Goal: Contribute content: Contribute content

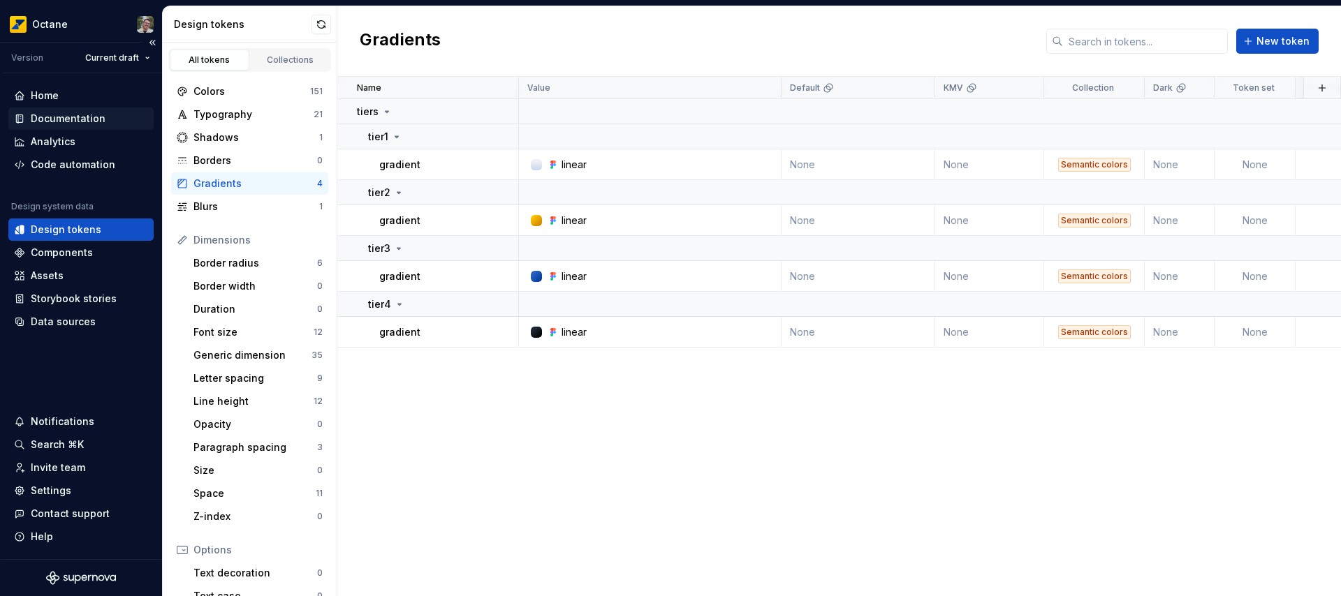
click at [71, 117] on div "Documentation" at bounding box center [68, 119] width 75 height 14
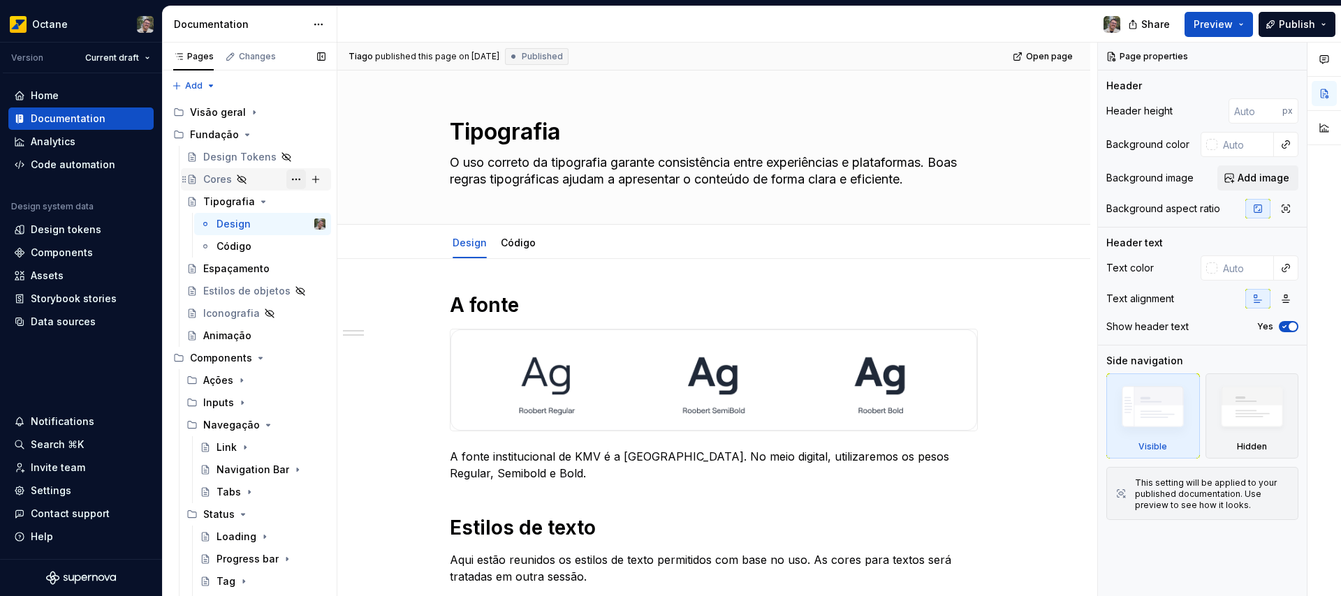
click at [286, 178] on button "Page tree" at bounding box center [296, 180] width 20 height 20
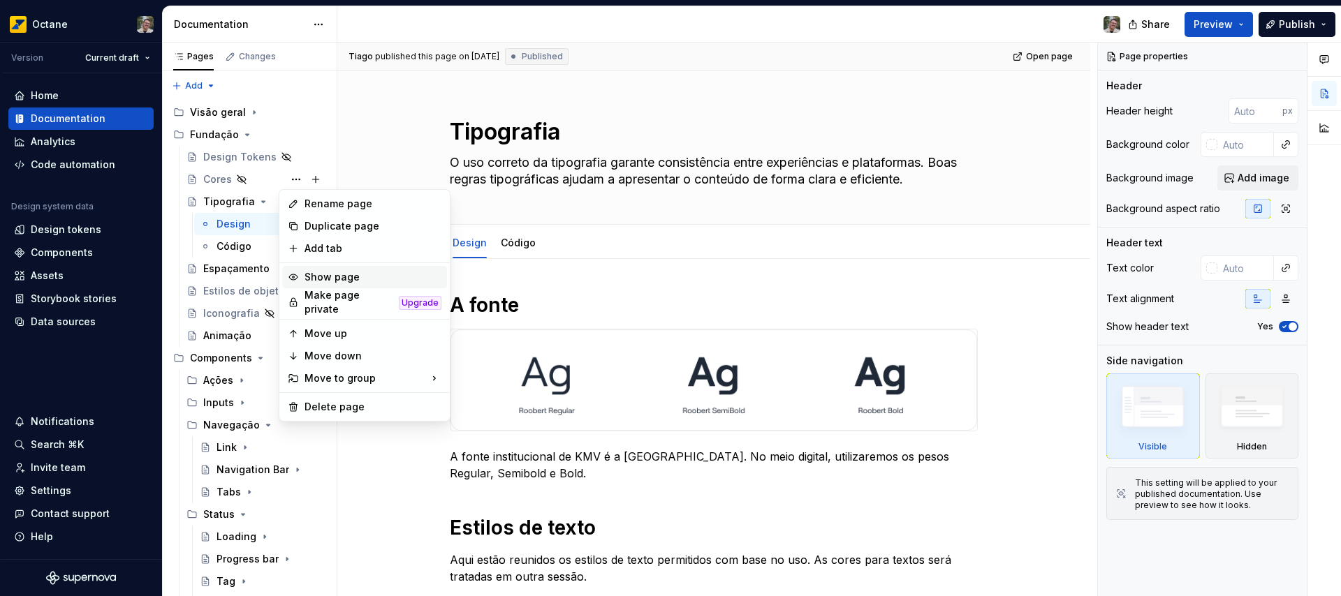
click at [346, 274] on div "Show page" at bounding box center [373, 277] width 137 height 14
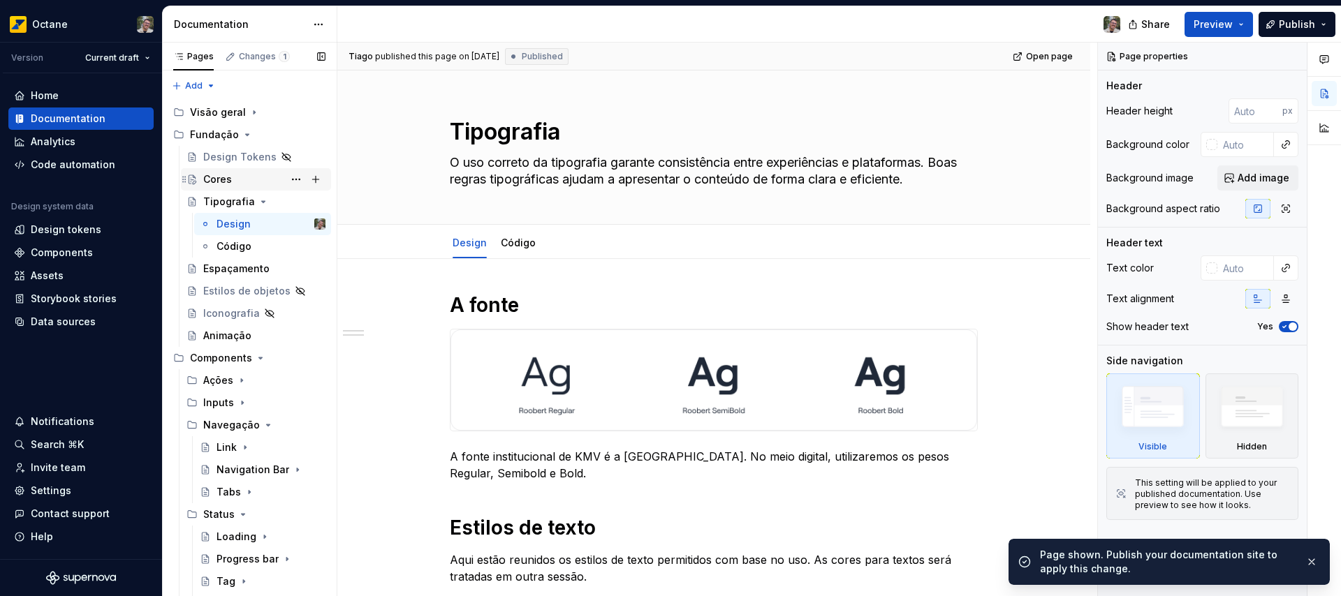
click at [228, 180] on div "Cores" at bounding box center [217, 180] width 29 height 14
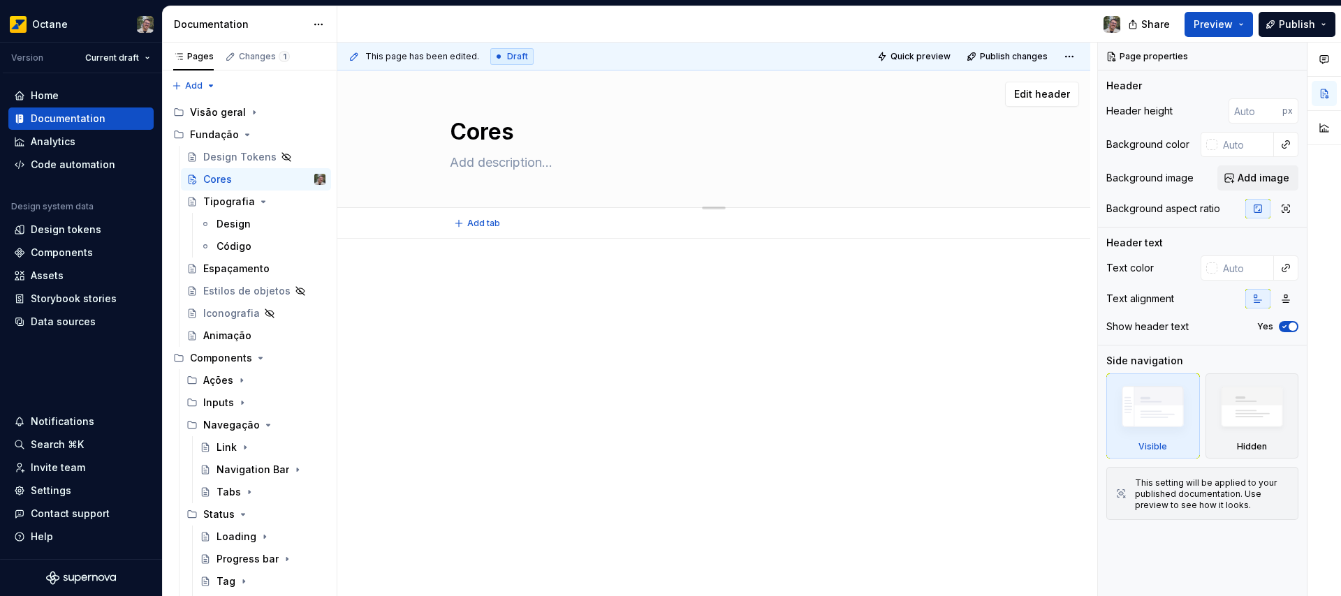
click at [500, 167] on textarea at bounding box center [711, 163] width 528 height 22
paste textarea "Abaixo, você pode ver todas as cores usadas no aplicativo. As cores para interf…"
type textarea "*"
type textarea "Abaixo, você pode ver todas as cores usadas no aplicativo. As cores para interf…"
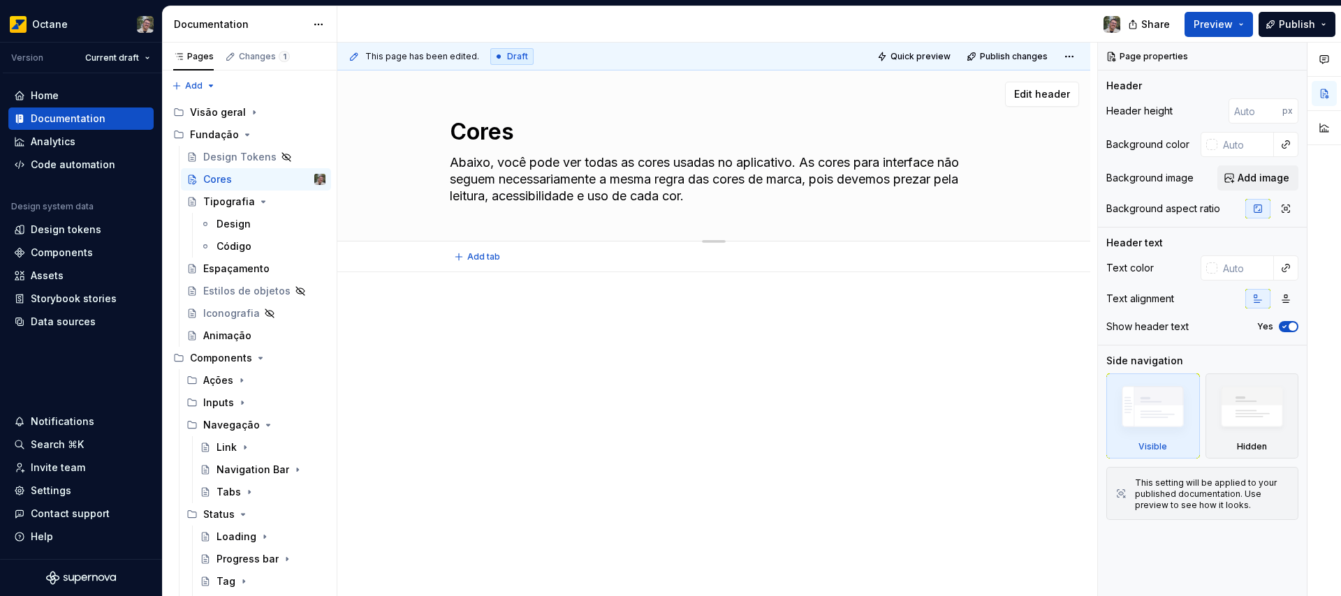
drag, startPoint x: 807, startPoint y: 163, endPoint x: 781, endPoint y: 166, distance: 26.0
click at [781, 166] on textarea "Abaixo, você pode ver todas as cores usadas no aplicativo. As cores para interf…" at bounding box center [711, 180] width 528 height 56
click at [802, 161] on textarea "Abaixo, você pode ver todas as cores usadas no aplicativo. As cores para interf…" at bounding box center [711, 180] width 528 height 56
type textarea "*"
type textarea "Abaixo, você pode ver todas as cores usadas no aplicativo. As cores para interf…"
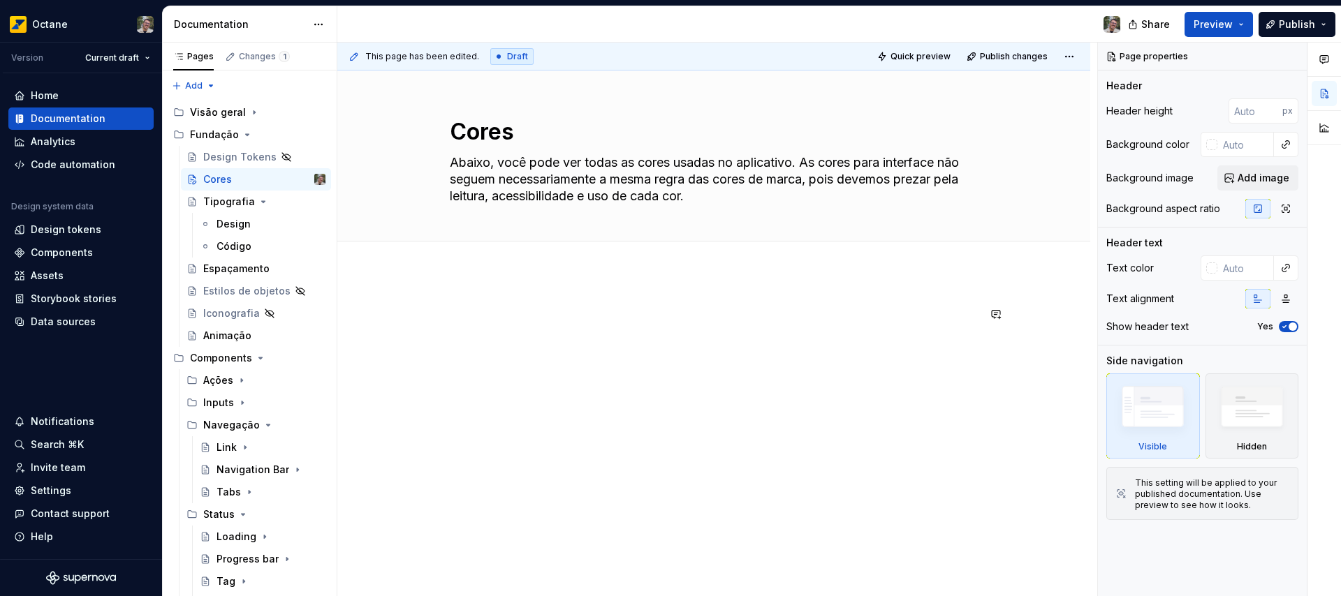
click at [548, 292] on div at bounding box center [713, 413] width 753 height 282
type textarea "*"
click at [484, 254] on span "Add tab" at bounding box center [483, 256] width 33 height 11
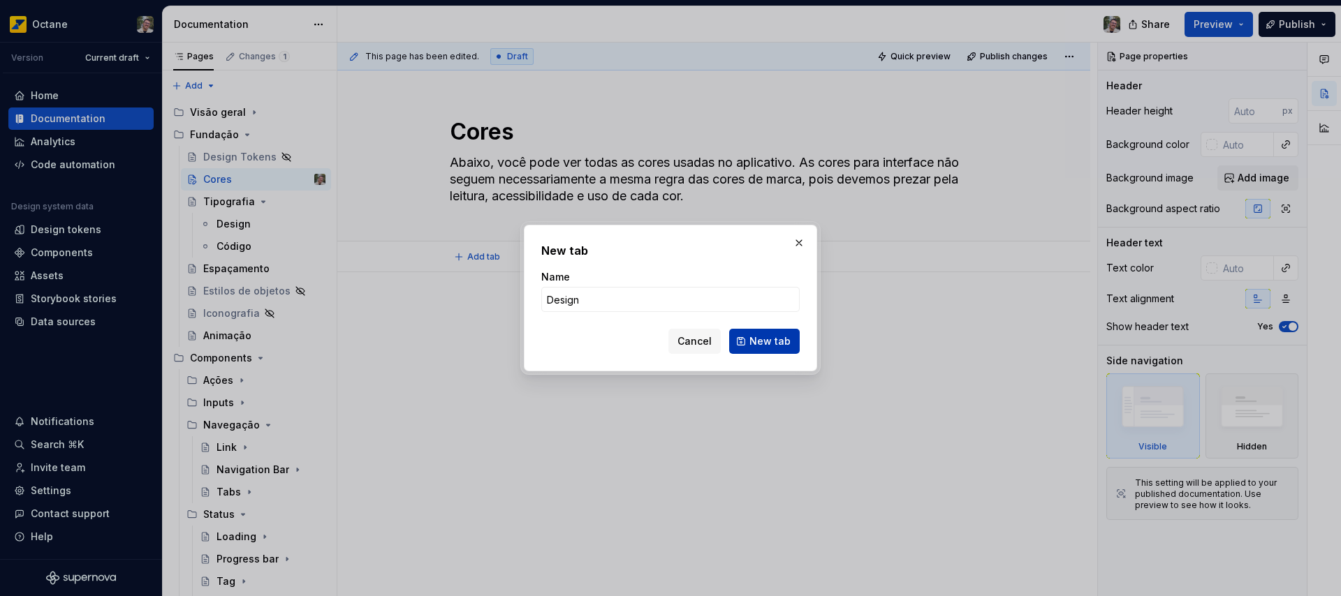
type input "Design"
click at [762, 336] on span "New tab" at bounding box center [769, 342] width 41 height 14
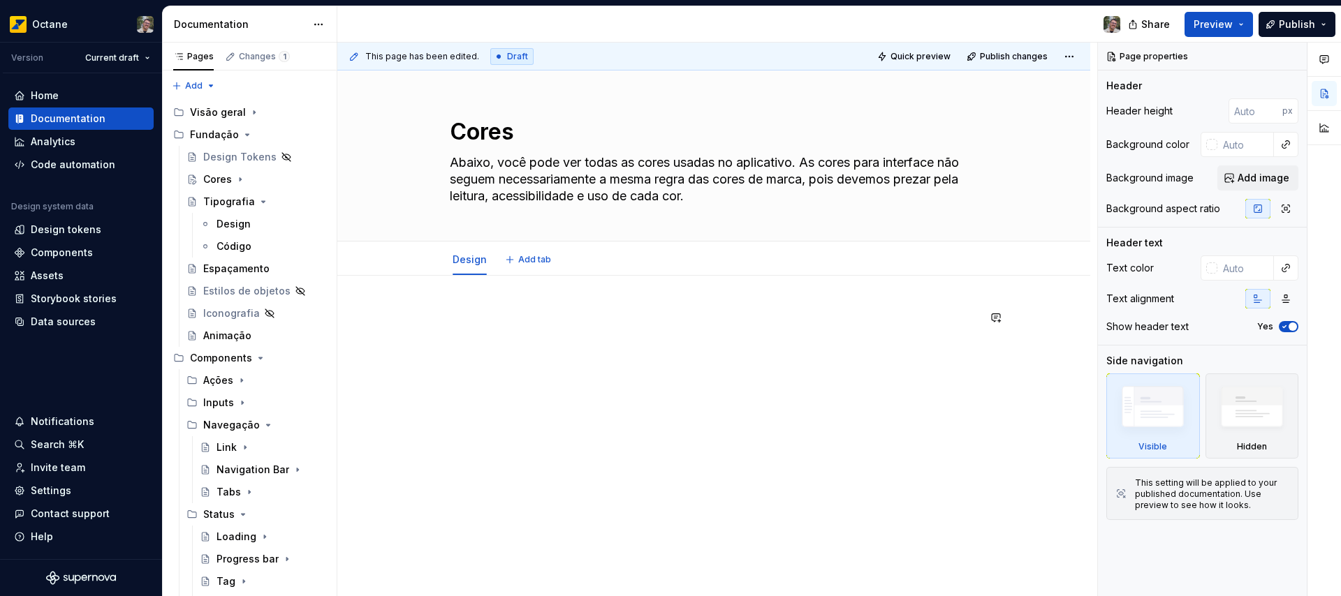
click at [497, 304] on div at bounding box center [713, 417] width 753 height 282
type textarea "*"
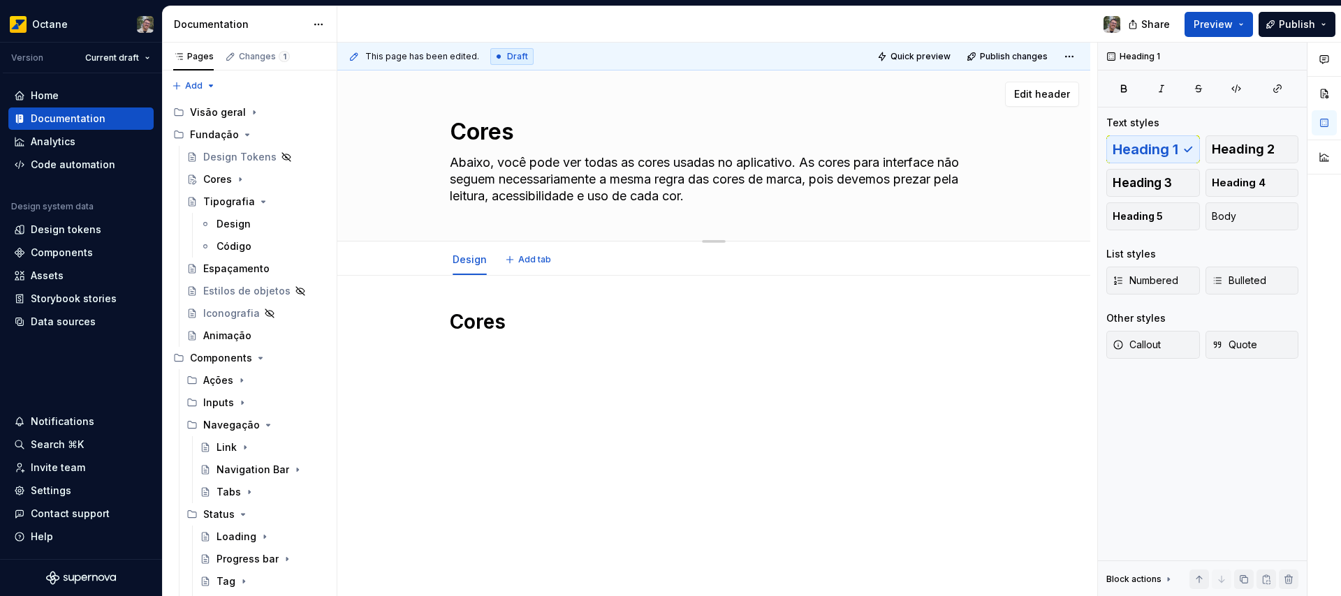
click at [509, 200] on textarea "Abaixo, você pode ver todas as cores usadas no aplicativo. As cores para interf…" at bounding box center [711, 180] width 528 height 56
paste textarea "aplicação da paleta de cores traz uma consistência unificada e reconhecível à g…"
type textarea "*"
type textarea "A aplicação da paleta de cores traz uma consistência unificada e reconhecível à…"
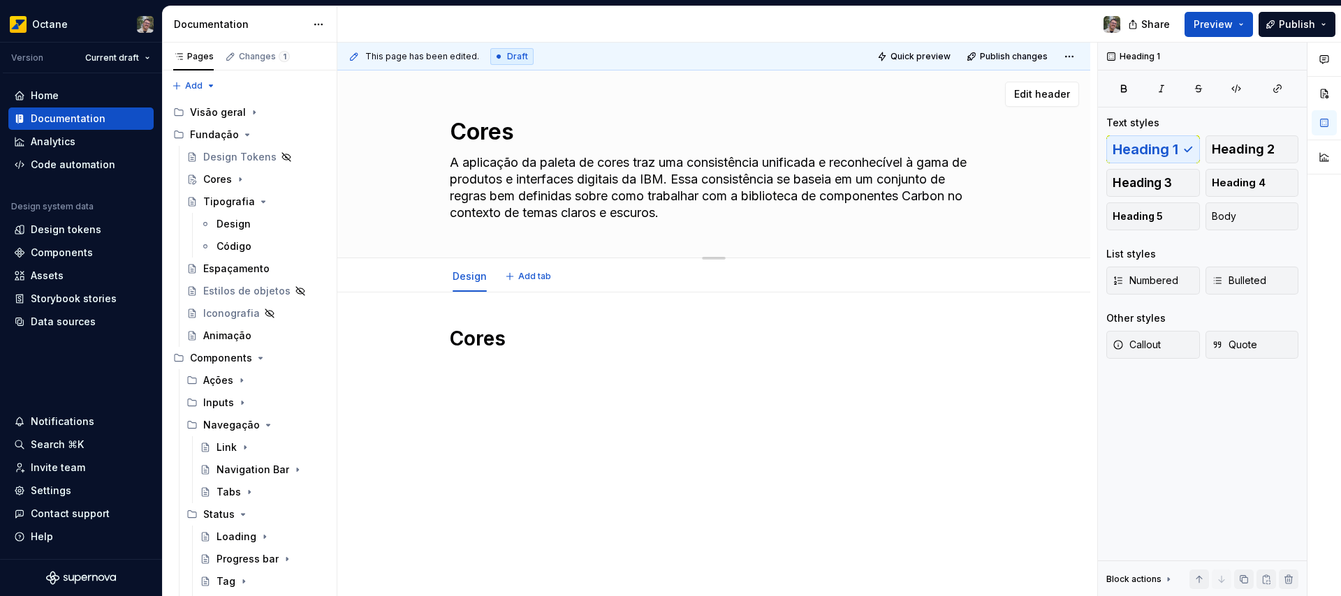
click at [675, 180] on textarea "A aplicação da paleta de cores traz uma consistência unificada e reconhecível à…" at bounding box center [711, 188] width 528 height 73
drag, startPoint x: 921, startPoint y: 162, endPoint x: 958, endPoint y: 159, distance: 37.2
click at [958, 159] on textarea "A aplicação da paleta de cores traz uma consistência unificada e reconhecível à…" at bounding box center [711, 188] width 528 height 73
type textarea "*"
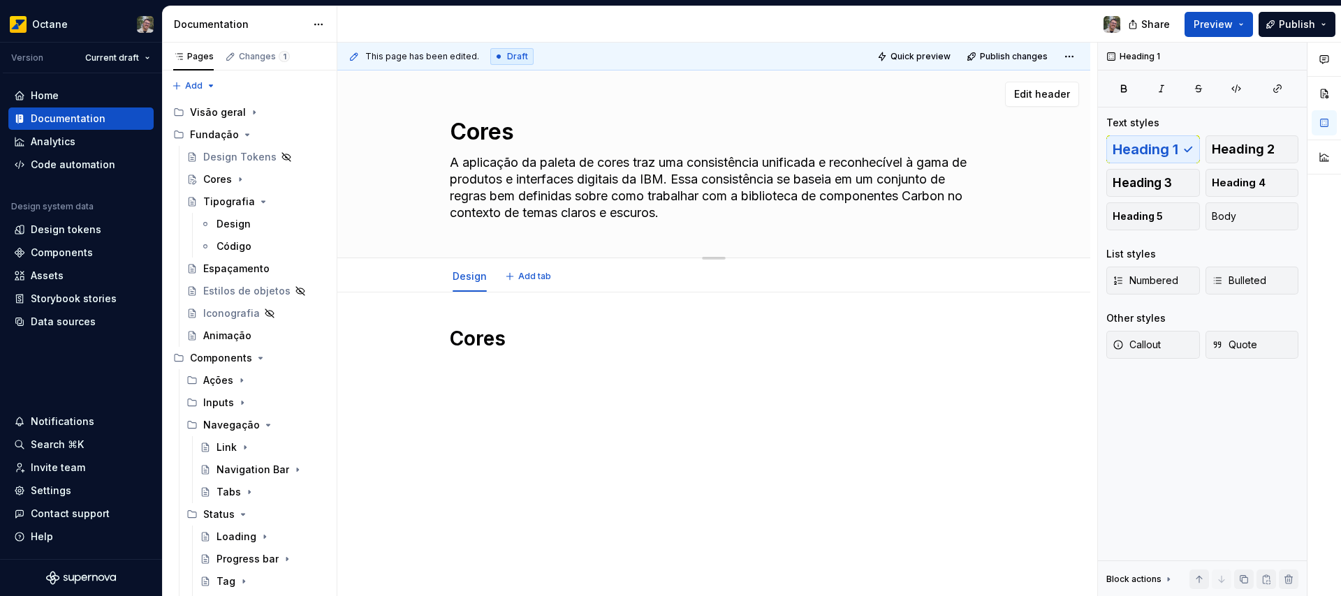
type textarea "A aplicação da paleta de cores traz uma consistência unificada e reconhecível a…"
type textarea "*"
type textarea "A aplicação da paleta de cores traz uma consistência unificada e reconhecível a…"
type textarea "*"
type textarea "A aplicação da paleta de cores traz uma consistência unificada e reconhecível a…"
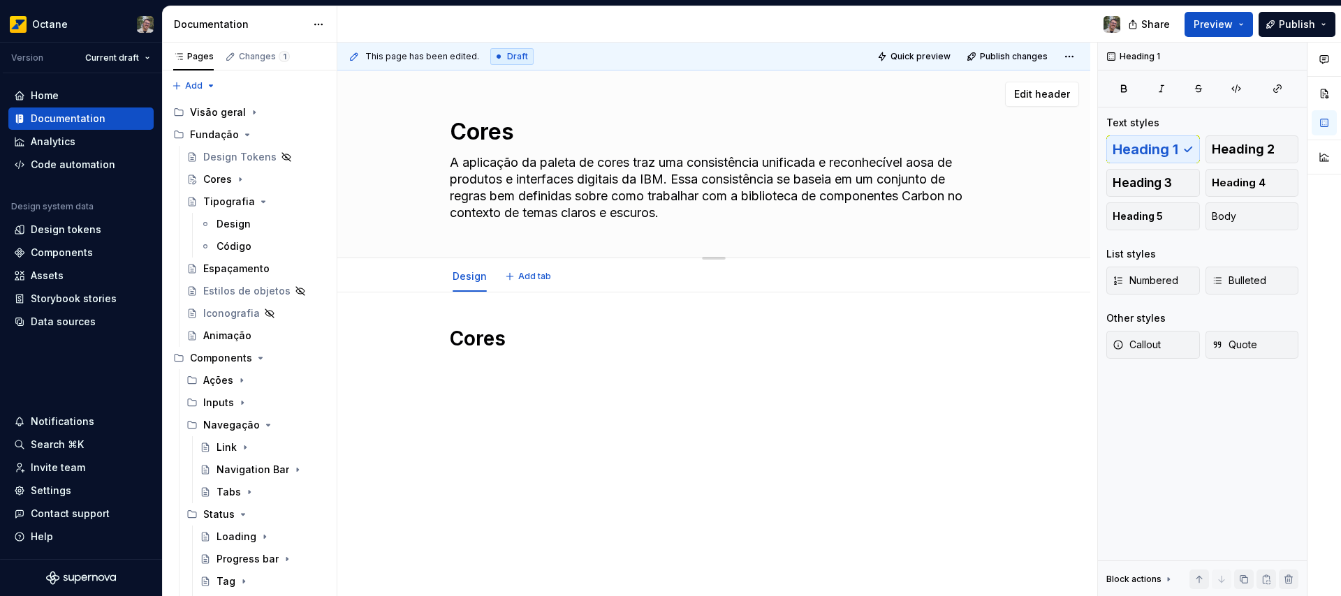
click at [451, 177] on textarea "A aplicação da paleta de cores traz uma consistência unificada e reconhecível a…" at bounding box center [711, 188] width 528 height 73
type textarea "*"
type textarea "A aplicação da paleta de cores traz uma consistência unificada e reconhecível a…"
type textarea "*"
type textarea "A aplicação da paleta de cores traz uma consistência unificada e reconhecível a…"
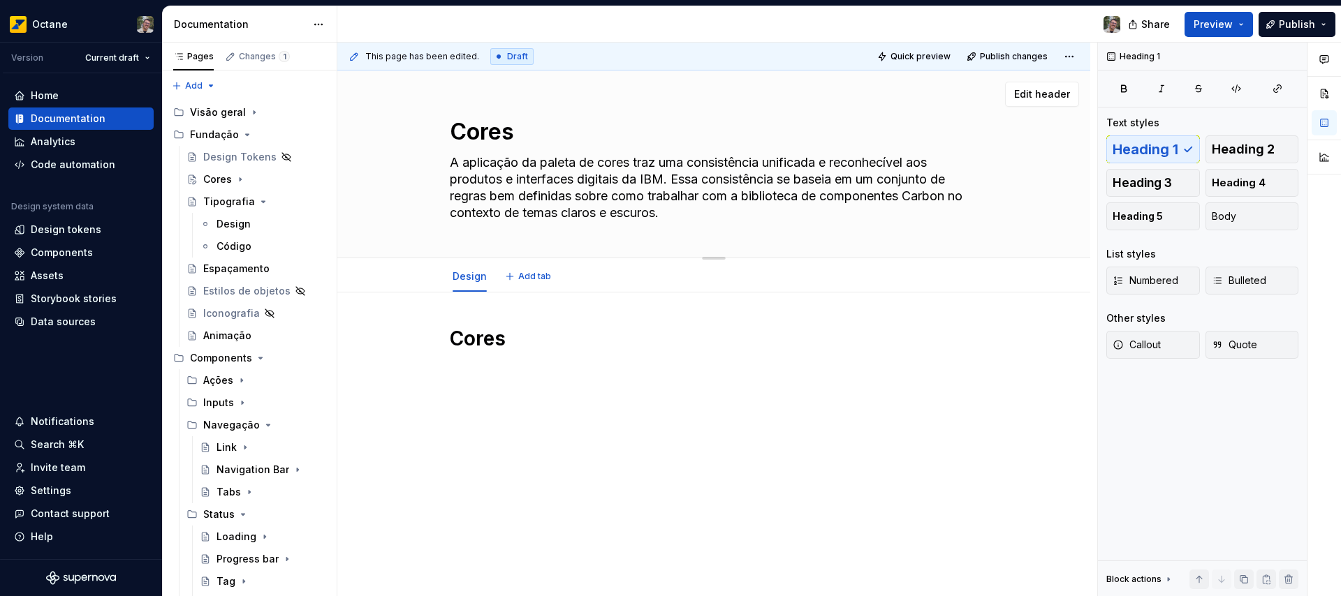
click at [651, 177] on textarea "A aplicação da paleta de cores traz uma consistência unificada e reconhecível a…" at bounding box center [711, 188] width 528 height 73
click at [652, 177] on textarea "A aplicação da paleta de cores traz uma consistência unificada e reconhecível a…" at bounding box center [711, 188] width 528 height 73
type textarea "*"
type textarea "A aplicação da paleta de cores traz uma consistência unificada e reconhecível a…"
type textarea "*"
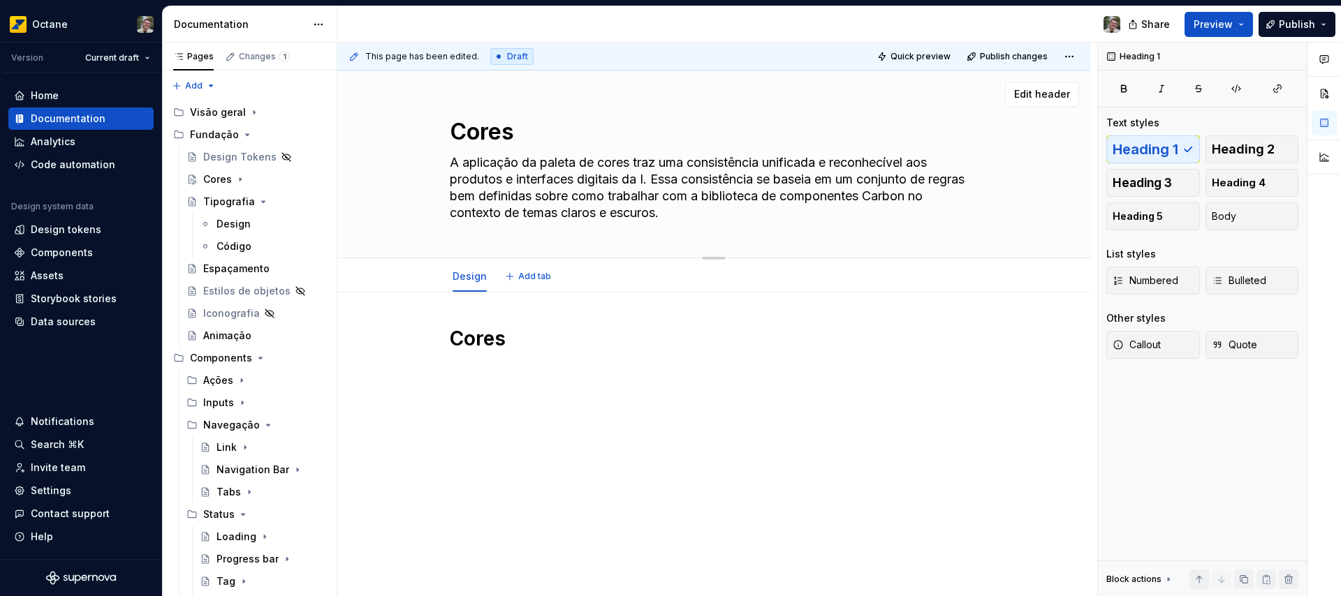
type textarea "A aplicação da paleta de cores traz uma consistência unificada e reconhecível a…"
type textarea "*"
type textarea "A aplicação da paleta de cores traz uma consistência unificada e reconhecível a…"
type textarea "*"
type textarea "A aplicação da paleta de cores traz uma consistência unificada e reconhecível a…"
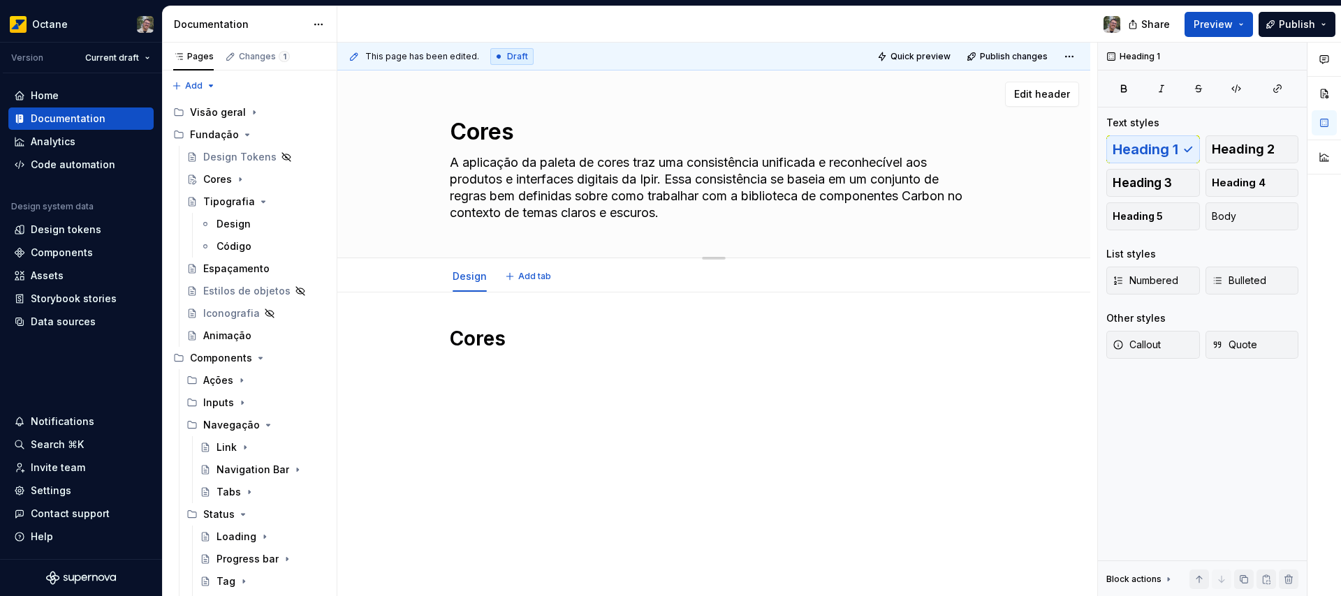
type textarea "*"
type textarea "A aplicação da paleta de cores traz uma consistência unificada e reconhecível a…"
type textarea "*"
type textarea "A aplicação da paleta de cores traz uma consistência unificada e reconhecível a…"
type textarea "*"
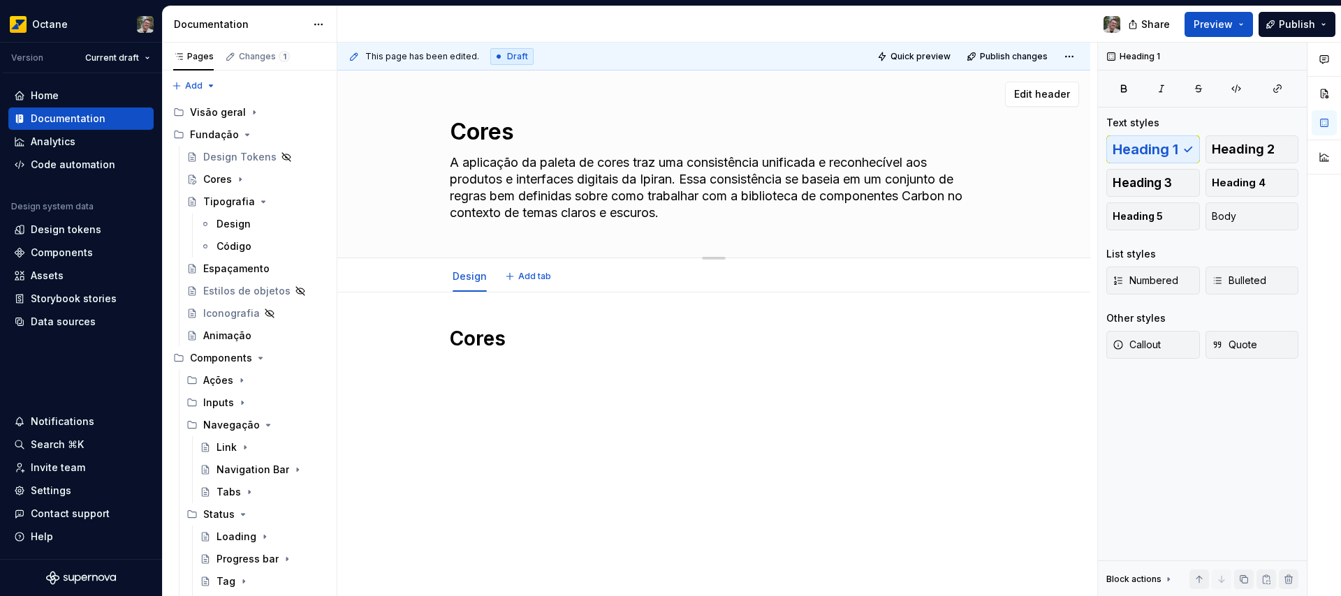
type textarea "A aplicação da paleta de cores traz uma consistência unificada e reconhecível a…"
type textarea "*"
type textarea "A aplicação da paleta de cores traz uma consistência unificada e reconhecível a…"
drag, startPoint x: 848, startPoint y: 193, endPoint x: 725, endPoint y: 215, distance: 124.8
click at [725, 215] on textarea "A aplicação da paleta de cores traz uma consistência unificada e reconhecível a…" at bounding box center [711, 188] width 528 height 73
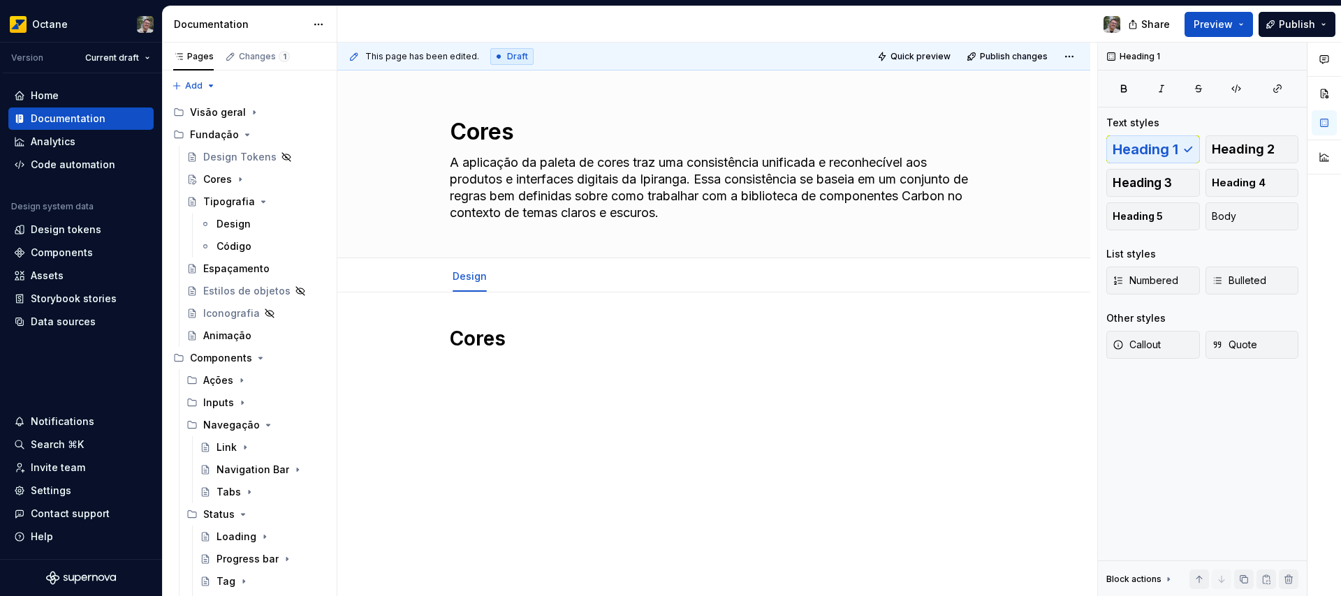
type textarea "*"
type textarea "A aplicação da paleta de cores traz uma consistência unificada e reconhecível a…"
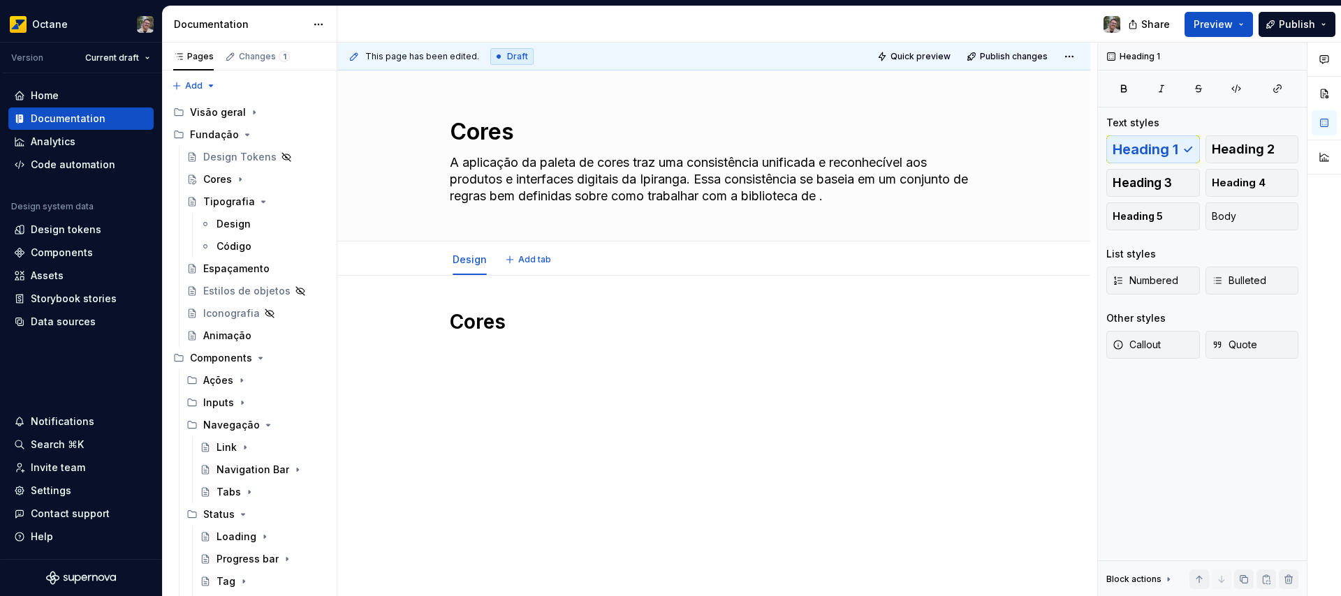
type textarea "*"
type textarea "A aplicação da paleta de cores traz uma consistência unificada e reconhecível a…"
type textarea "*"
type textarea "A aplicação da paleta de cores traz uma consistência unificada e reconhecível a…"
type textarea "*"
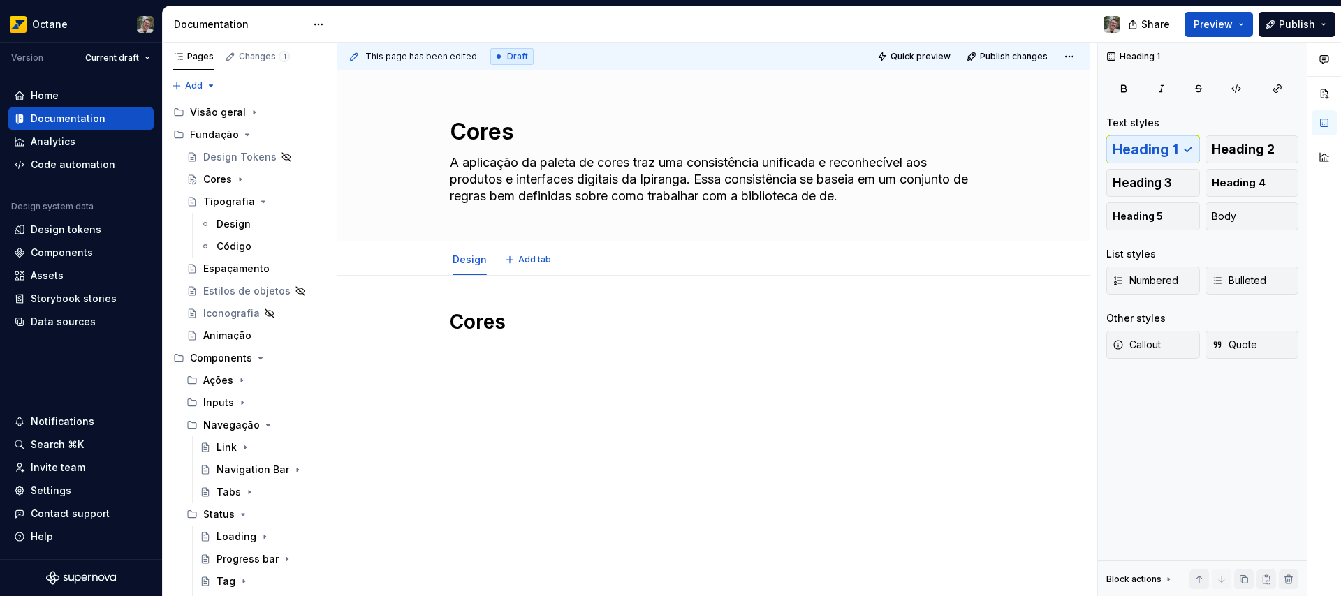
type textarea "A aplicação da paleta de cores traz uma consistência unificada e reconhecível a…"
type textarea "*"
type textarea "A aplicação da paleta de cores traz uma consistência unificada e reconhecível a…"
type textarea "*"
type textarea "A aplicação da paleta de cores traz uma consistência unificada e reconhecível a…"
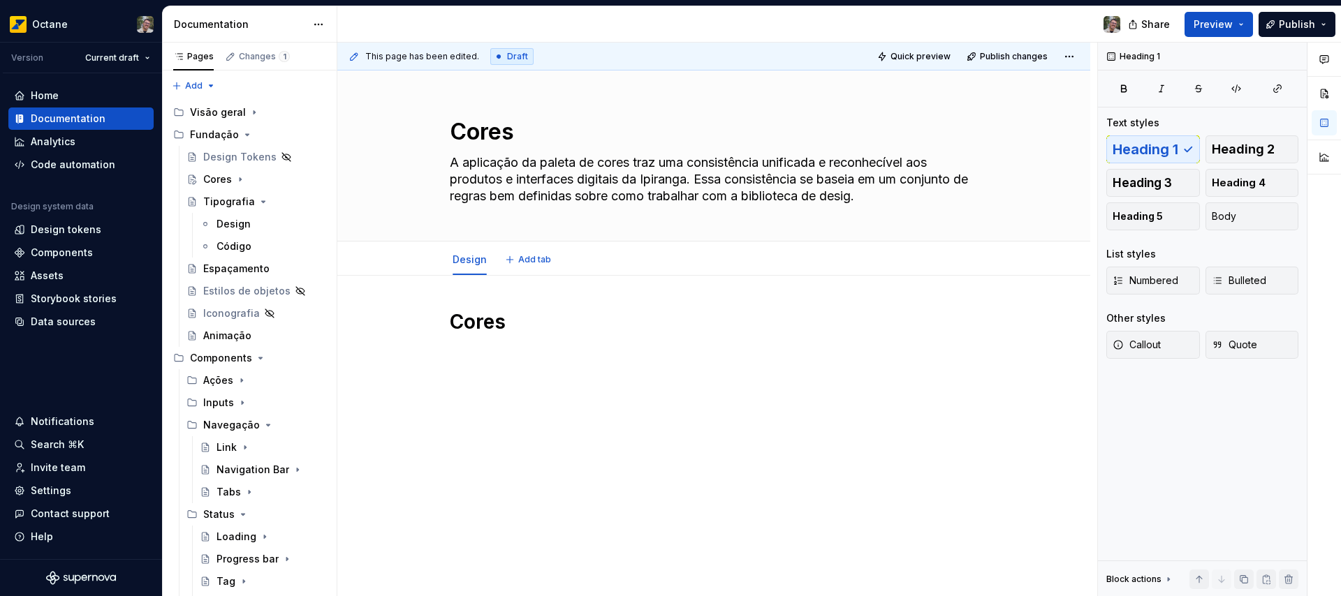
type textarea "*"
type textarea "A aplicação da paleta de cores traz uma consistência unificada e reconhecível a…"
type textarea "*"
type textarea "A aplicação da paleta de cores traz uma consistência unificada e reconhecível a…"
type textarea "*"
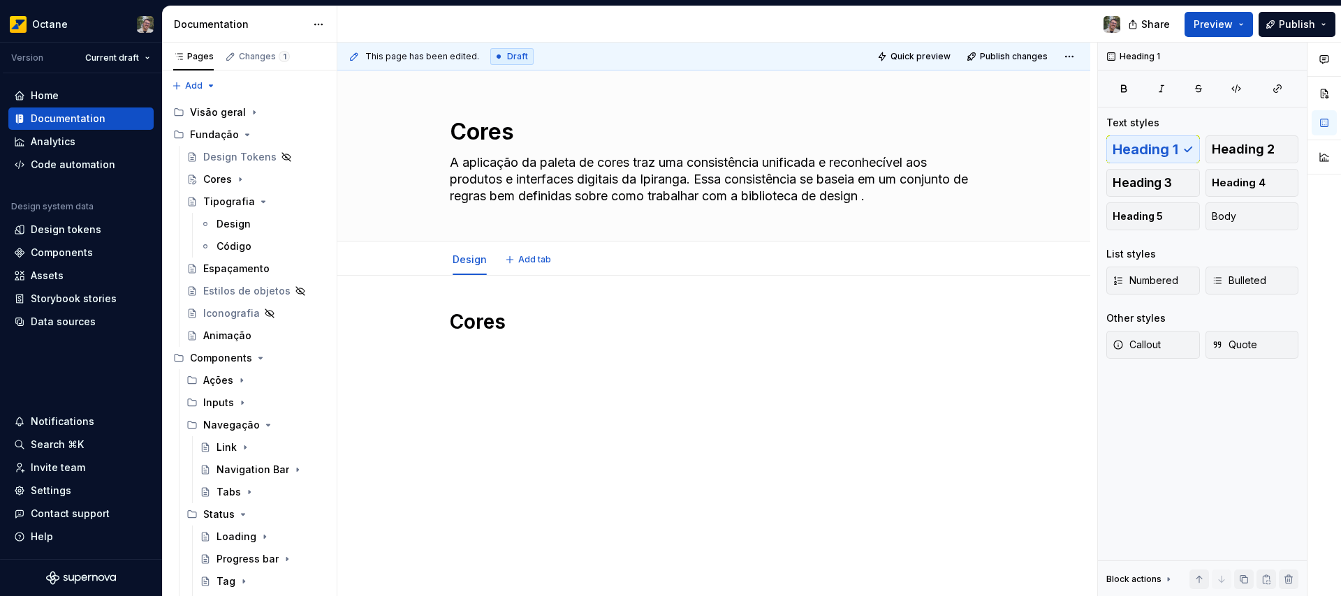
type textarea "A aplicação da paleta de cores traz uma consistência unificada e reconhecível a…"
type textarea "*"
type textarea "A aplicação da paleta de cores traz uma consistência unificada e reconhecível a…"
type textarea "*"
type textarea "A aplicação da paleta de cores traz uma consistência unificada e reconhecível a…"
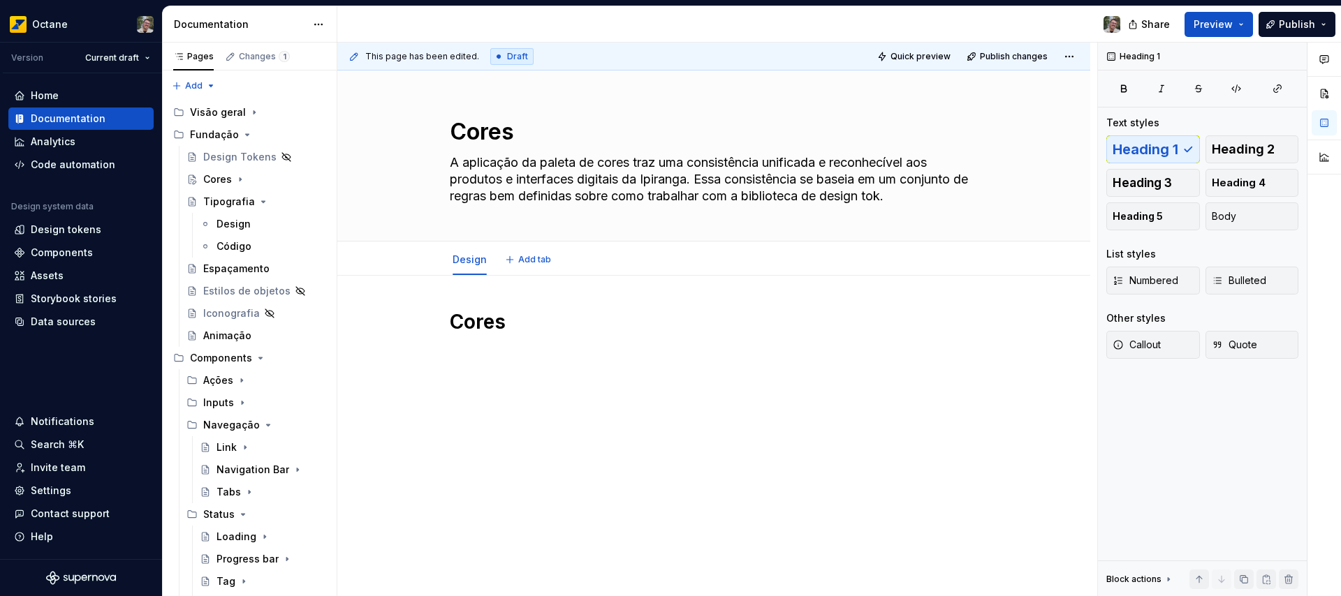
type textarea "*"
type textarea "A aplicação da paleta de cores traz uma consistência unificada e reconhecível a…"
type textarea "*"
type textarea "A aplicação da paleta de cores traz uma consistência unificada e reconhecível a…"
type textarea "*"
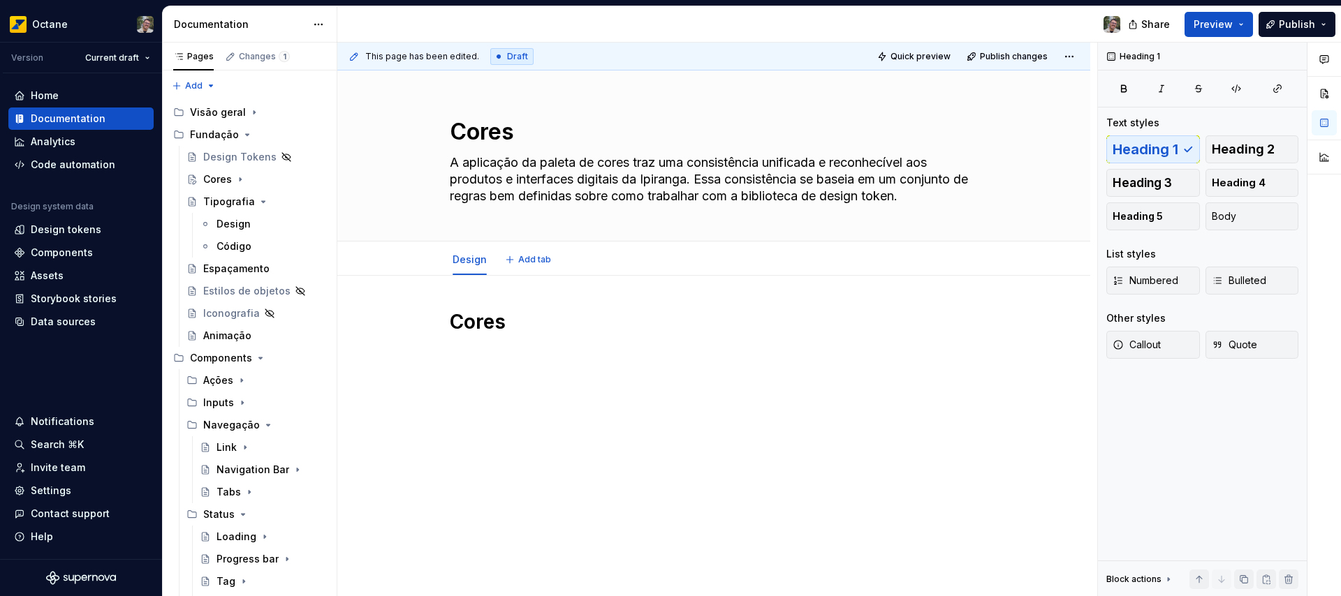
type textarea "A aplicação da paleta de cores traz uma consistência unificada e reconhecível a…"
click at [866, 196] on textarea "A aplicação da paleta de cores traz uma consistência unificada e reconhecível a…" at bounding box center [711, 180] width 528 height 56
type textarea "*"
type textarea "A aplicação da paleta de cores traz uma consistência unificada e reconhecível a…"
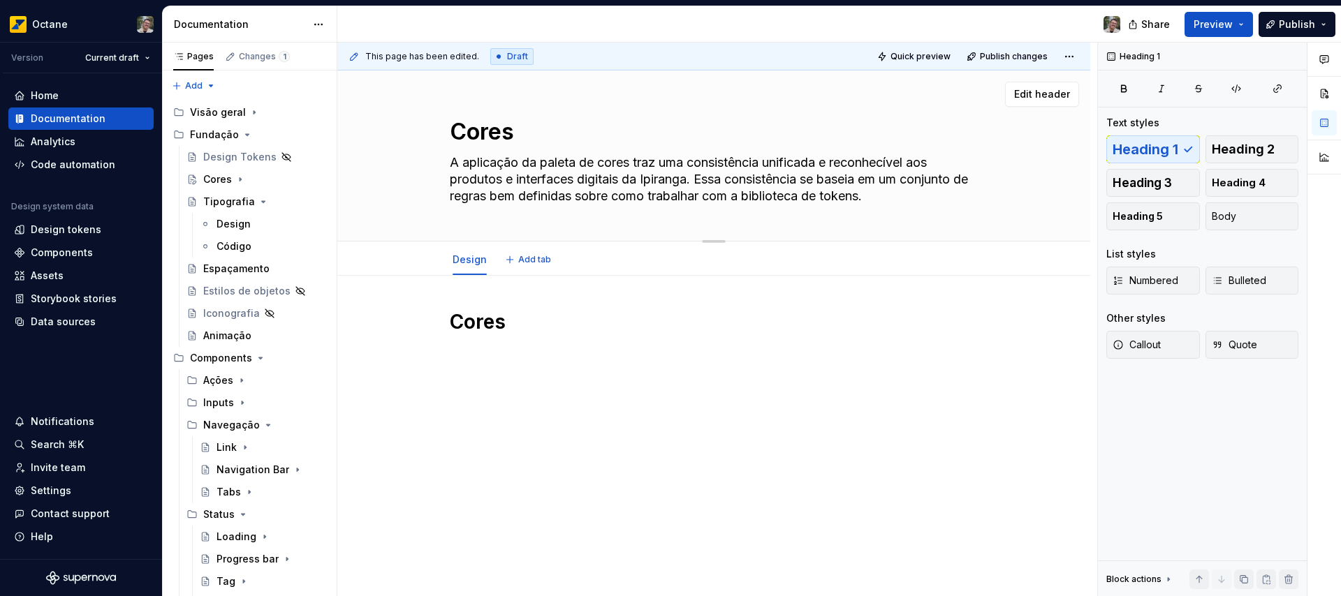
type textarea "*"
type textarea "A aplicação da paleta de cores traz uma consistência unificada e reconhecível a…"
type textarea "*"
type textarea "A aplicação da paleta de cores traz uma consistência unificada e reconhecível a…"
type textarea "*"
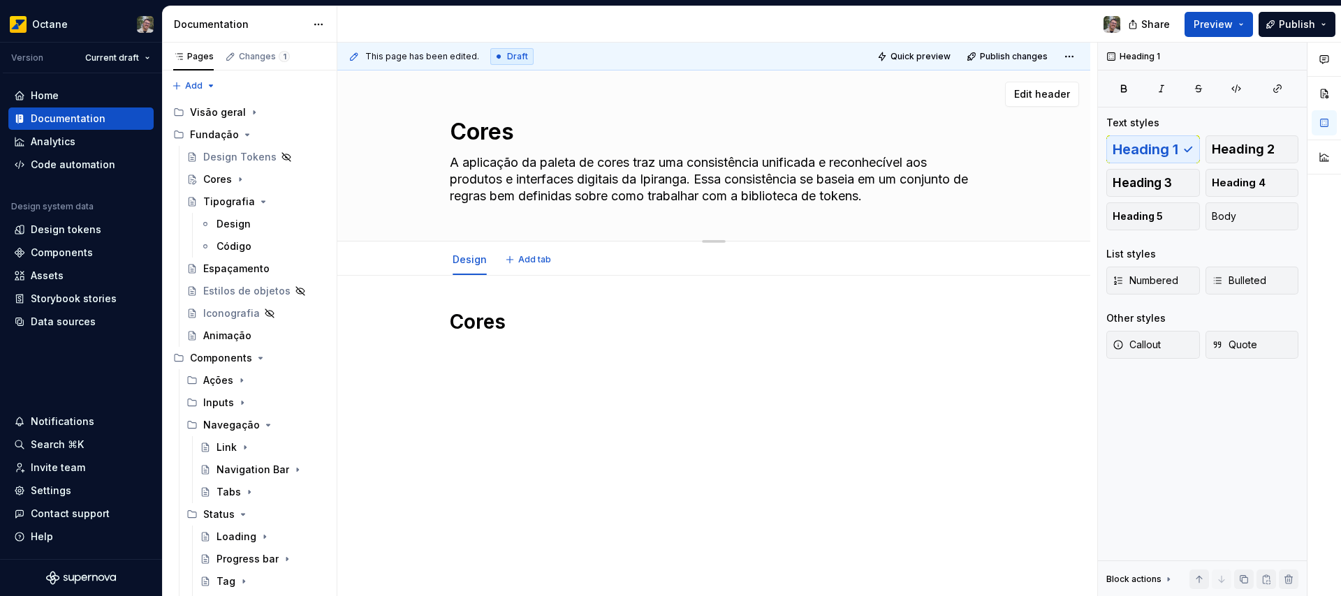
type textarea "A aplicação da paleta de cores traz uma consistência unificada e reconhecível a…"
type textarea "*"
type textarea "A aplicação da paleta de cores traz uma consistência unificada e reconhecível a…"
type textarea "*"
type textarea "A aplicação da paleta de cores traz uma consistência unificada e reconhecível a…"
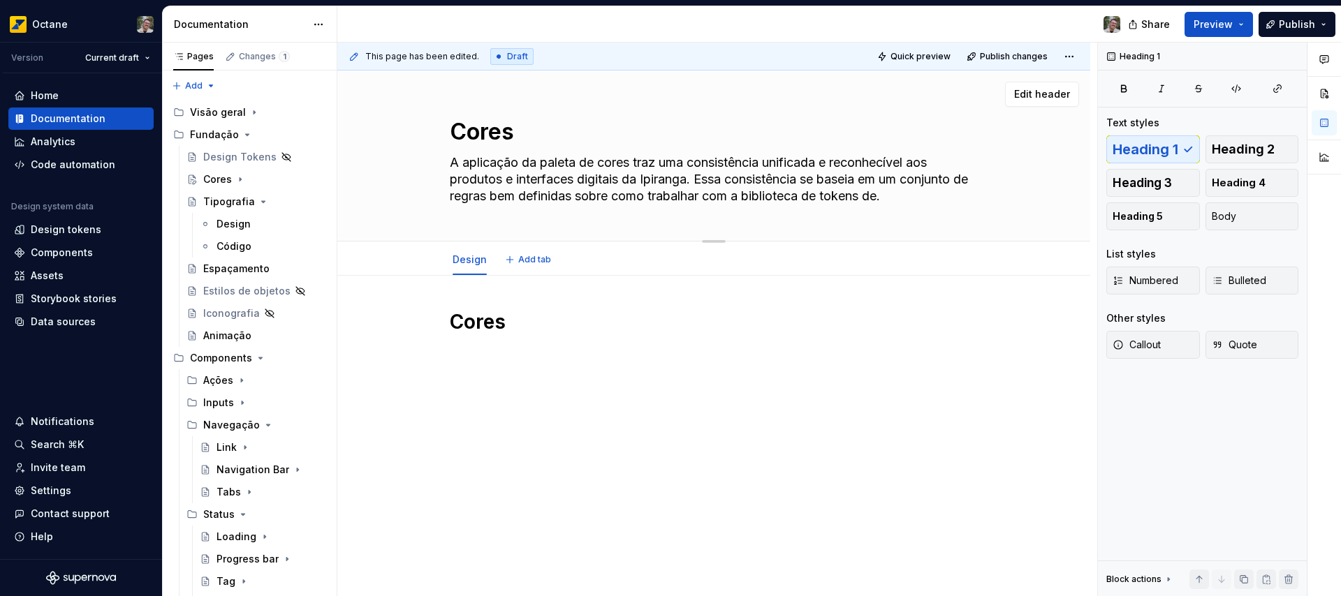
type textarea "*"
type textarea "A aplicação da paleta de cores traz uma consistência unificada e reconhecível a…"
type textarea "*"
type textarea "A aplicação da paleta de cores traz uma consistência unificada e reconhecível a…"
type textarea "*"
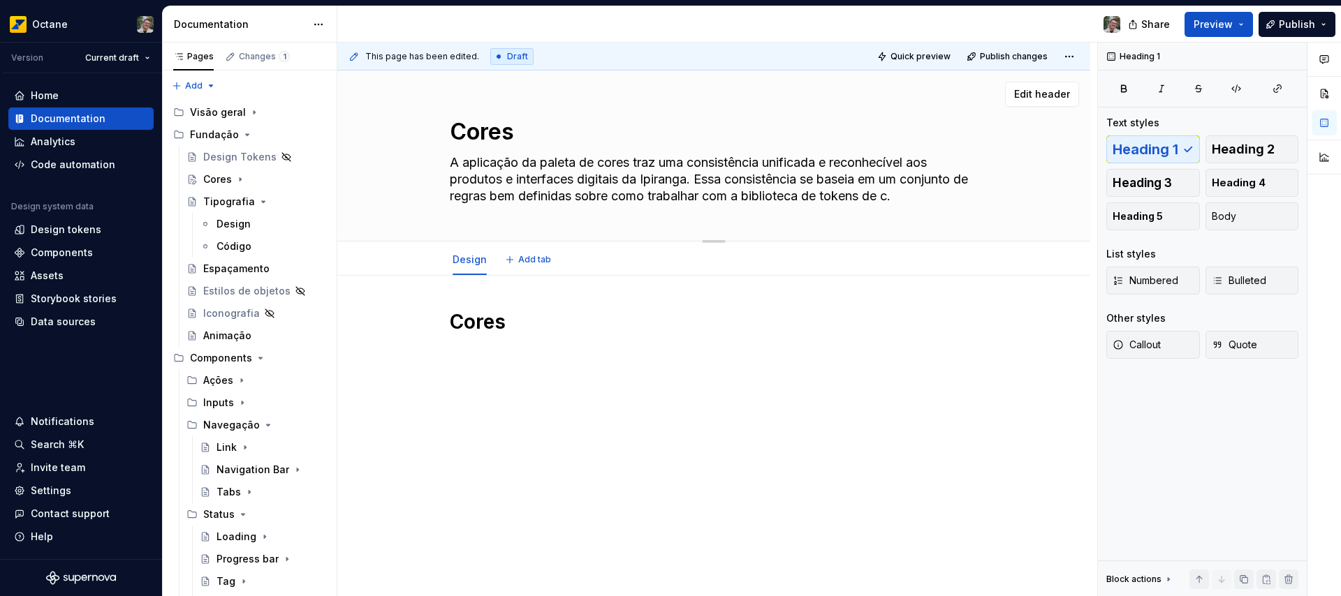
type textarea "A aplicação da paleta de cores traz uma consistência unificada e reconhecível a…"
type textarea "*"
type textarea "A aplicação da paleta de cores traz uma consistência unificada e reconhecível a…"
type textarea "*"
type textarea "A aplicação da paleta de cores traz uma consistência unificada e reconhecível a…"
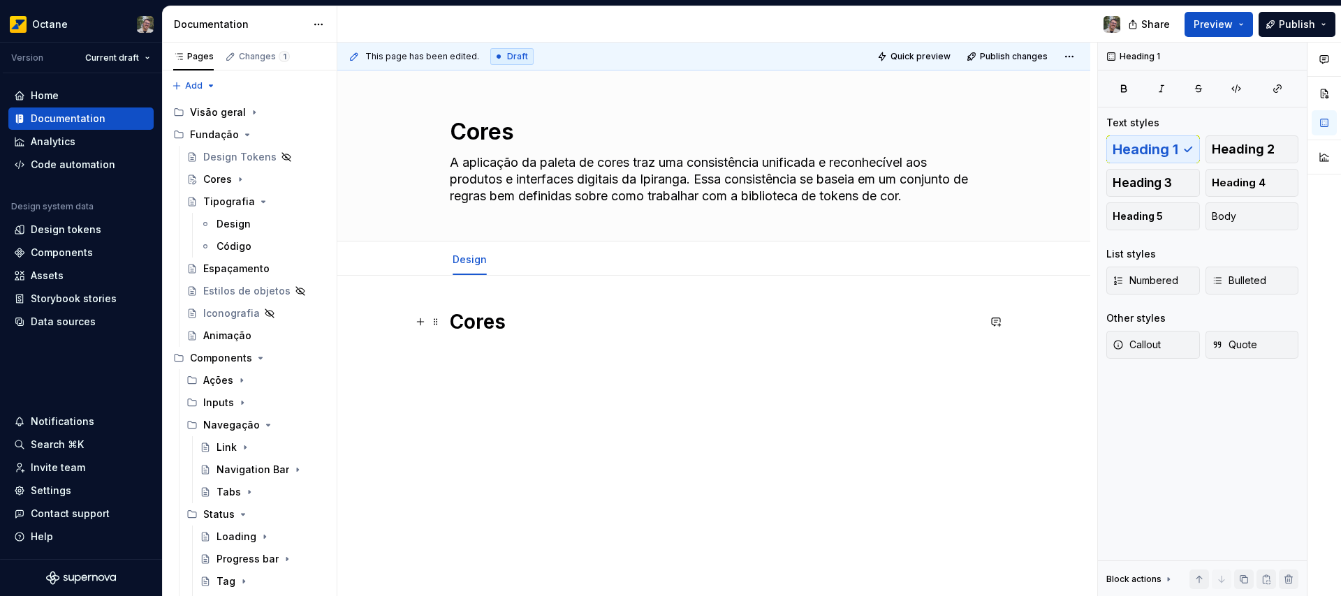
click at [522, 321] on h1 "Cores" at bounding box center [714, 321] width 528 height 25
click at [661, 179] on textarea "A aplicação da paleta de cores traz uma consistência unificada e reconhecível a…" at bounding box center [711, 180] width 528 height 56
click at [636, 180] on textarea "A aplicação da paleta de cores traz uma consistência unificada e reconhecível a…" at bounding box center [711, 180] width 528 height 56
click at [690, 179] on textarea "A aplicação da paleta de cores traz uma consistência unificada e reconhecível a…" at bounding box center [711, 180] width 528 height 56
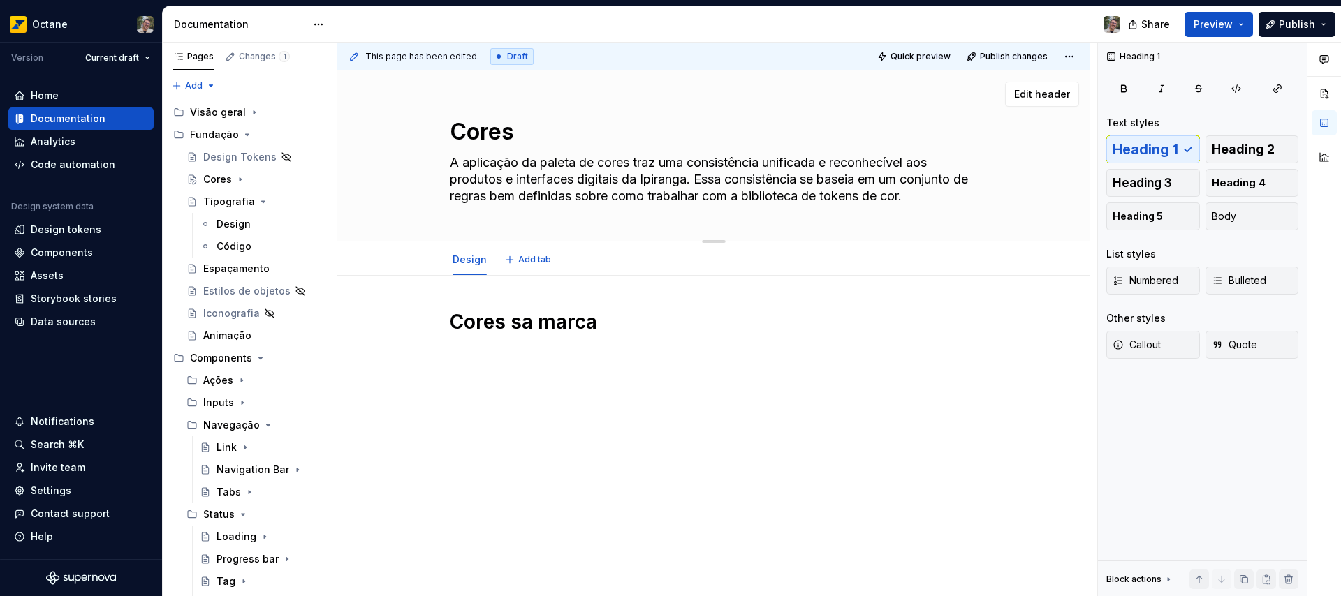
type textarea "*"
type textarea "A aplicação da paleta de cores traz uma consistência unificada e reconhecível a…"
type textarea "*"
type textarea "A aplicação da paleta de cores traz uma consistência unificada e reconhecível a…"
type textarea "*"
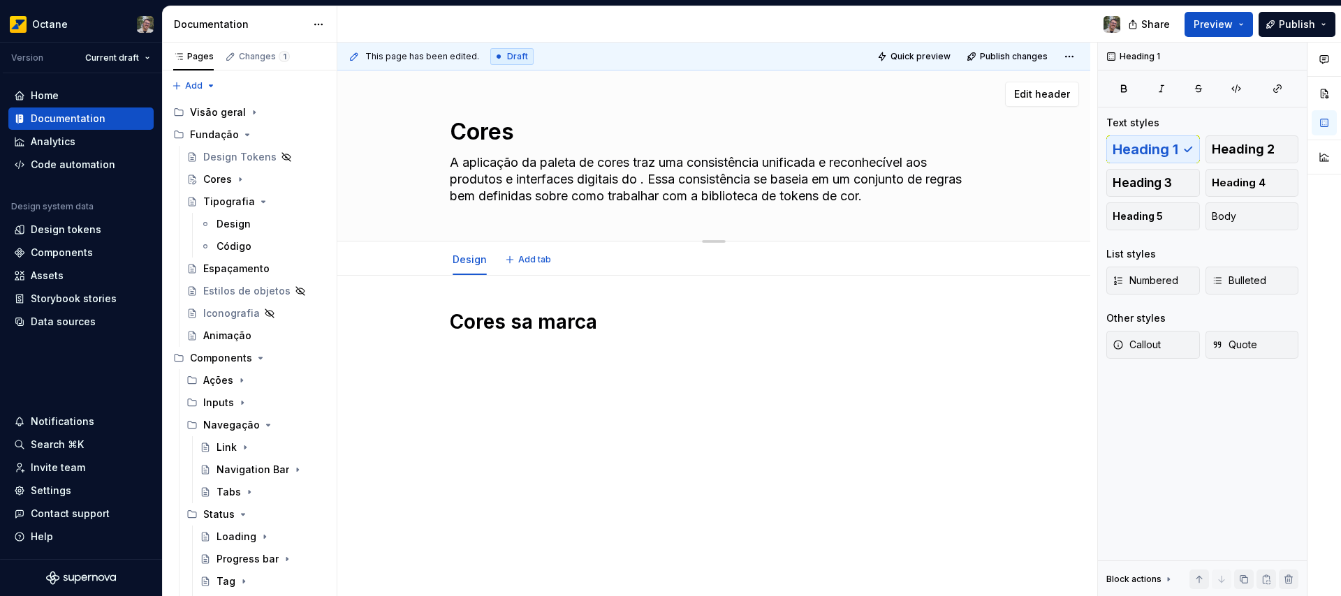
type textarea "A aplicação da paleta de cores traz uma consistência unificada e reconhecível a…"
type textarea "*"
type textarea "A aplicação da paleta de cores traz uma consistência unificada e reconhecível a…"
type textarea "*"
type textarea "A aplicação da paleta de cores traz uma consistência unificada e reconhecível a…"
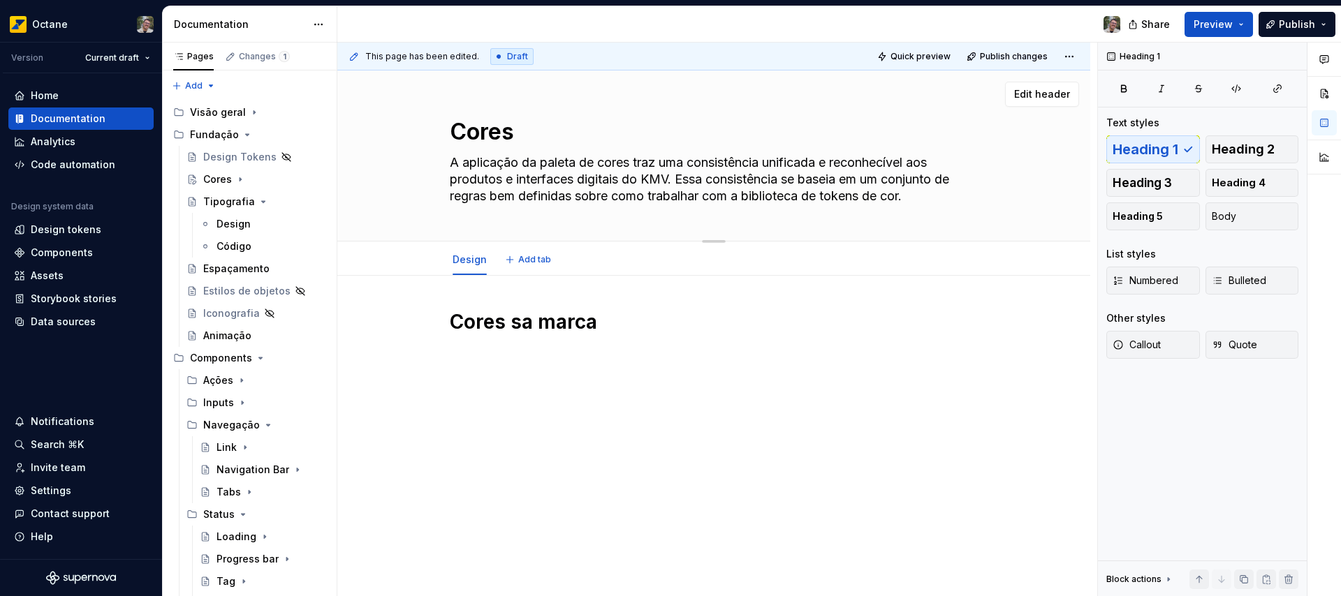
click at [933, 162] on textarea "A aplicação da paleta de cores traz uma consistência unificada e reconhecível a…" at bounding box center [711, 180] width 528 height 56
click at [640, 180] on textarea "A aplicação da paleta de cores traz uma consistência unificada e reconhecível a…" at bounding box center [711, 180] width 528 height 56
type textarea "*"
type textarea "A aplicação da paleta de cores traz uma consistência unificada e reconhecível a…"
type textarea "*"
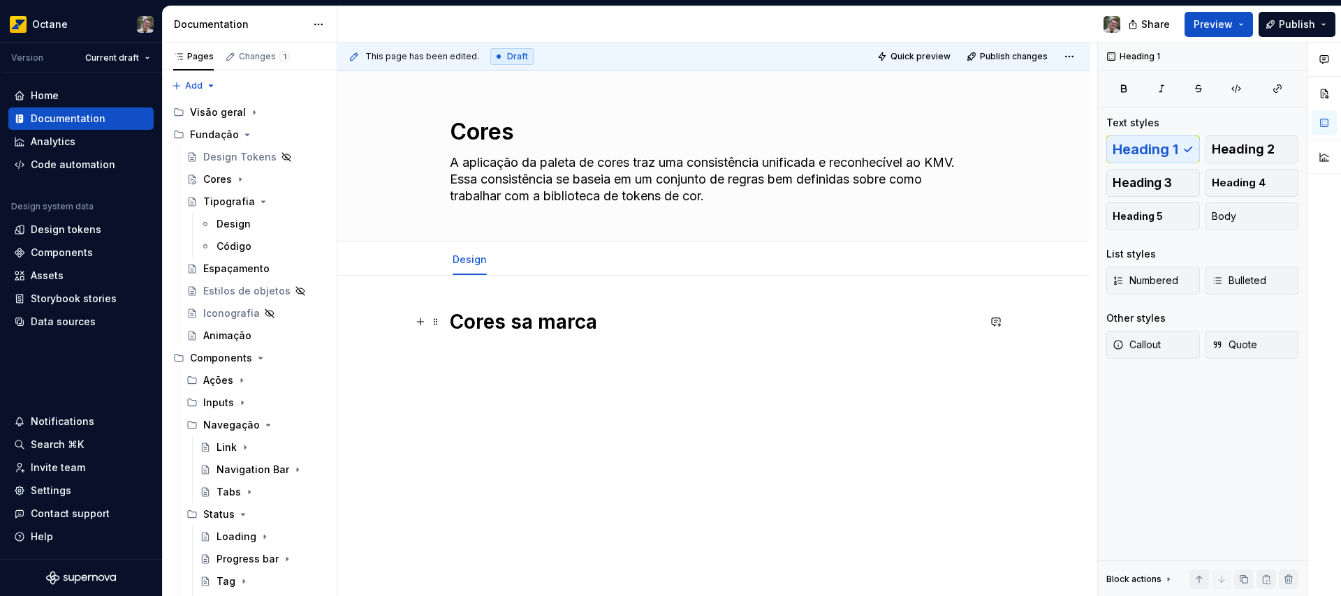
type textarea "A aplicação da paleta de cores traz uma consistência unificada e reconhecível a…"
click at [608, 323] on h1 "Cores sa marca" at bounding box center [714, 321] width 528 height 25
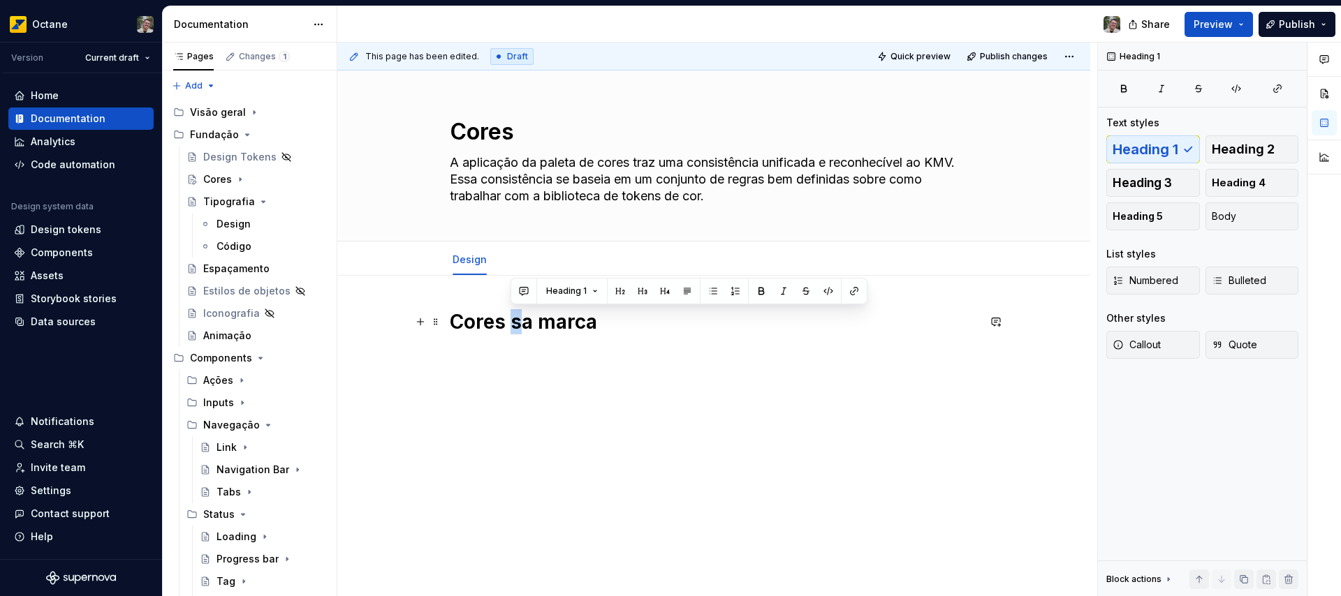
click at [513, 323] on h1 "Cores sa marca" at bounding box center [714, 321] width 528 height 25
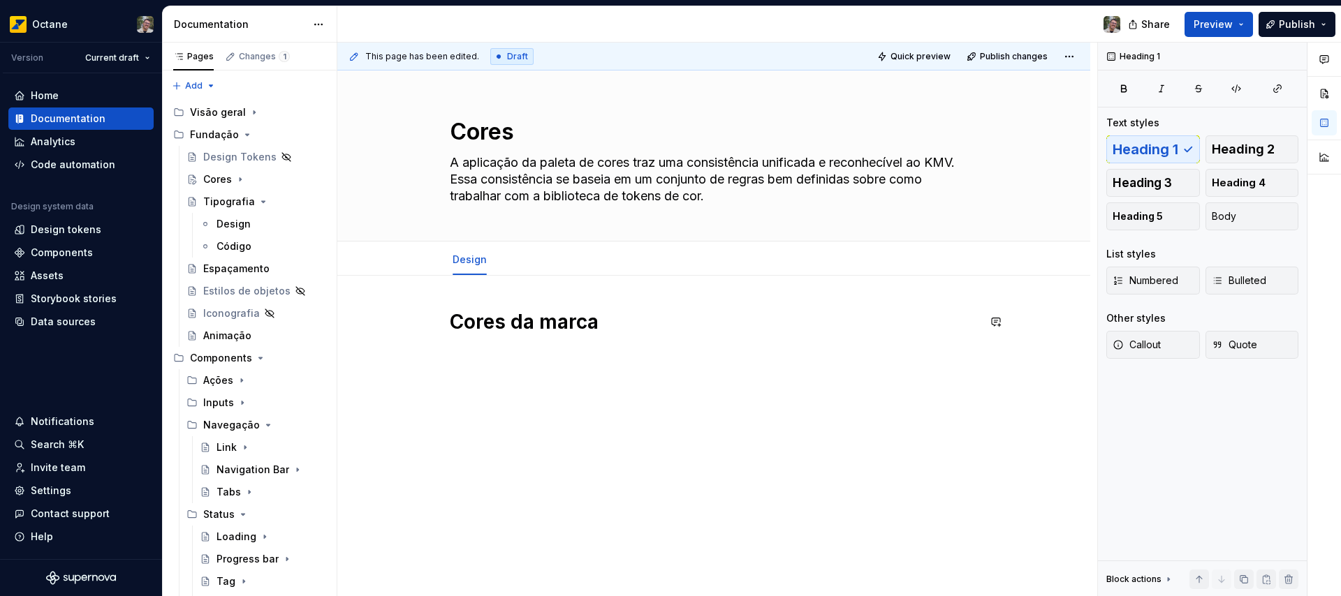
click at [620, 345] on div "Cores da marca" at bounding box center [714, 335] width 528 height 53
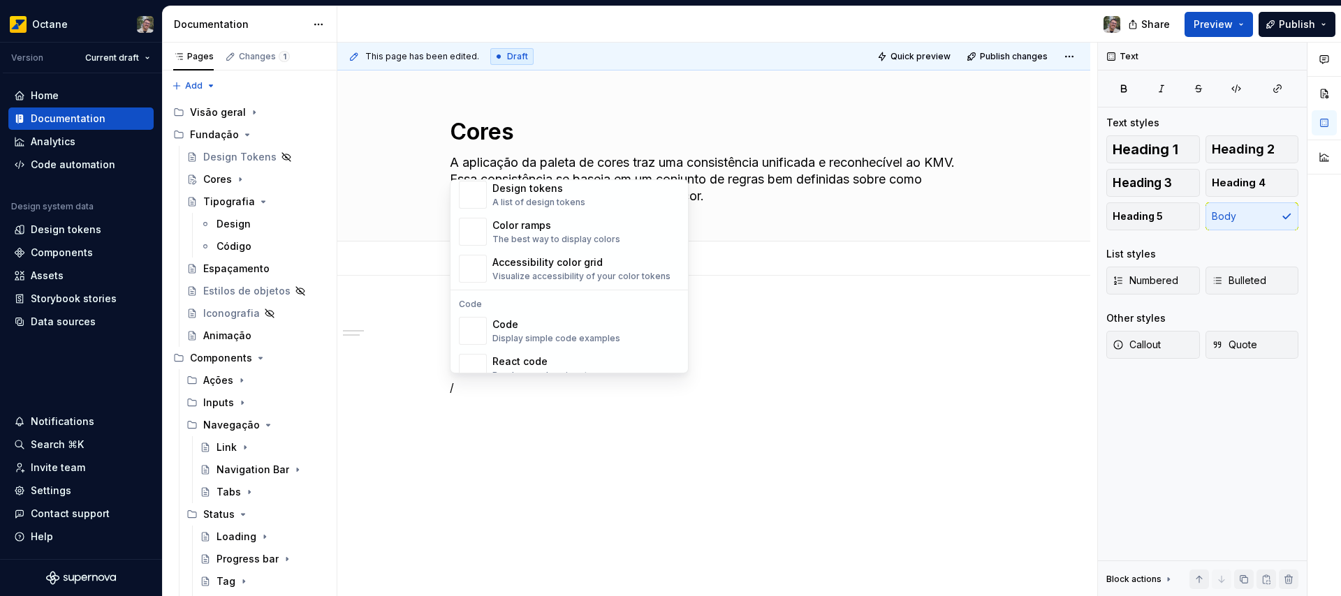
scroll to position [1029, 0]
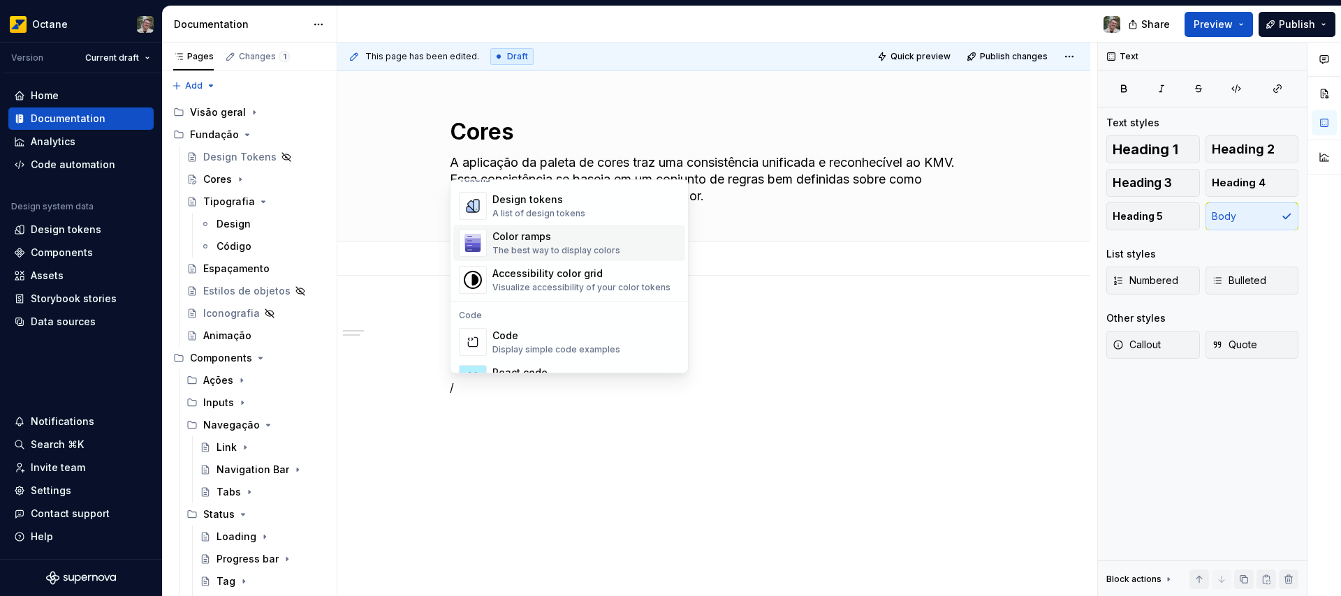
click at [536, 246] on div "The best way to display colors" at bounding box center [556, 250] width 128 height 11
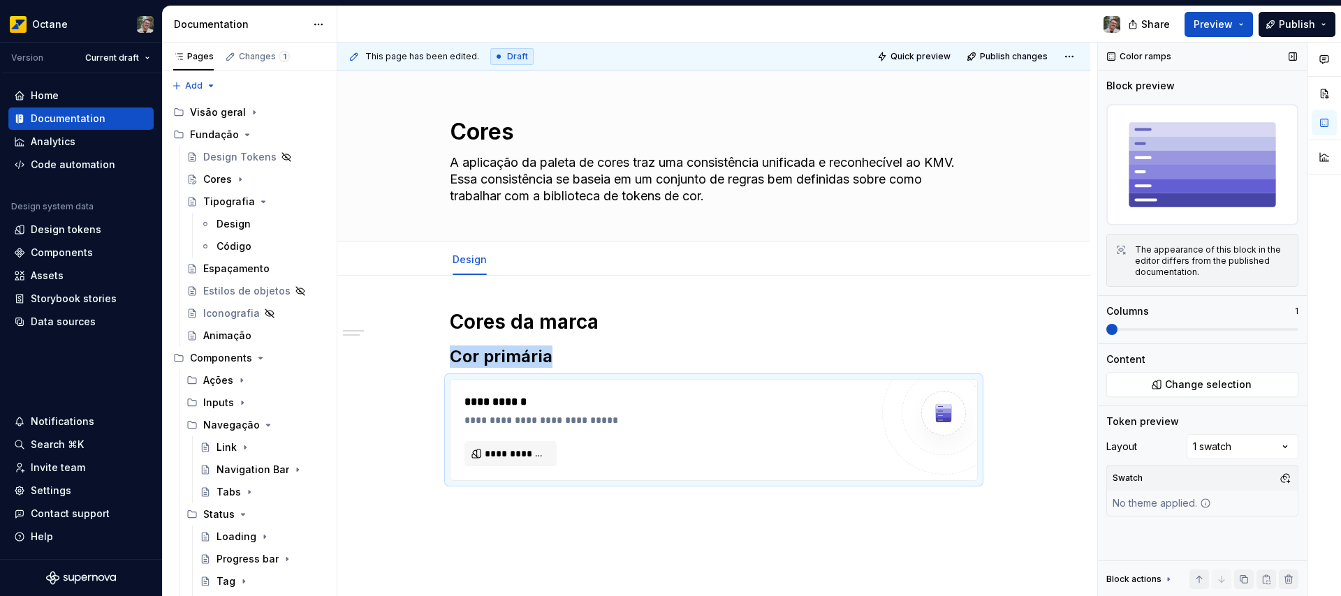
click at [1106, 335] on span at bounding box center [1111, 329] width 11 height 11
click at [1106, 335] on span at bounding box center [1202, 329] width 192 height 11
click at [1186, 390] on span "Change selection" at bounding box center [1208, 385] width 87 height 14
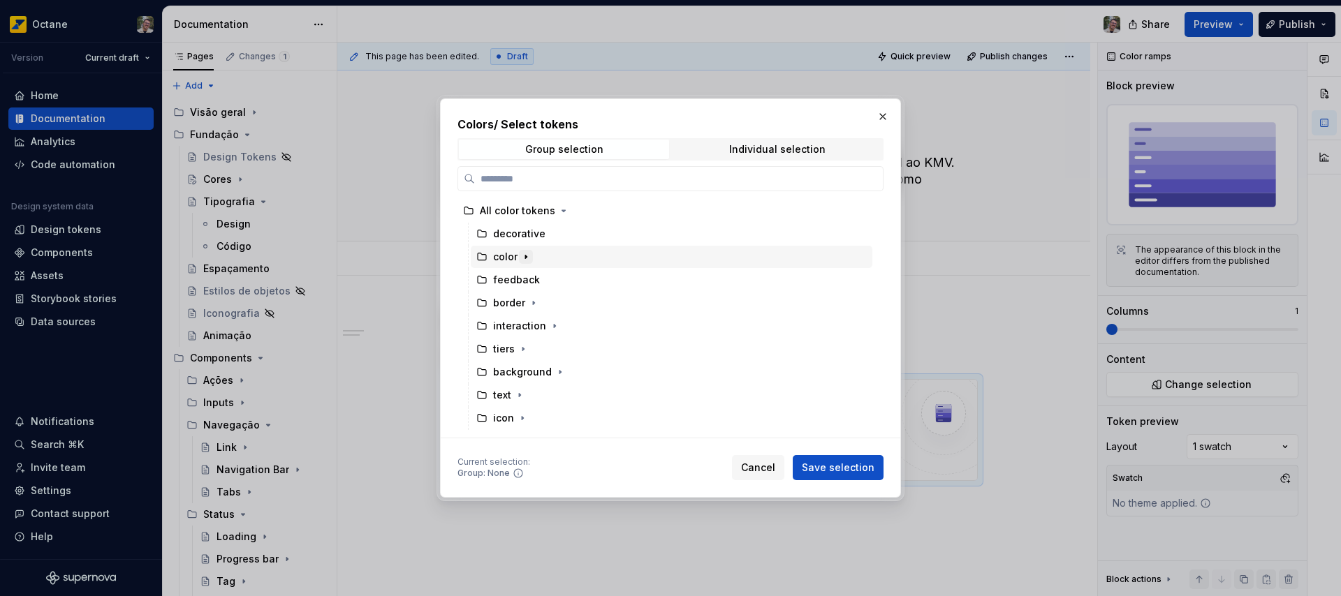
click at [522, 256] on icon "button" at bounding box center [525, 256] width 11 height 11
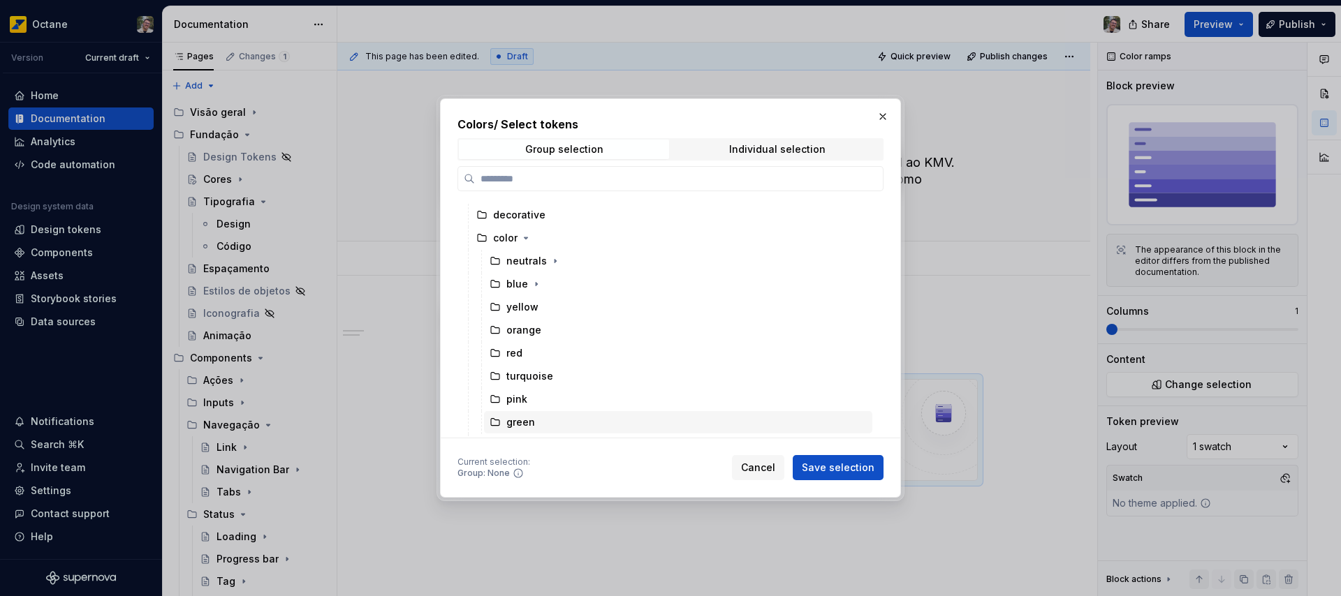
scroll to position [0, 0]
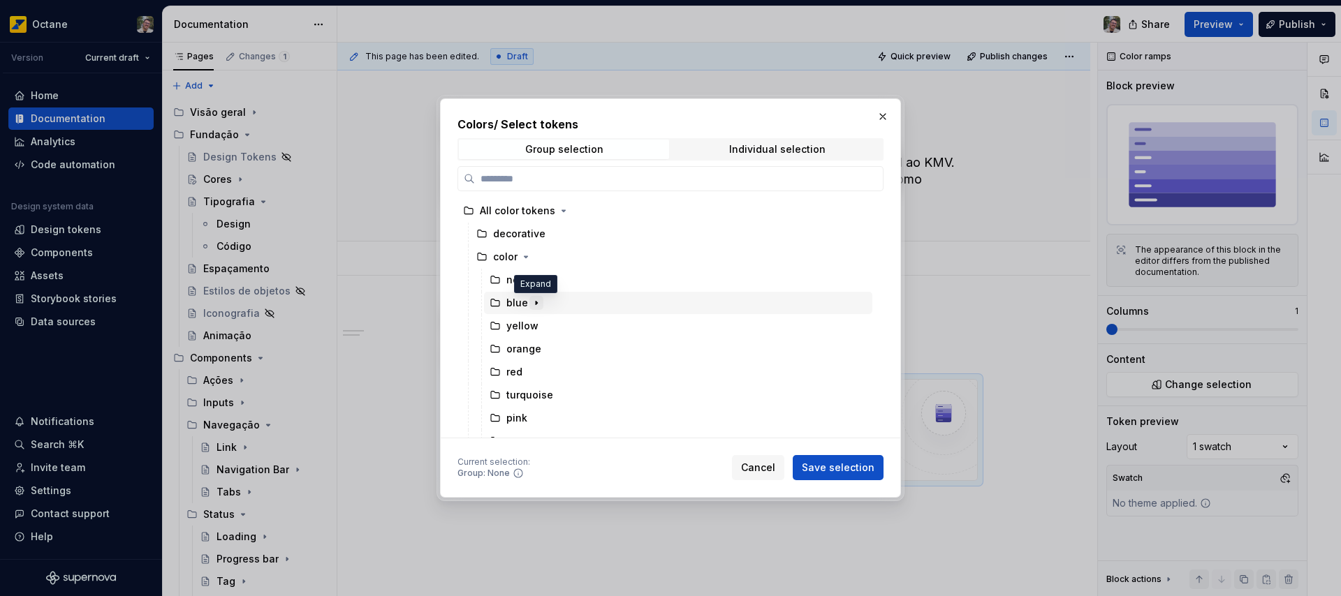
click at [538, 302] on icon "button" at bounding box center [536, 303] width 11 height 11
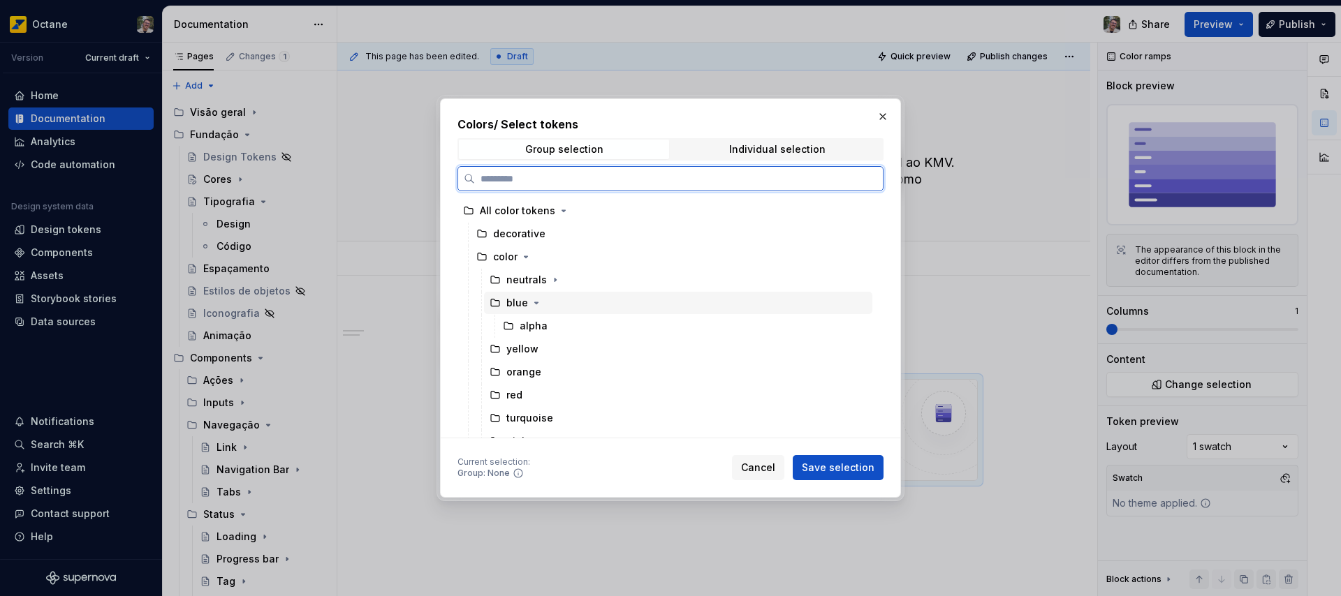
click at [518, 303] on div "blue" at bounding box center [517, 303] width 22 height 14
click at [839, 468] on span "Save selection" at bounding box center [838, 468] width 73 height 14
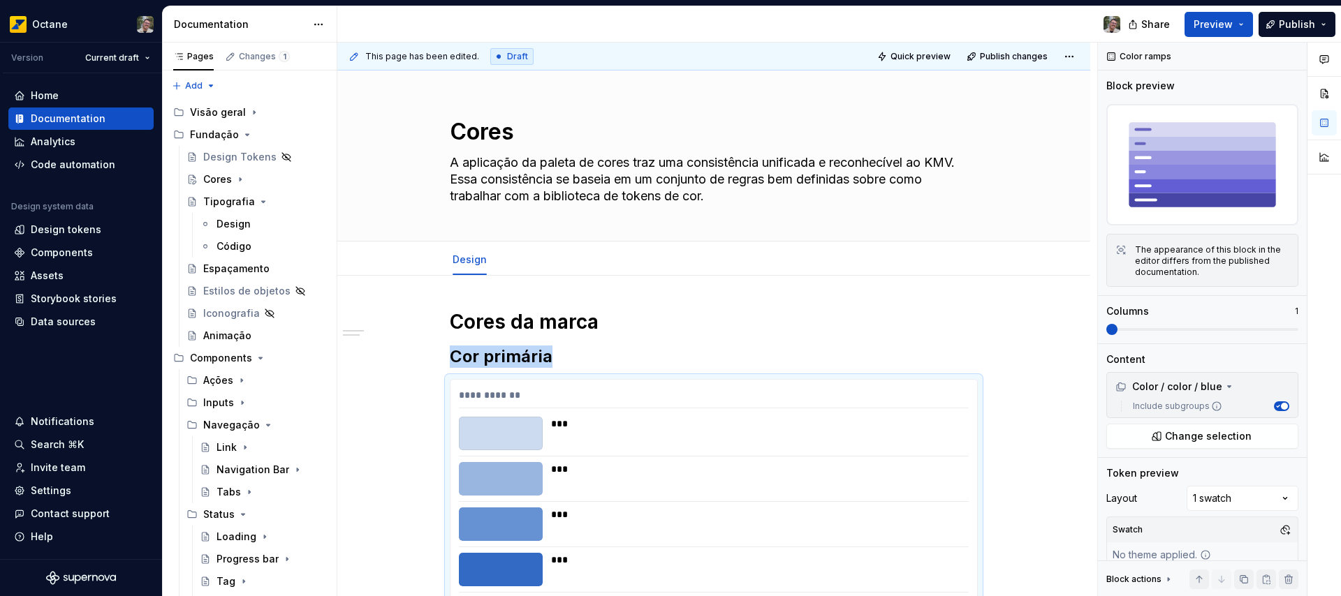
scroll to position [337, 0]
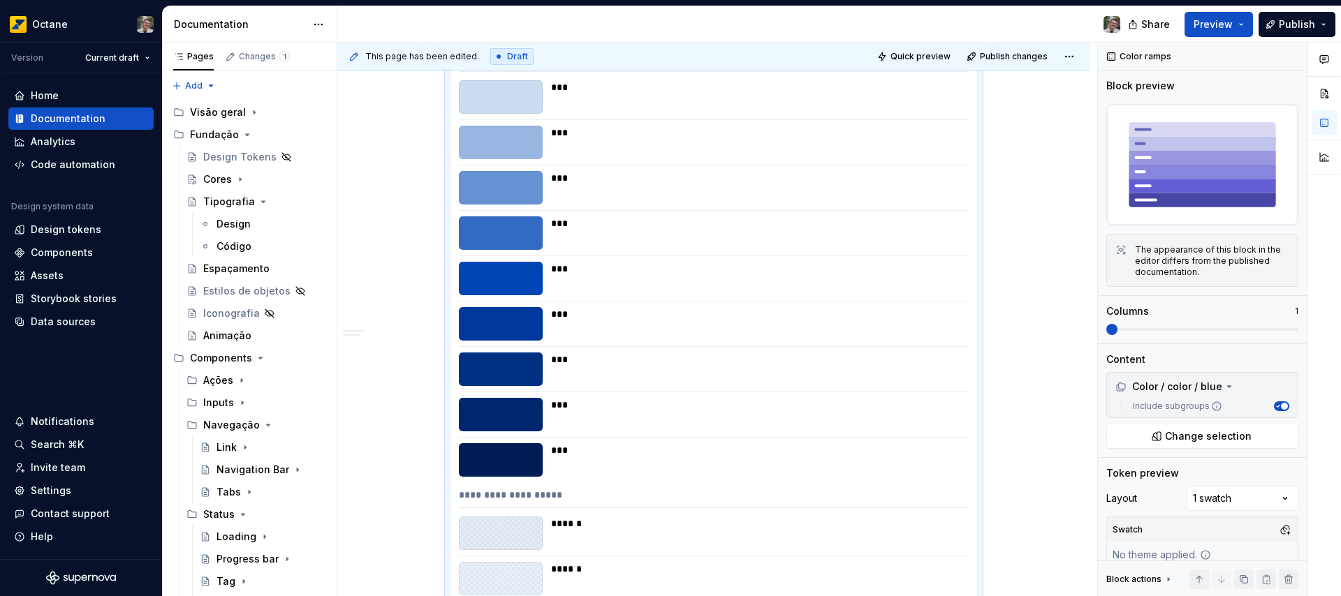
click at [624, 459] on div "***" at bounding box center [755, 461] width 409 height 34
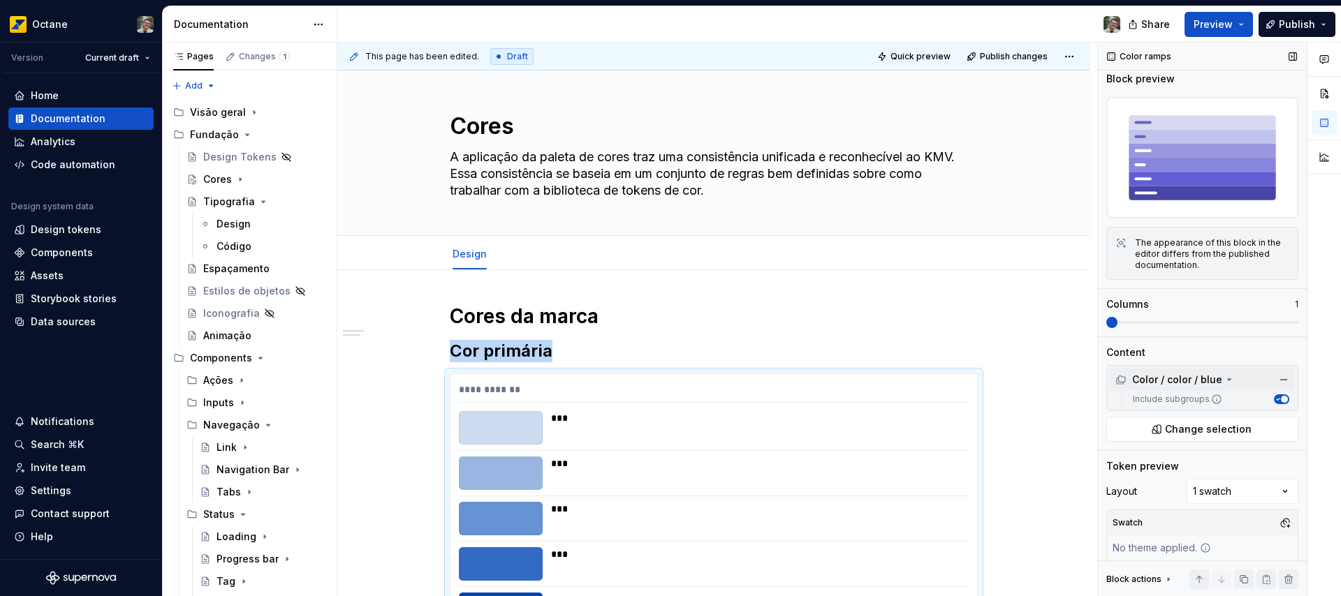
scroll to position [11, 0]
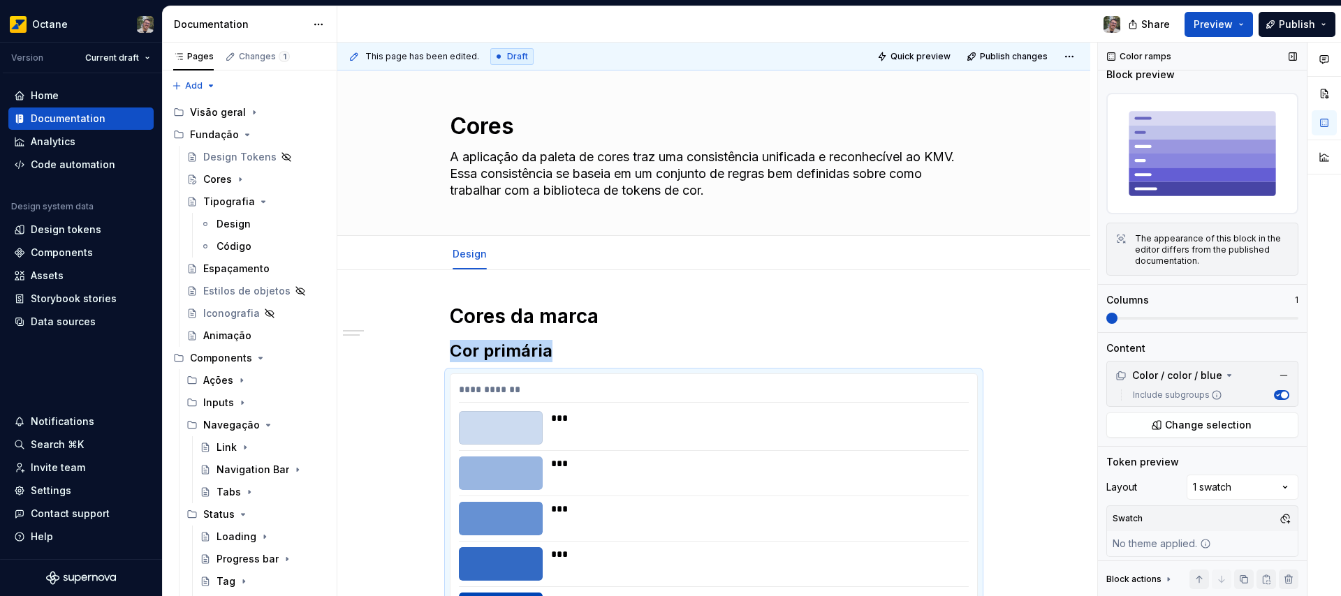
click at [1281, 392] on span "button" at bounding box center [1284, 395] width 7 height 7
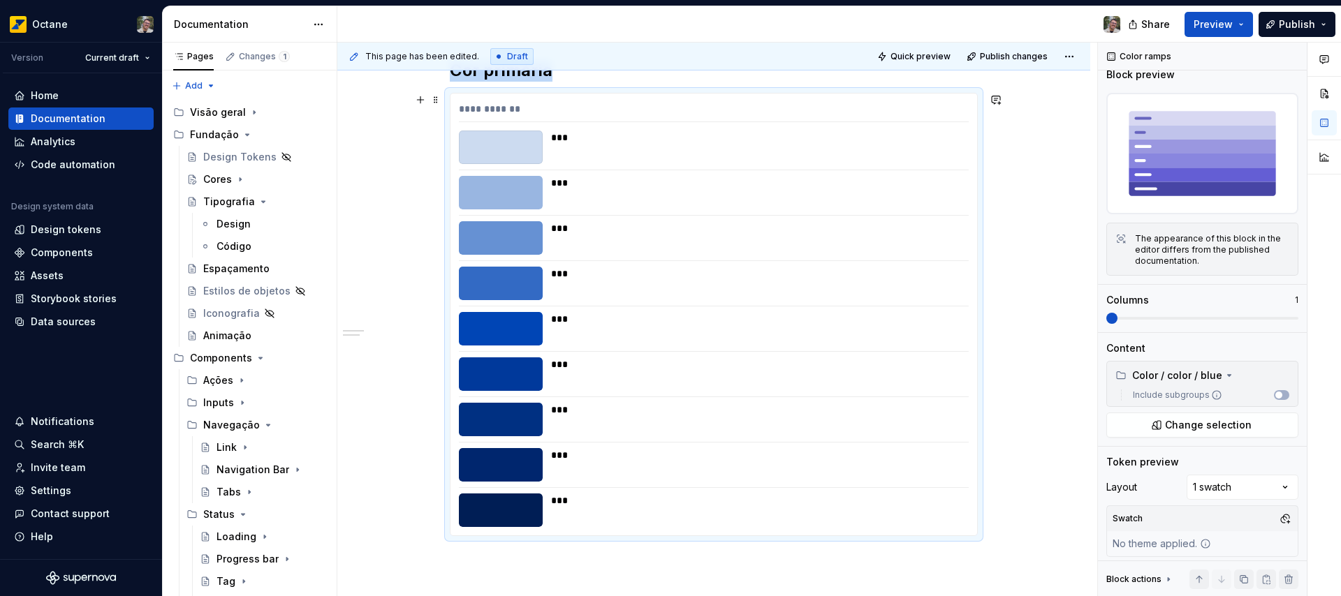
scroll to position [250, 0]
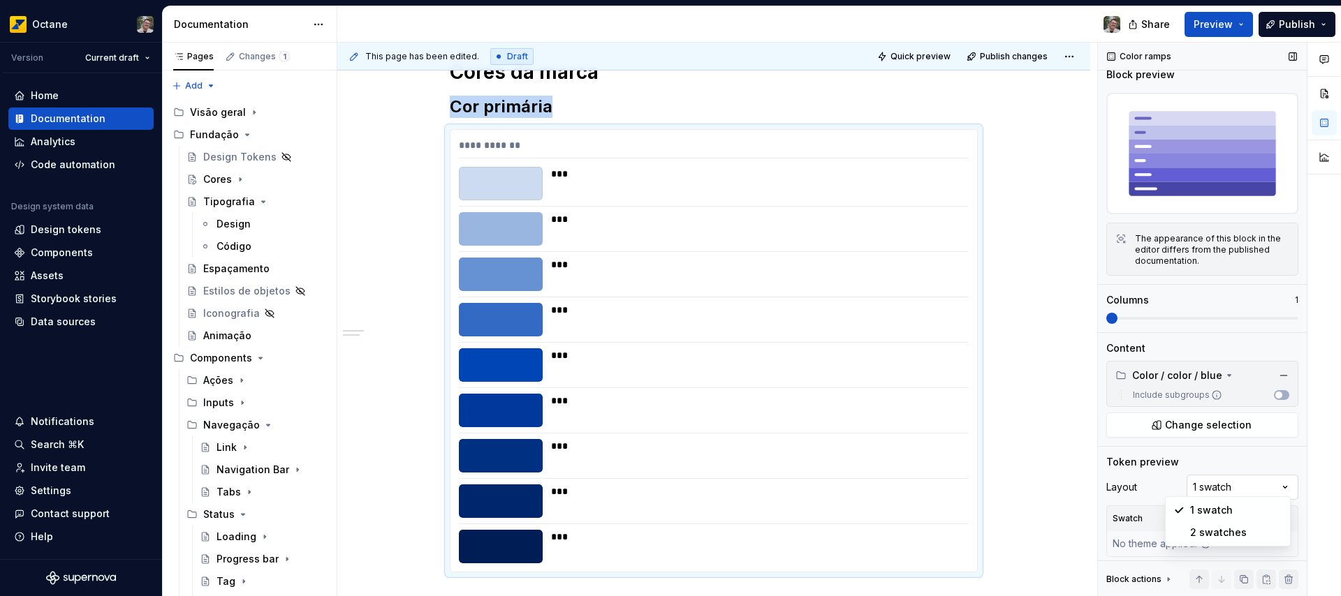
click at [1277, 483] on div "Comments Open comments No comments yet Select ‘Comment’ from the block context …" at bounding box center [1219, 320] width 243 height 555
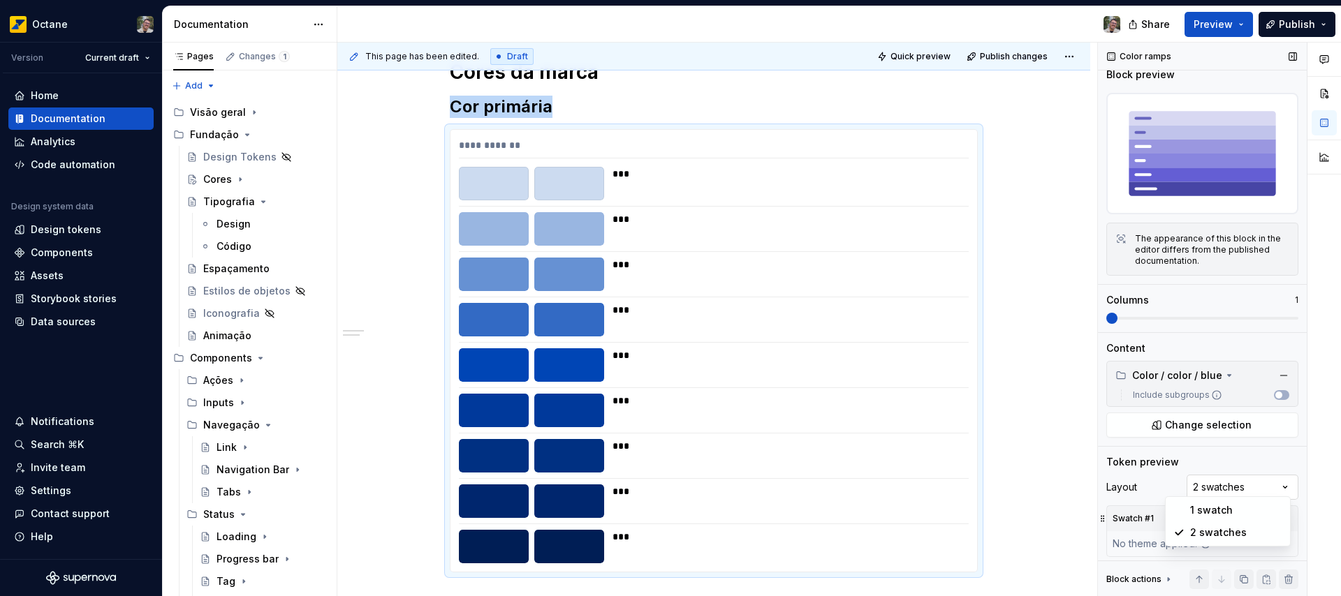
click at [1275, 481] on div "Comments Open comments No comments yet Select ‘Comment’ from the block context …" at bounding box center [1219, 320] width 243 height 555
click at [1147, 475] on div "Comments Open comments No comments yet Select ‘Comment’ from the block context …" at bounding box center [1219, 320] width 243 height 555
click at [1218, 478] on div "Comments Open comments No comments yet Select ‘Comment’ from the block context …" at bounding box center [1219, 320] width 243 height 555
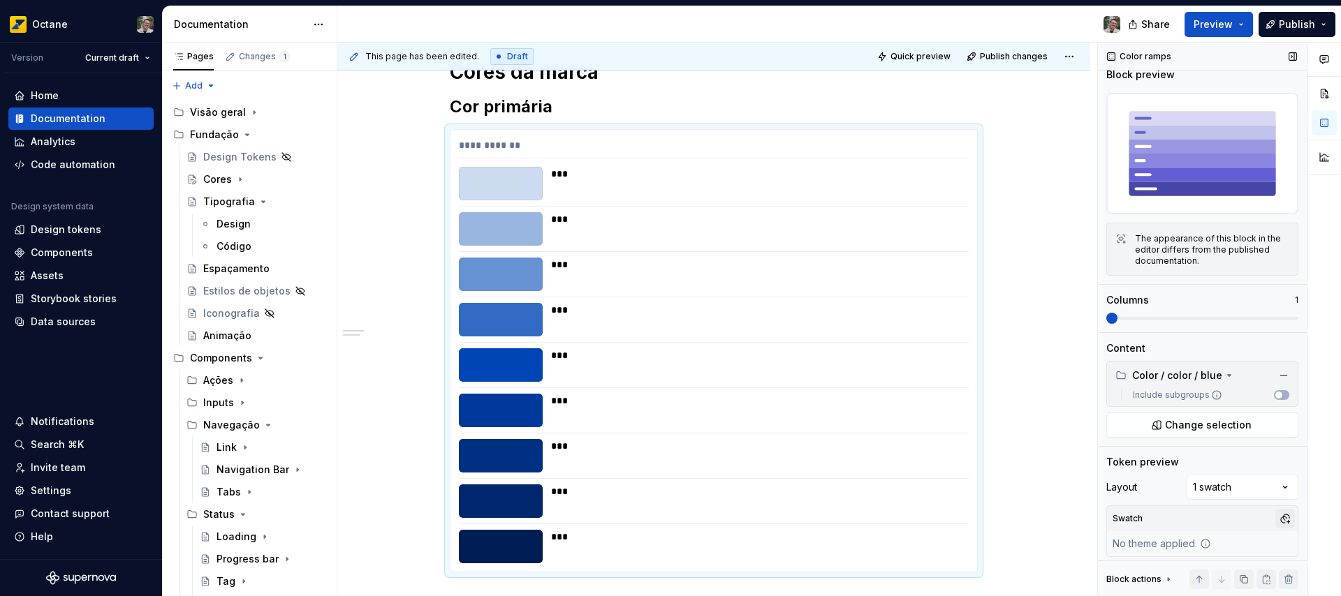
click at [1281, 510] on button "button" at bounding box center [1285, 519] width 20 height 20
click at [1134, 467] on div "Suggestions" at bounding box center [1134, 464] width 11 height 11
click at [1135, 464] on div "Suggestions" at bounding box center [1134, 464] width 11 height 11
click at [1131, 444] on div "Suggestions" at bounding box center [1134, 442] width 11 height 11
click at [1136, 440] on div "Suggestions" at bounding box center [1134, 442] width 11 height 11
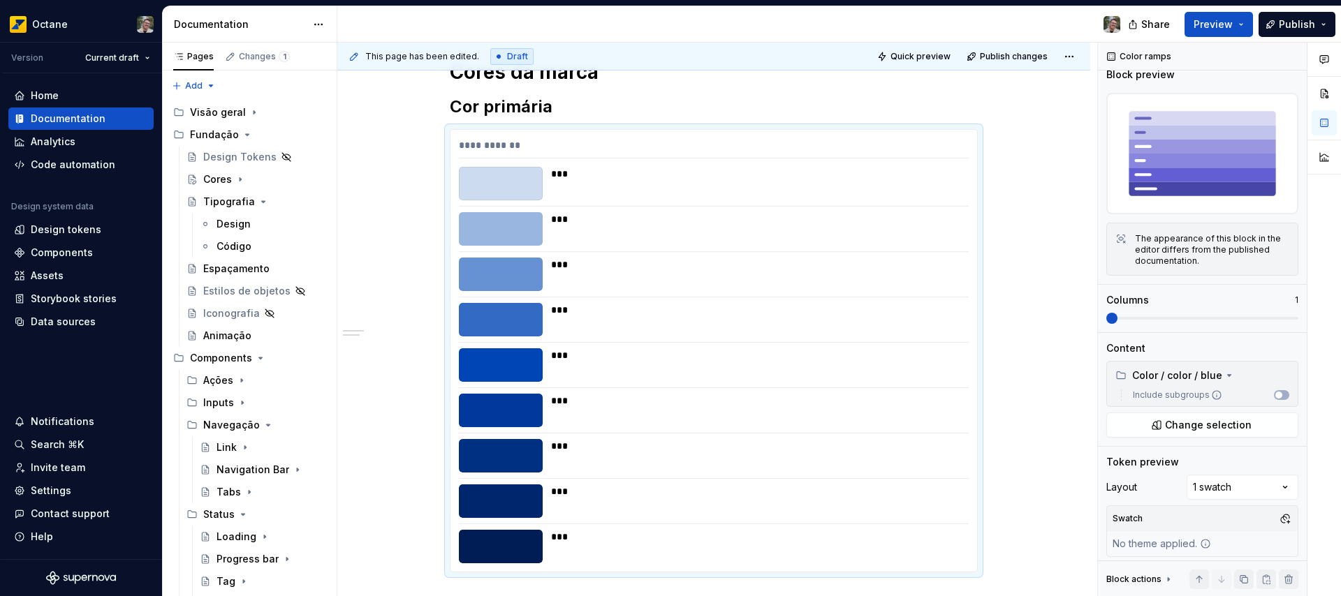
click at [1238, 346] on div "Comments Open comments No comments yet Select ‘Comment’ from the block context …" at bounding box center [1219, 320] width 243 height 555
click at [1118, 313] on span at bounding box center [1111, 318] width 11 height 11
click at [1123, 318] on span at bounding box center [1202, 318] width 192 height 11
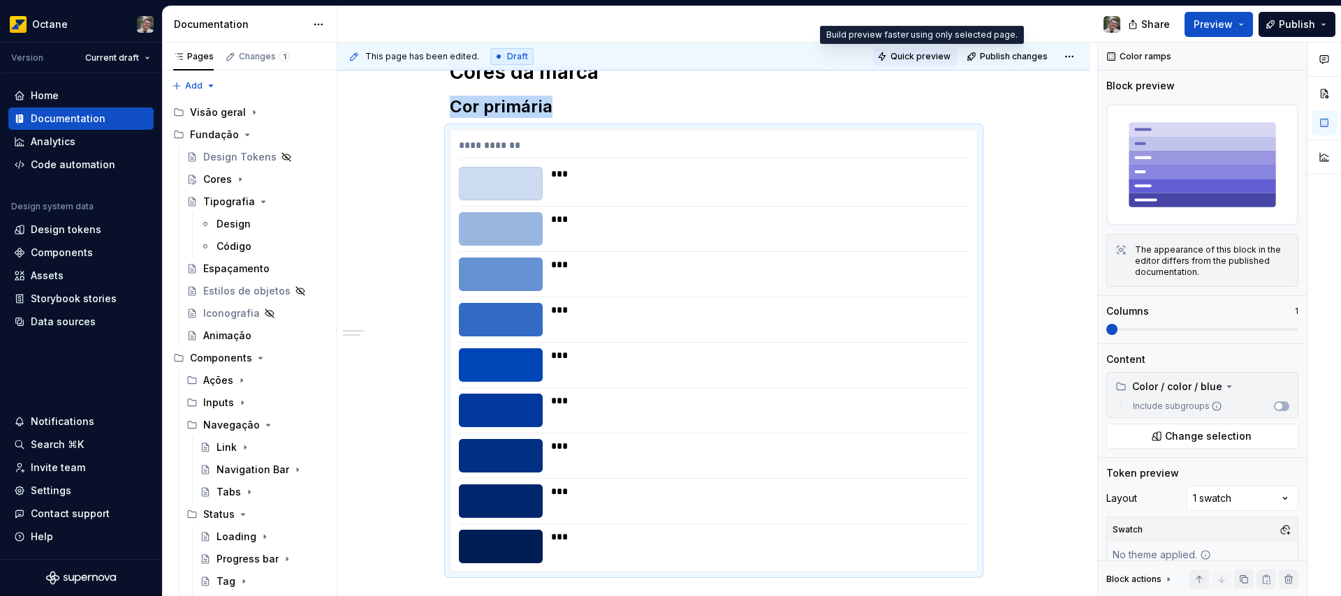
click at [902, 59] on span "Quick preview" at bounding box center [921, 56] width 60 height 11
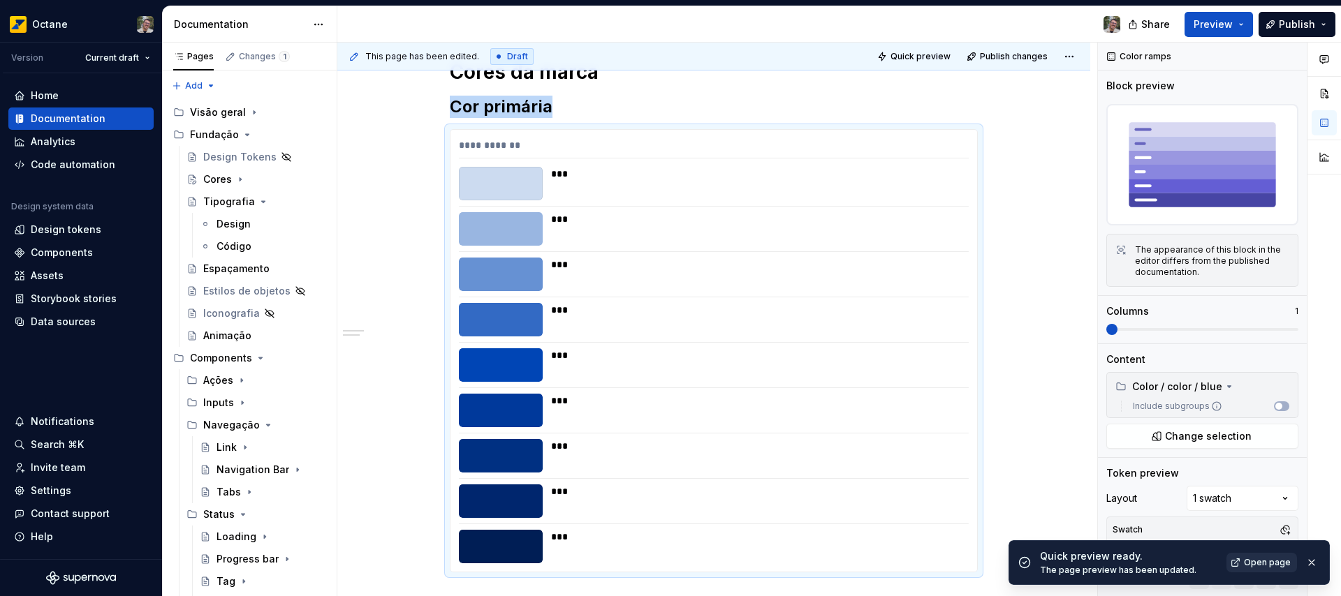
click at [1264, 564] on span "Open page" at bounding box center [1267, 562] width 47 height 11
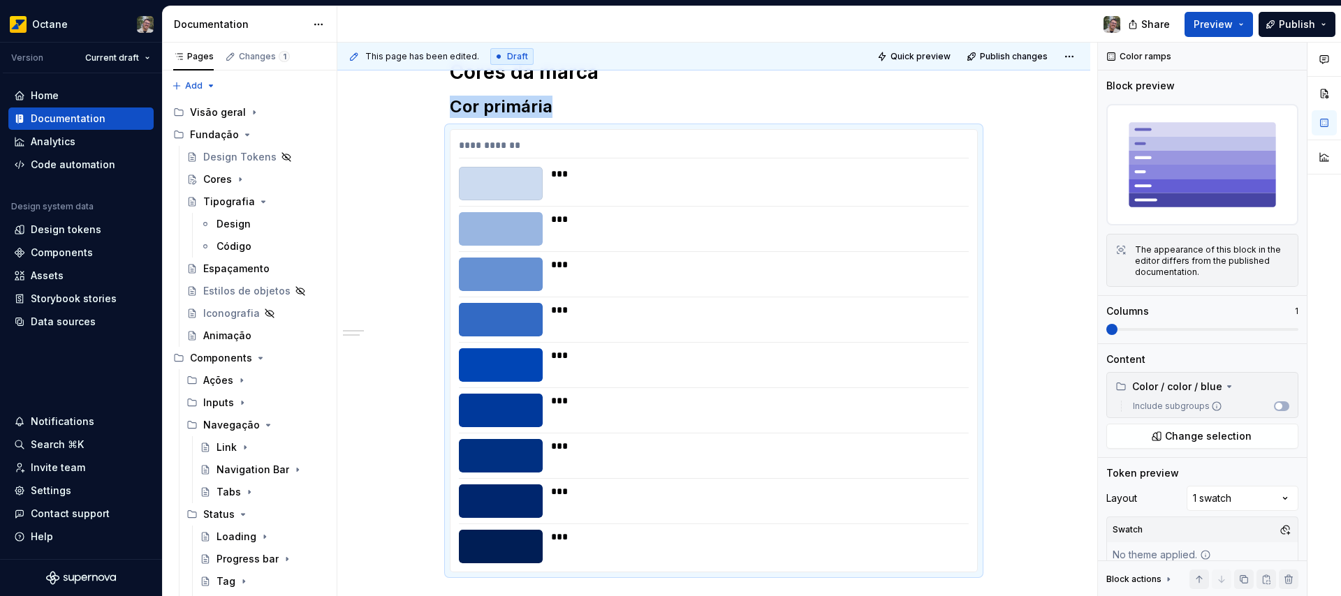
type textarea "*"
click at [686, 216] on div "***" at bounding box center [755, 219] width 409 height 14
click at [489, 195] on div at bounding box center [501, 184] width 84 height 34
click at [1155, 184] on img at bounding box center [1202, 165] width 192 height 122
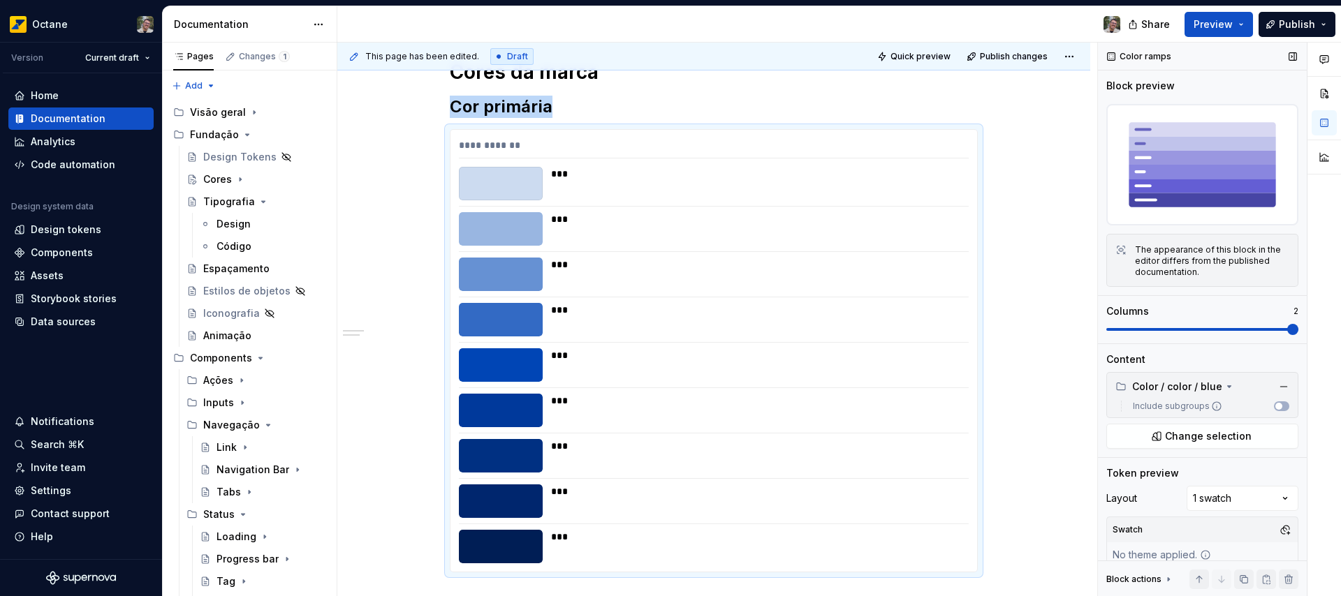
click at [1298, 326] on span at bounding box center [1292, 329] width 11 height 11
click at [1201, 386] on div "Color / color / blue" at bounding box center [1168, 387] width 107 height 14
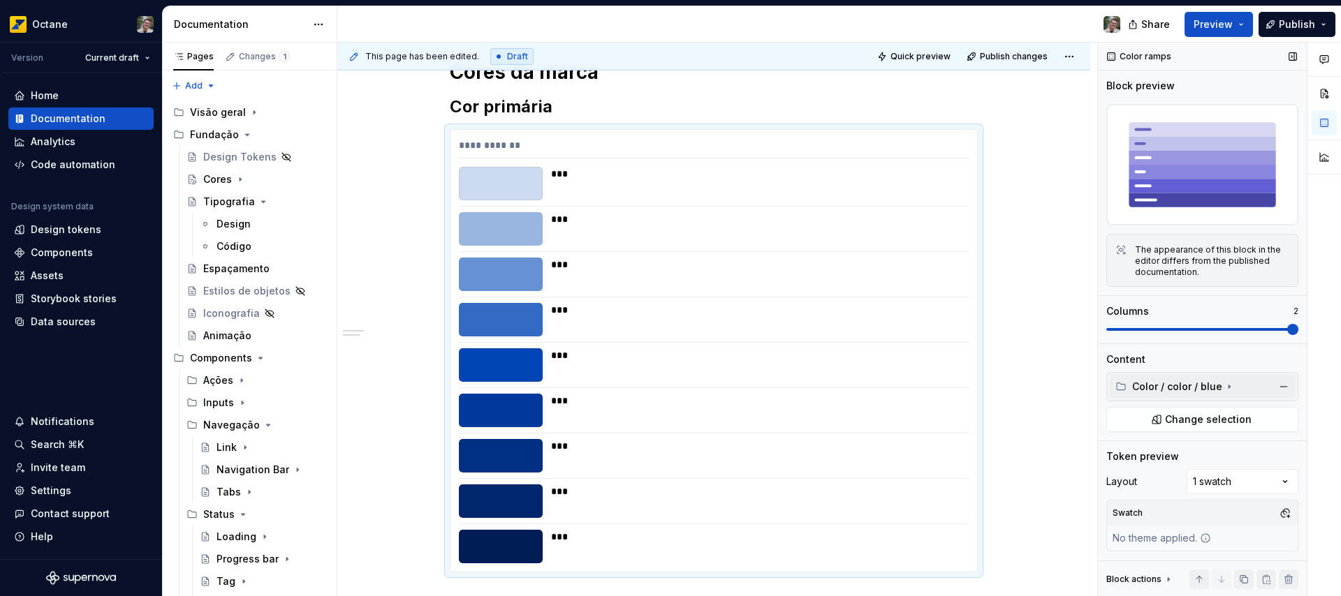
click at [1201, 386] on div "Color / color / blue" at bounding box center [1168, 387] width 107 height 14
click at [1218, 433] on span "Change selection" at bounding box center [1208, 437] width 87 height 14
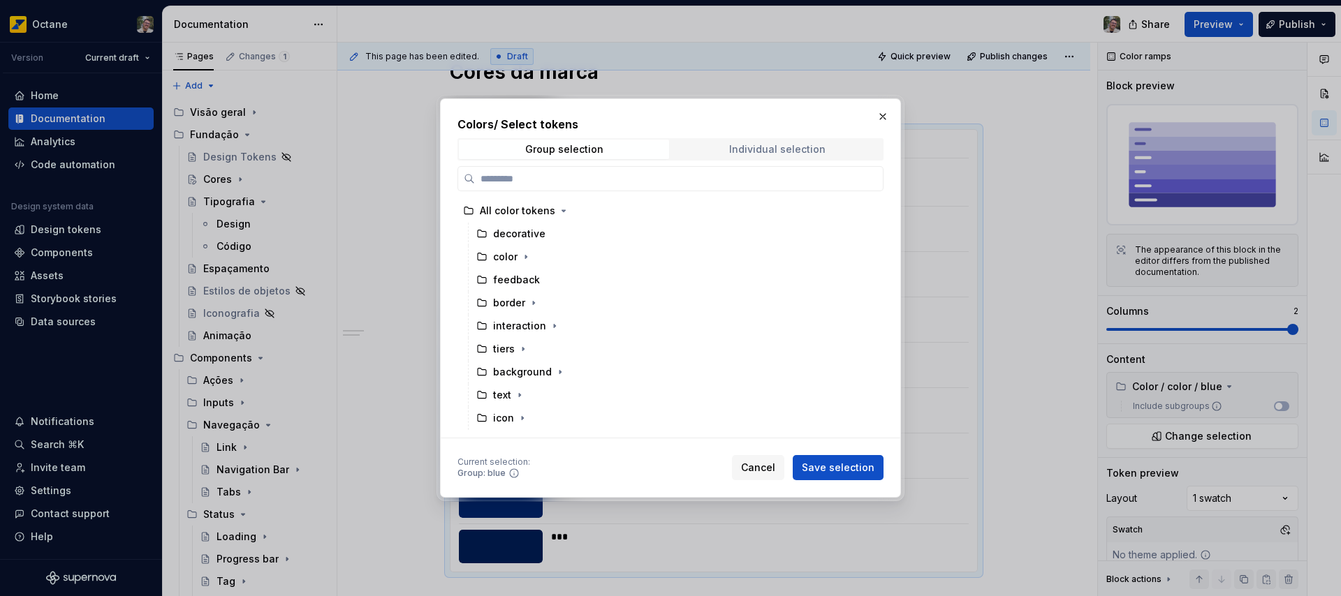
click at [793, 149] on div "Individual selection" at bounding box center [777, 149] width 96 height 11
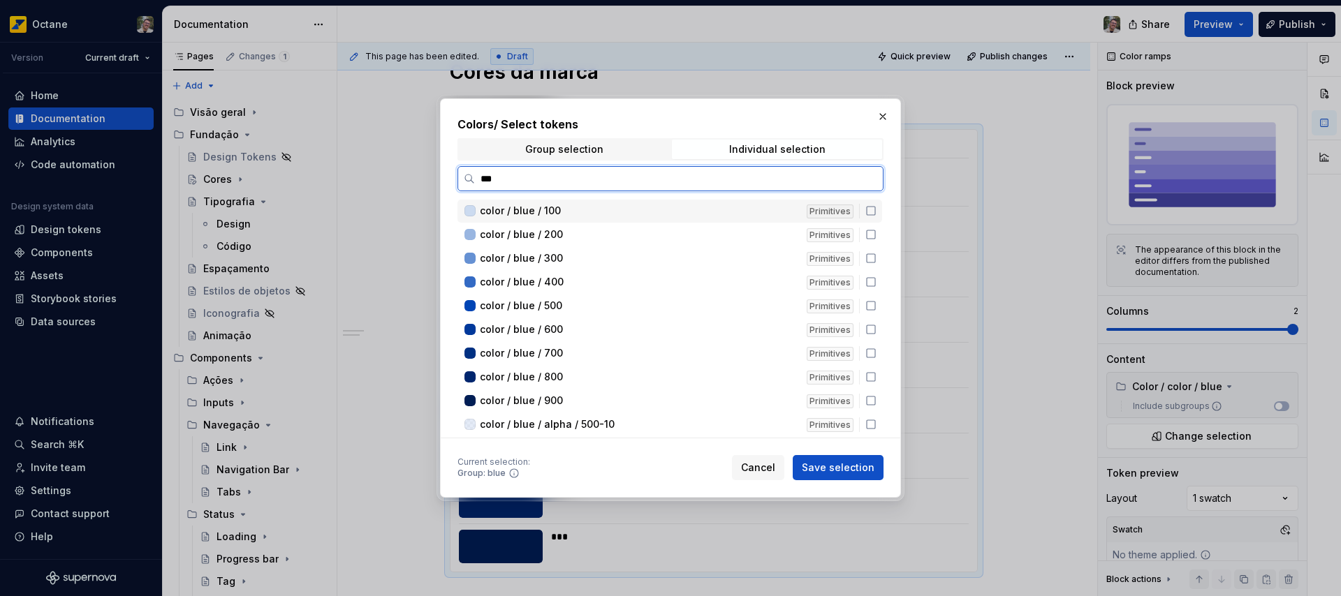
type input "****"
click at [870, 307] on icon at bounding box center [870, 305] width 11 height 11
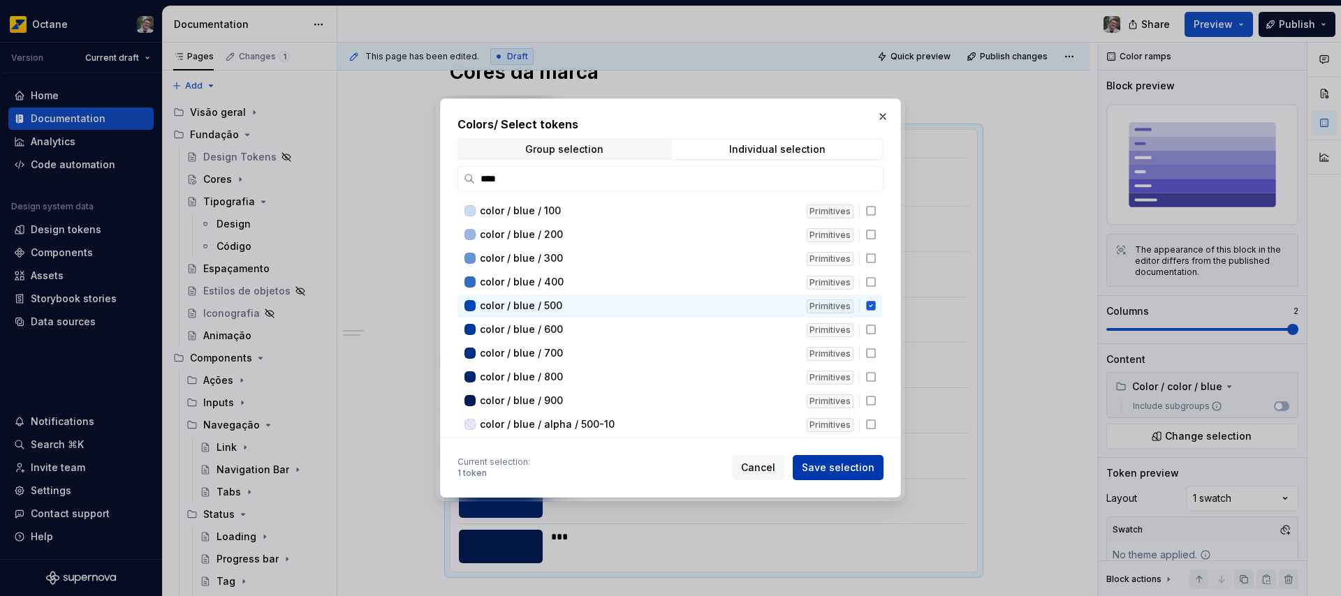
click at [856, 467] on span "Save selection" at bounding box center [838, 468] width 73 height 14
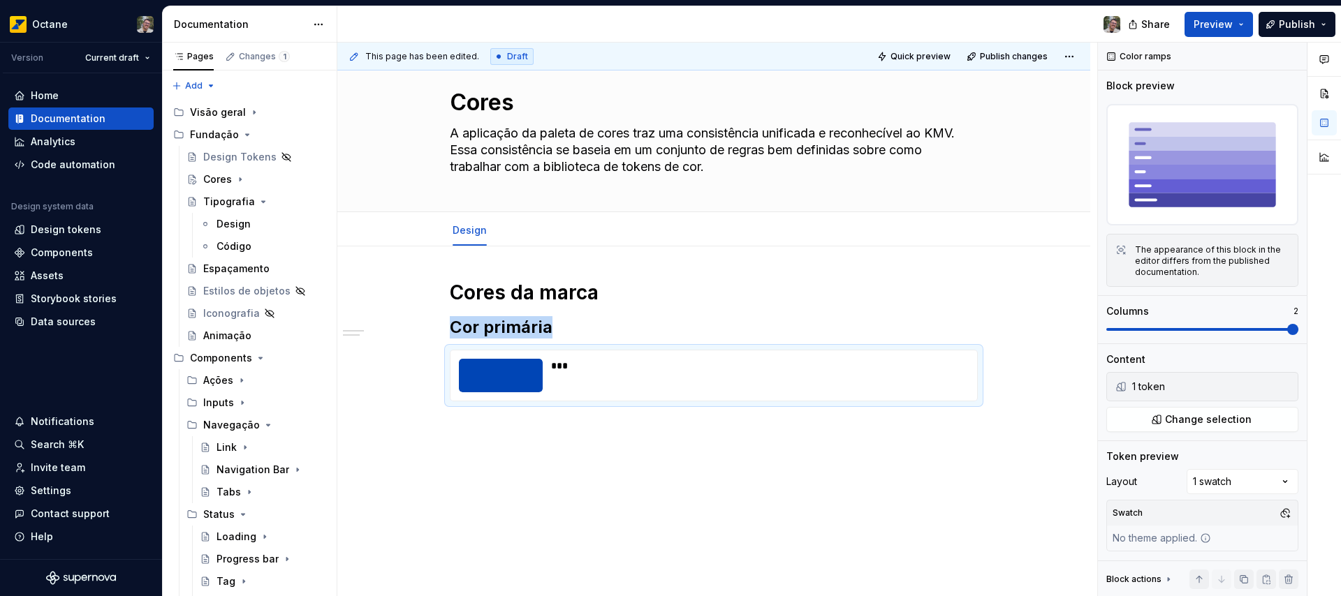
scroll to position [29, 0]
click at [919, 51] on span "Quick preview" at bounding box center [921, 56] width 60 height 11
click at [1220, 29] on span "Preview" at bounding box center [1213, 24] width 39 height 14
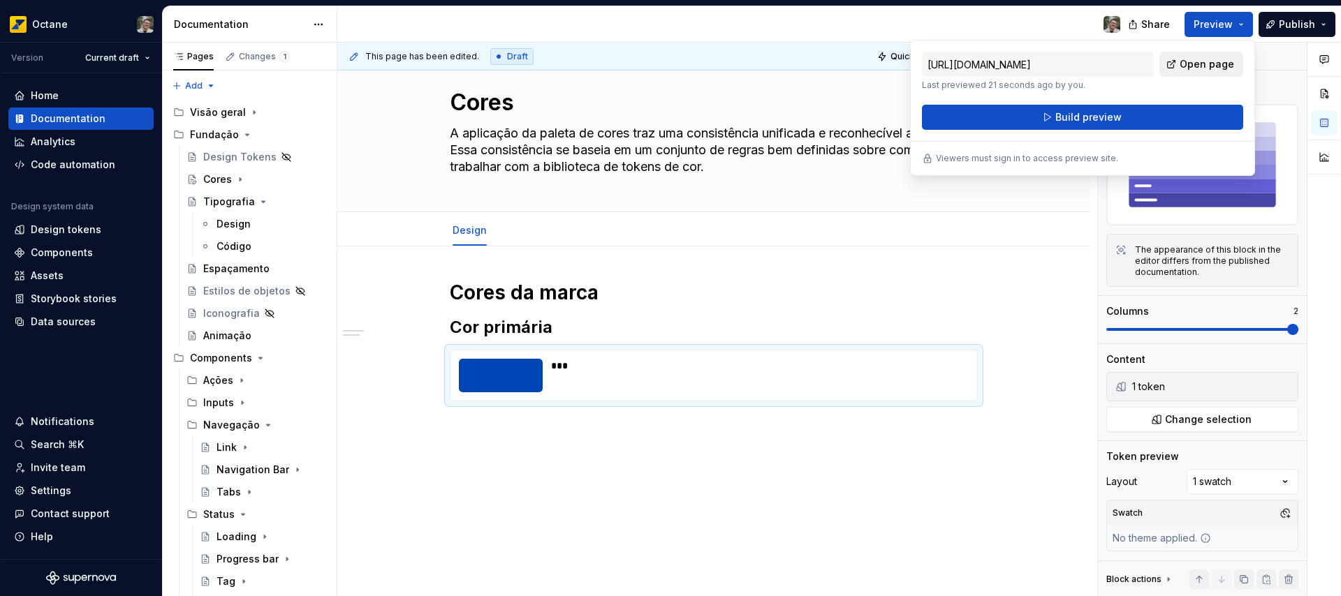
click at [1213, 67] on span "Open page" at bounding box center [1207, 64] width 54 height 14
click at [561, 367] on div "***" at bounding box center [755, 366] width 409 height 14
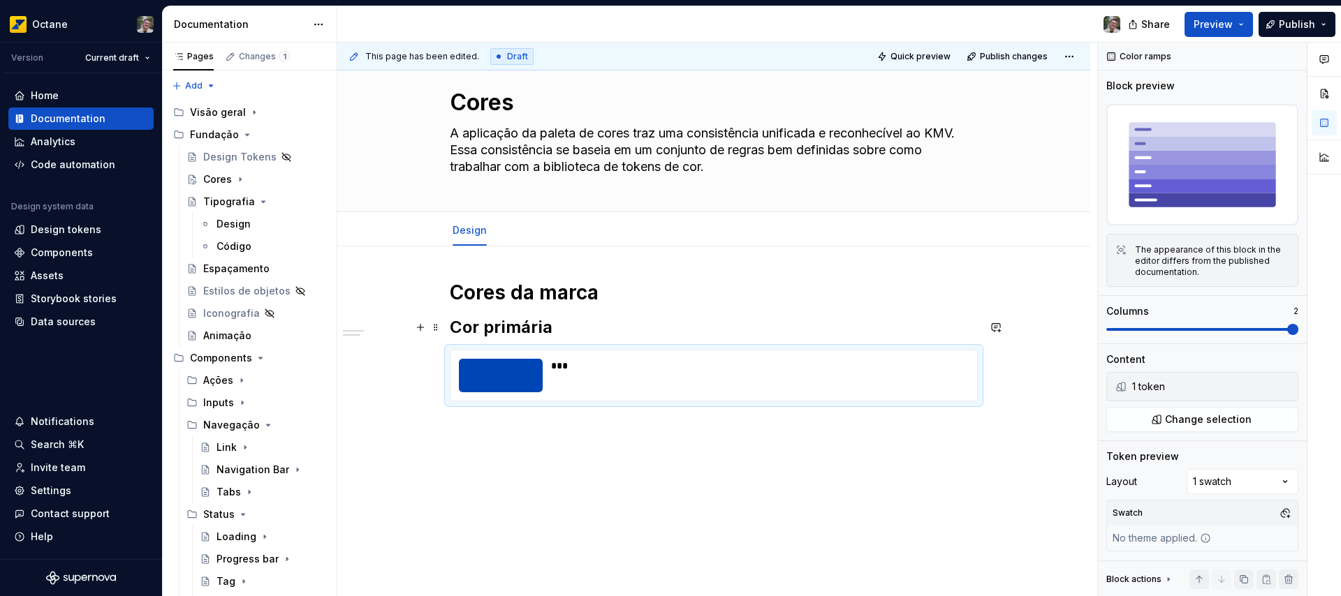
click at [572, 324] on h2 "Cor primária" at bounding box center [714, 327] width 528 height 22
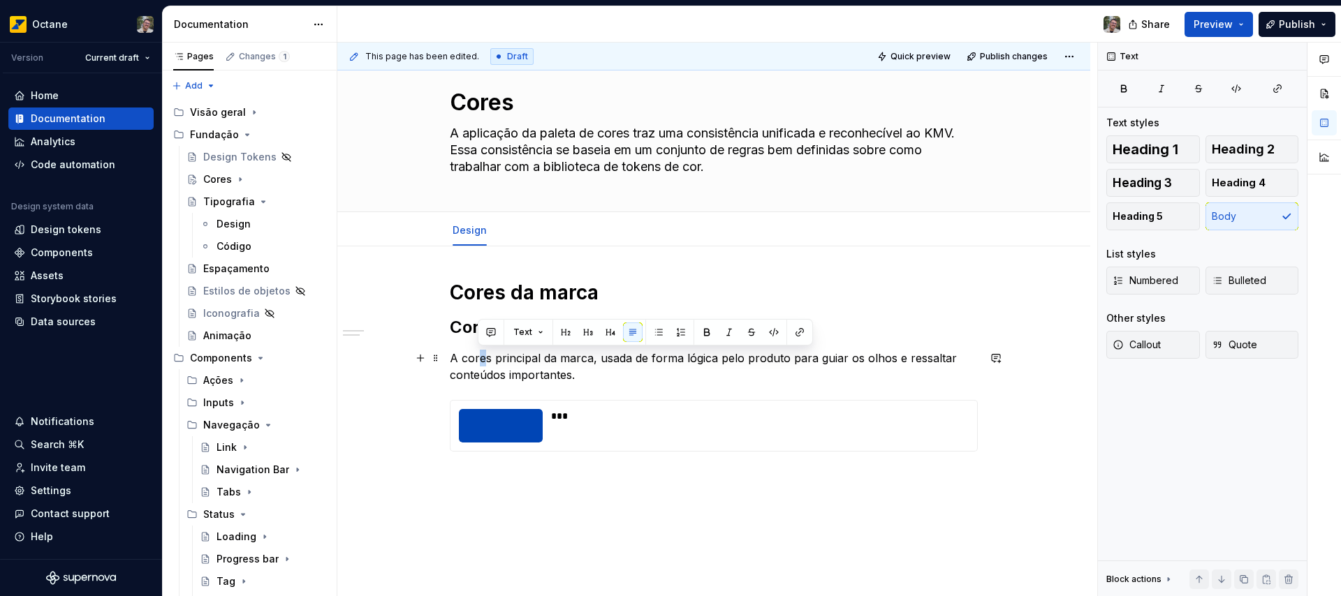
click at [478, 359] on p "A cores principal da marca, usada de forma lógica pelo produto para guiar os ol…" at bounding box center [714, 367] width 528 height 34
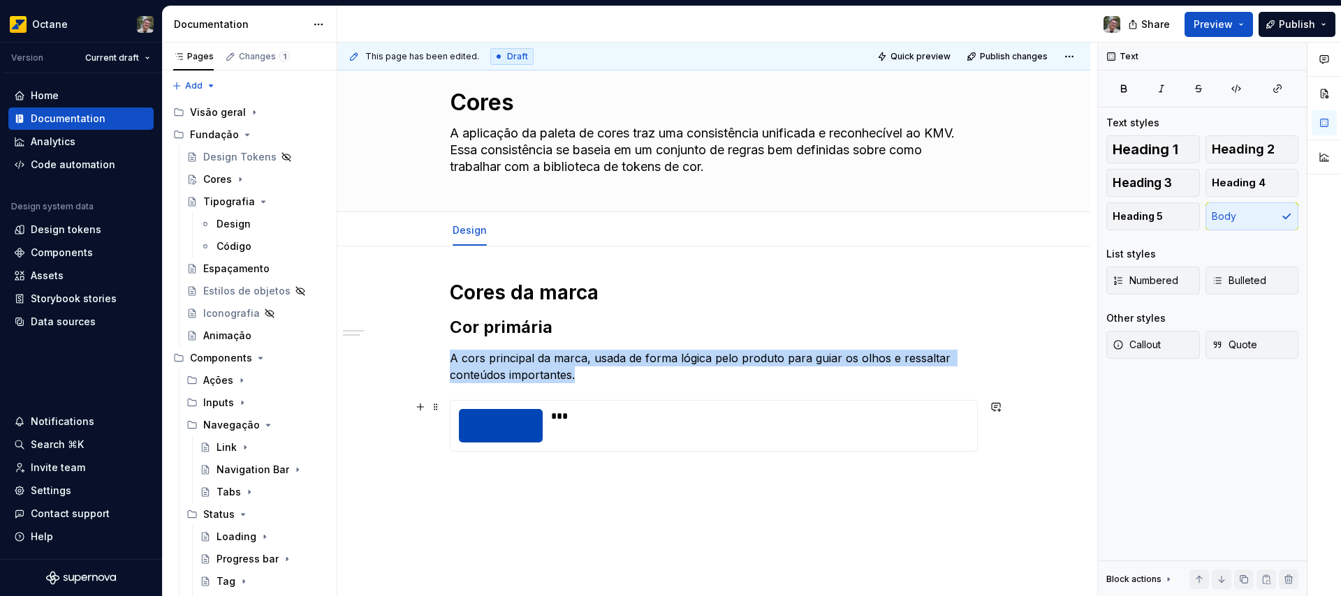
click at [959, 437] on div "***" at bounding box center [755, 426] width 409 height 34
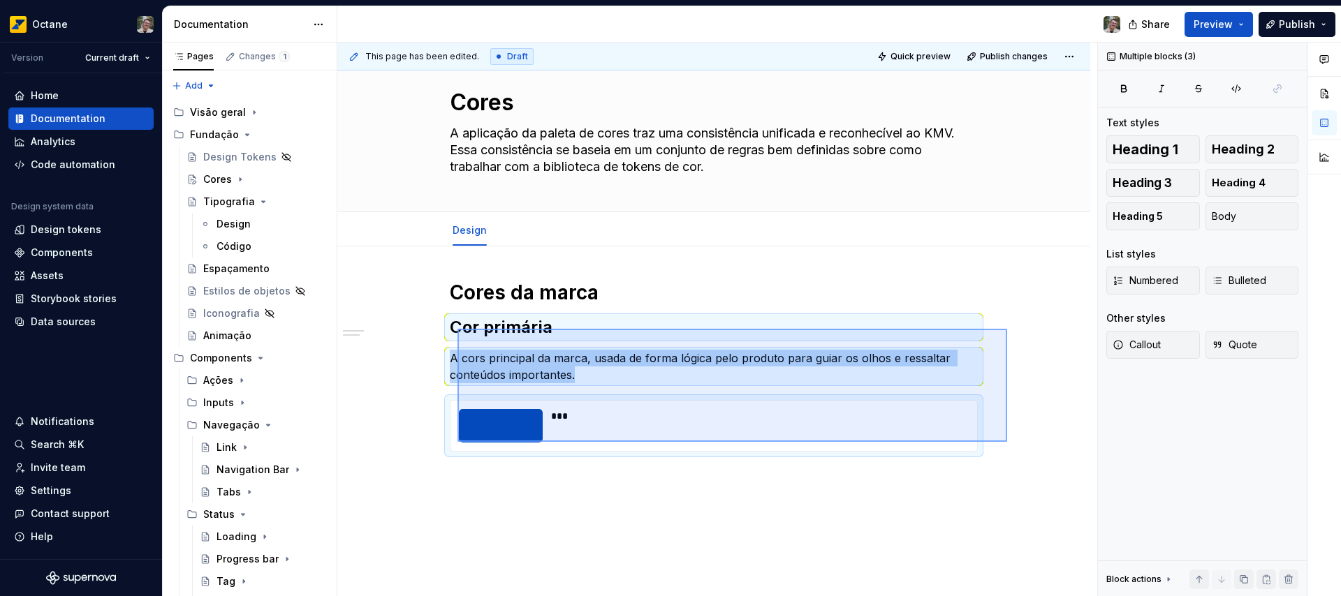
drag, startPoint x: 1007, startPoint y: 442, endPoint x: 457, endPoint y: 329, distance: 561.2
click at [457, 329] on div "This page has been edited. Draft Quick preview Publish changes Cores A aplicaçã…" at bounding box center [717, 320] width 760 height 555
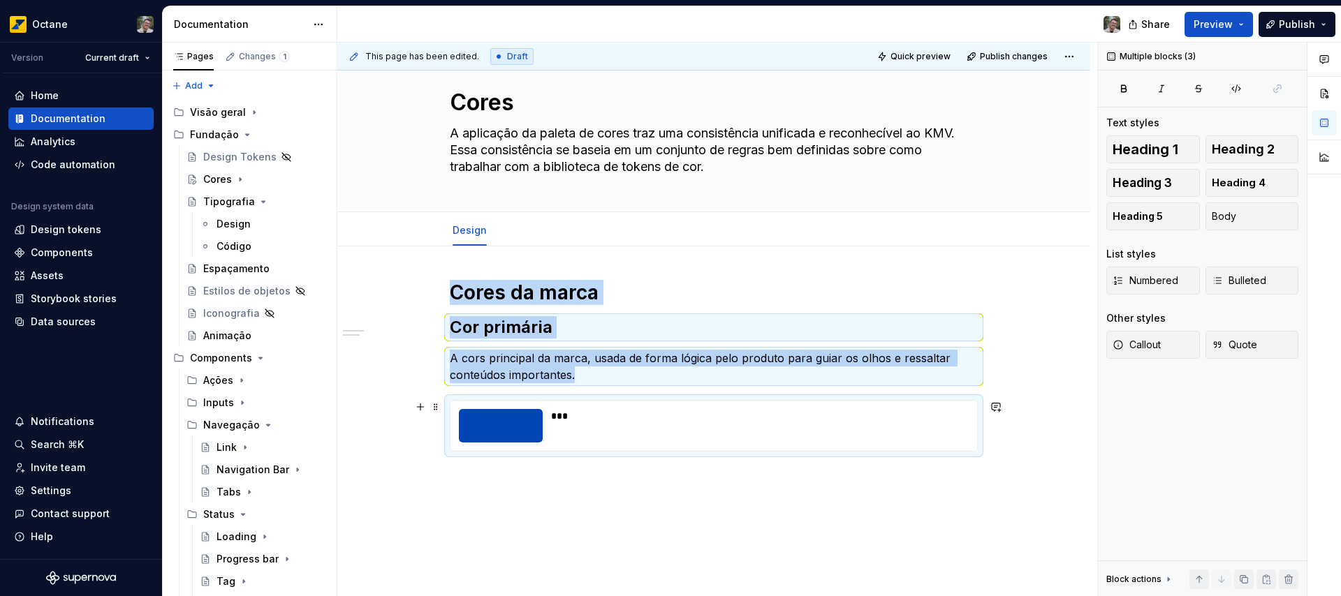
click at [1009, 429] on div "Cores da marca Cor primária A cors principal da marca, usada de forma lógica pe…" at bounding box center [713, 447] width 753 height 401
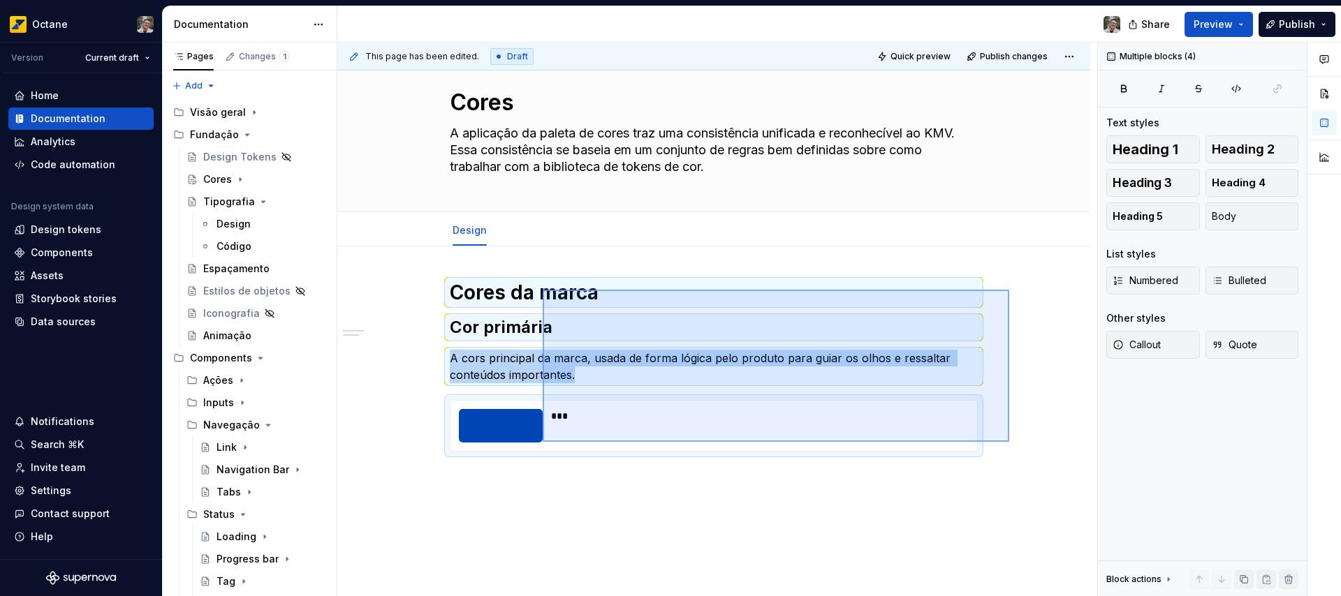
drag, startPoint x: 1009, startPoint y: 442, endPoint x: 543, endPoint y: 290, distance: 490.8
click at [543, 290] on div "This page has been edited. Draft Quick preview Publish changes Cores A aplicaçã…" at bounding box center [717, 320] width 760 height 555
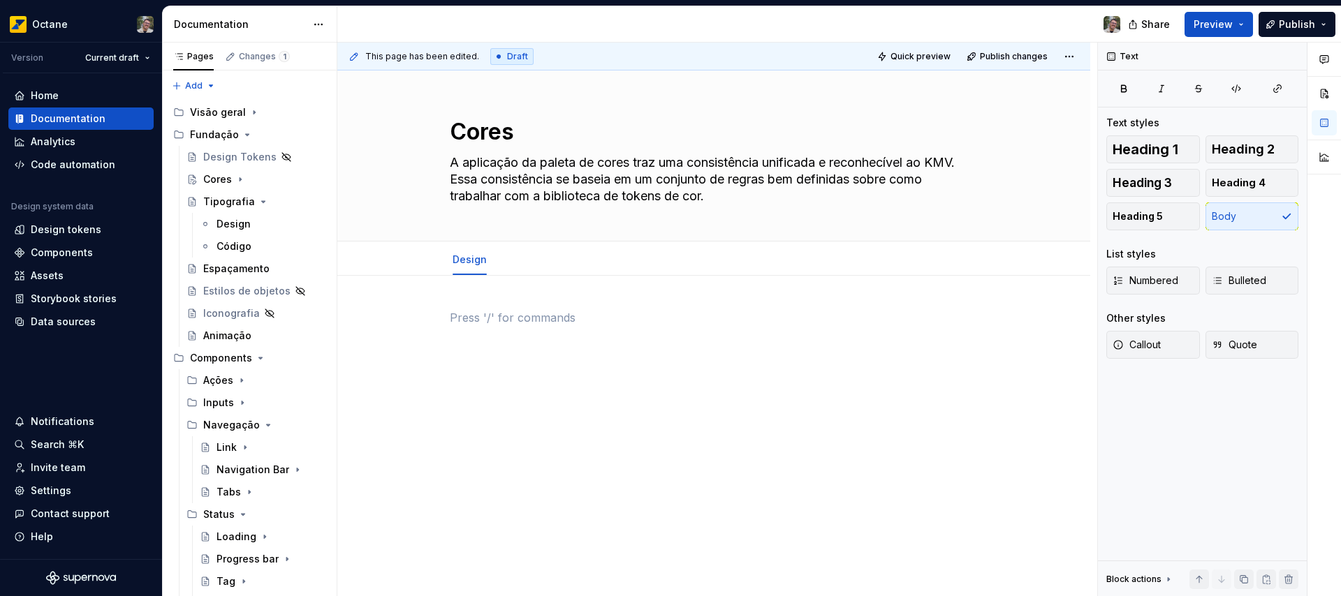
scroll to position [0, 0]
click at [506, 460] on div "Cores da marca Cor primária Cor secundárias /" at bounding box center [713, 450] width 753 height 349
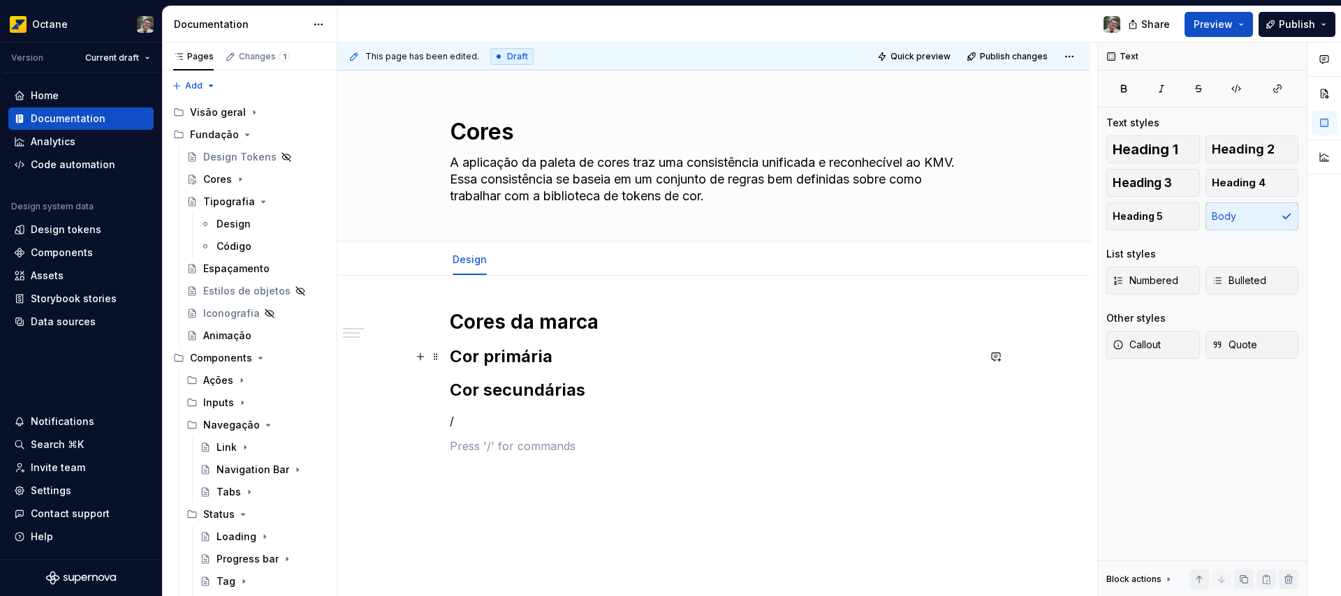
click at [567, 361] on h2 "Cor primária" at bounding box center [714, 357] width 528 height 22
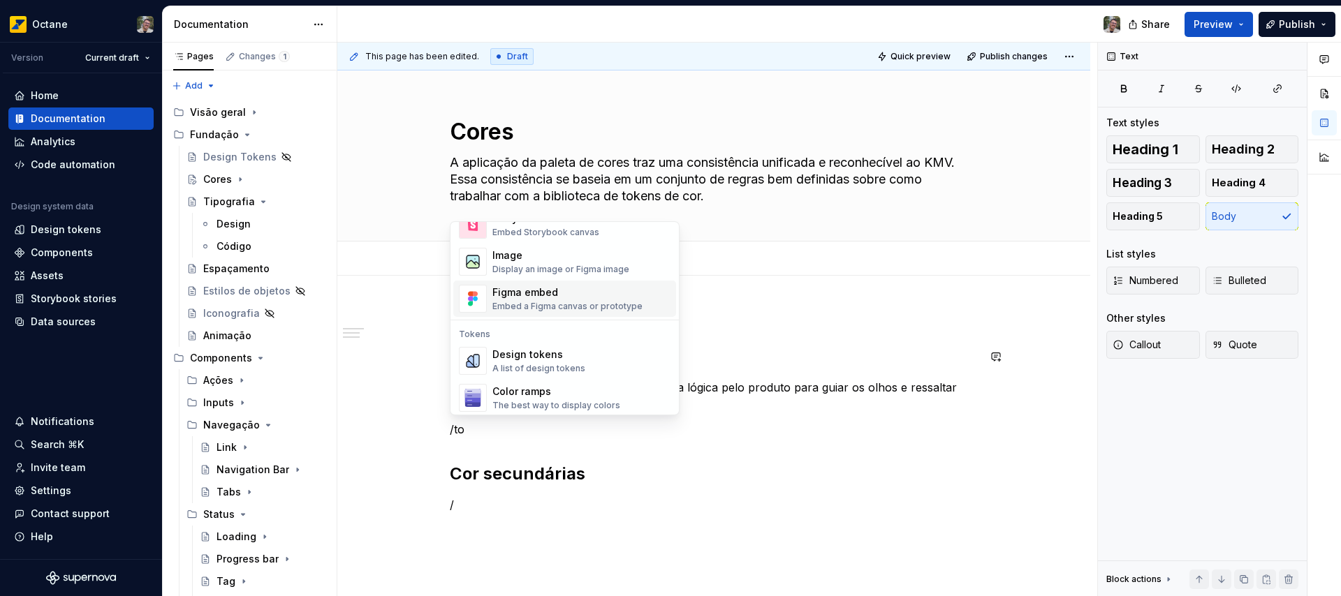
scroll to position [40, 0]
click at [561, 396] on div "Color ramps" at bounding box center [556, 390] width 128 height 14
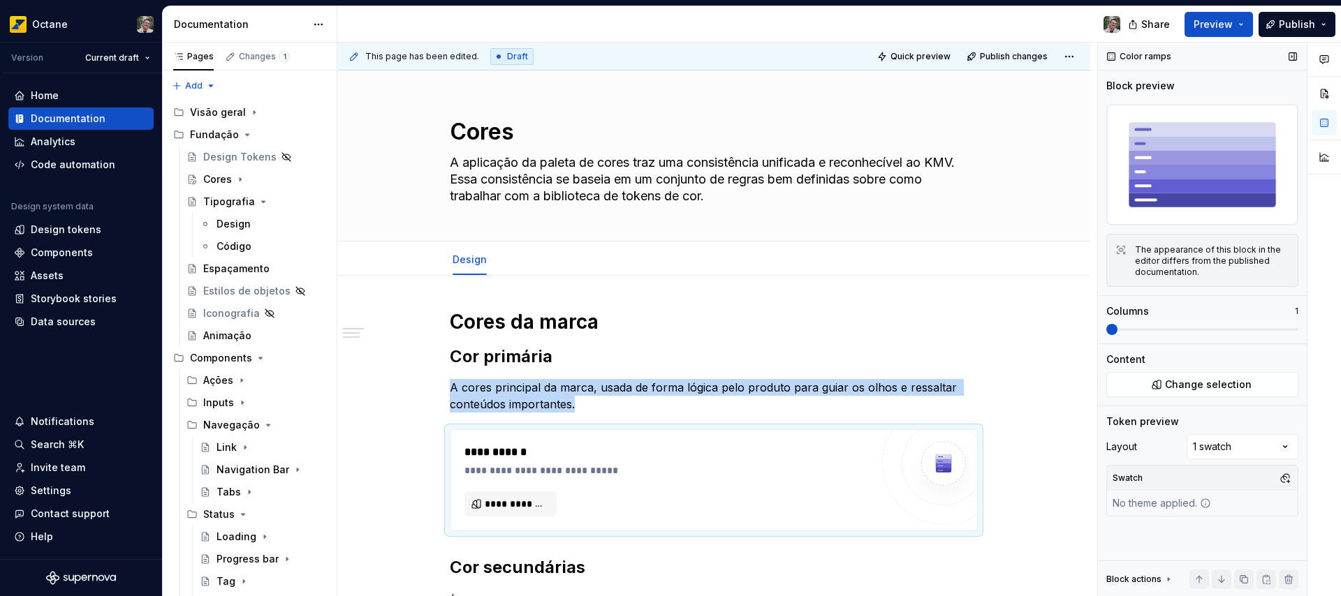
type textarea "*"
click at [1257, 387] on button "Change selection" at bounding box center [1202, 384] width 192 height 25
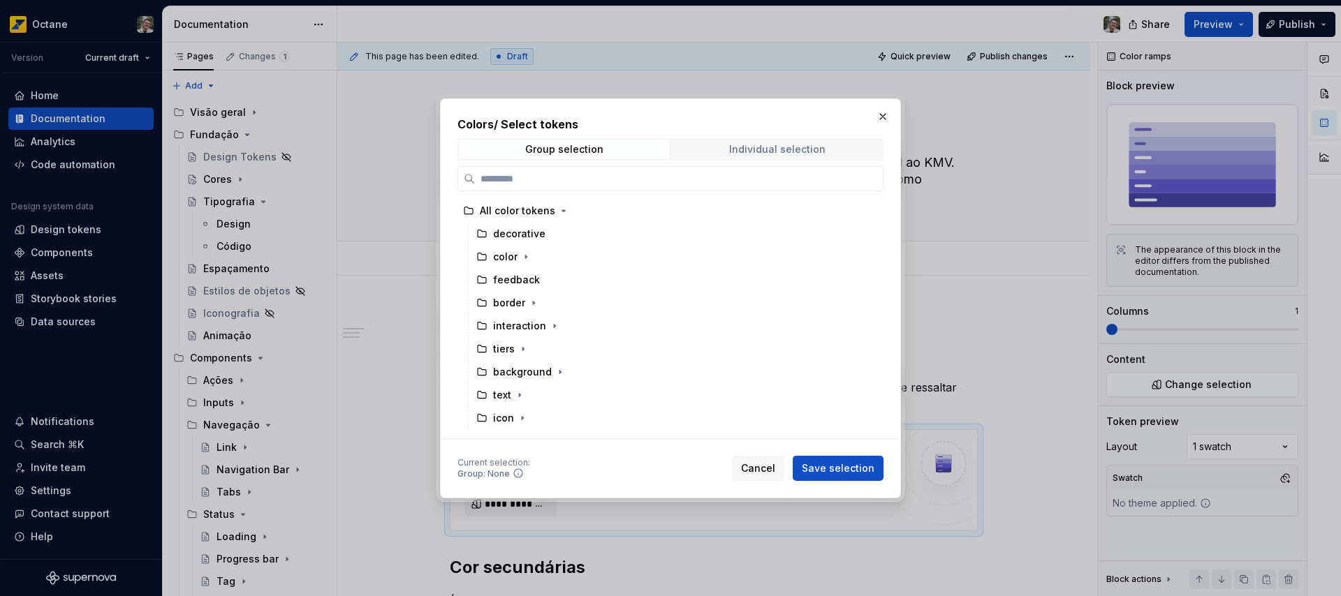
click at [744, 156] on span "Individual selection" at bounding box center [777, 150] width 210 height 20
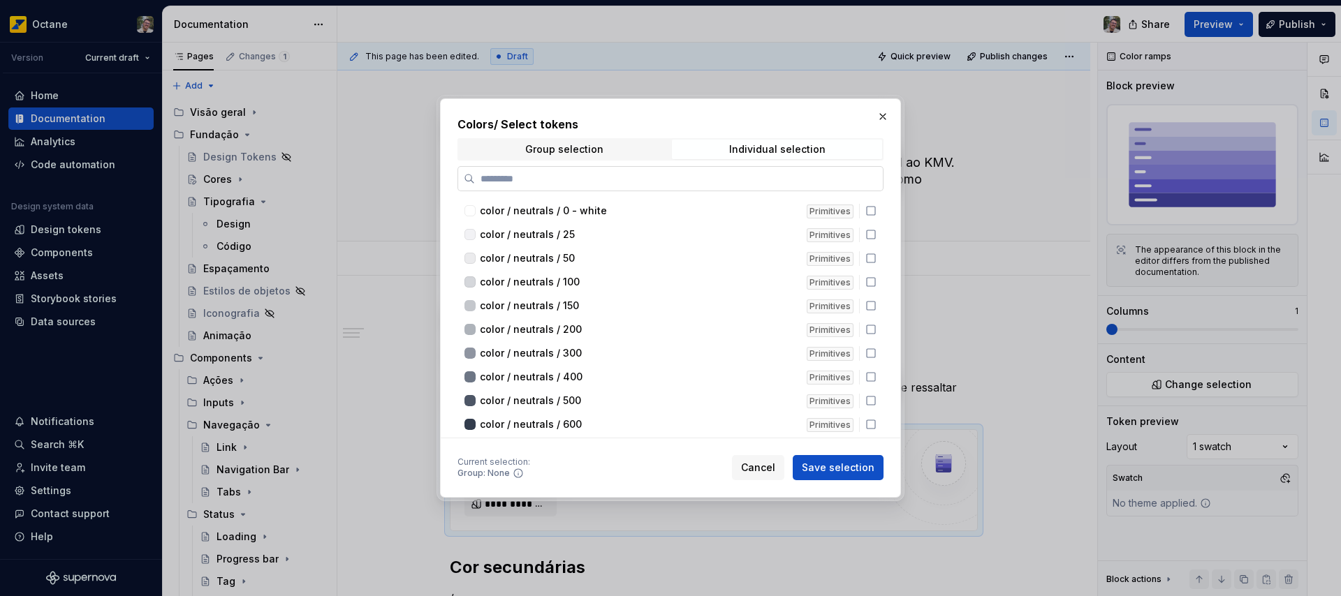
click at [691, 182] on input "search" at bounding box center [679, 179] width 408 height 14
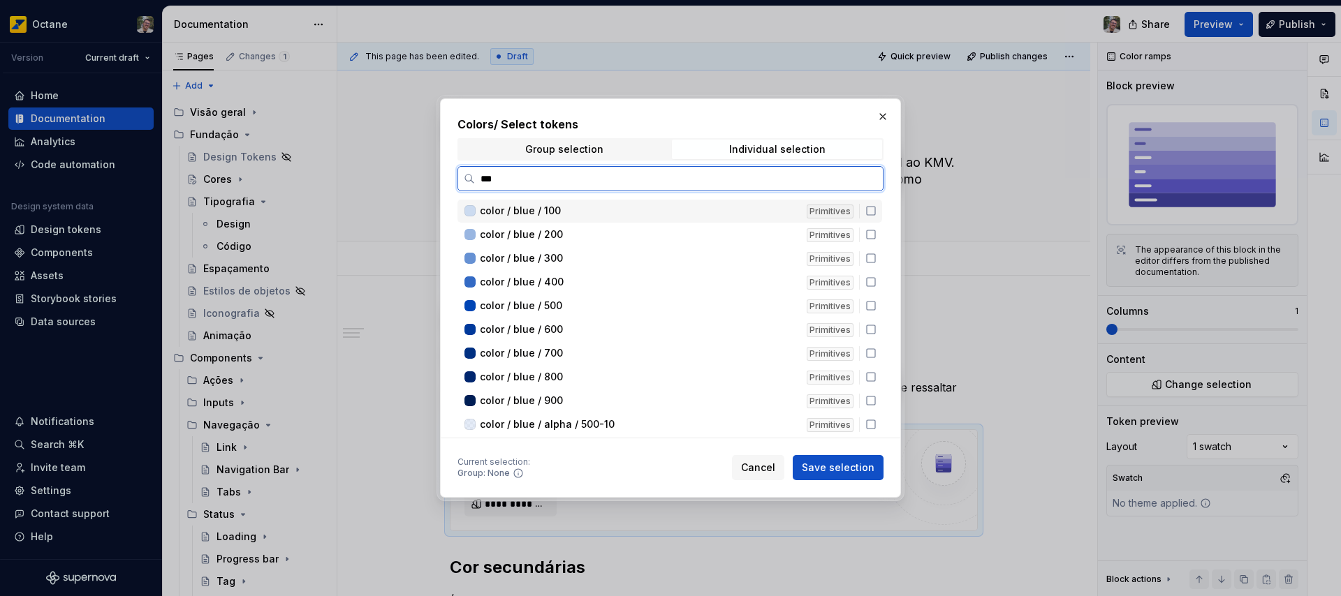
type input "****"
click at [872, 305] on icon at bounding box center [870, 305] width 11 height 11
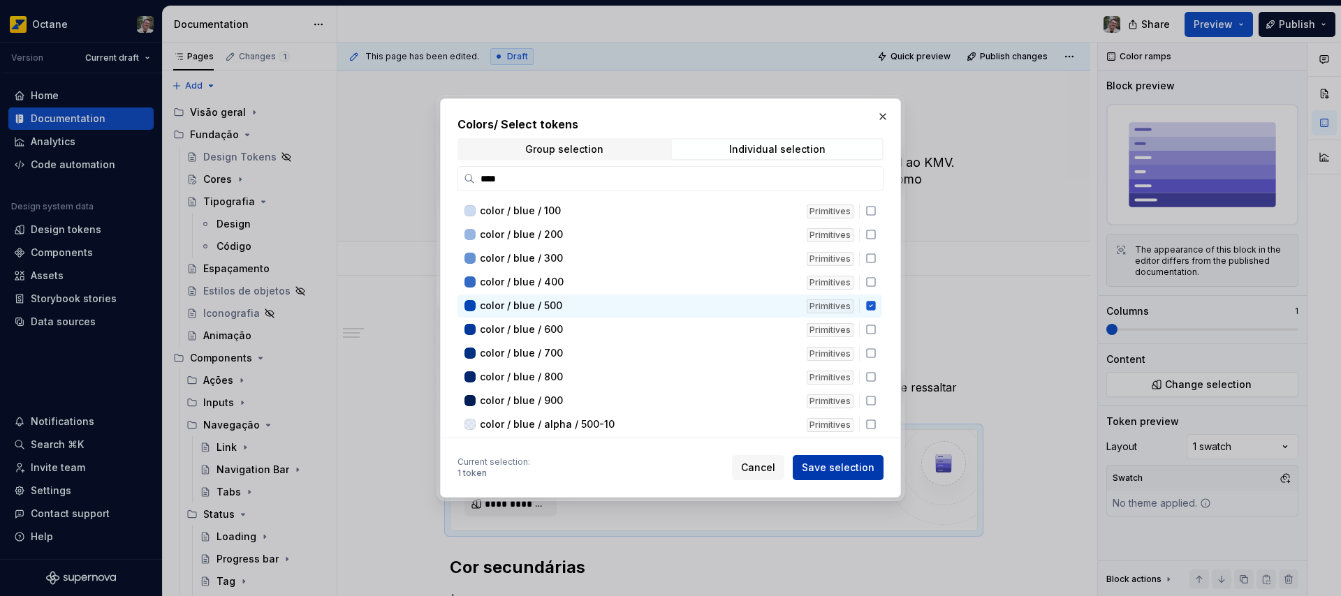
click at [849, 472] on span "Save selection" at bounding box center [838, 468] width 73 height 14
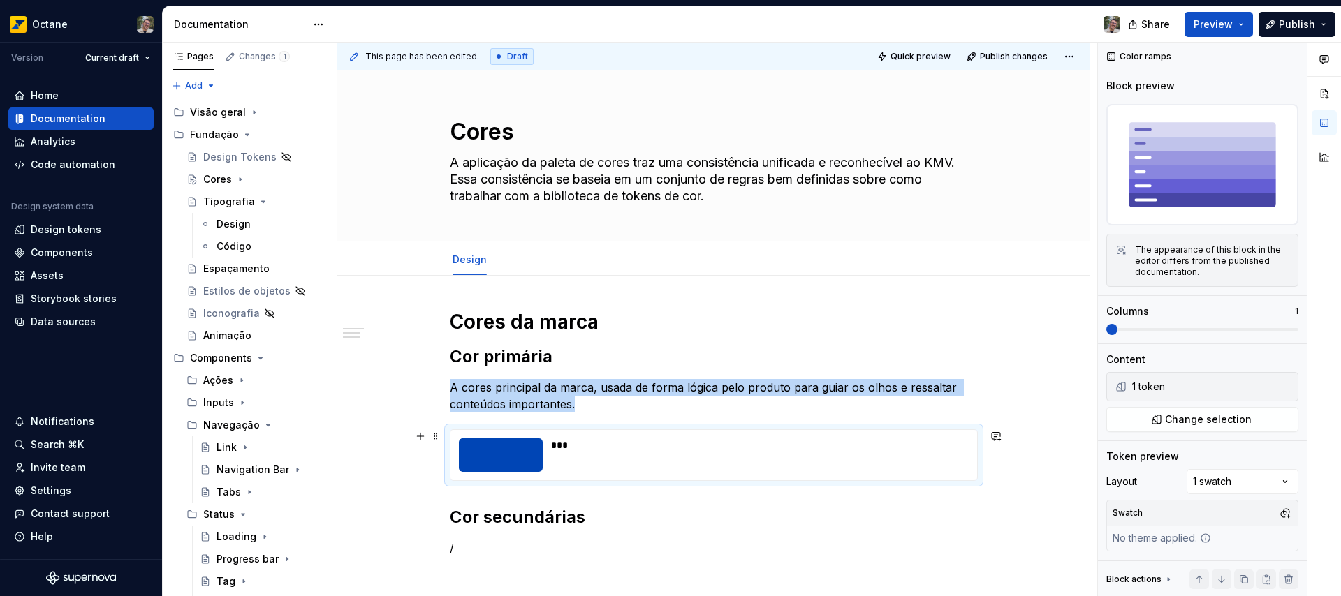
click at [567, 442] on div "***" at bounding box center [755, 446] width 409 height 14
click at [562, 446] on div "***" at bounding box center [755, 446] width 409 height 14
click at [1231, 423] on span "Change selection" at bounding box center [1208, 420] width 87 height 14
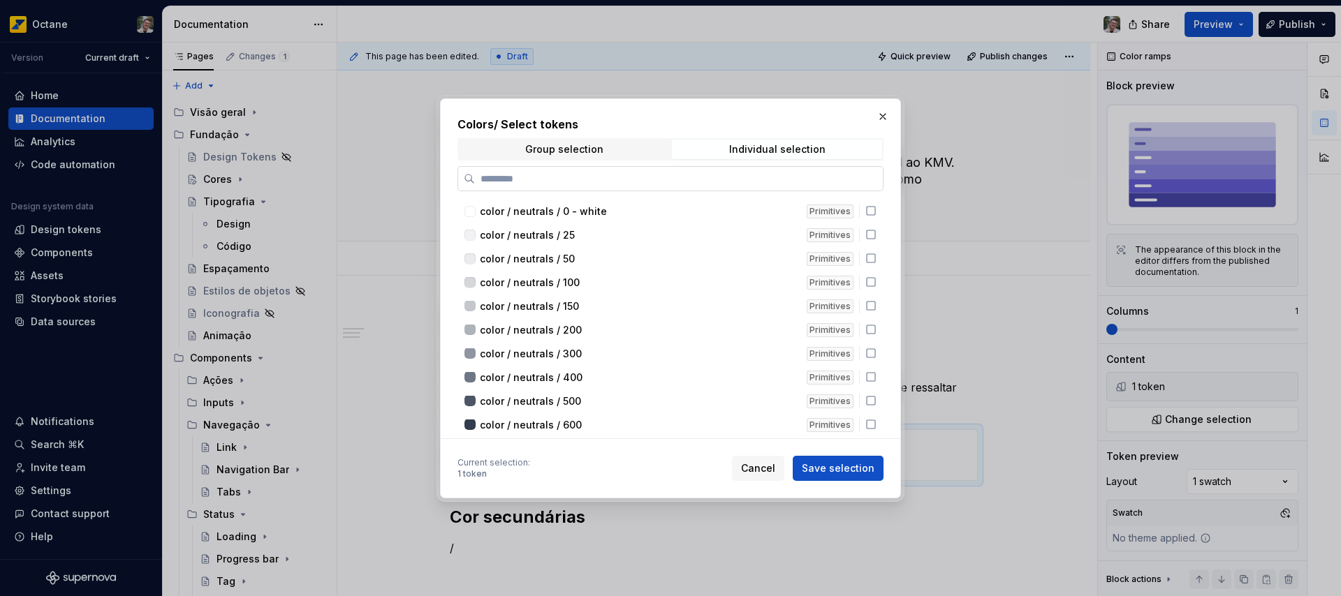
click at [529, 177] on input "search" at bounding box center [679, 179] width 408 height 14
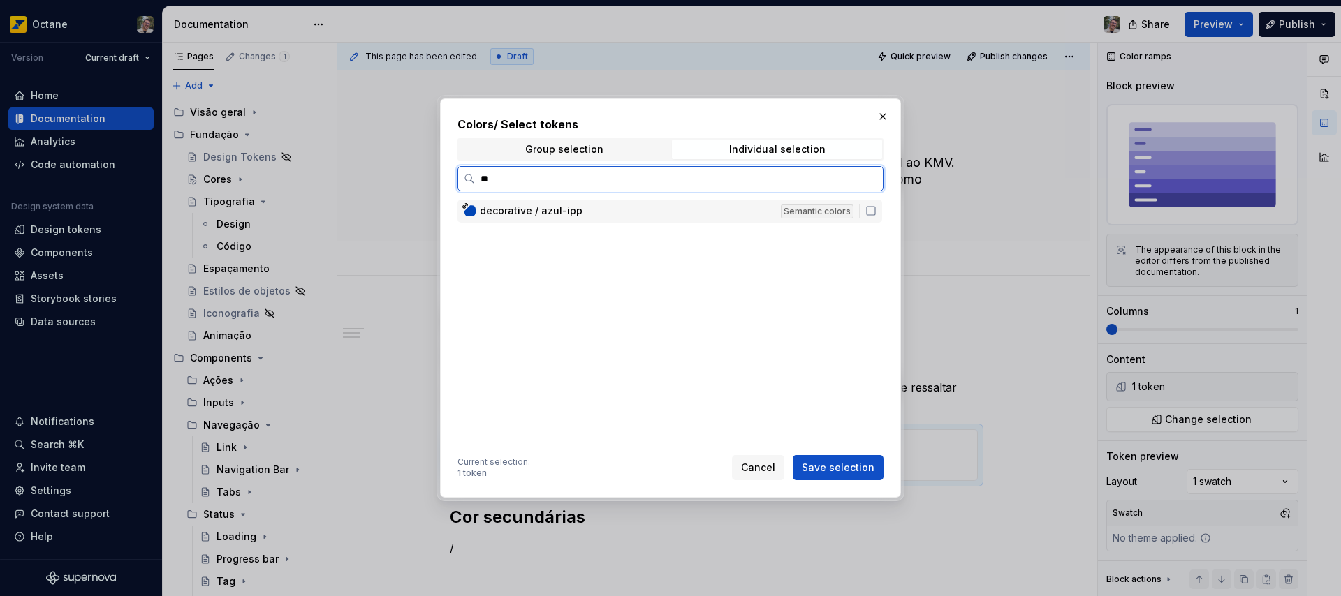
type input "***"
click at [871, 212] on icon at bounding box center [870, 210] width 11 height 11
click at [862, 471] on span "Save selection" at bounding box center [838, 468] width 73 height 14
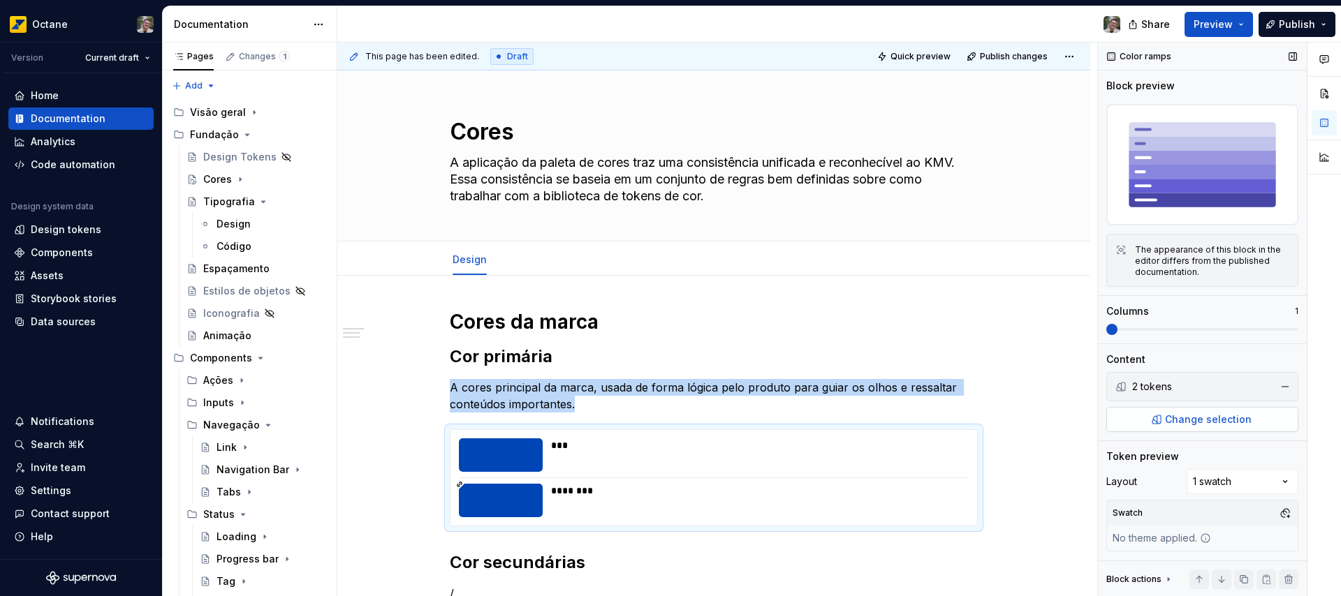
click at [1225, 425] on span "Change selection" at bounding box center [1208, 420] width 87 height 14
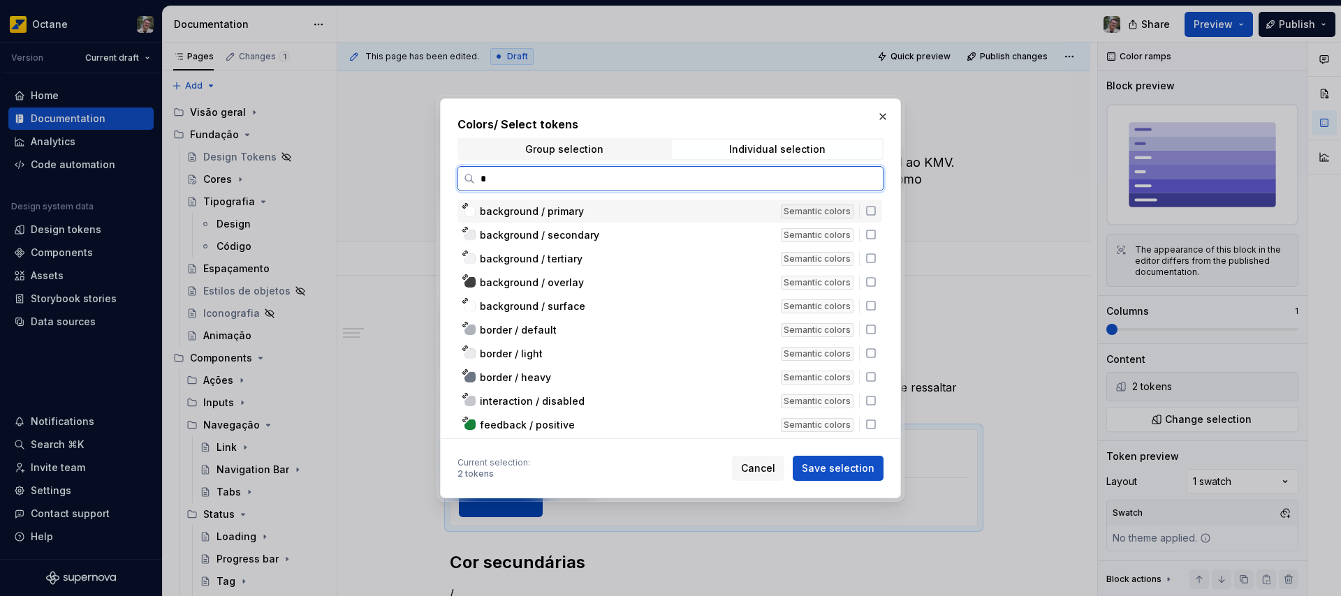
type input "**"
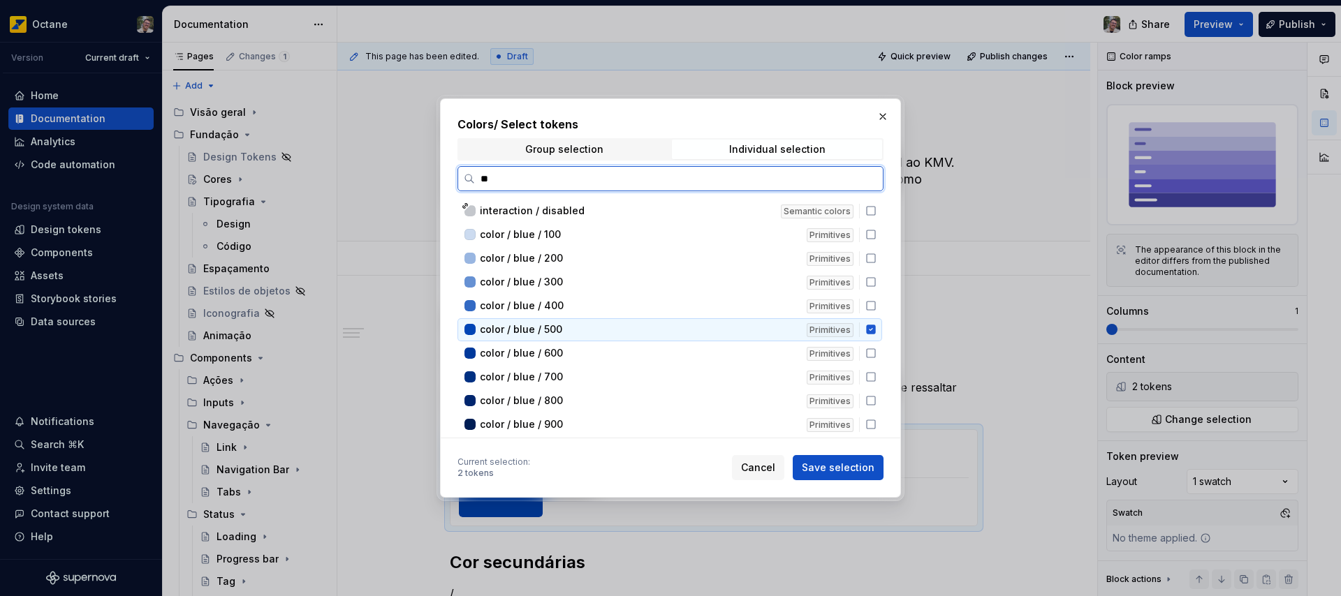
click at [870, 333] on icon at bounding box center [870, 329] width 9 height 9
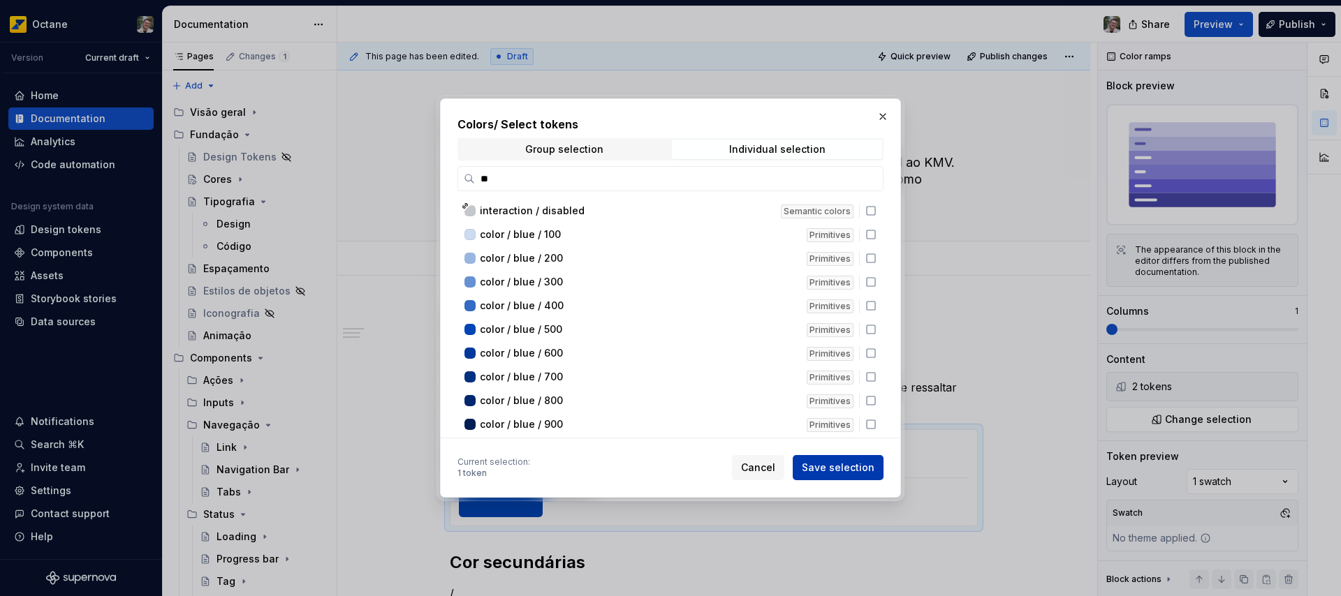
click at [841, 470] on span "Save selection" at bounding box center [838, 468] width 73 height 14
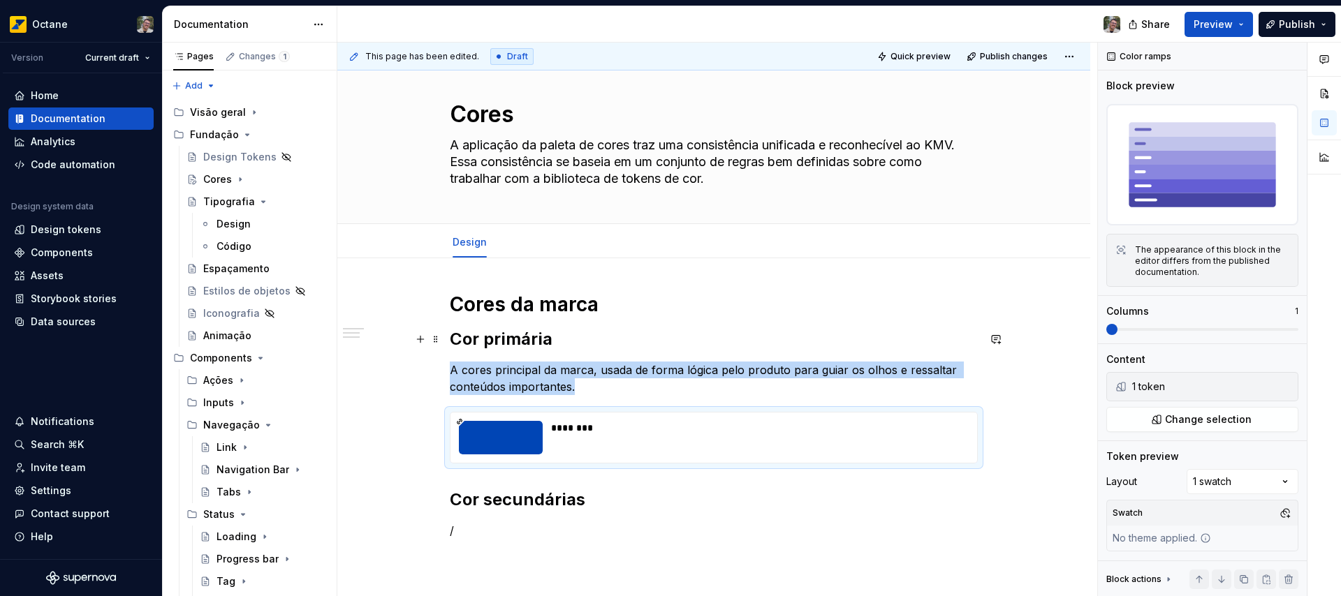
scroll to position [126, 0]
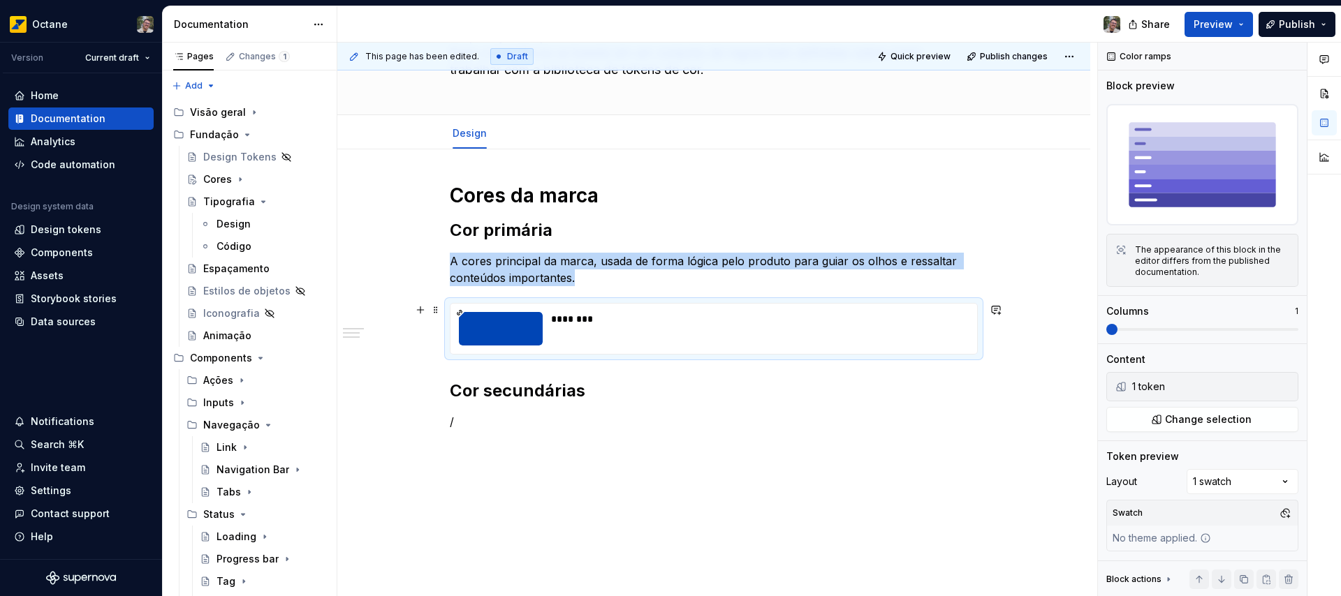
click at [586, 321] on div "********" at bounding box center [755, 319] width 409 height 14
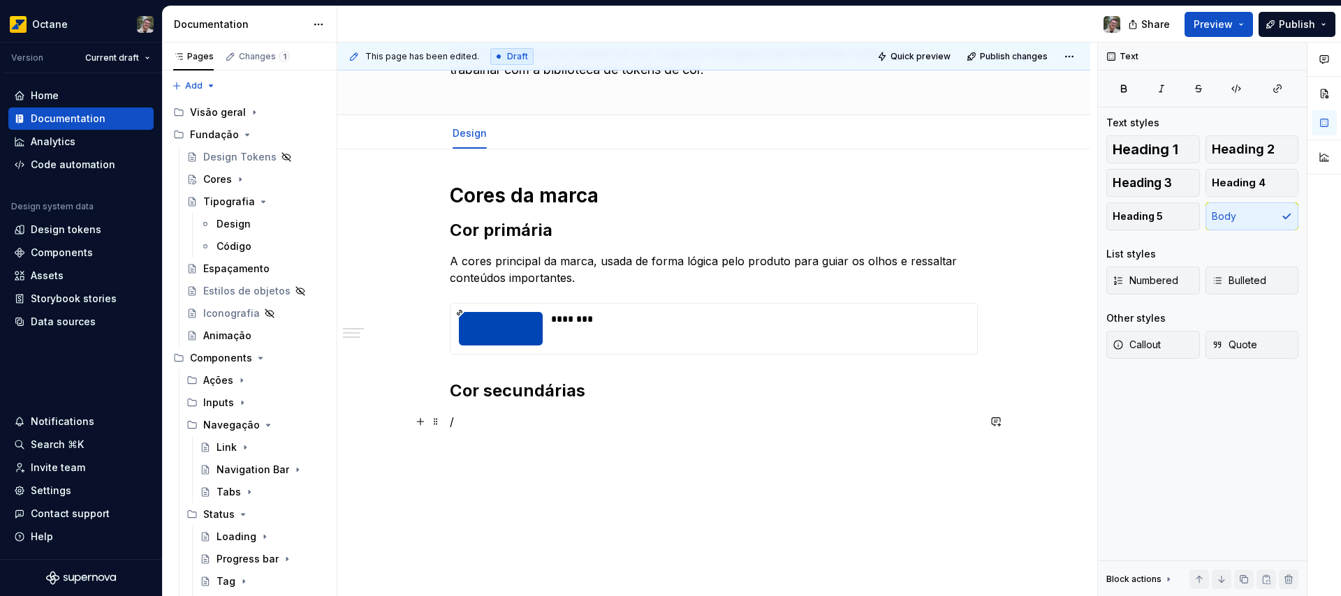
click at [485, 423] on p "/" at bounding box center [714, 421] width 528 height 17
click at [604, 393] on h2 "Cor secundárias" at bounding box center [714, 391] width 528 height 22
click at [478, 386] on h2 "Cor secundárias" at bounding box center [714, 391] width 528 height 22
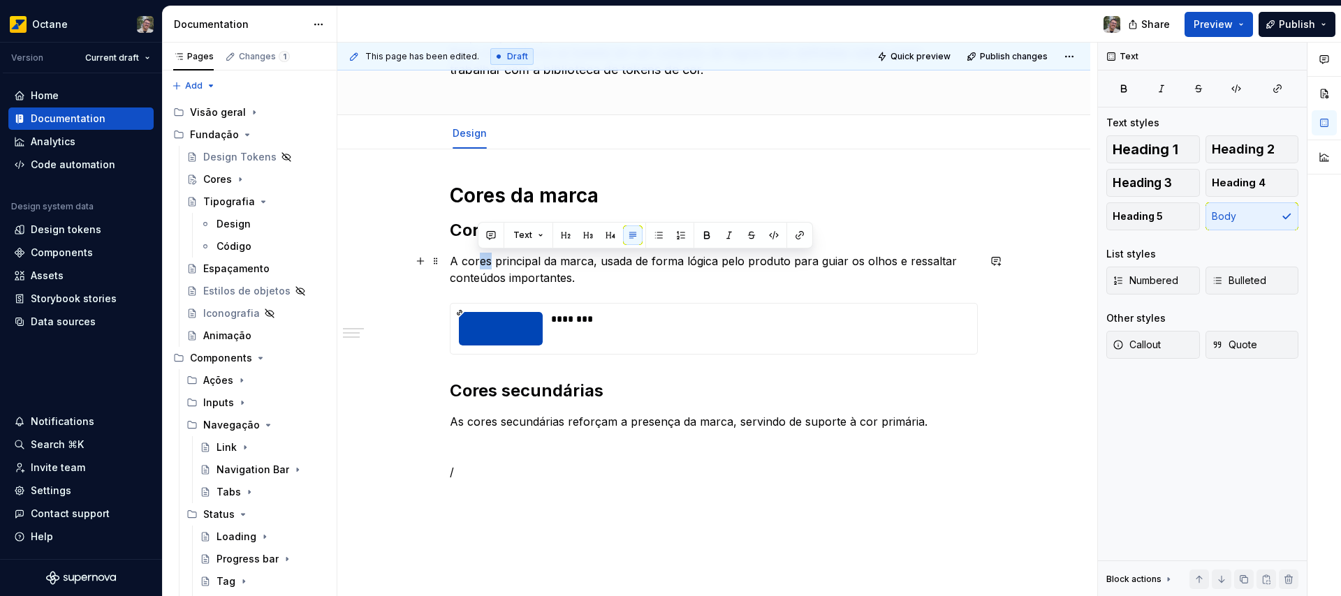
drag, startPoint x: 488, startPoint y: 263, endPoint x: 478, endPoint y: 263, distance: 9.8
click at [478, 263] on p "A cores principal da marca, usada de forma lógica pelo produto para guiar os ol…" at bounding box center [714, 270] width 528 height 34
click at [464, 441] on p at bounding box center [714, 447] width 528 height 17
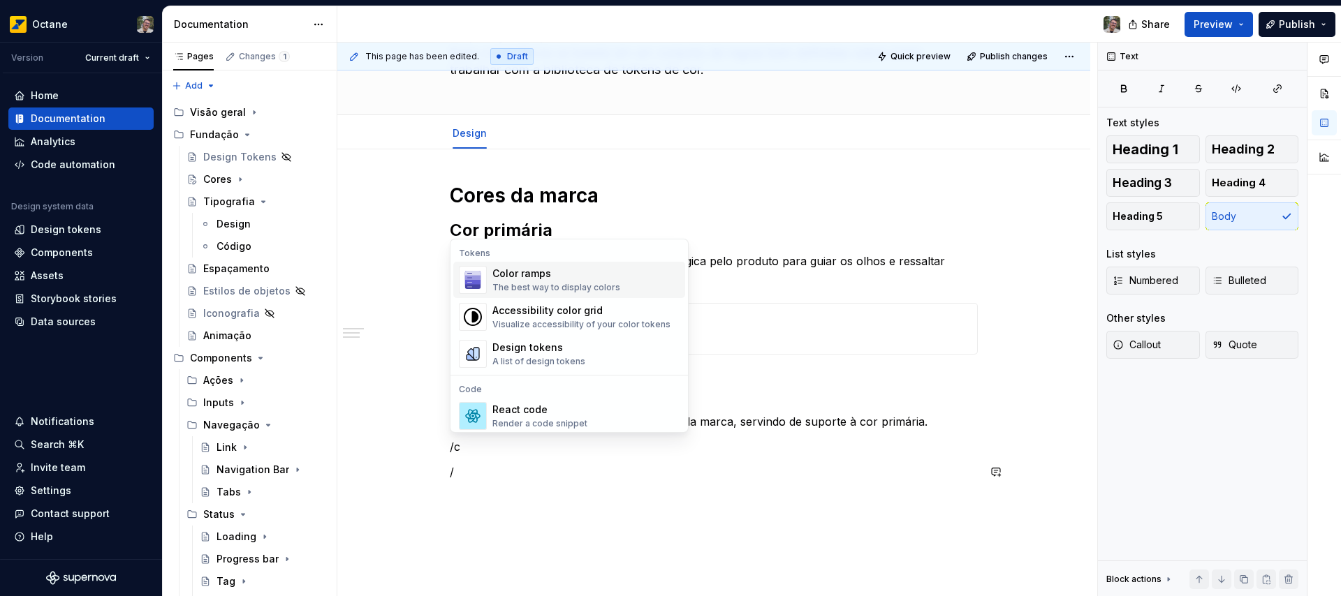
click at [560, 285] on div "The best way to display colors" at bounding box center [556, 287] width 128 height 11
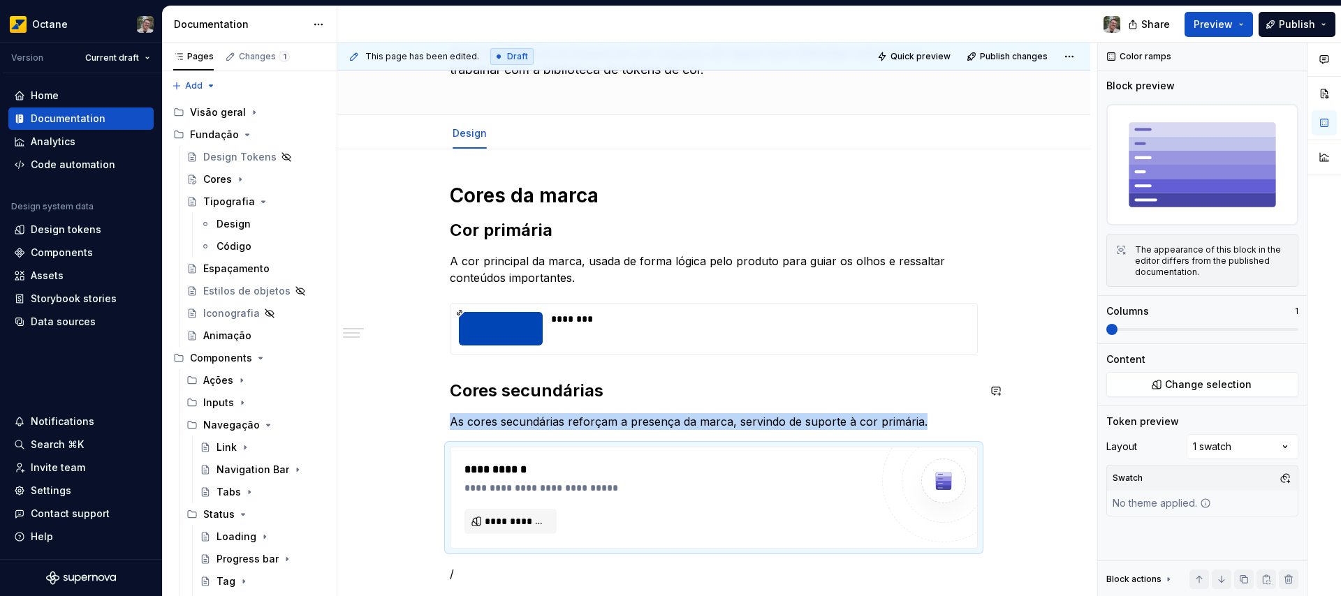
type textarea "*"
click at [535, 527] on span "**********" at bounding box center [516, 522] width 63 height 14
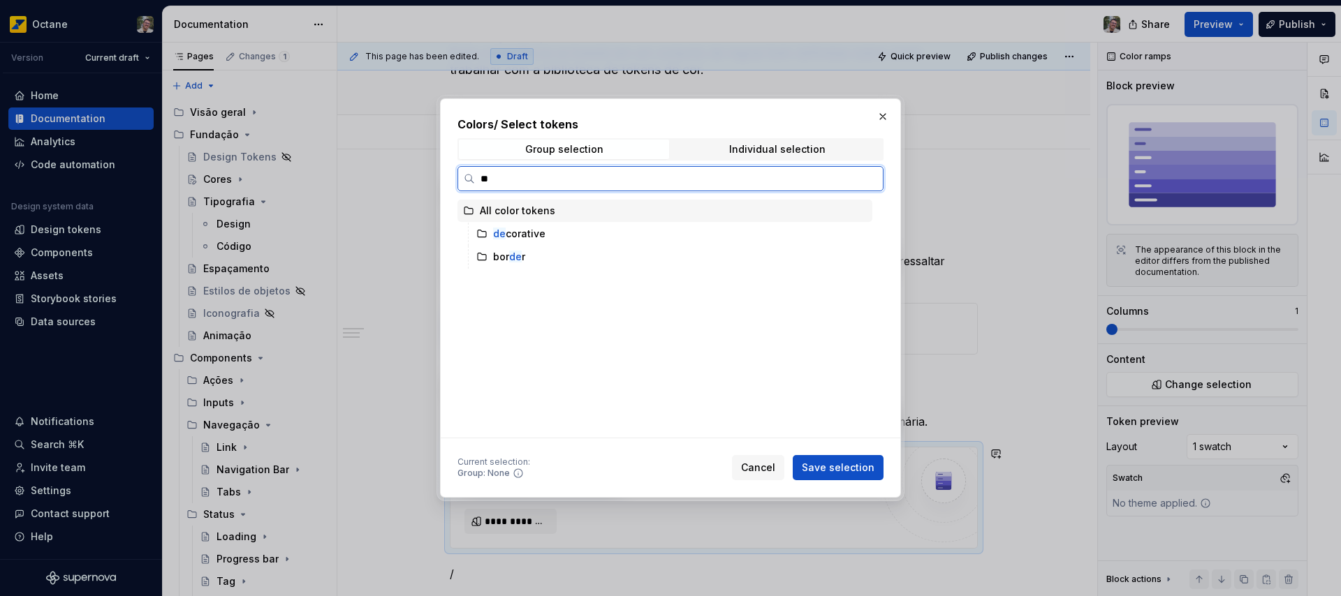
type input "***"
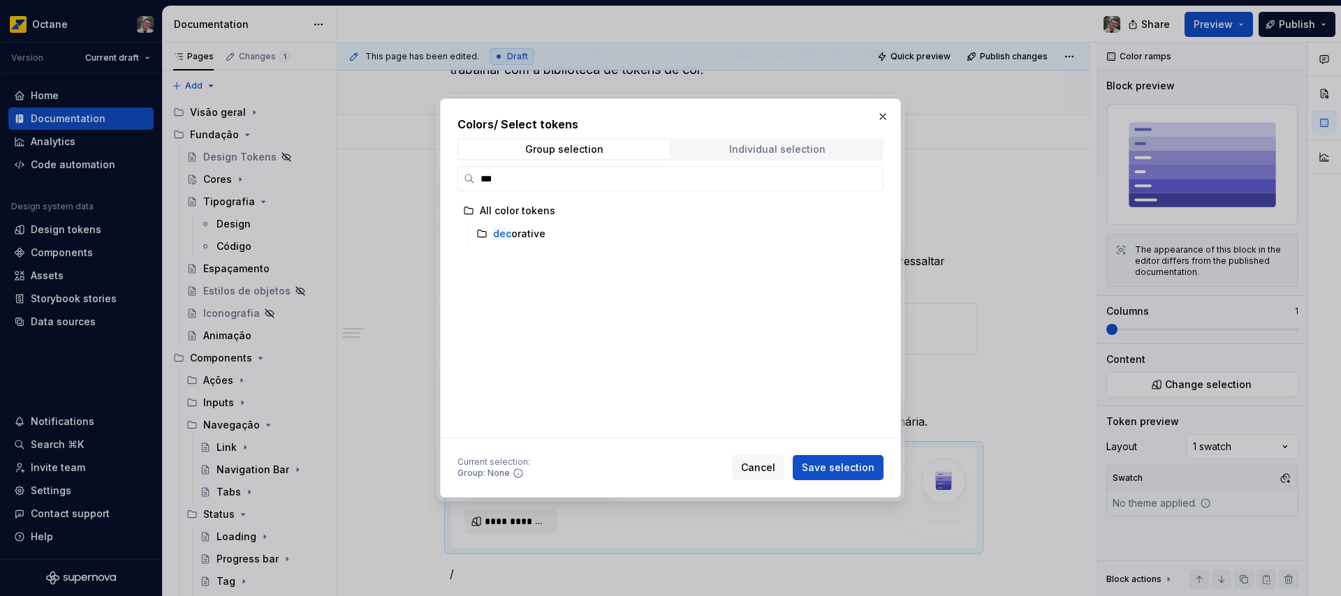
click at [754, 148] on div "Individual selection" at bounding box center [777, 149] width 96 height 11
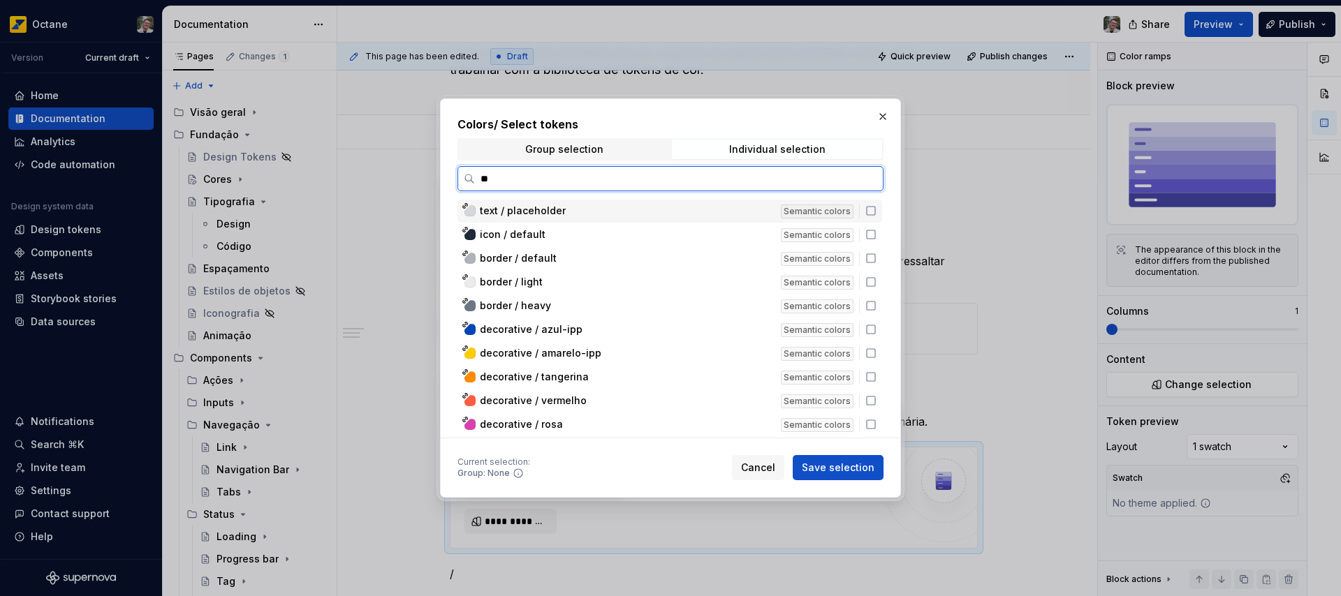
type input "***"
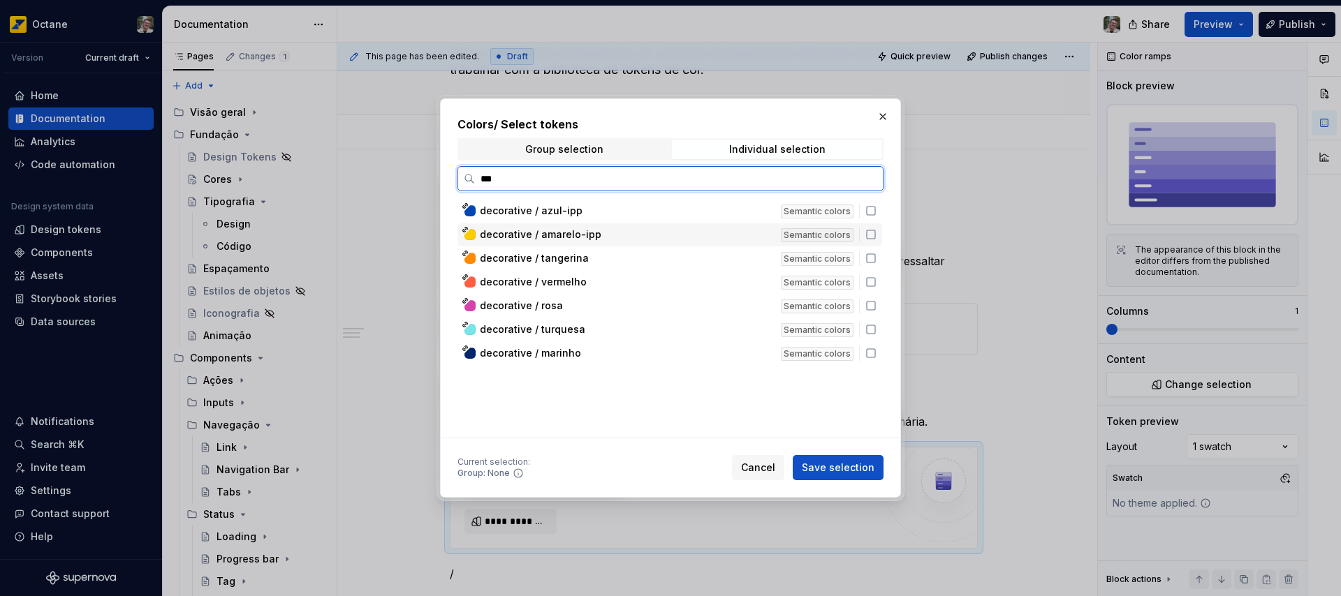
click at [869, 235] on icon at bounding box center [870, 234] width 11 height 11
click at [869, 258] on icon at bounding box center [870, 258] width 11 height 11
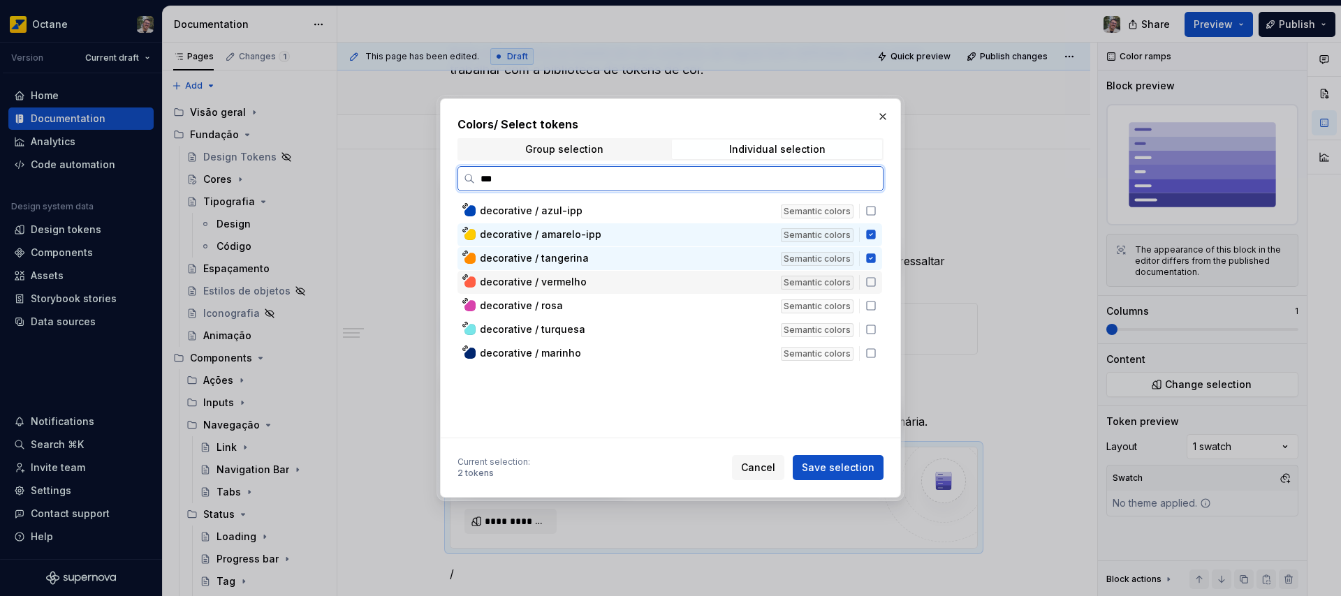
click at [872, 284] on icon at bounding box center [870, 282] width 11 height 11
click at [872, 282] on icon at bounding box center [870, 282] width 9 height 9
click at [850, 469] on span "Save selection" at bounding box center [838, 468] width 73 height 14
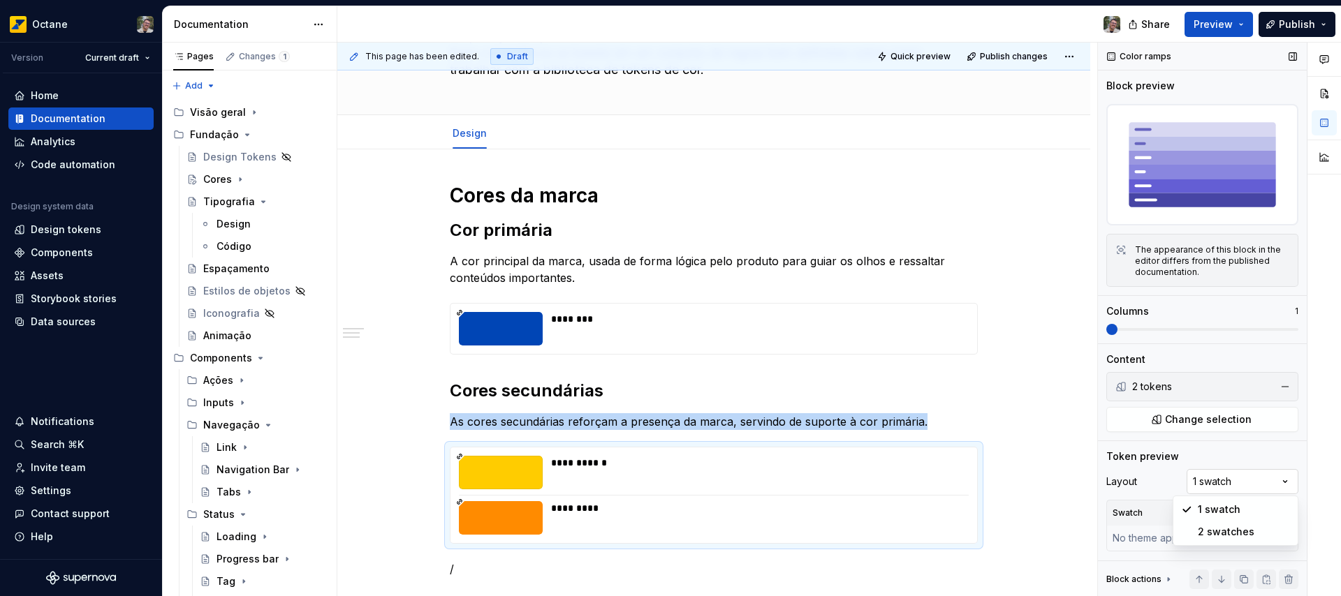
click at [1251, 483] on div "Comments Open comments No comments yet Select ‘Comment’ from the block context …" at bounding box center [1219, 320] width 243 height 555
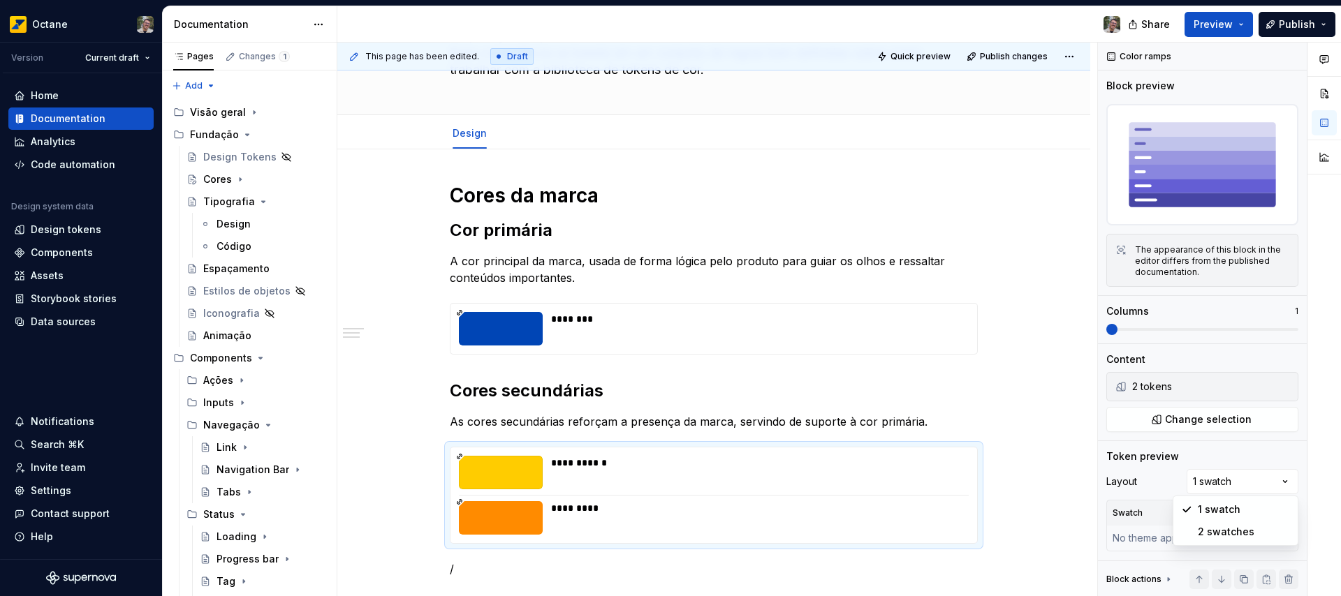
click at [1247, 482] on div "Comments Open comments No comments yet Select ‘Comment’ from the block context …" at bounding box center [1219, 320] width 243 height 555
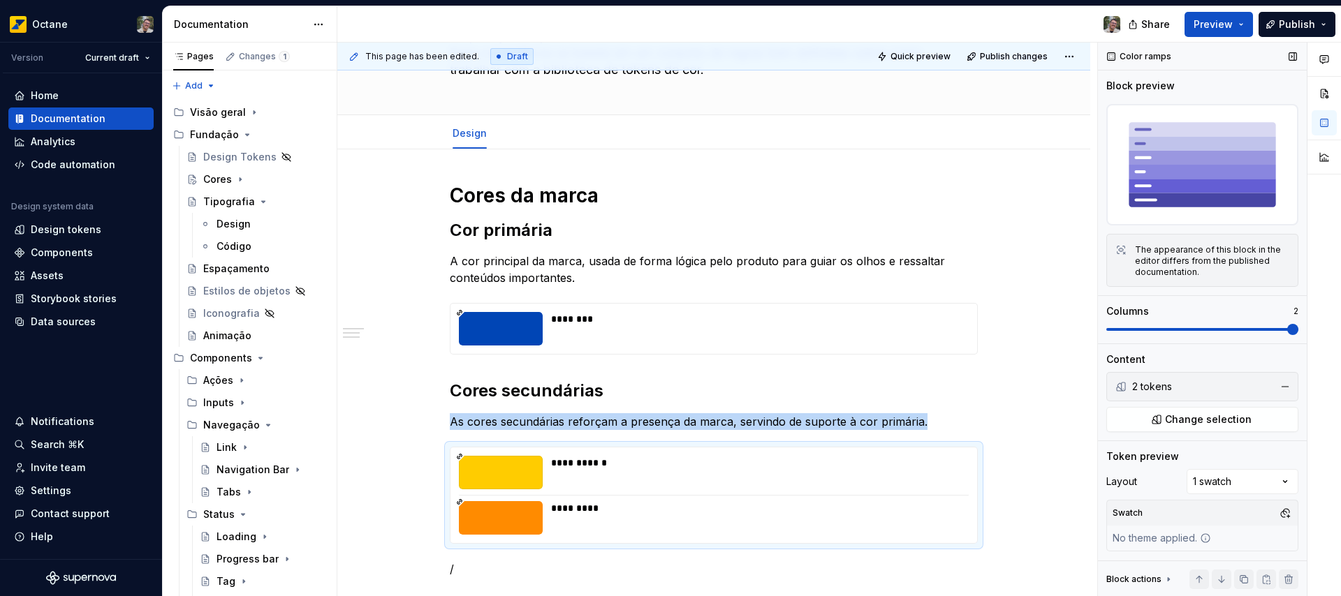
click at [1298, 331] on span at bounding box center [1202, 329] width 192 height 3
click at [1208, 22] on span "Preview" at bounding box center [1213, 24] width 39 height 14
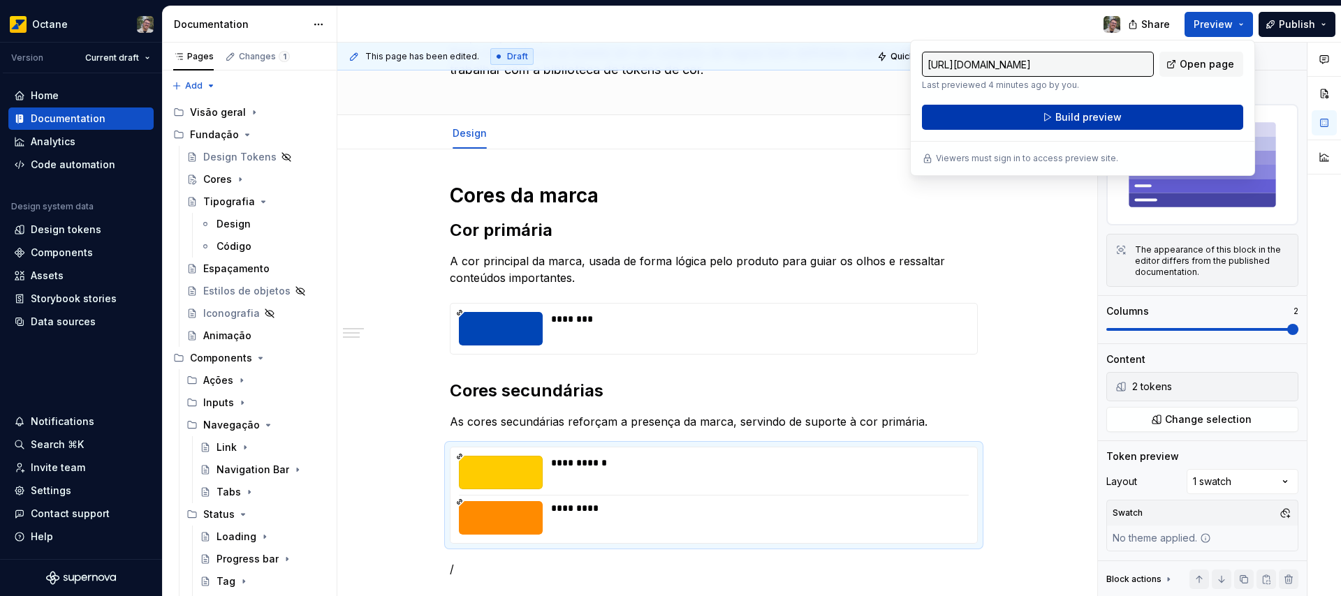
click at [1075, 117] on span "Build preview" at bounding box center [1088, 117] width 66 height 14
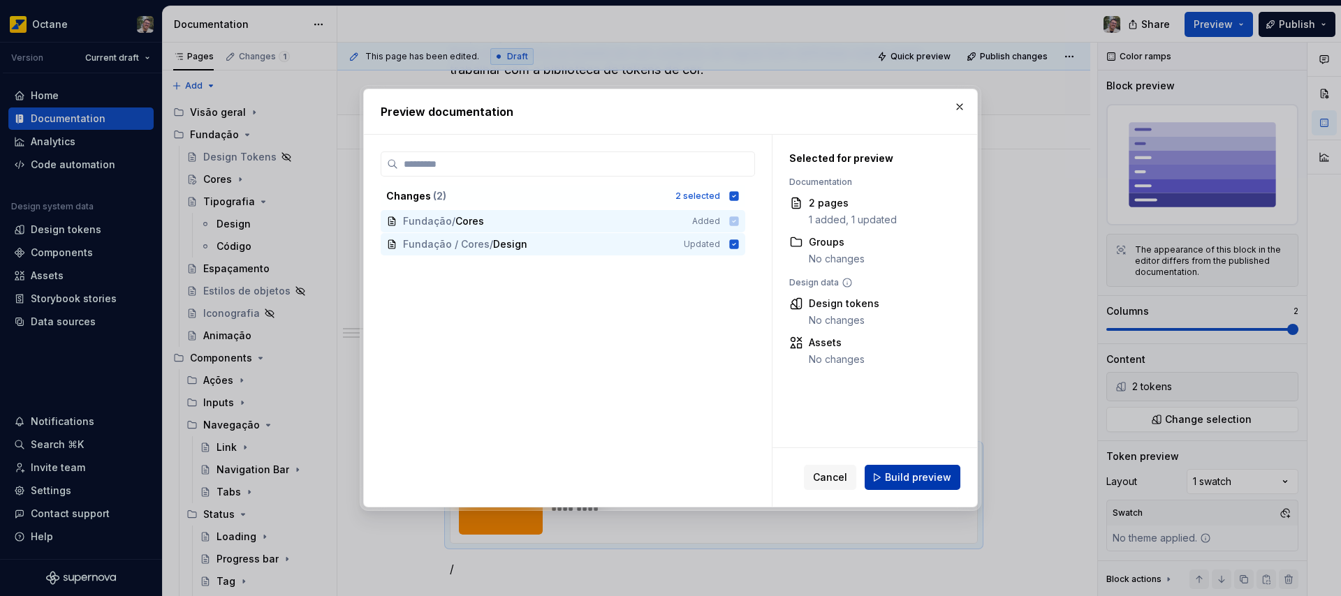
click at [912, 482] on span "Build preview" at bounding box center [918, 478] width 66 height 14
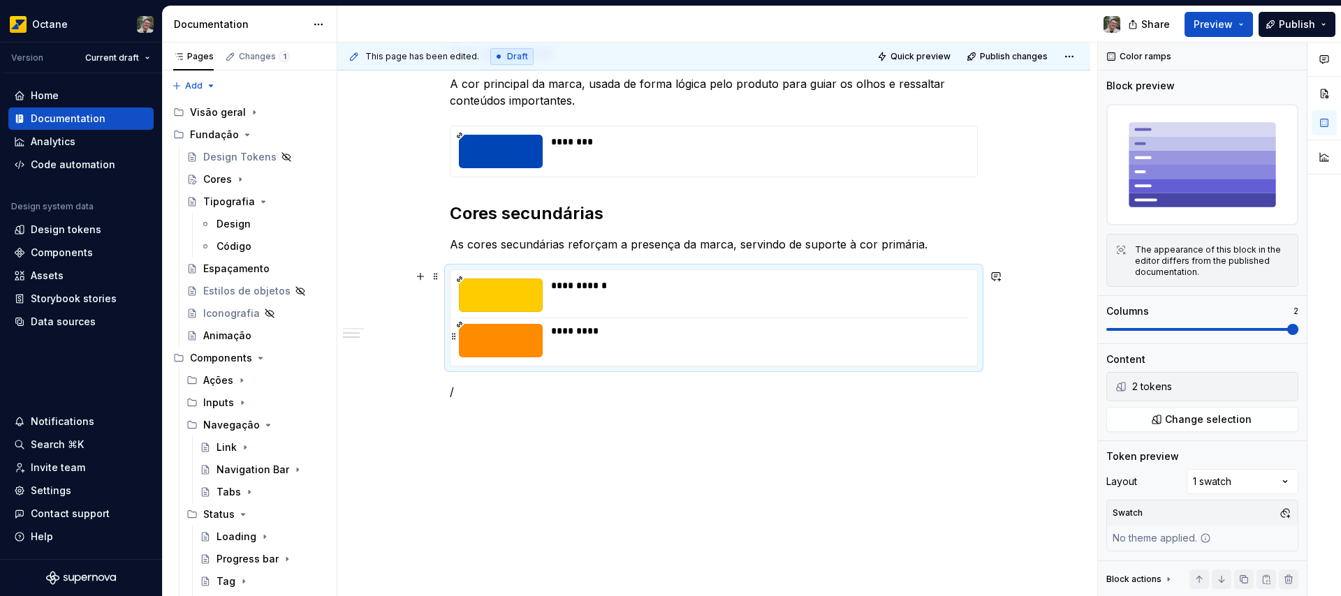
scroll to position [328, 0]
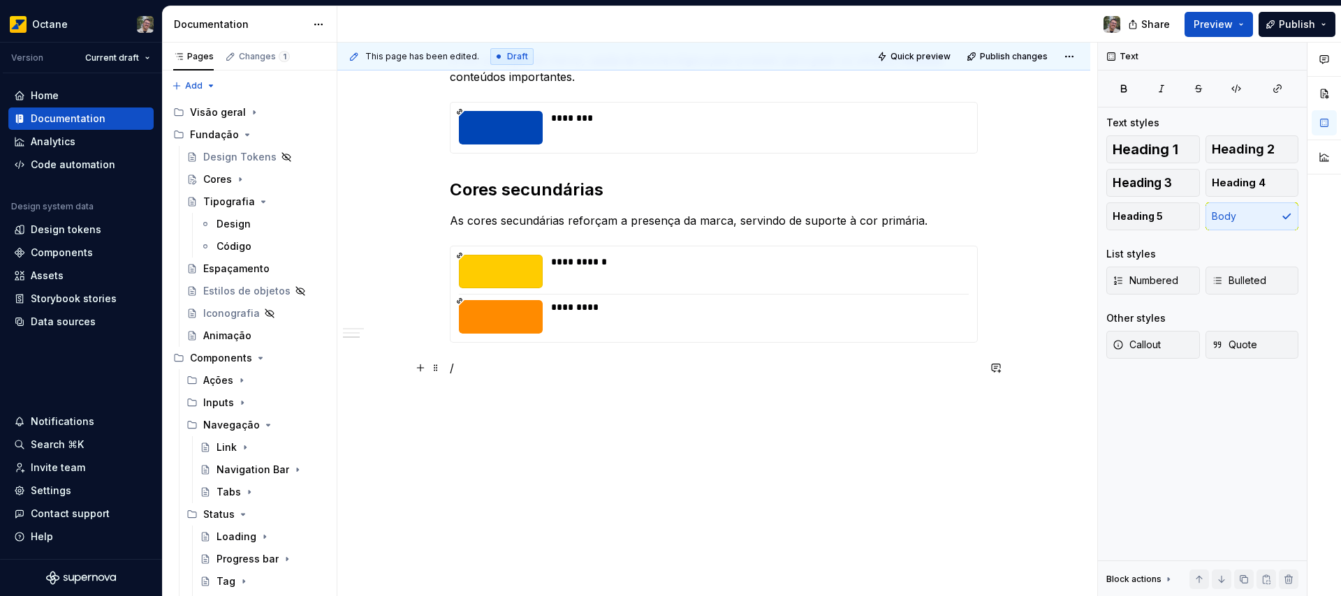
click at [485, 361] on p "/" at bounding box center [714, 368] width 528 height 17
click at [468, 377] on h2 at bounding box center [714, 379] width 528 height 22
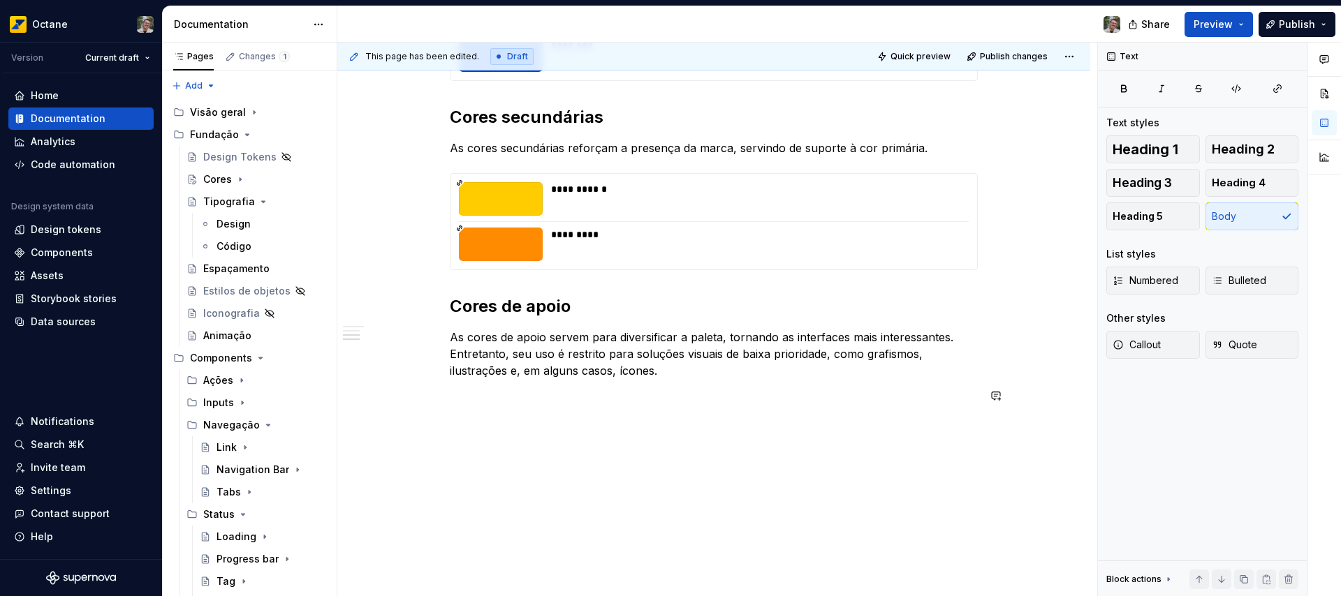
scroll to position [403, 0]
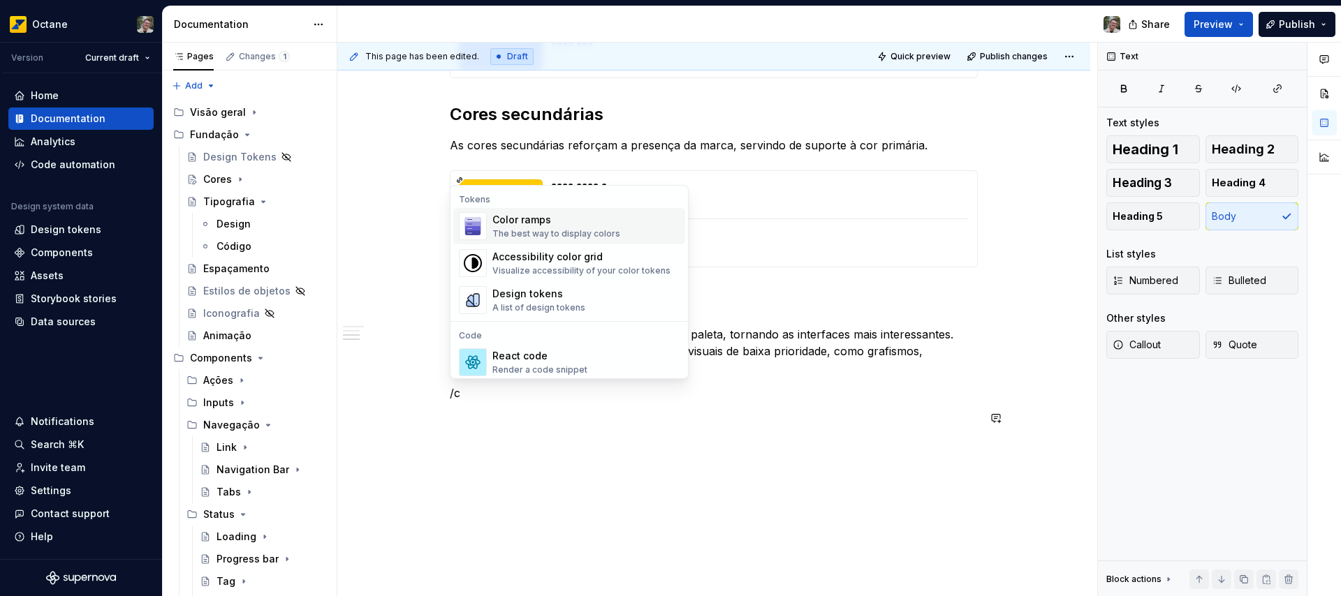
click at [587, 227] on div "Color ramps The best way to display colors" at bounding box center [556, 226] width 128 height 27
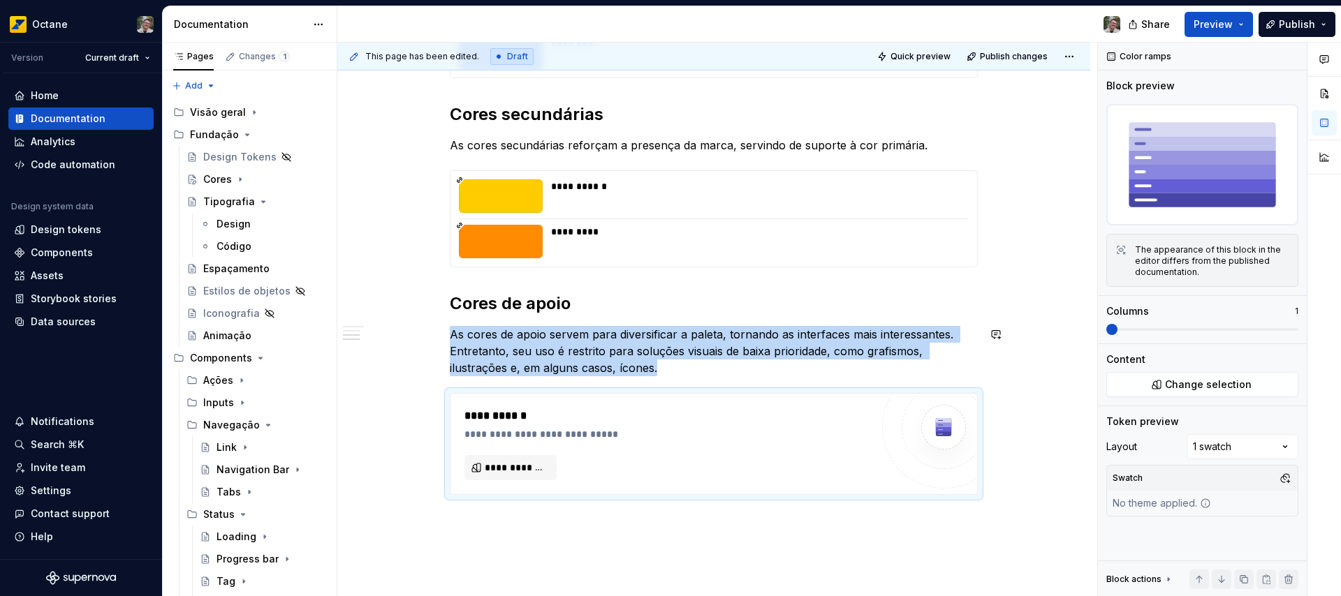
type textarea "*"
click at [506, 469] on span "**********" at bounding box center [516, 468] width 63 height 14
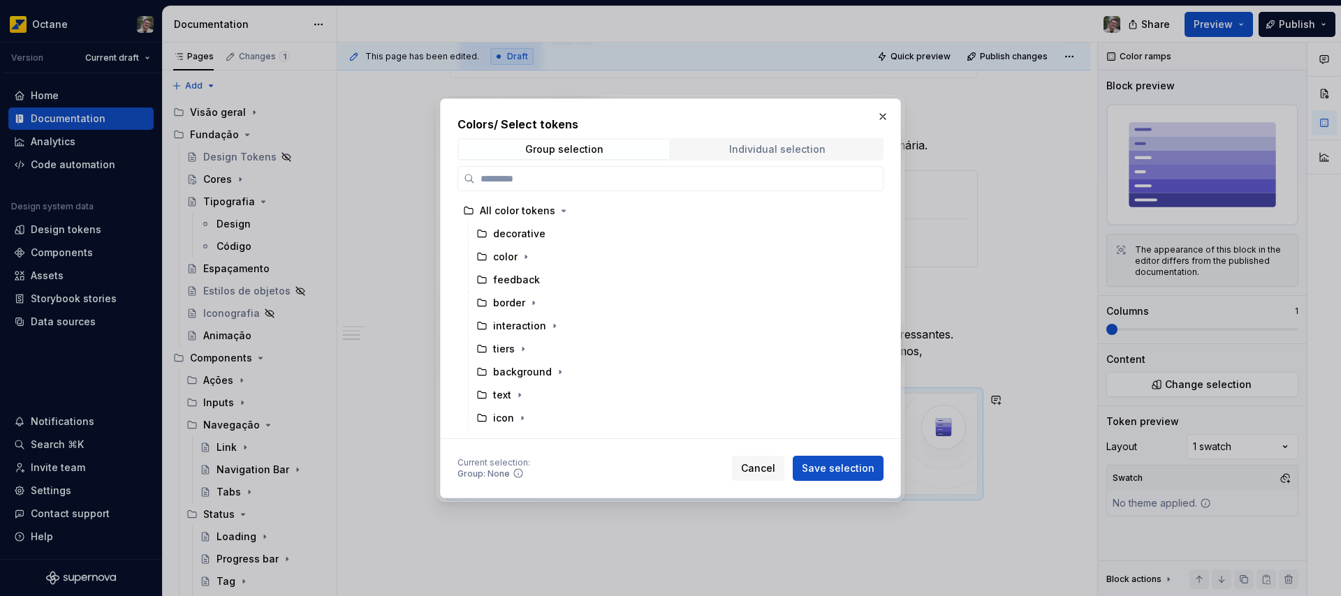
click at [811, 153] on div "Individual selection" at bounding box center [777, 149] width 96 height 11
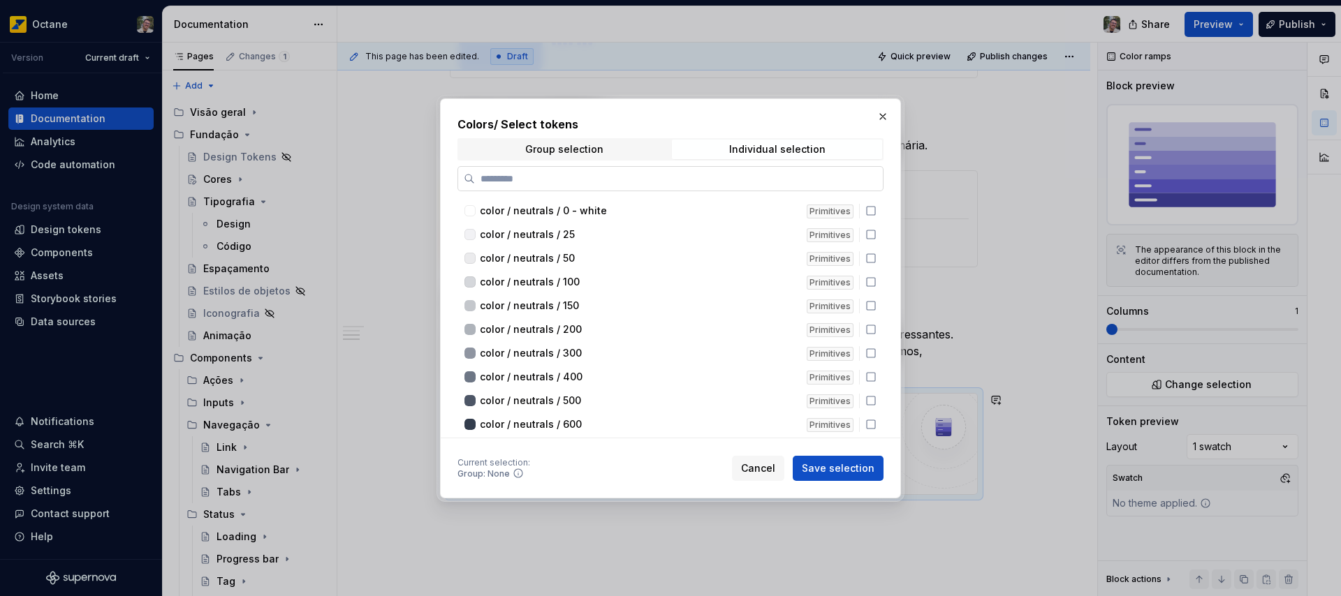
click at [603, 180] on input "search" at bounding box center [679, 179] width 408 height 14
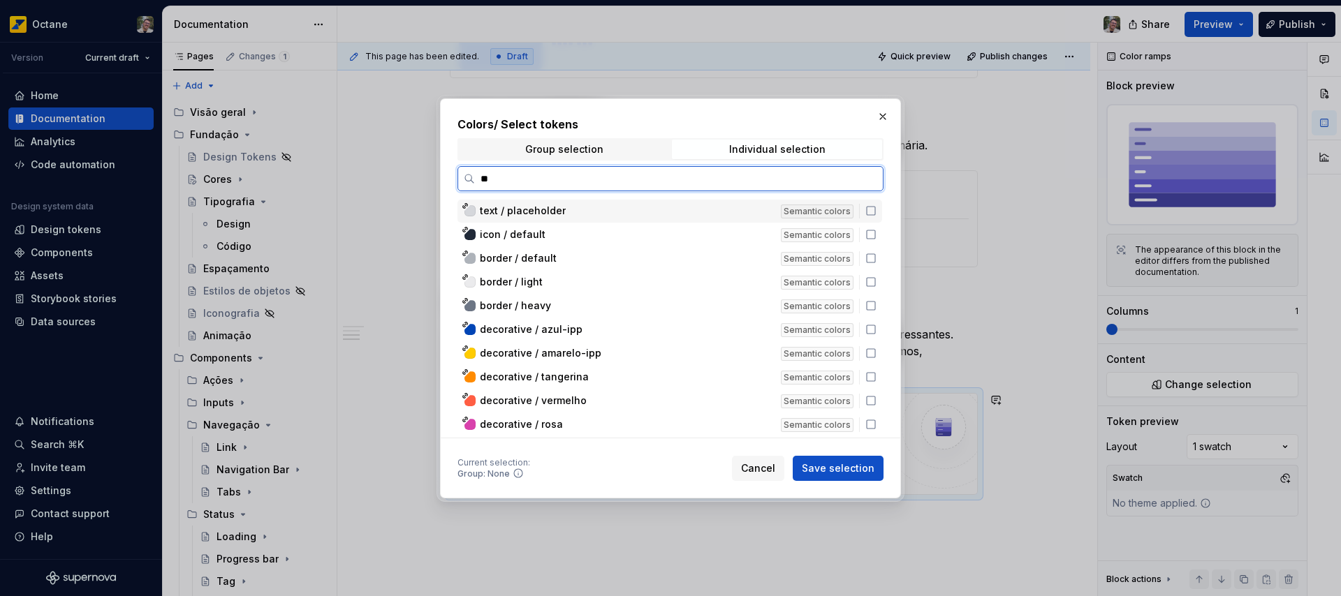
type input "***"
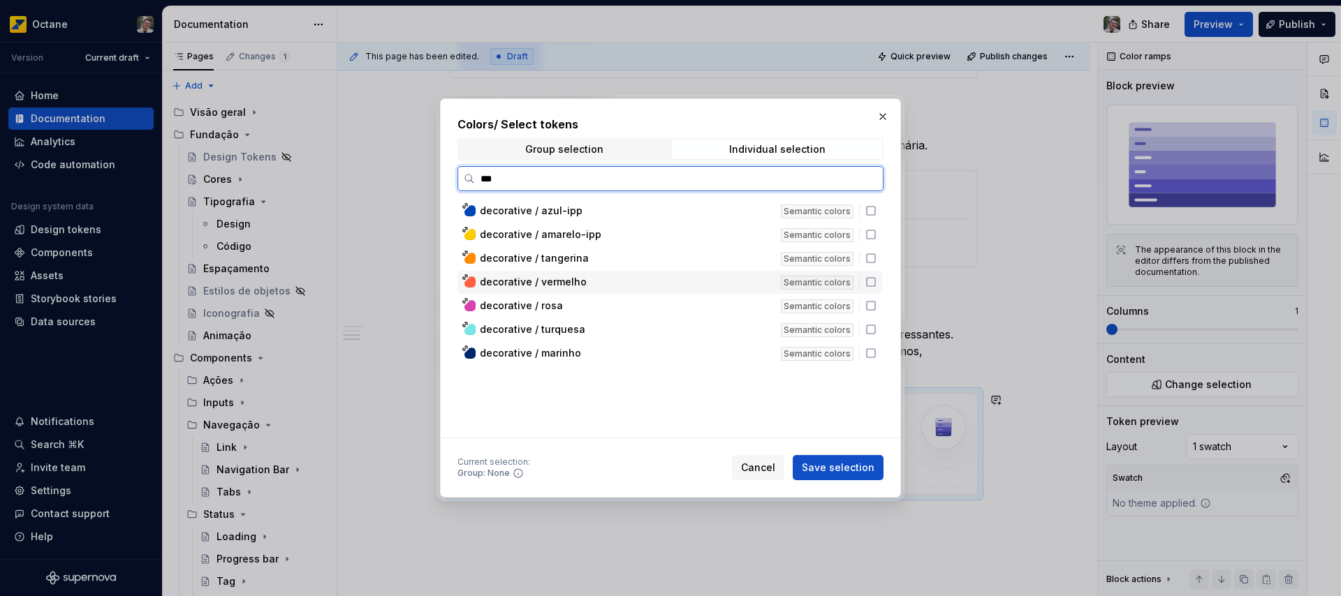
click at [872, 284] on icon at bounding box center [870, 282] width 11 height 11
click at [870, 315] on div "decorative / rosa Semantic colors" at bounding box center [669, 306] width 425 height 23
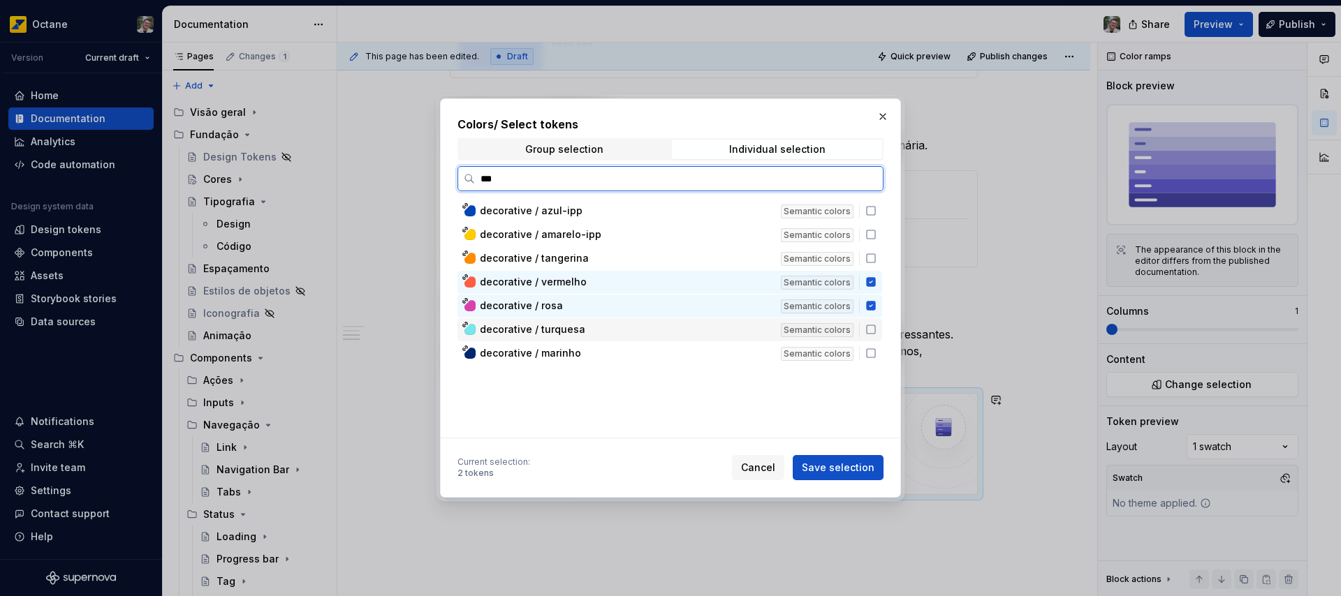
drag, startPoint x: 869, startPoint y: 334, endPoint x: 870, endPoint y: 342, distance: 7.7
click at [870, 335] on div "decorative / turquesa Semantic colors" at bounding box center [669, 329] width 425 height 23
click at [868, 350] on icon at bounding box center [870, 353] width 11 height 11
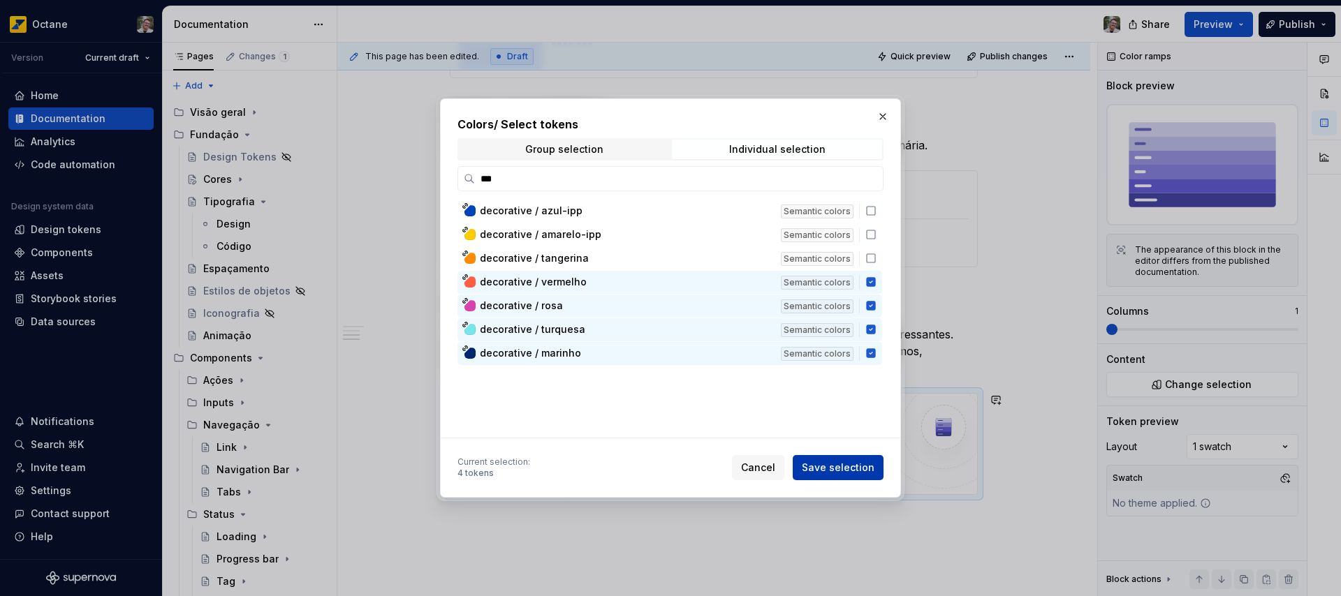
click at [843, 466] on span "Save selection" at bounding box center [838, 468] width 73 height 14
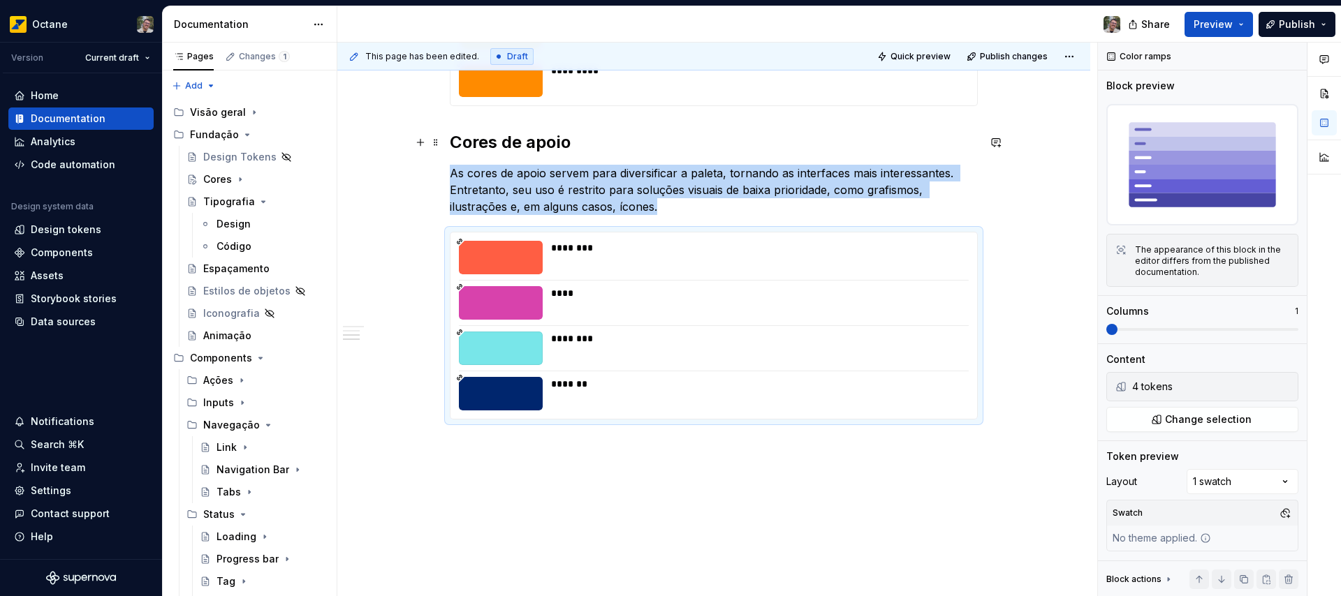
scroll to position [616, 0]
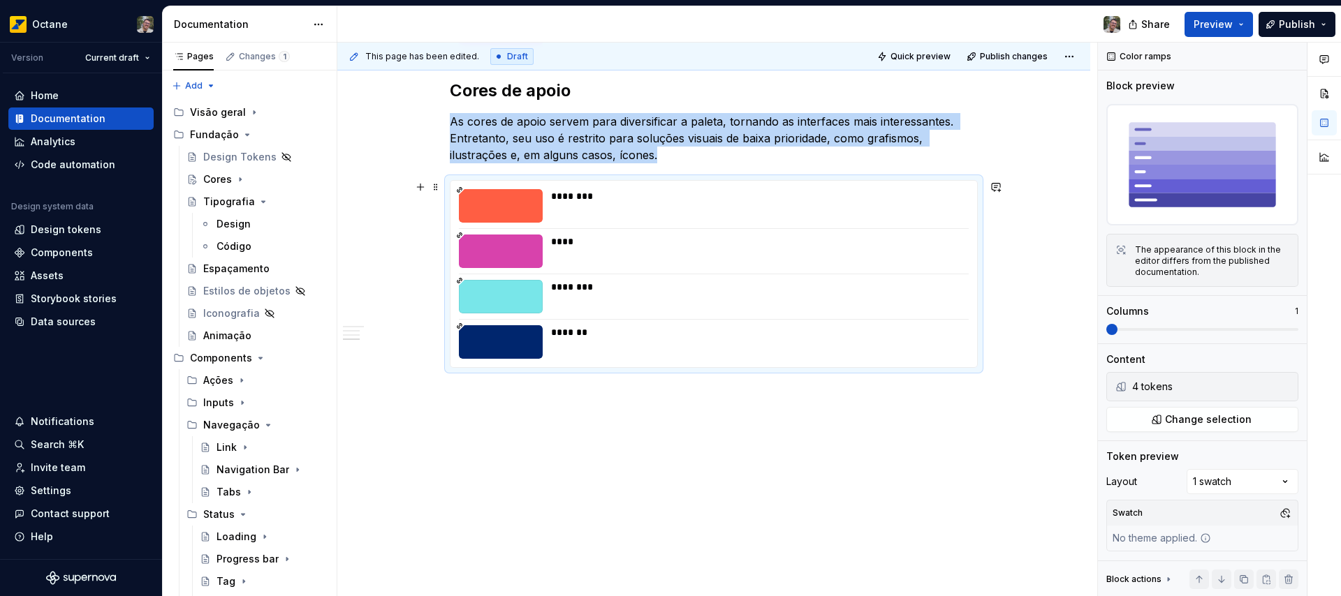
click at [1011, 358] on div "**********" at bounding box center [713, 128] width 753 height 937
click at [1013, 359] on div "**********" at bounding box center [713, 128] width 753 height 937
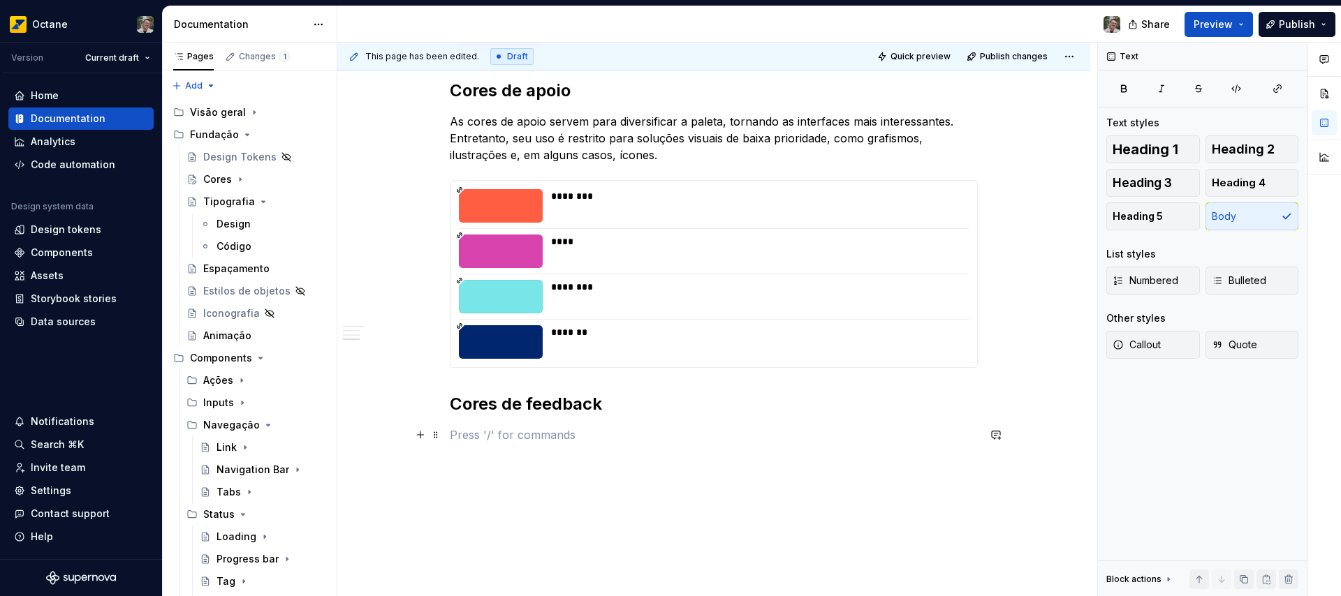
click at [526, 432] on p at bounding box center [714, 435] width 528 height 17
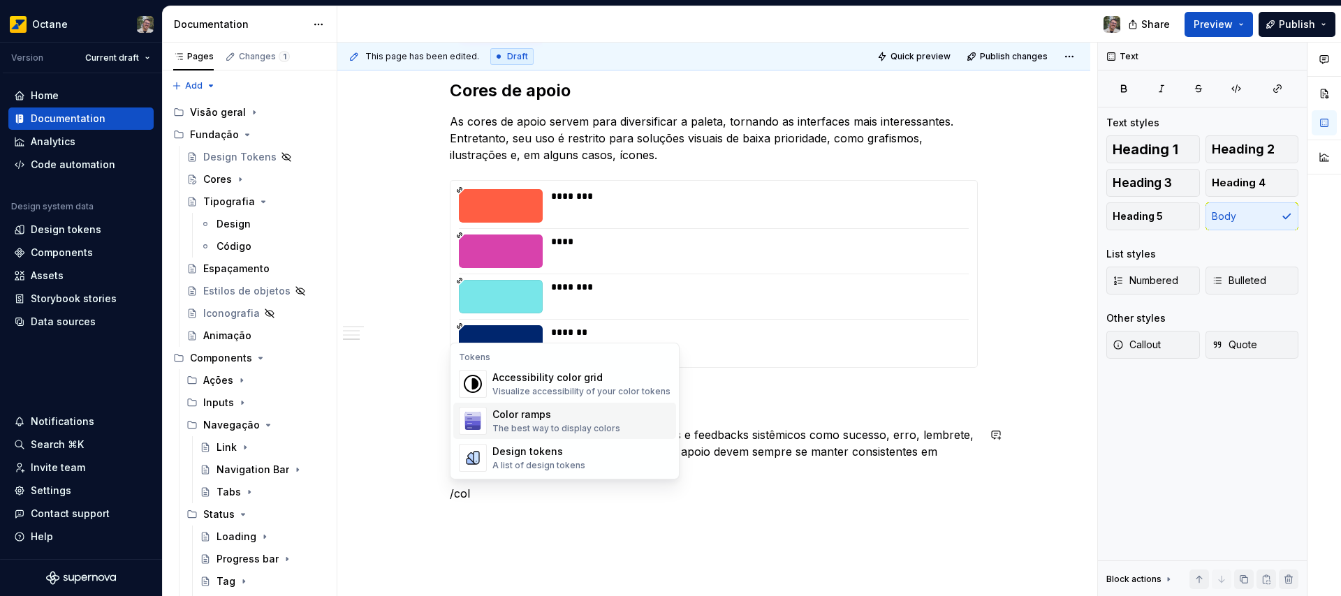
click at [552, 421] on div "Color ramps" at bounding box center [556, 415] width 128 height 14
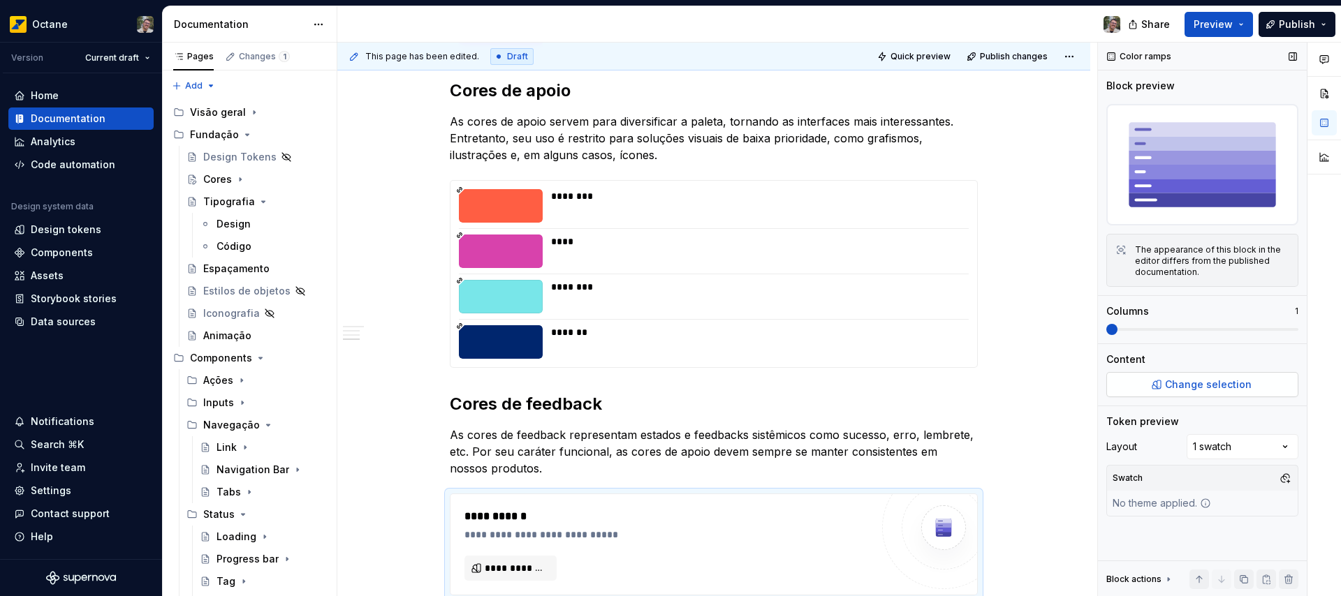
click at [1226, 378] on span "Change selection" at bounding box center [1208, 385] width 87 height 14
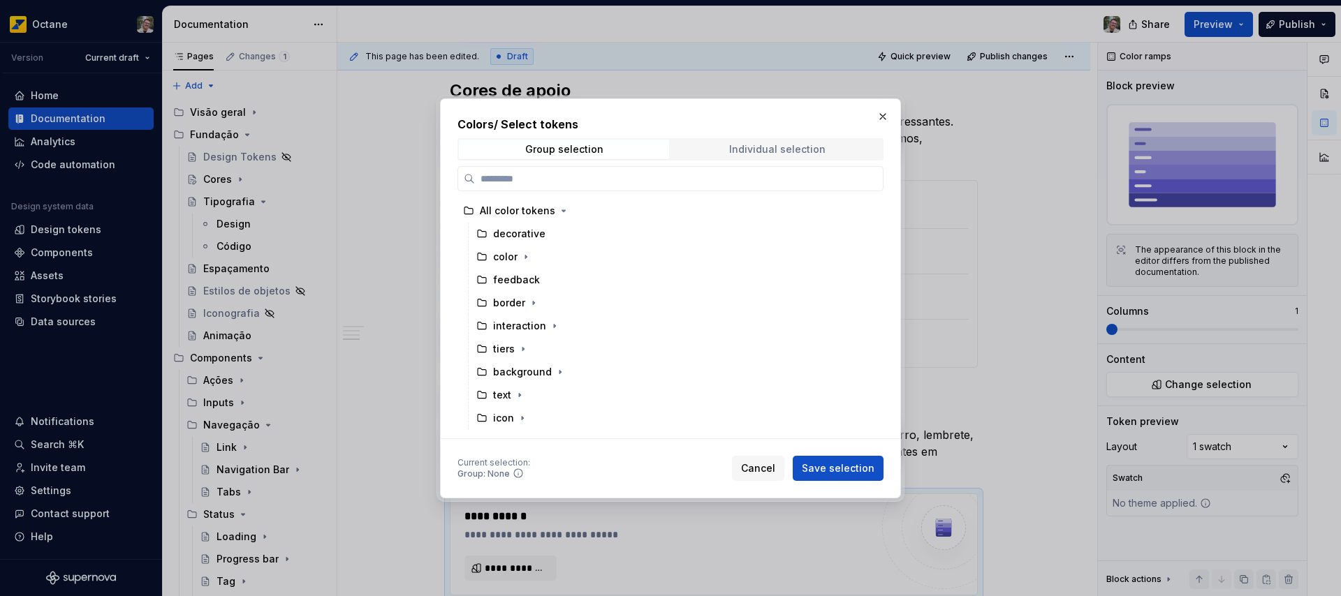
click at [828, 145] on span "Individual selection" at bounding box center [777, 150] width 210 height 20
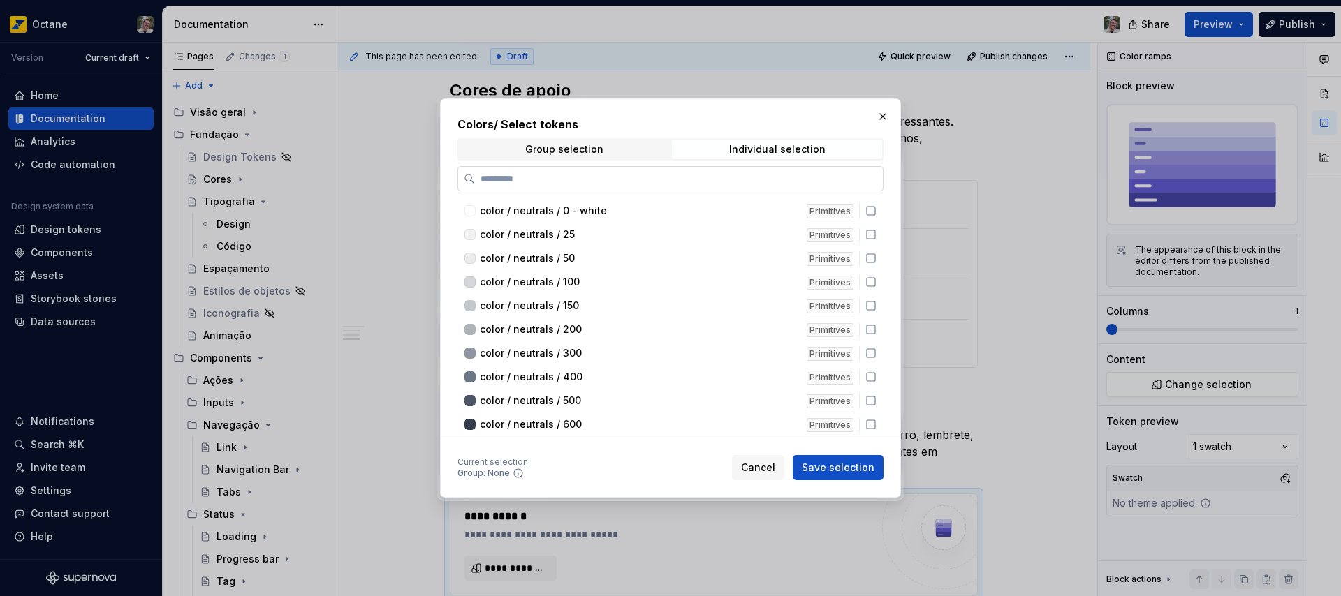
click at [532, 177] on input "search" at bounding box center [679, 179] width 408 height 14
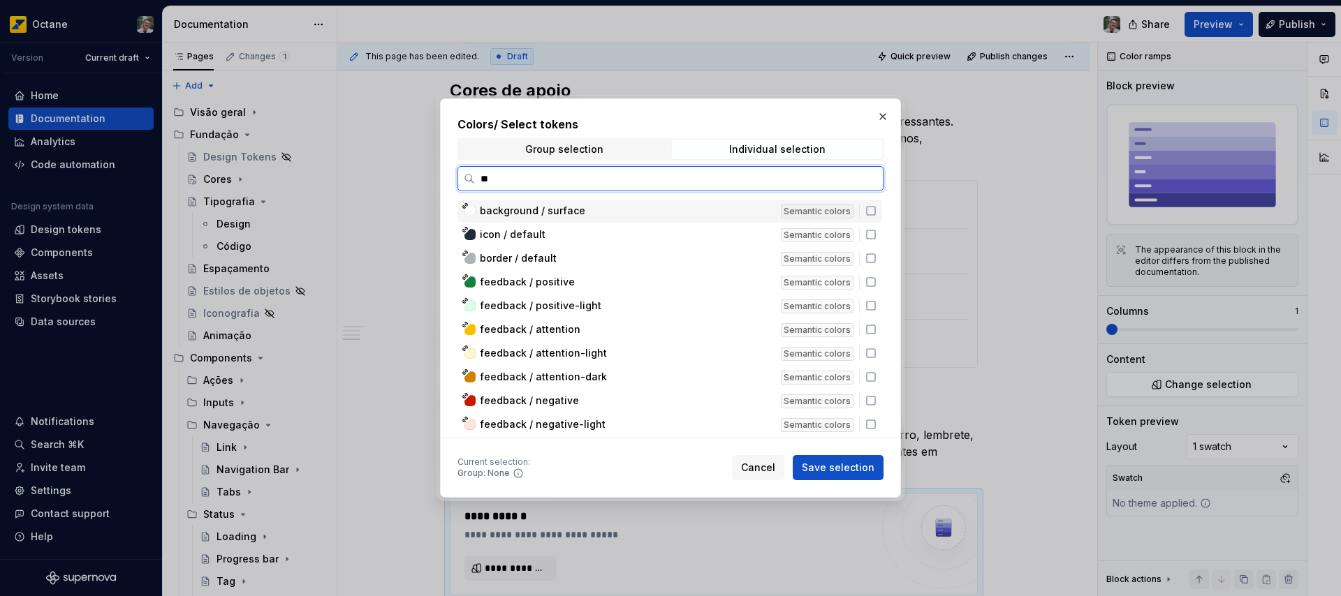
type input "***"
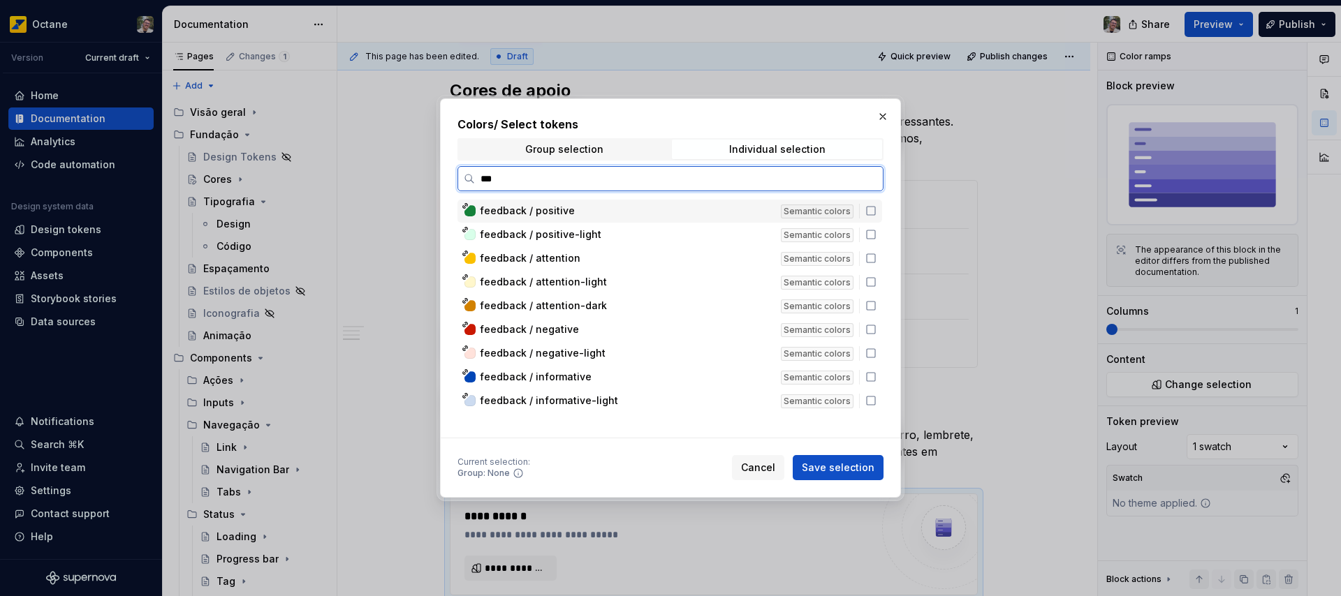
click at [870, 210] on icon at bounding box center [870, 210] width 11 height 11
click at [871, 258] on icon at bounding box center [870, 258] width 11 height 11
click at [867, 335] on div "feedback / negative Semantic colors" at bounding box center [669, 329] width 425 height 23
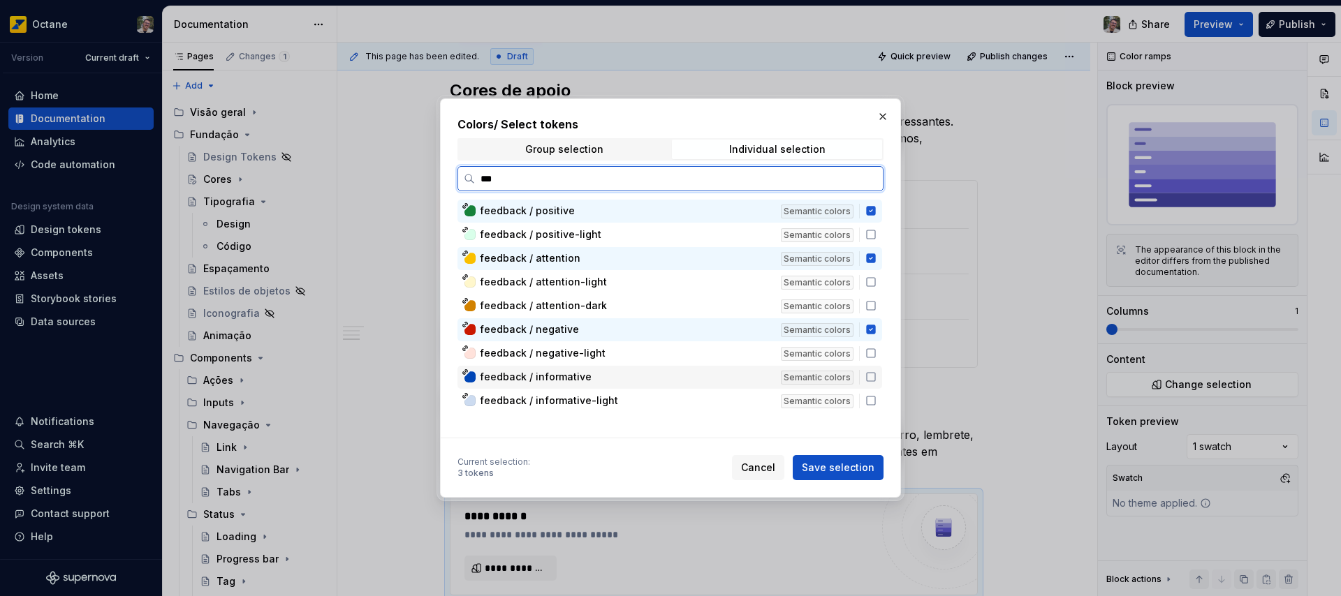
click at [870, 378] on icon at bounding box center [870, 377] width 11 height 11
click at [850, 469] on span "Save selection" at bounding box center [838, 468] width 73 height 14
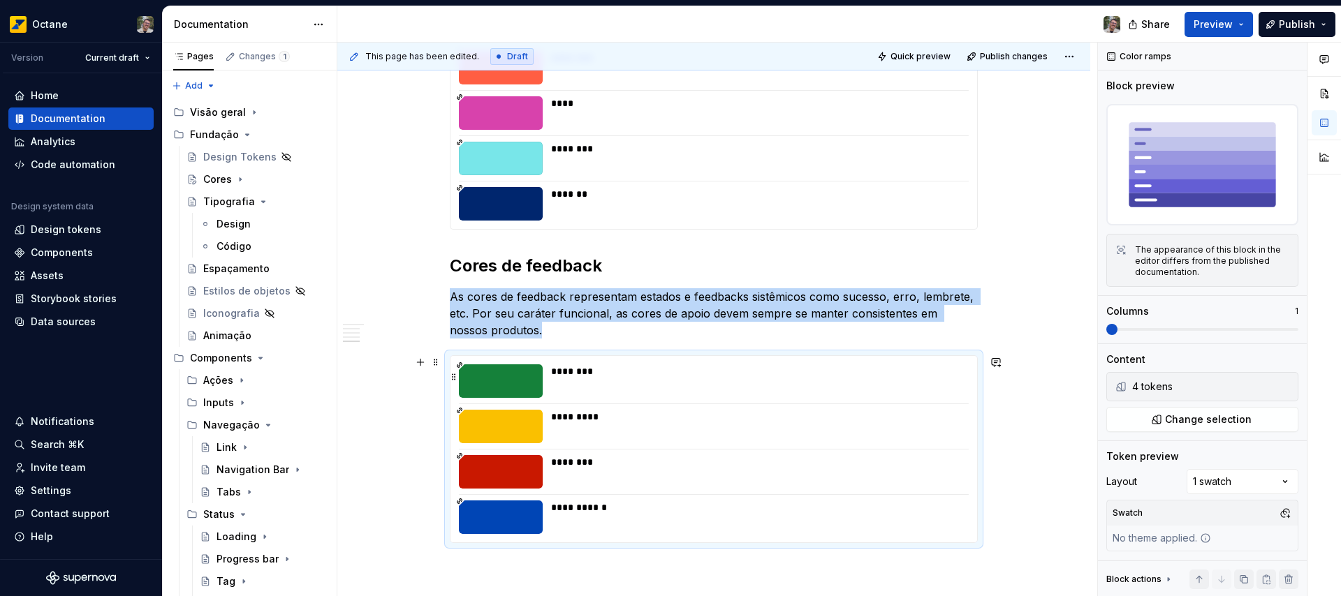
scroll to position [757, 0]
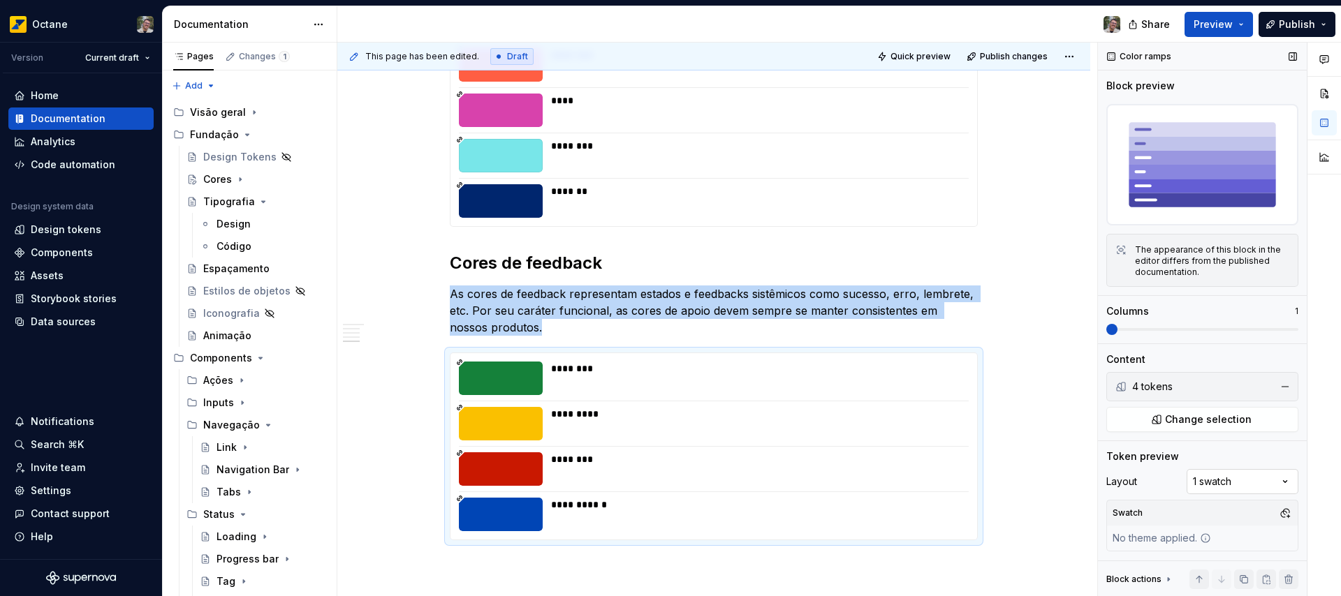
click at [1226, 485] on div "Comments Open comments No comments yet Select ‘Comment’ from the block context …" at bounding box center [1219, 320] width 243 height 555
click at [1171, 333] on span at bounding box center [1202, 329] width 192 height 11
click at [1176, 325] on span at bounding box center [1202, 329] width 192 height 11
click at [1298, 335] on span at bounding box center [1292, 329] width 11 height 11
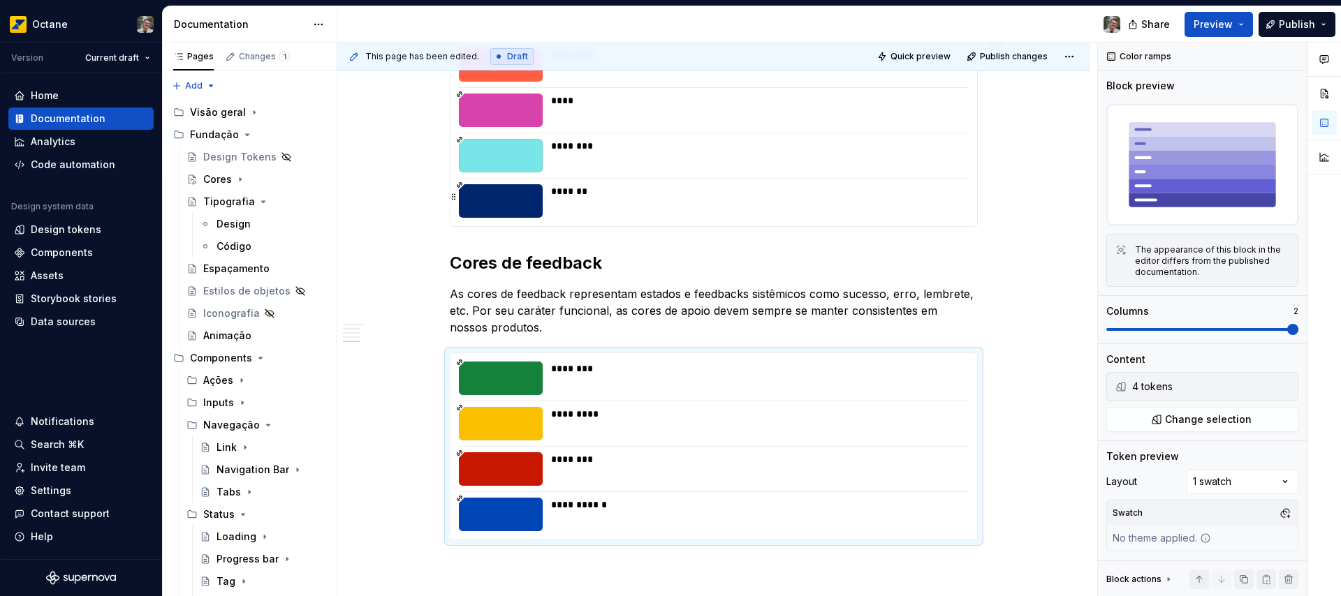
click at [703, 184] on div "*******" at bounding box center [755, 191] width 409 height 14
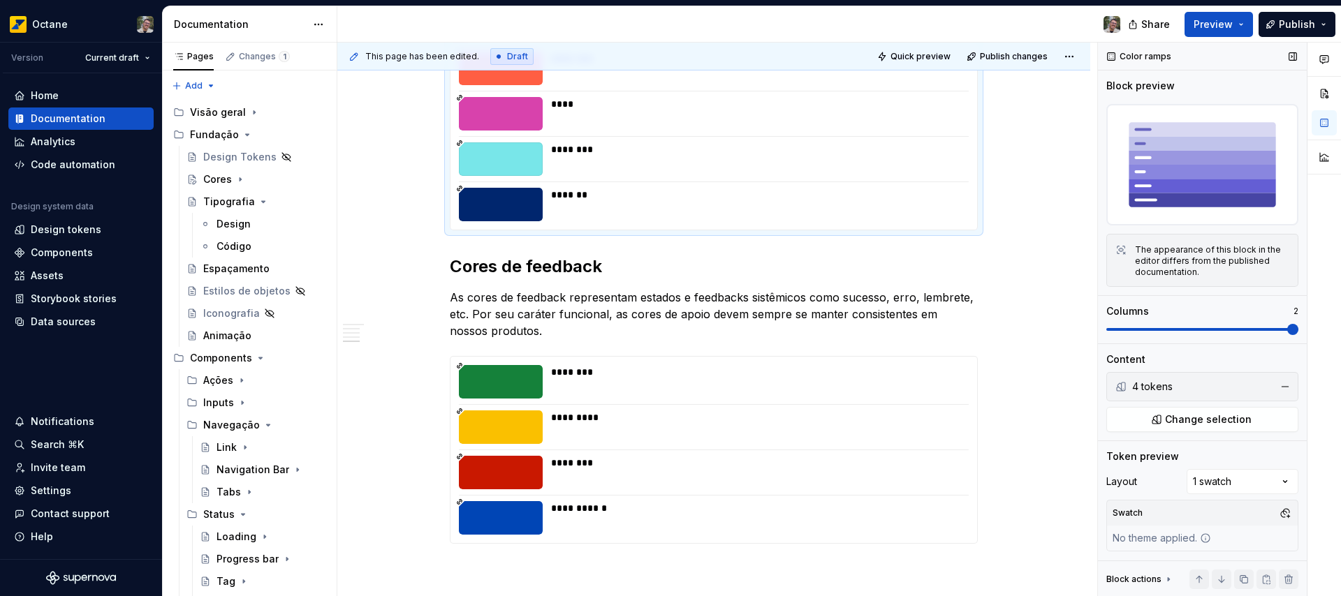
click at [1298, 328] on span at bounding box center [1202, 329] width 192 height 3
click at [1217, 34] on button "Preview" at bounding box center [1219, 24] width 68 height 25
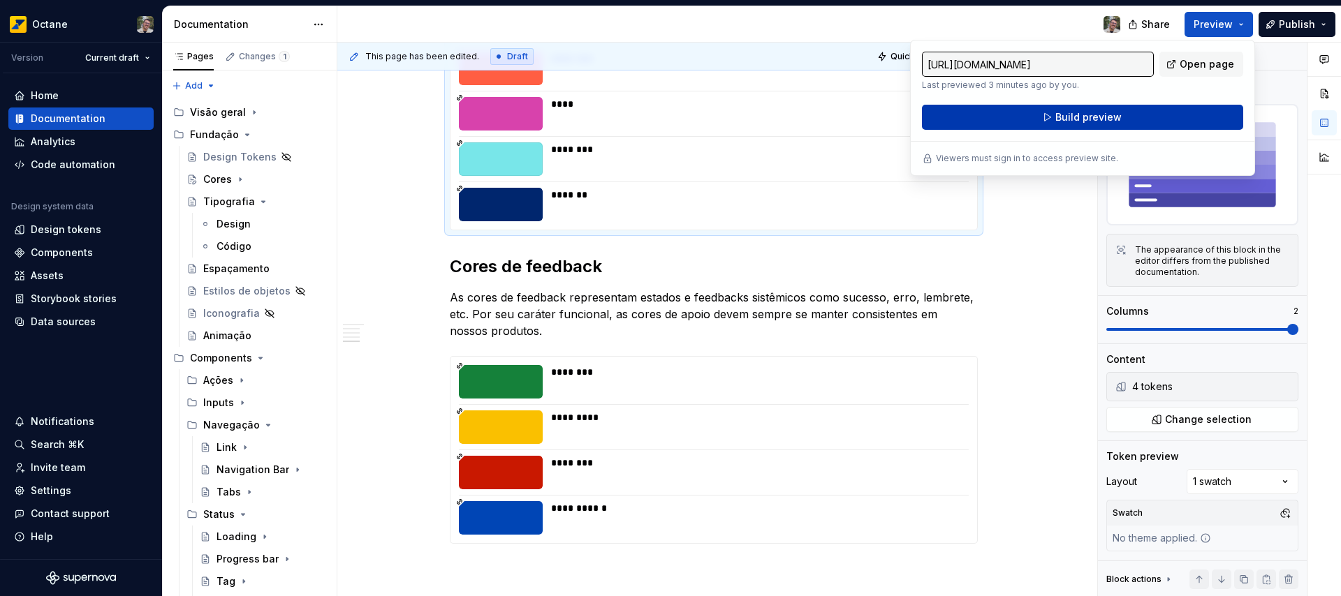
click at [1151, 117] on button "Build preview" at bounding box center [1082, 117] width 321 height 25
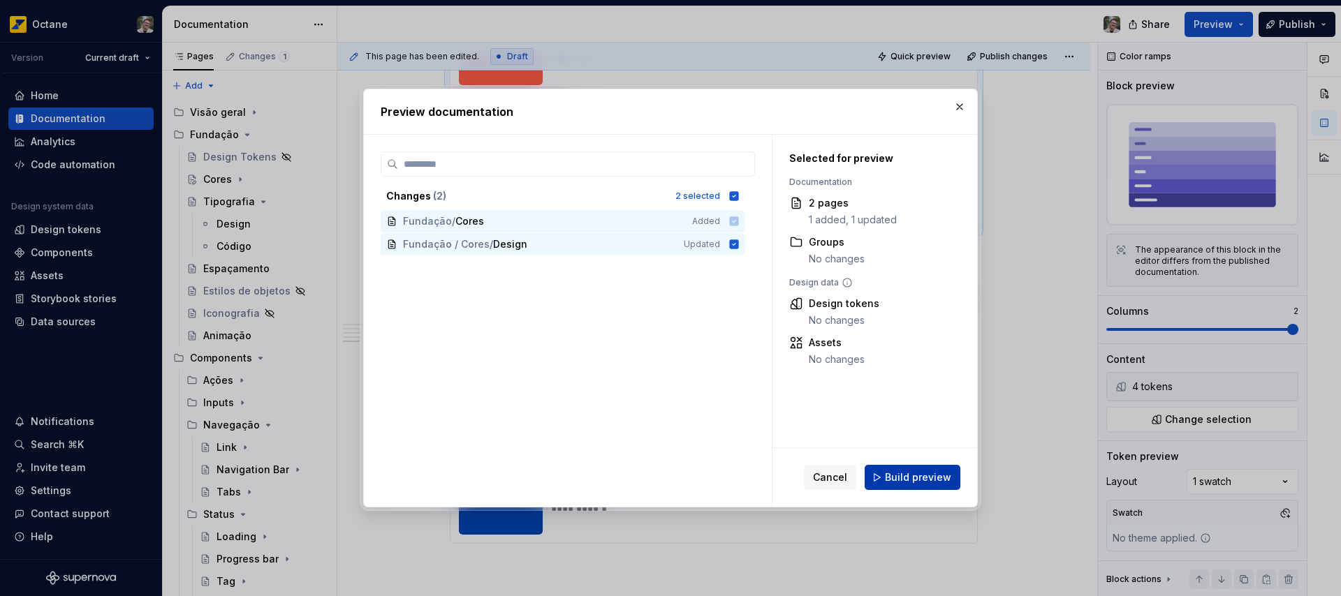
click at [909, 476] on span "Build preview" at bounding box center [918, 478] width 66 height 14
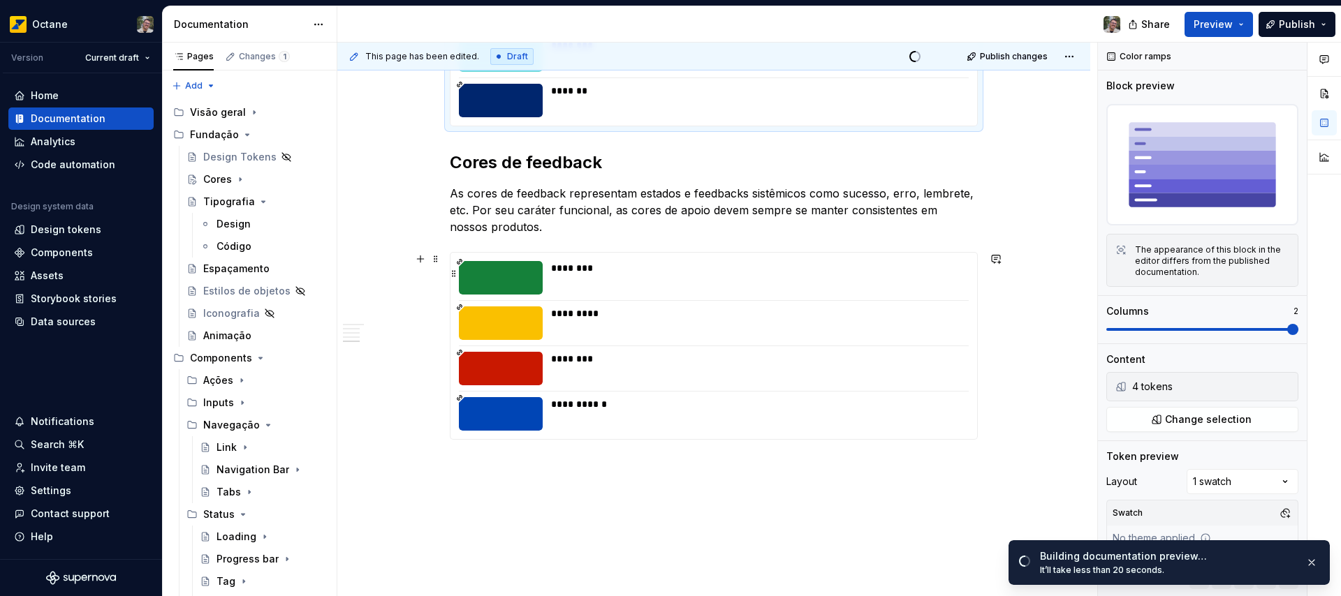
scroll to position [896, 0]
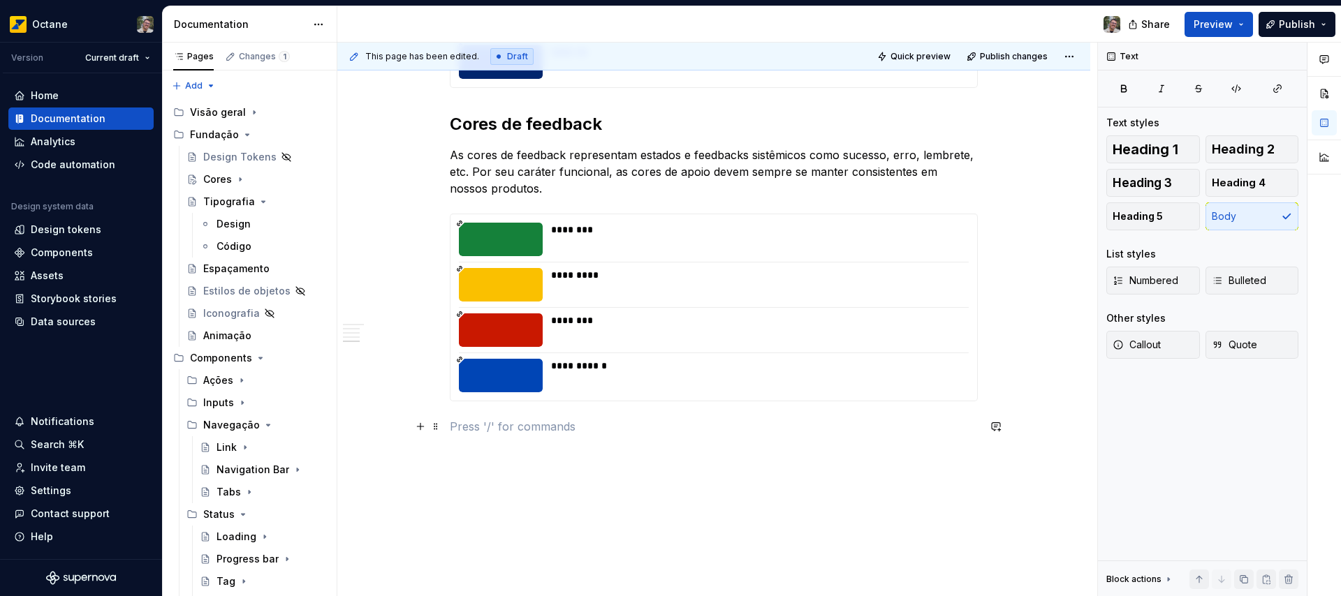
click at [534, 430] on p at bounding box center [714, 426] width 528 height 17
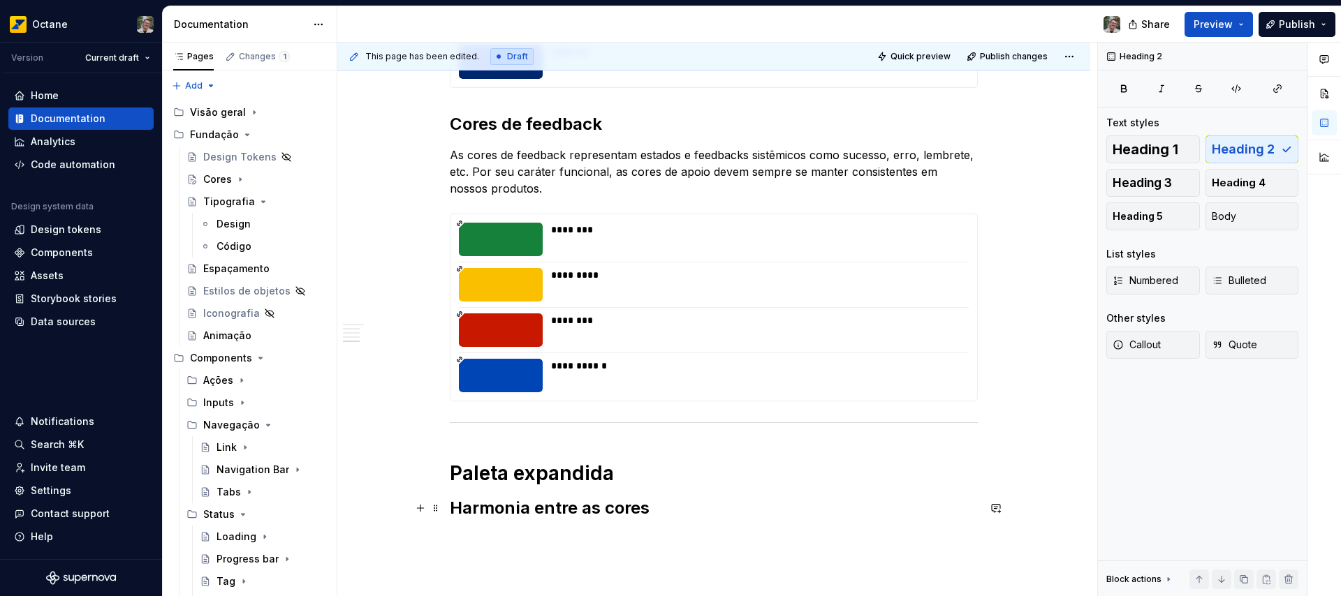
click at [549, 504] on h2 "Harmonia entre as cores" at bounding box center [714, 508] width 528 height 22
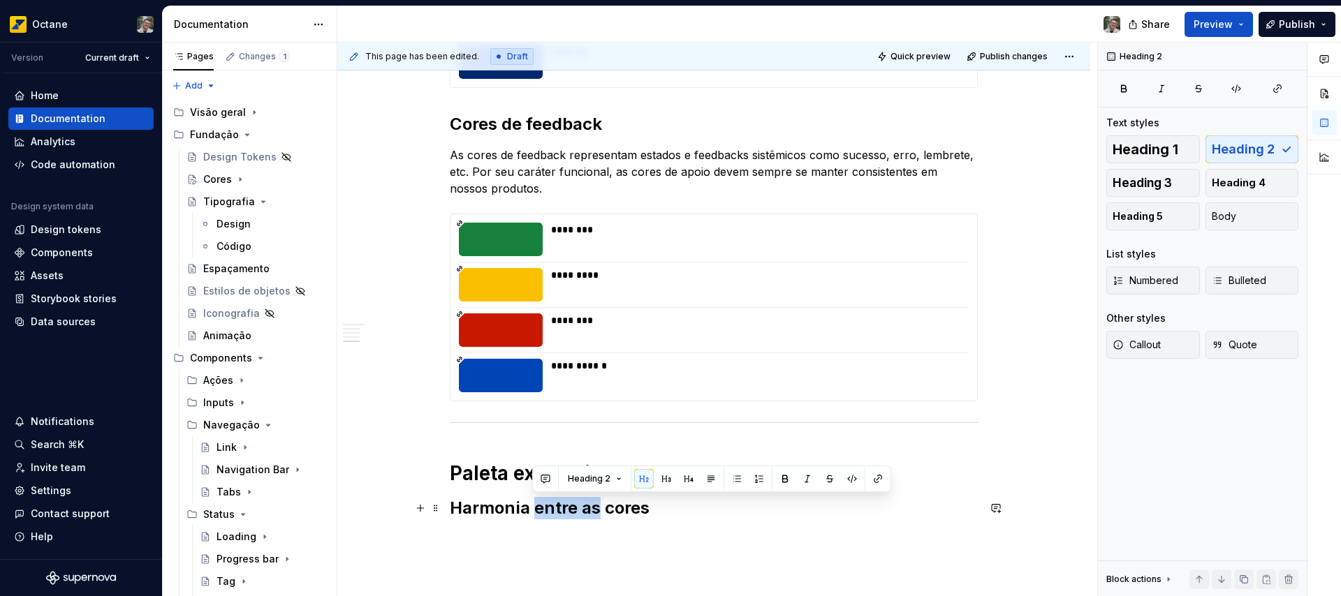
drag, startPoint x: 549, startPoint y: 504, endPoint x: 585, endPoint y: 504, distance: 36.3
click at [585, 504] on h2 "Harmonia entre as cores" at bounding box center [714, 508] width 528 height 22
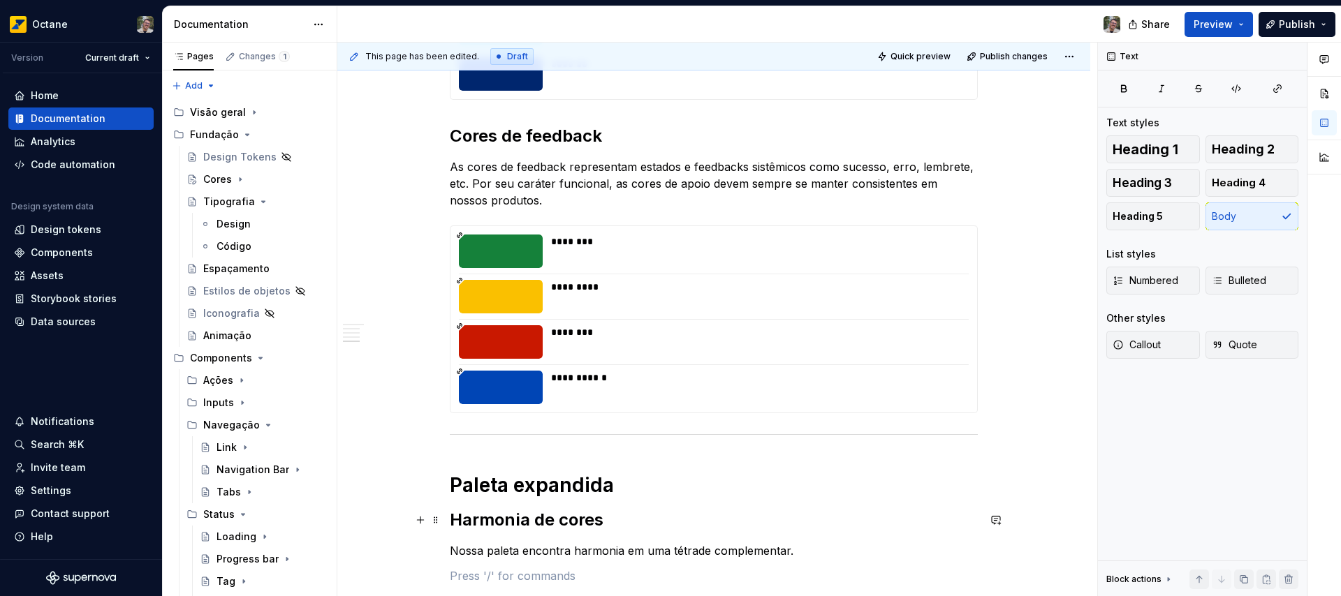
scroll to position [882, 0]
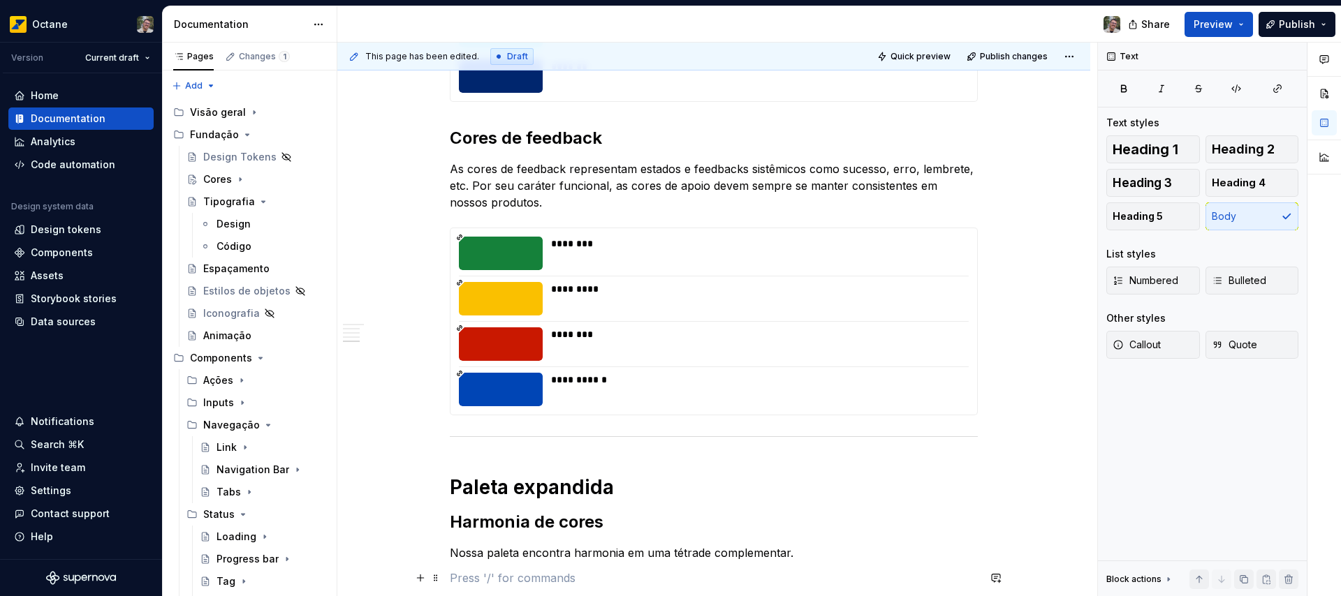
click at [594, 574] on p at bounding box center [714, 578] width 528 height 17
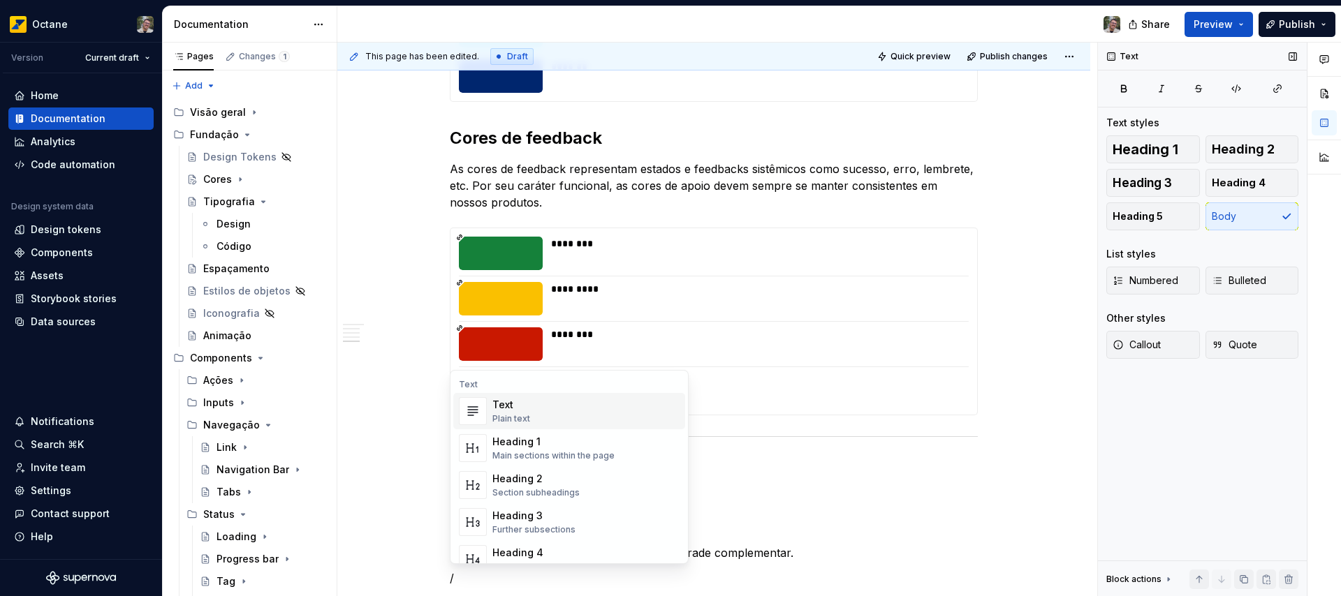
scroll to position [940, 0]
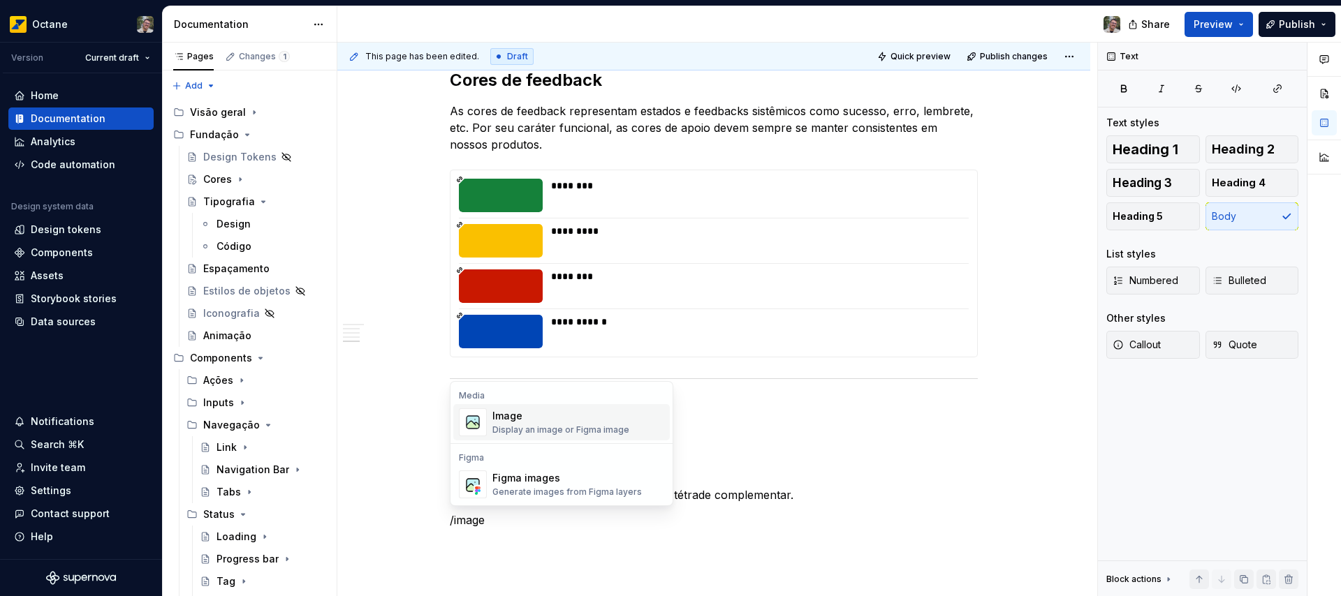
click at [587, 429] on div "Display an image or Figma image" at bounding box center [560, 430] width 137 height 11
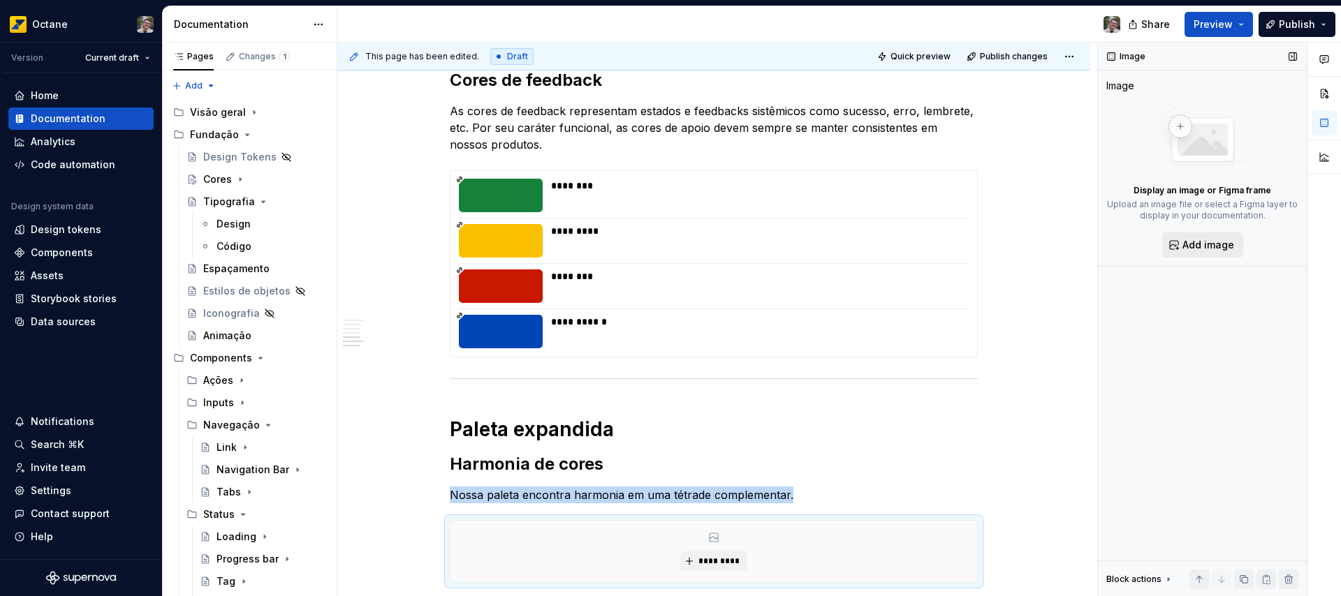
click at [1199, 241] on span "Add image" at bounding box center [1208, 245] width 52 height 14
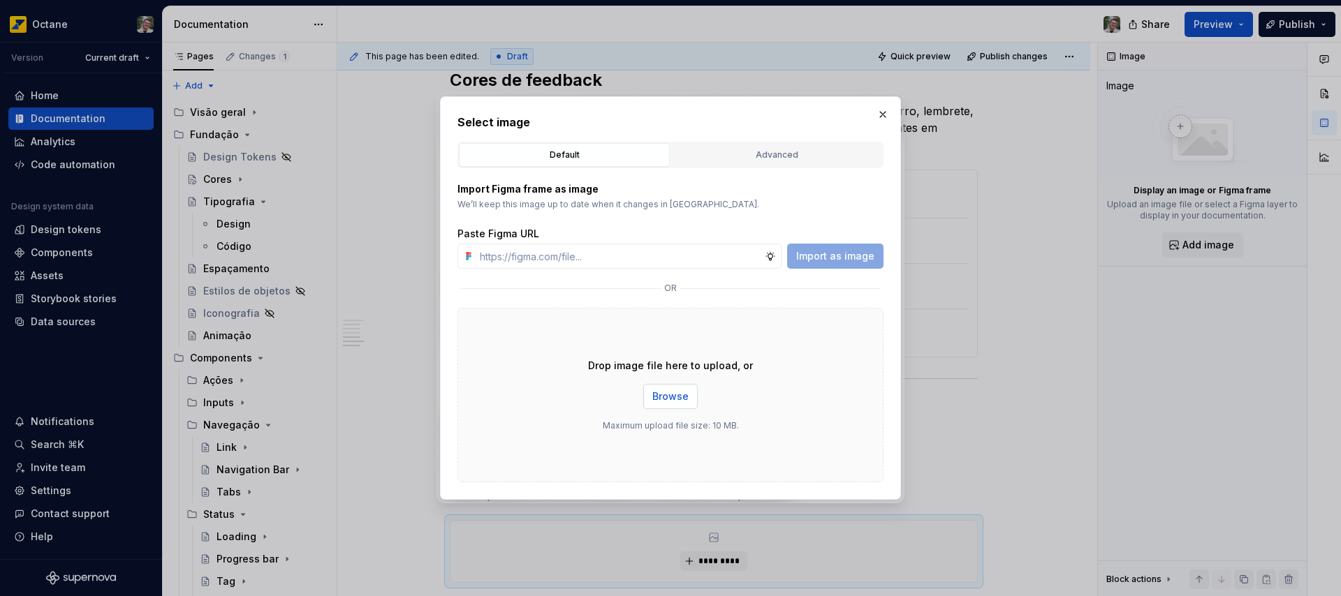
click at [682, 392] on span "Browse" at bounding box center [670, 397] width 36 height 14
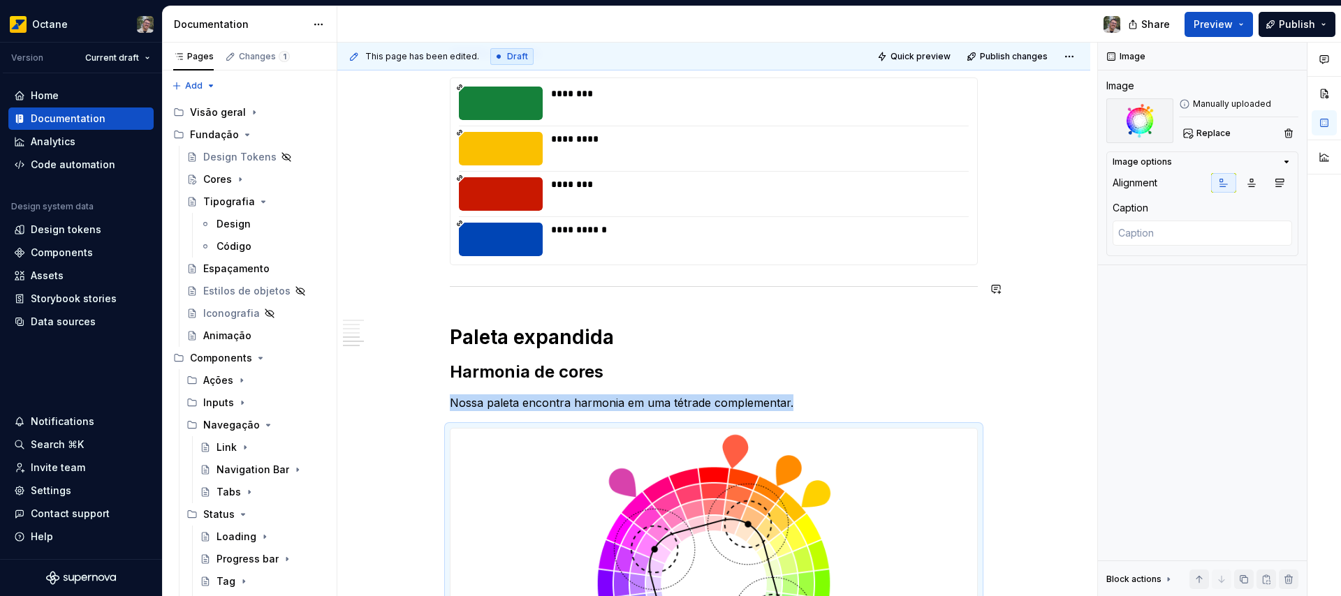
scroll to position [1185, 0]
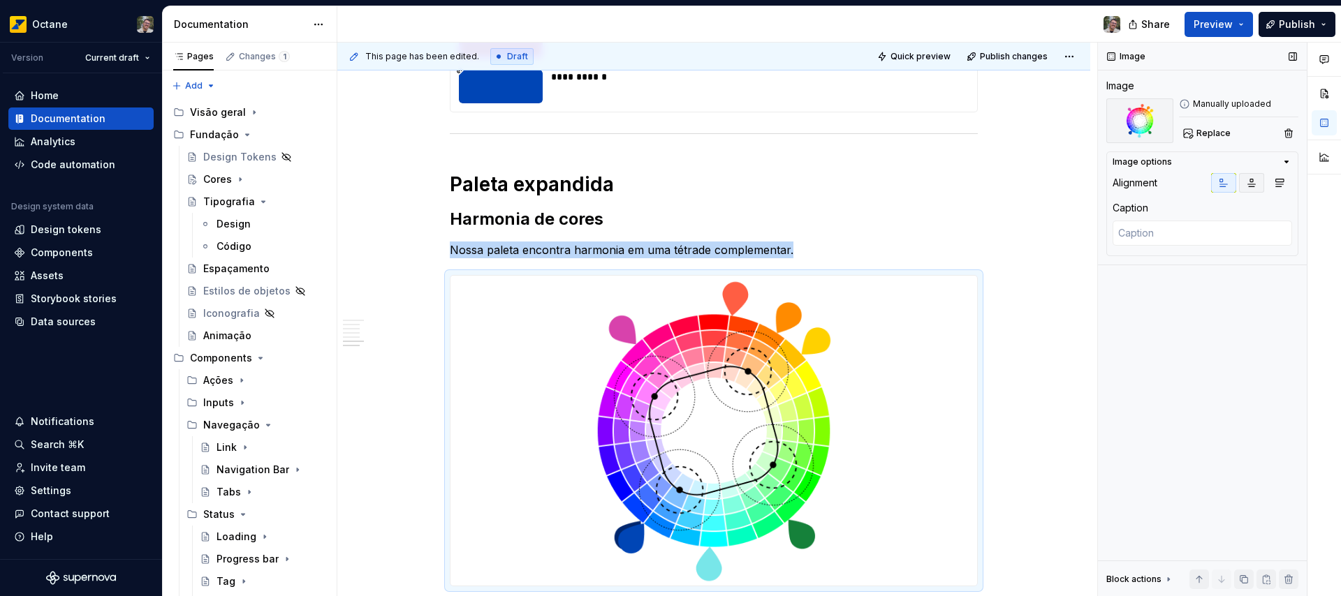
click at [1253, 184] on icon "button" at bounding box center [1251, 182] width 11 height 11
click at [1281, 185] on icon "button" at bounding box center [1279, 182] width 11 height 11
click at [1253, 186] on icon "button" at bounding box center [1251, 182] width 11 height 11
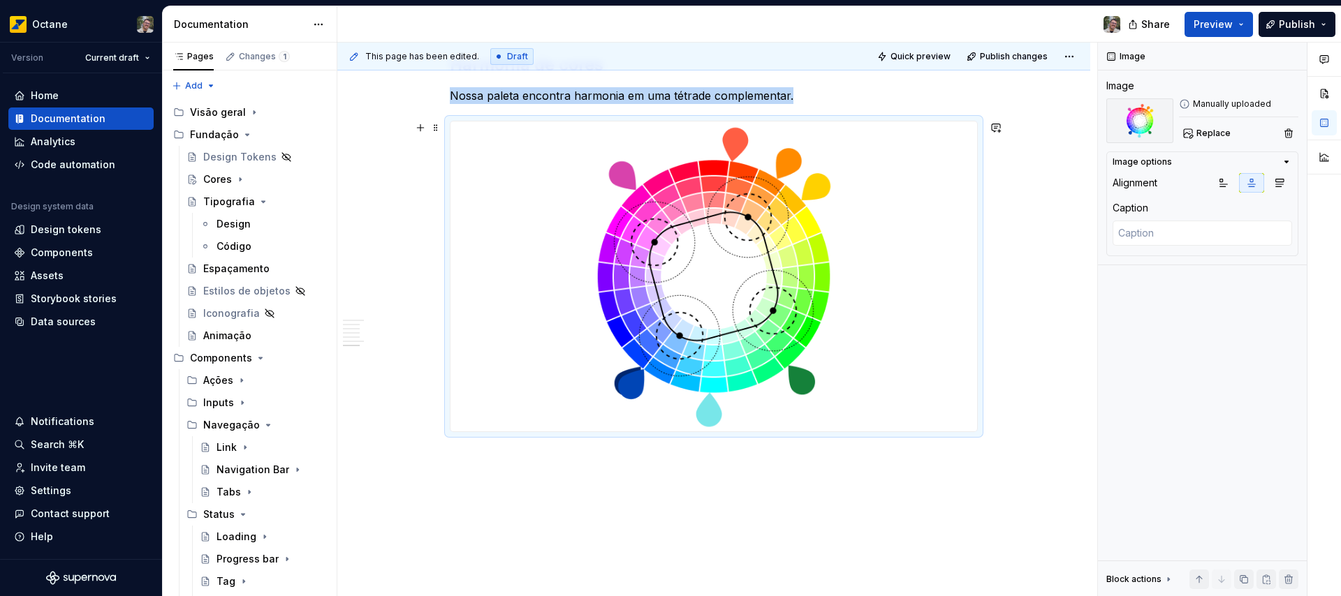
scroll to position [1370, 0]
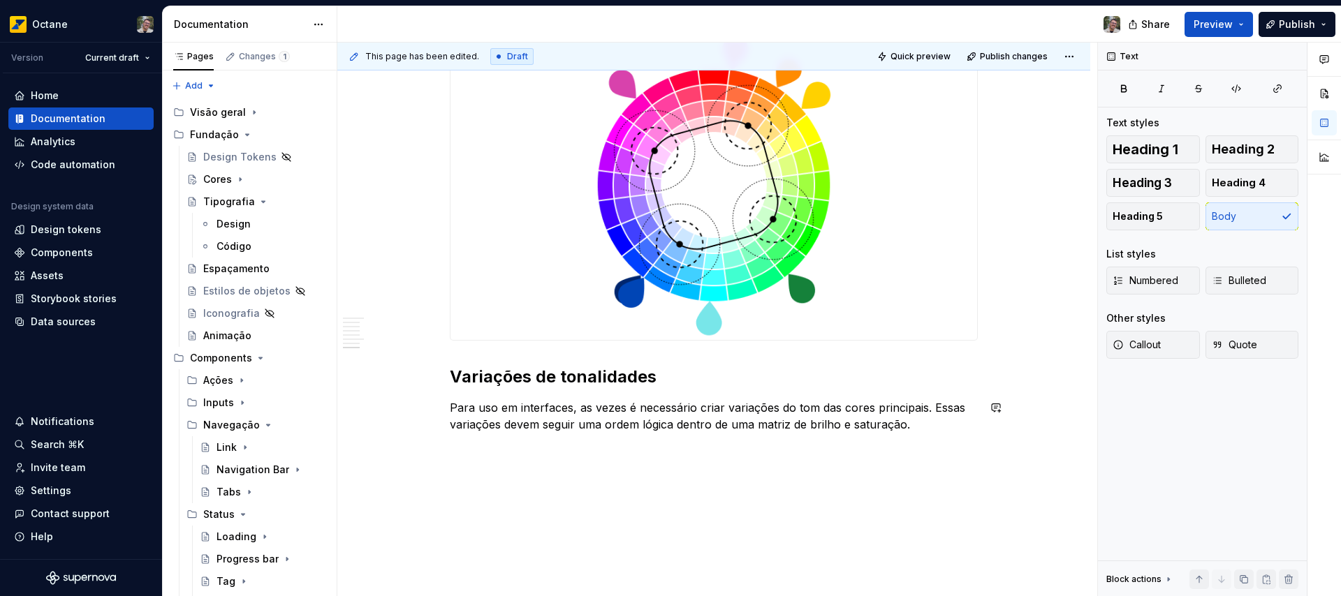
scroll to position [1463, 0]
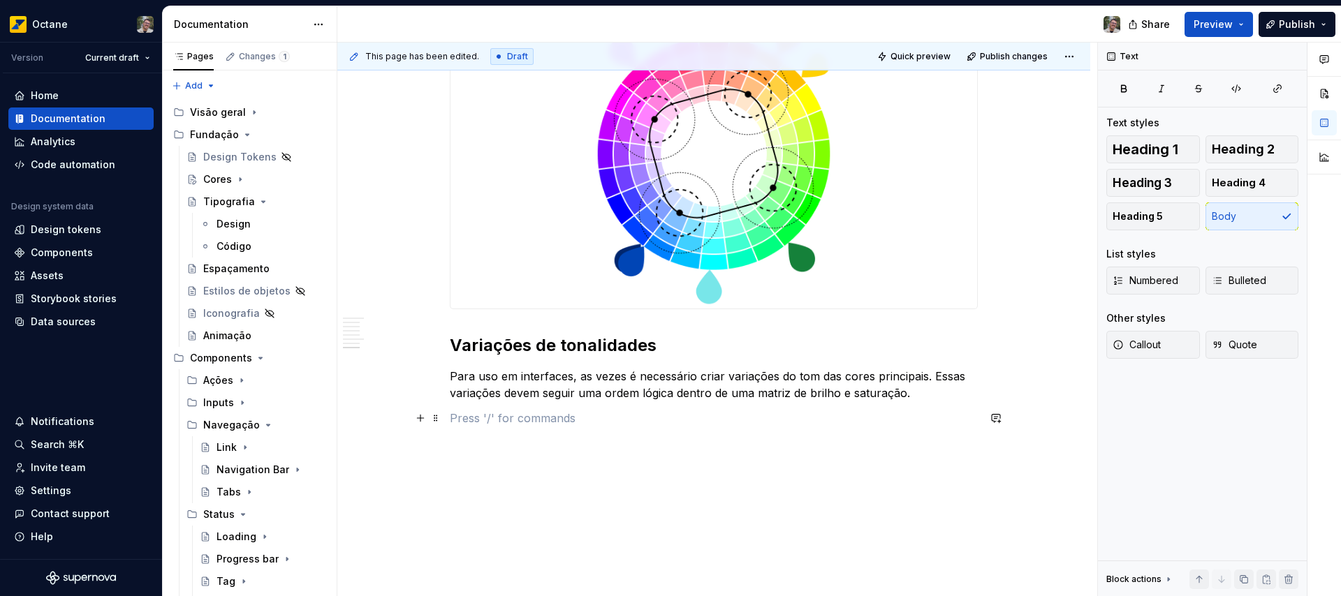
click at [507, 420] on p at bounding box center [714, 418] width 528 height 17
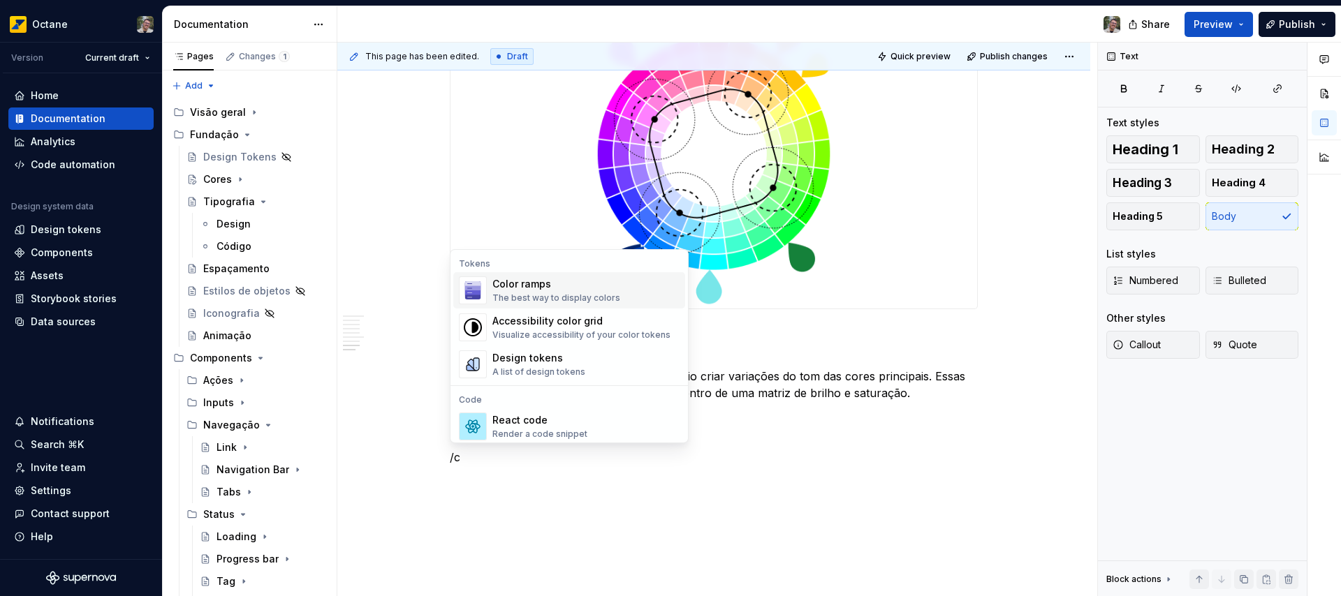
click at [550, 293] on div "The best way to display colors" at bounding box center [556, 298] width 128 height 11
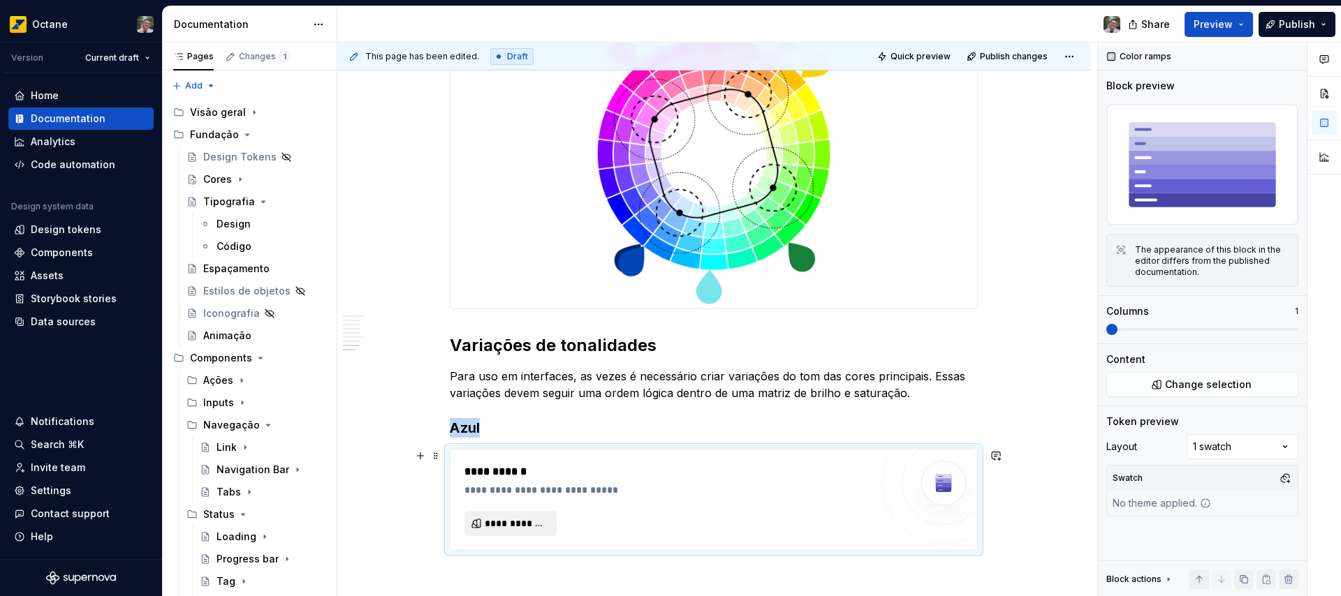
click at [516, 522] on span "**********" at bounding box center [516, 524] width 63 height 14
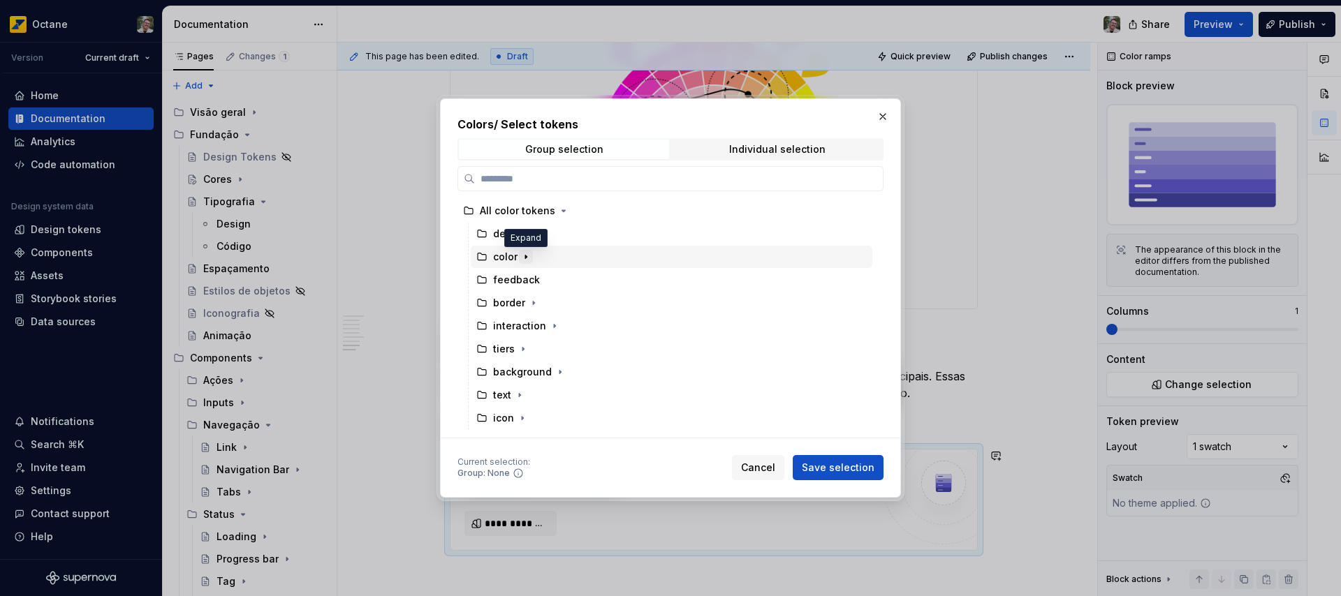
click at [525, 257] on icon "button" at bounding box center [525, 256] width 1 height 3
click at [536, 302] on icon "button" at bounding box center [536, 302] width 1 height 3
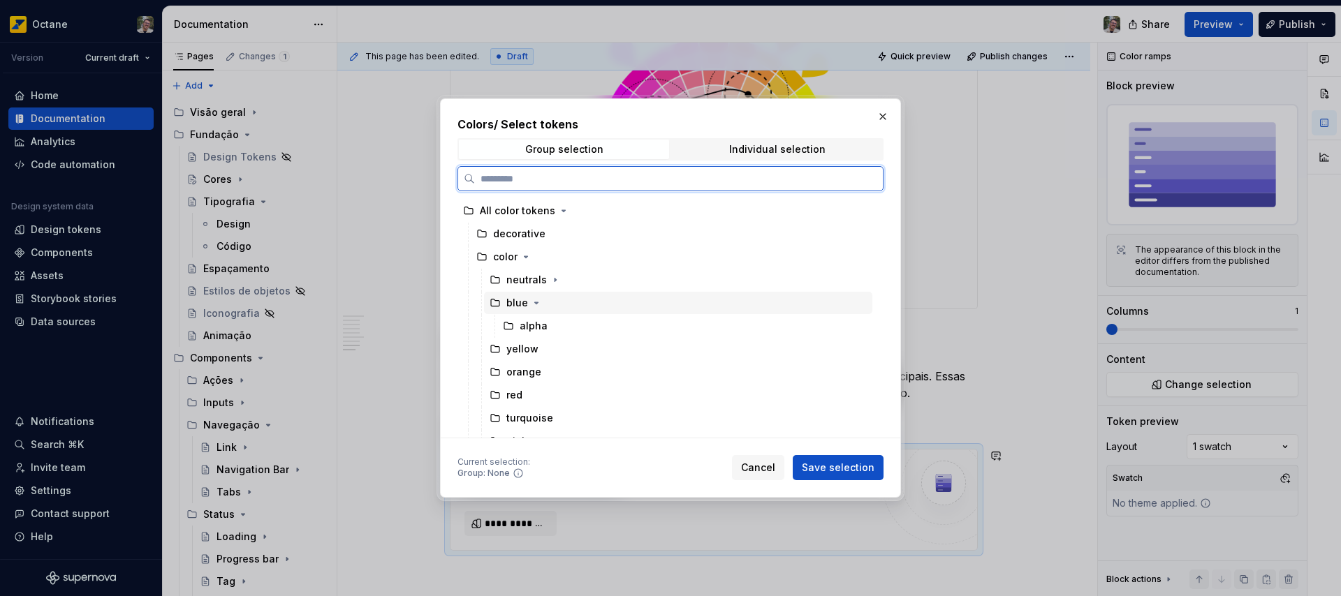
click at [518, 306] on div "blue" at bounding box center [517, 303] width 22 height 14
click at [852, 466] on span "Save selection" at bounding box center [838, 468] width 73 height 14
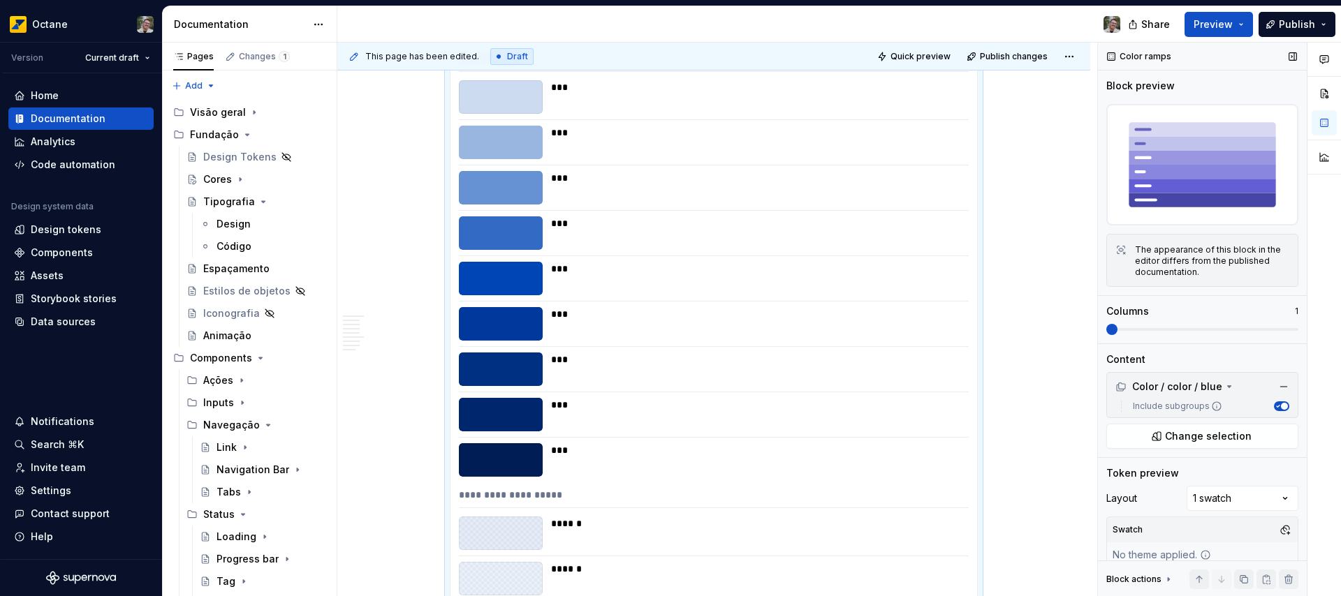
click at [1281, 403] on span "button" at bounding box center [1284, 406] width 7 height 7
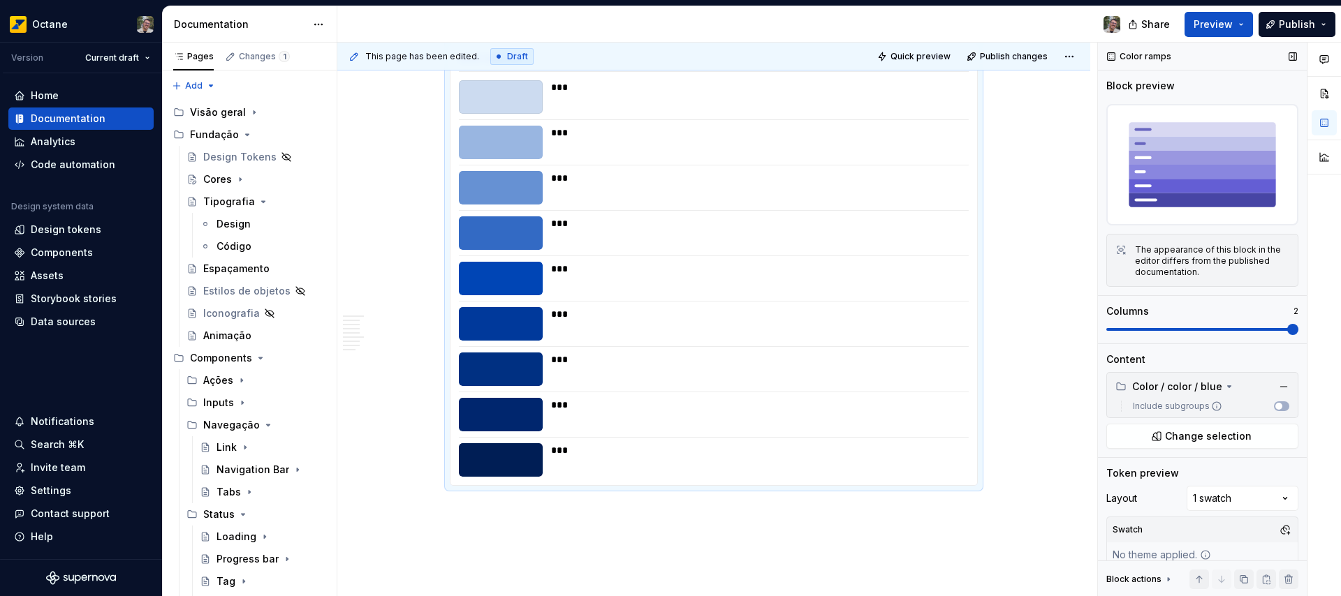
click at [1244, 331] on span at bounding box center [1202, 329] width 192 height 3
click at [1204, 29] on span "Preview" at bounding box center [1213, 24] width 39 height 14
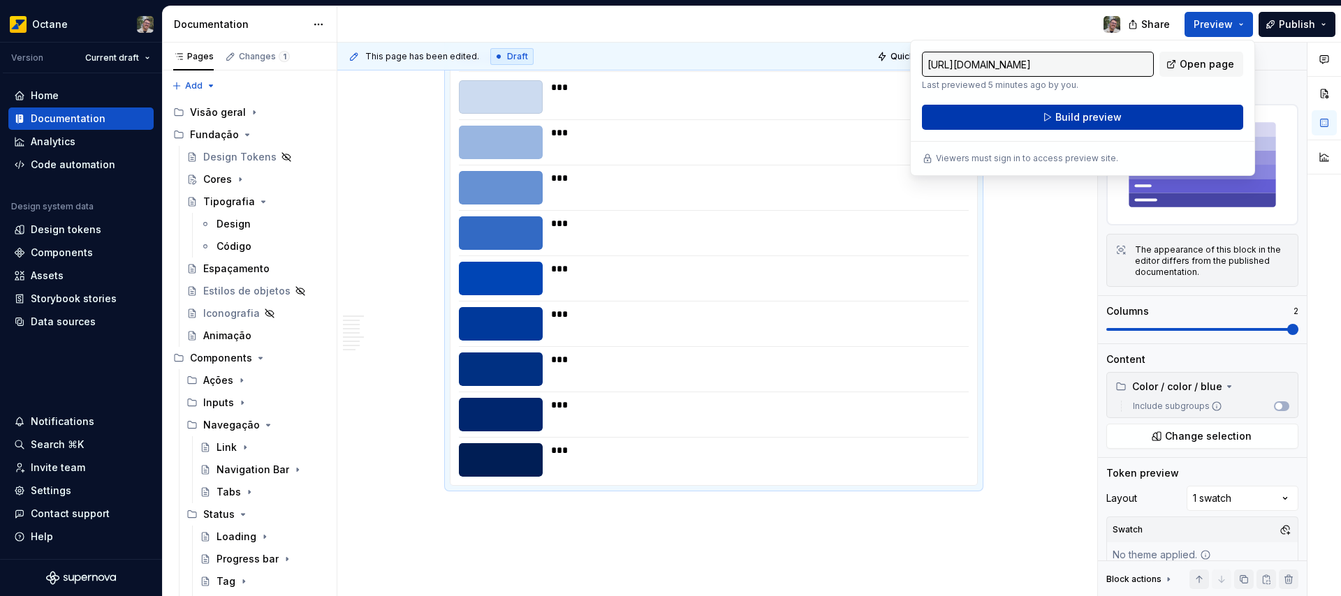
click at [1115, 120] on span "Build preview" at bounding box center [1088, 117] width 66 height 14
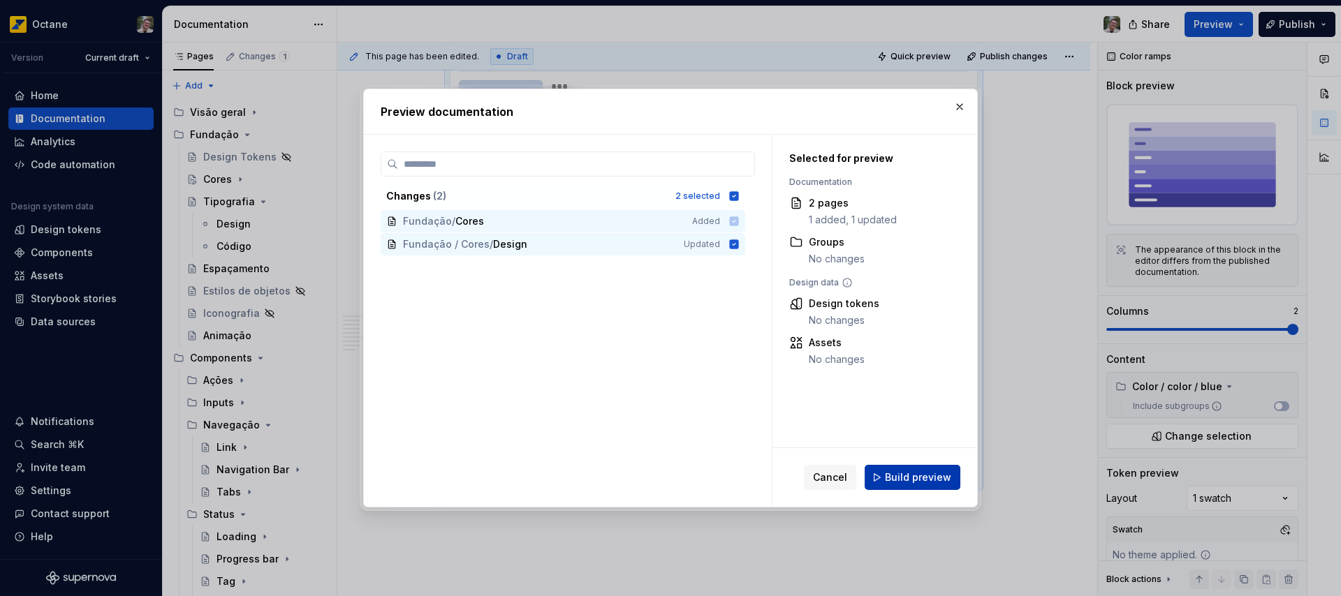
click at [934, 477] on span "Build preview" at bounding box center [918, 478] width 66 height 14
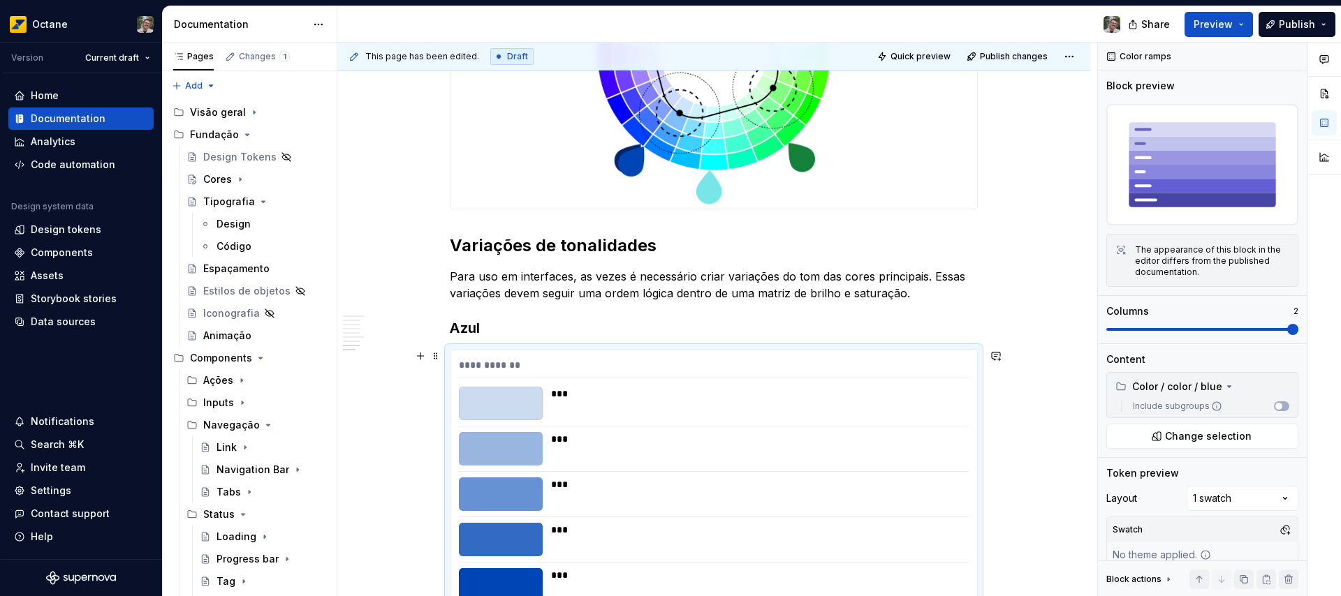
scroll to position [1602, 0]
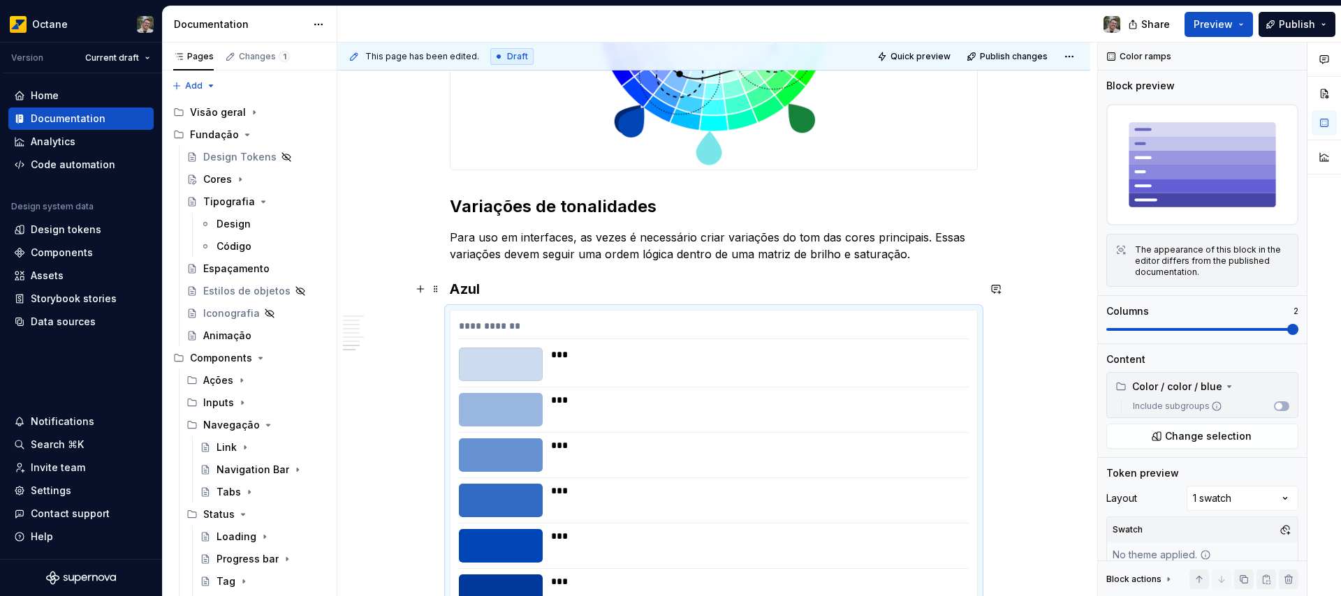
click at [483, 291] on h3 "Azul" at bounding box center [714, 289] width 528 height 20
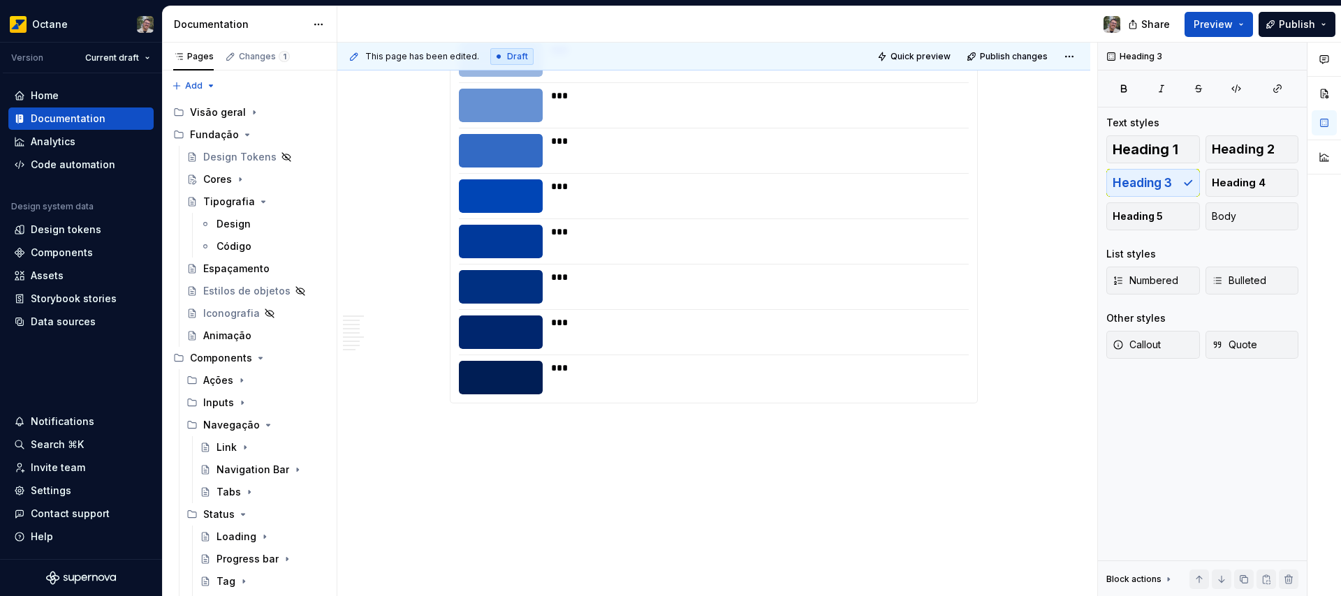
scroll to position [1954, 0]
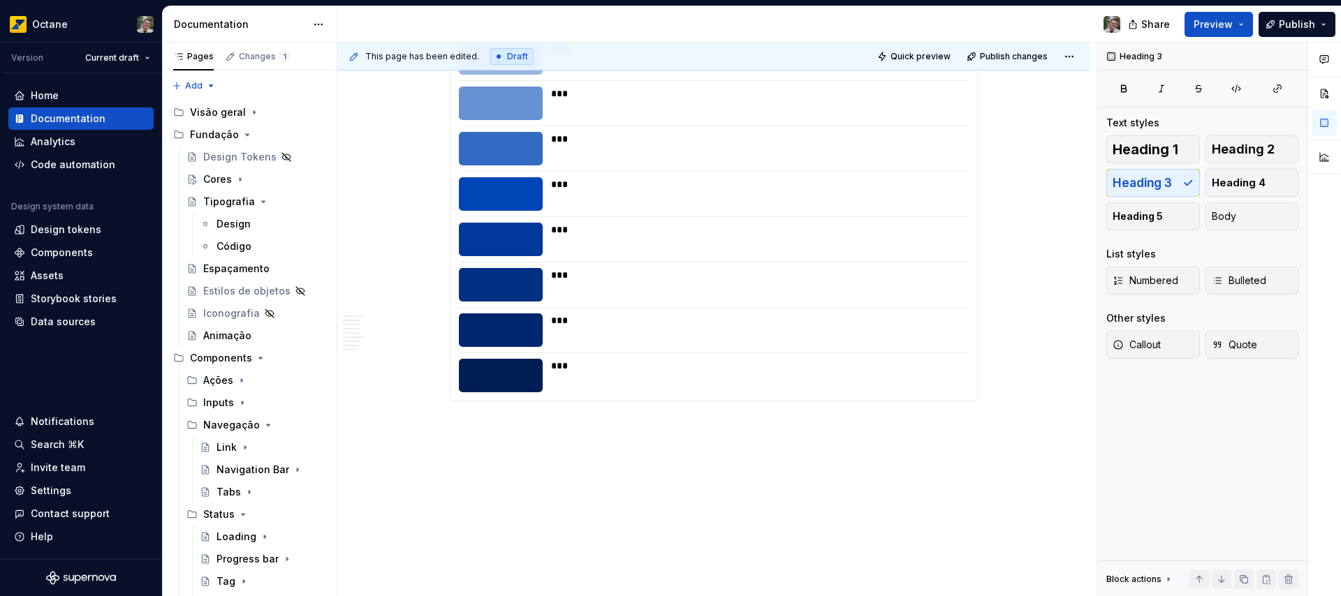
click at [895, 339] on div "***" at bounding box center [755, 331] width 409 height 34
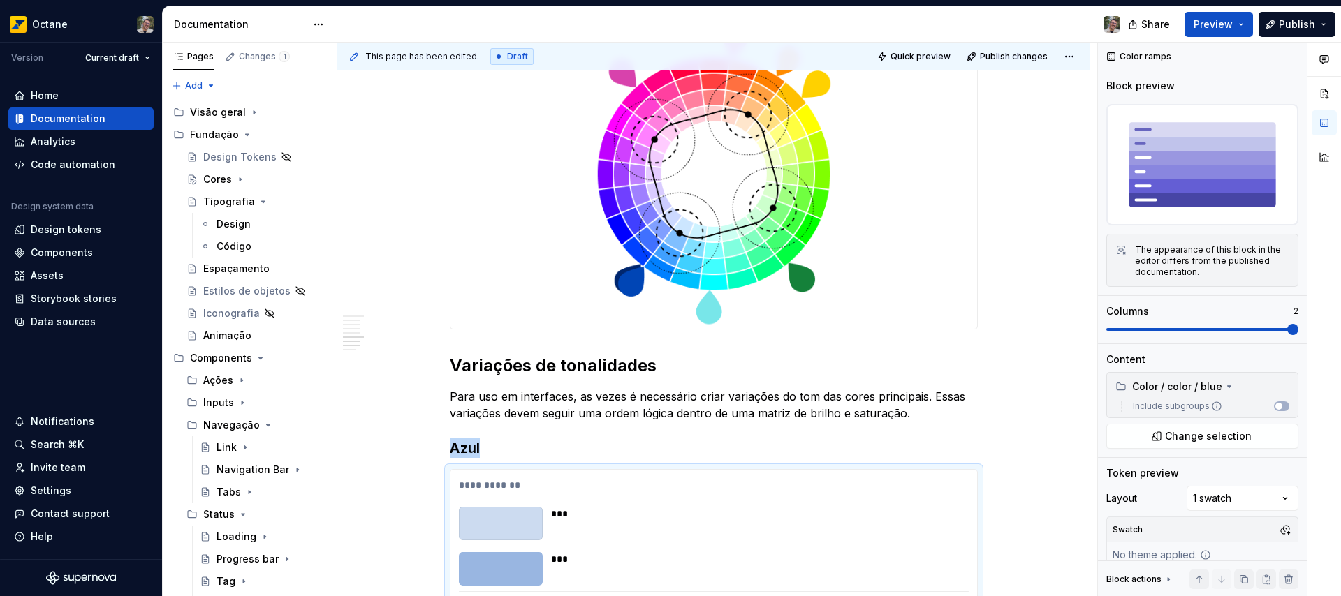
scroll to position [1539, 0]
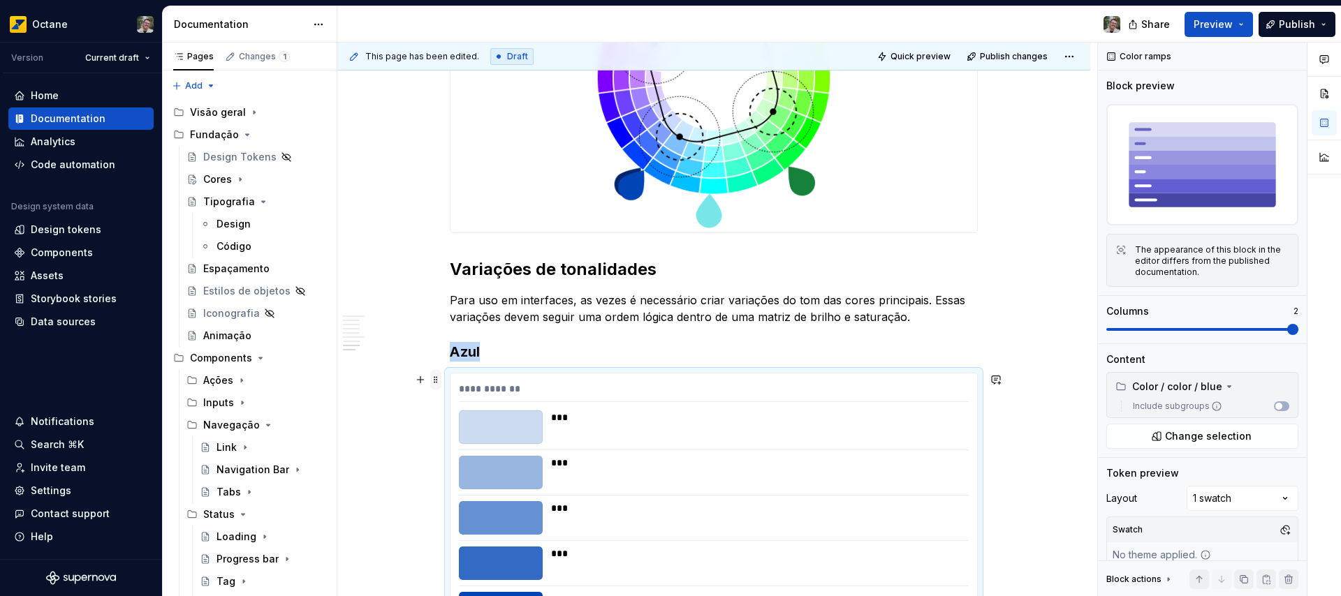
click at [436, 374] on span at bounding box center [435, 380] width 11 height 20
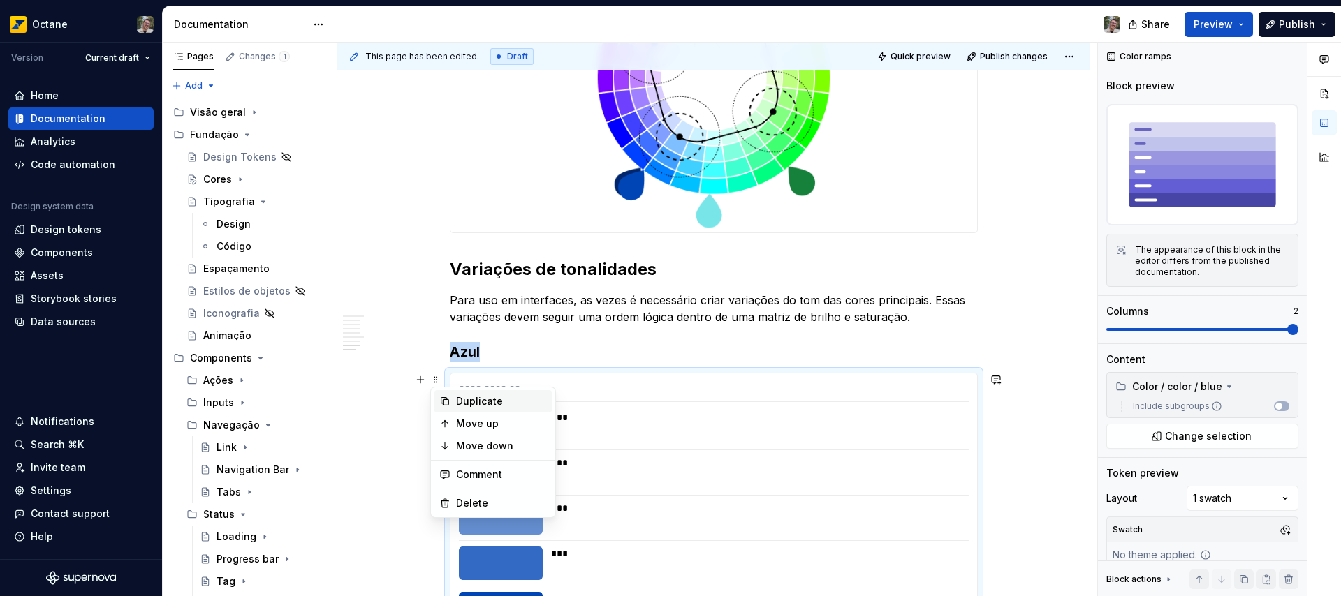
click at [479, 404] on div "Duplicate" at bounding box center [501, 402] width 91 height 14
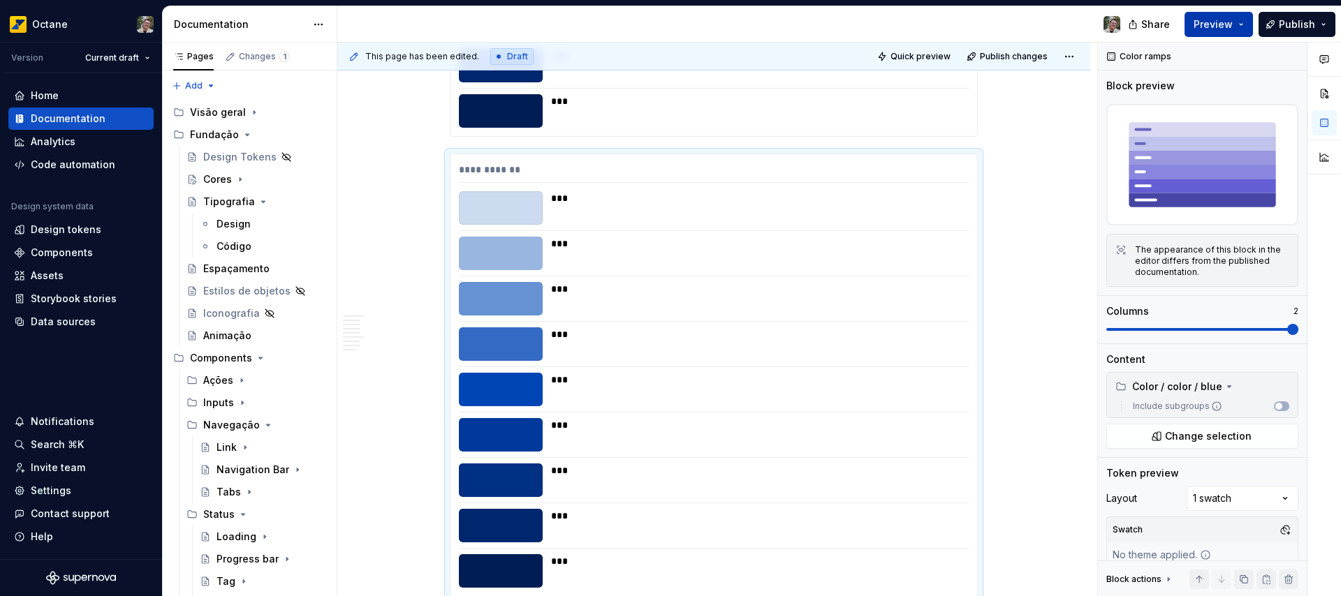
click at [1224, 29] on span "Preview" at bounding box center [1213, 24] width 39 height 14
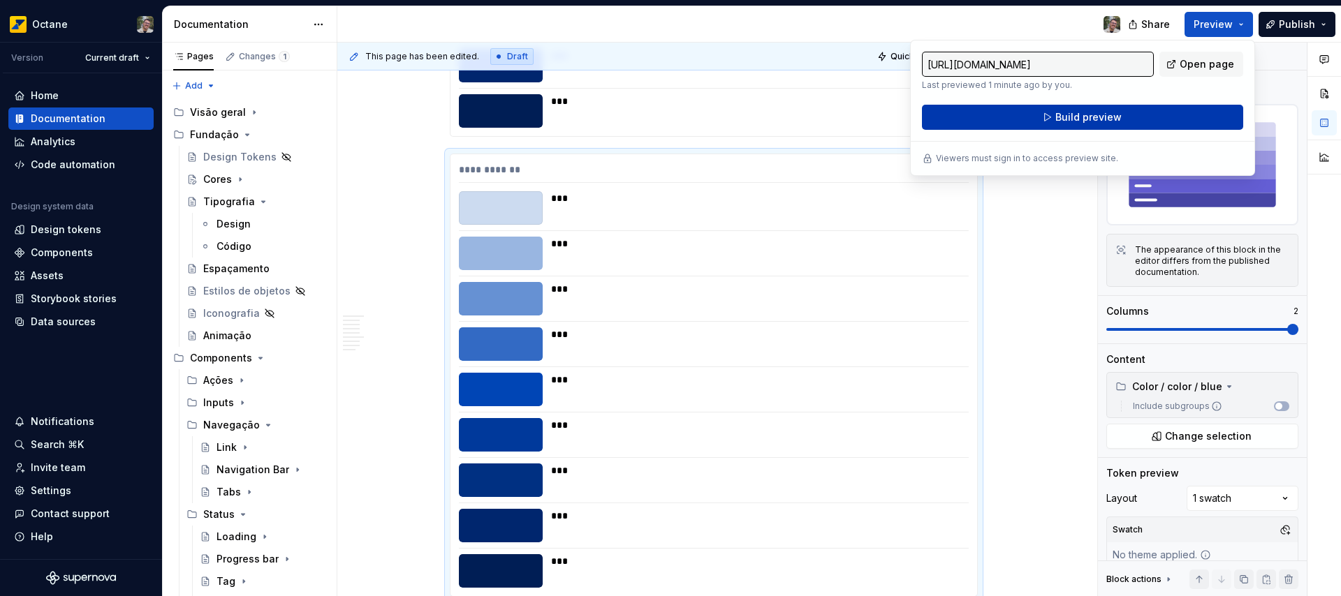
click at [1106, 117] on span "Build preview" at bounding box center [1088, 117] width 66 height 14
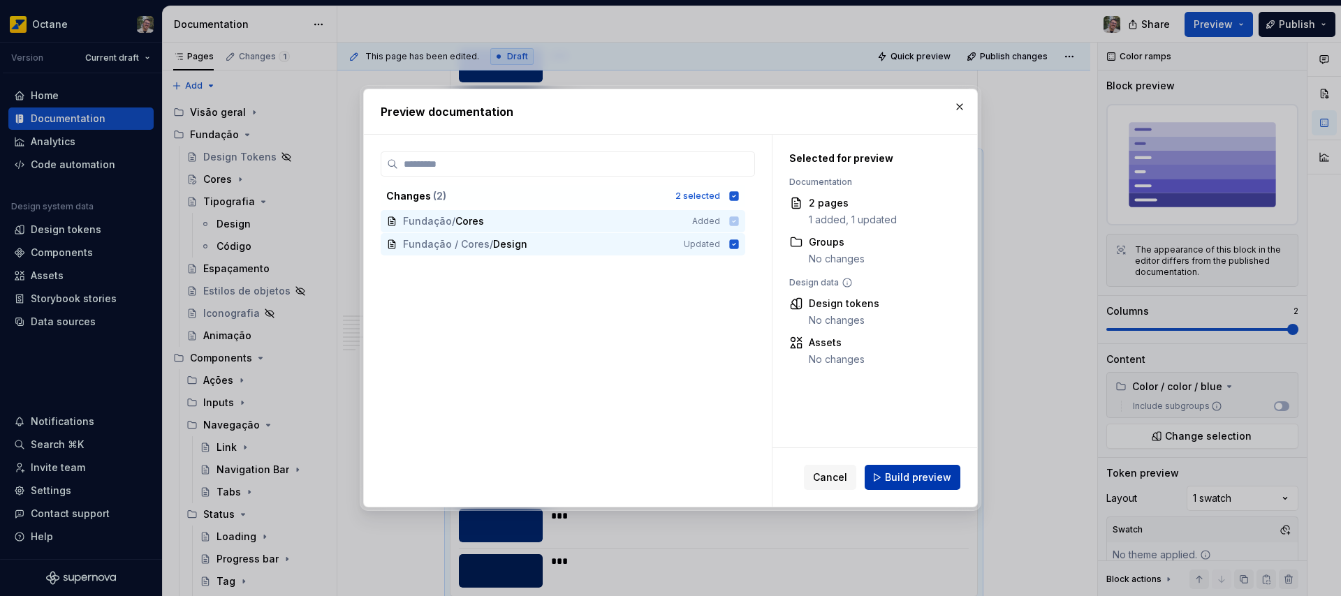
click at [916, 475] on span "Build preview" at bounding box center [918, 478] width 66 height 14
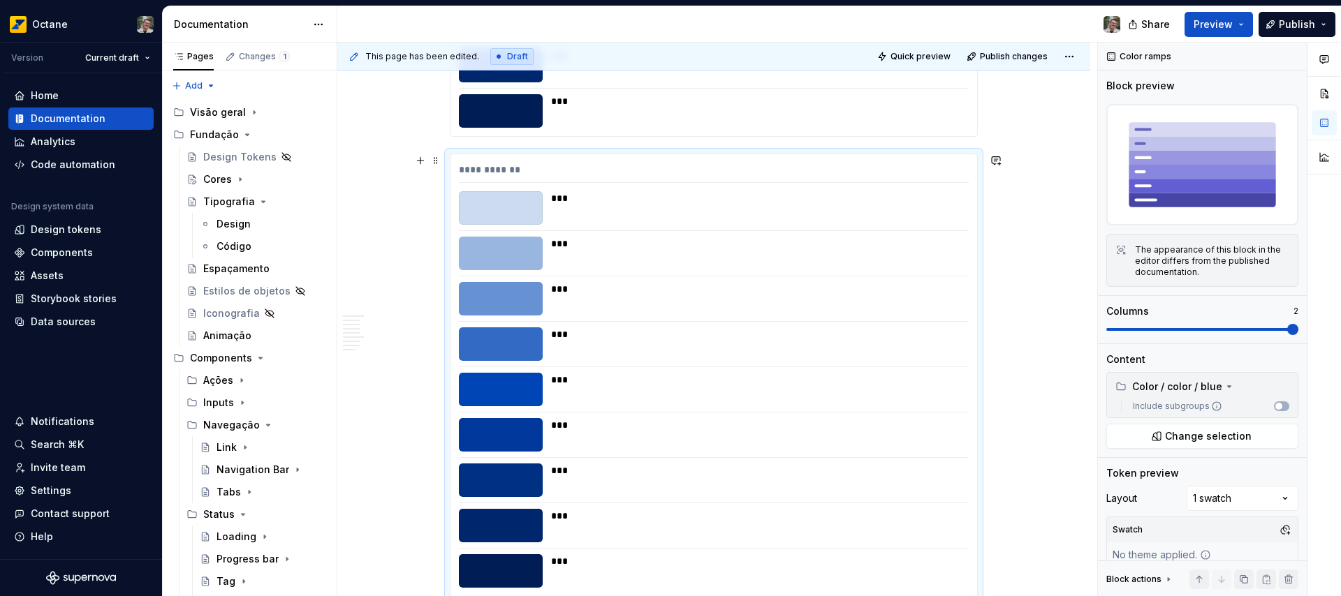
click at [793, 235] on div "**********" at bounding box center [714, 375] width 527 height 442
click at [1106, 324] on span at bounding box center [1111, 329] width 11 height 11
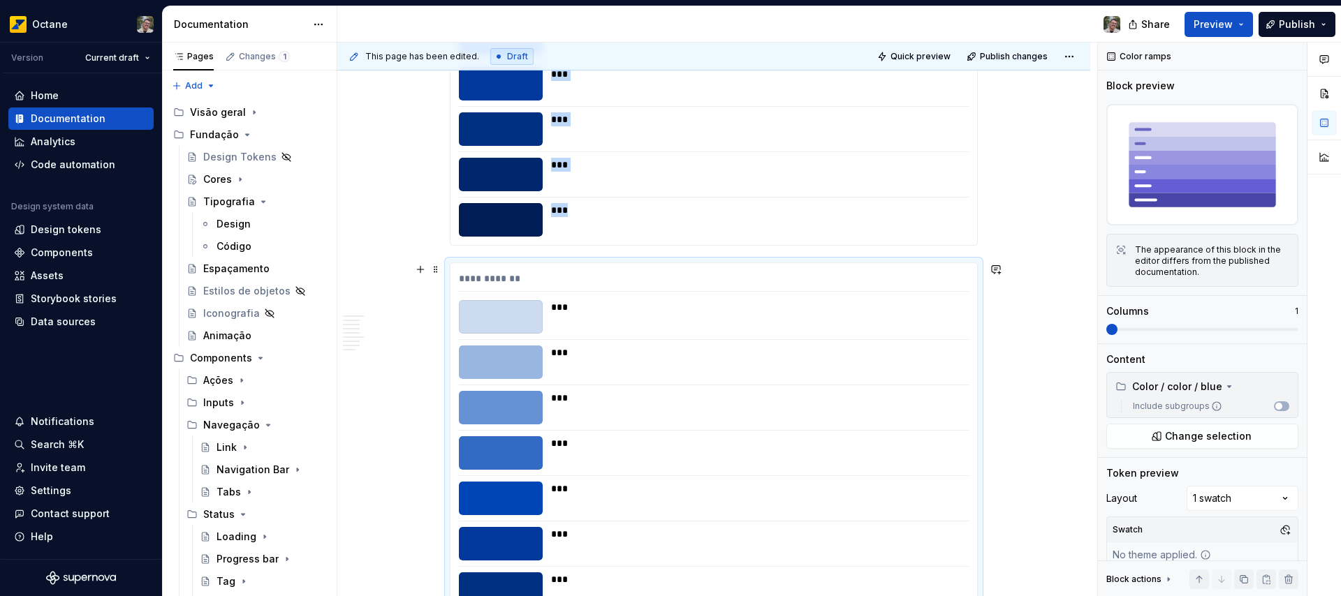
scroll to position [2109, 0]
click at [1243, 20] on button "Preview" at bounding box center [1219, 24] width 68 height 25
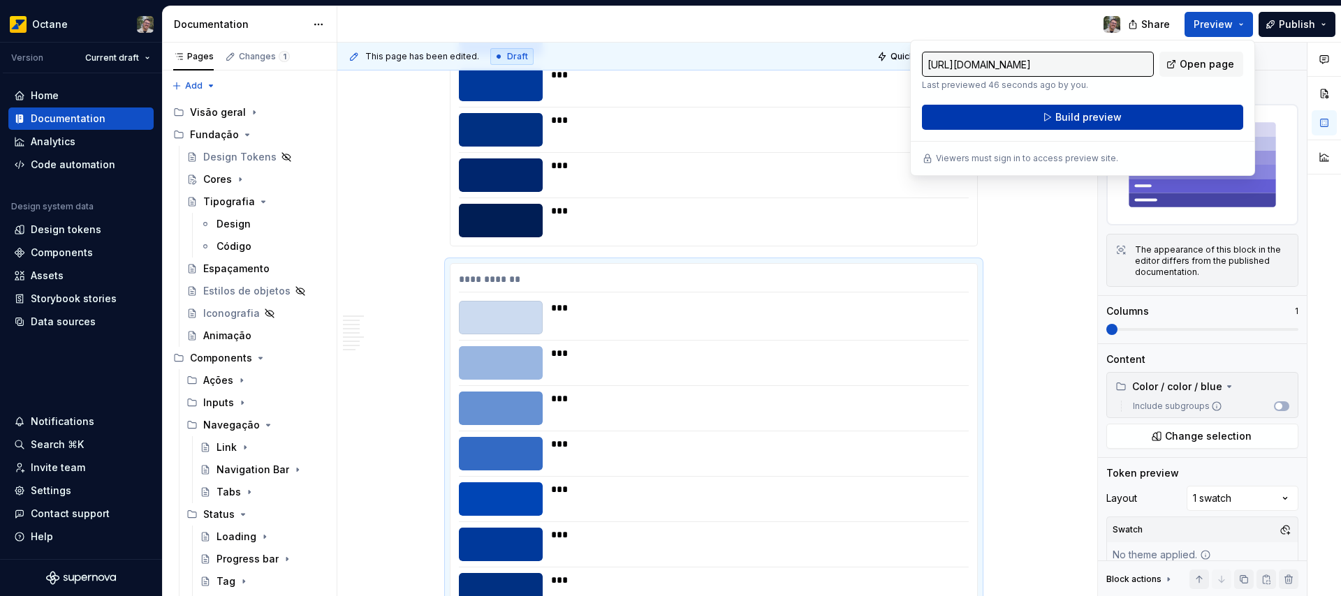
click at [1153, 120] on button "Build preview" at bounding box center [1082, 117] width 321 height 25
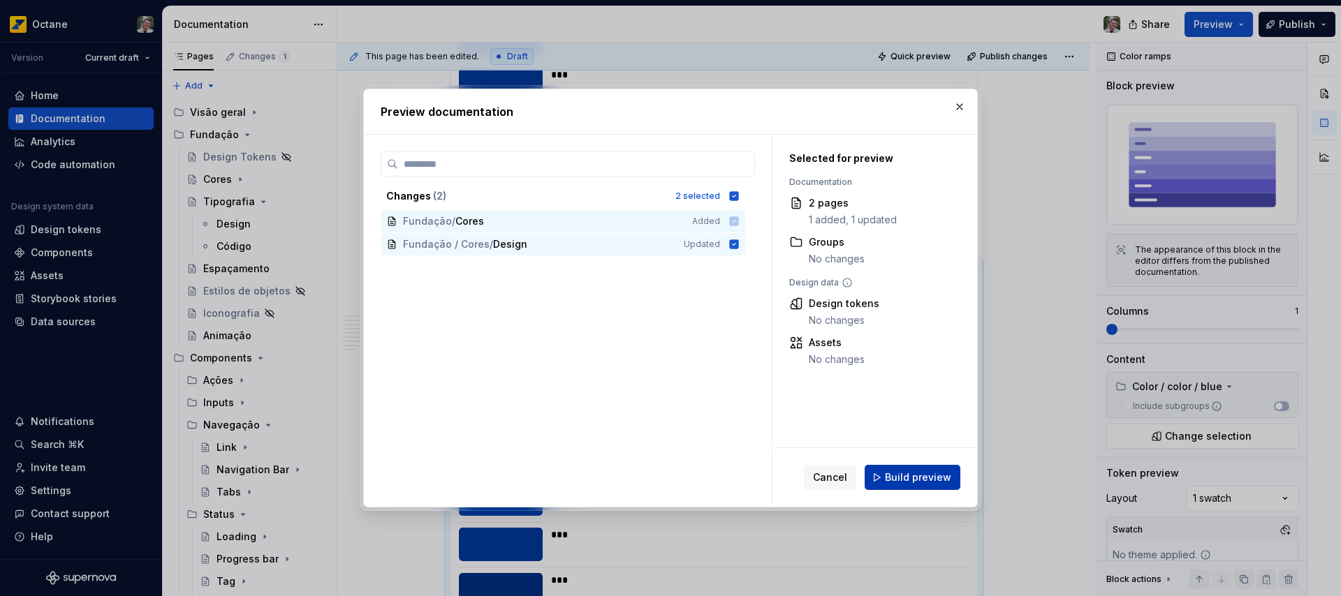
click at [915, 483] on span "Build preview" at bounding box center [918, 478] width 66 height 14
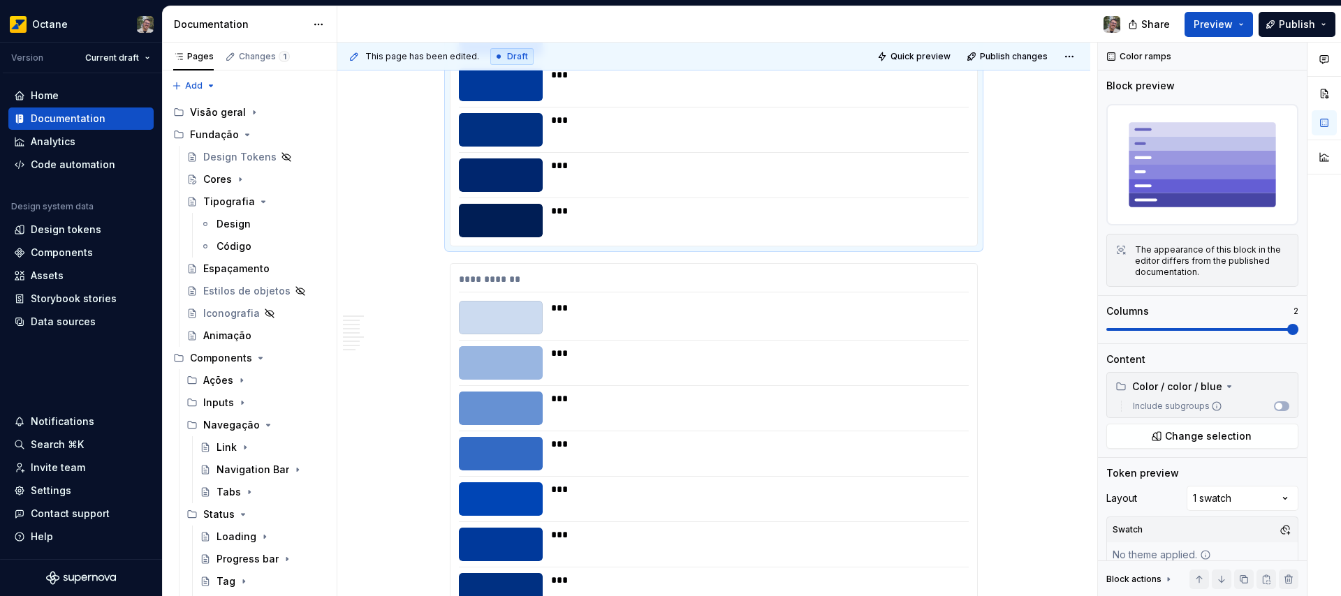
click at [611, 190] on div "***" at bounding box center [755, 176] width 409 height 34
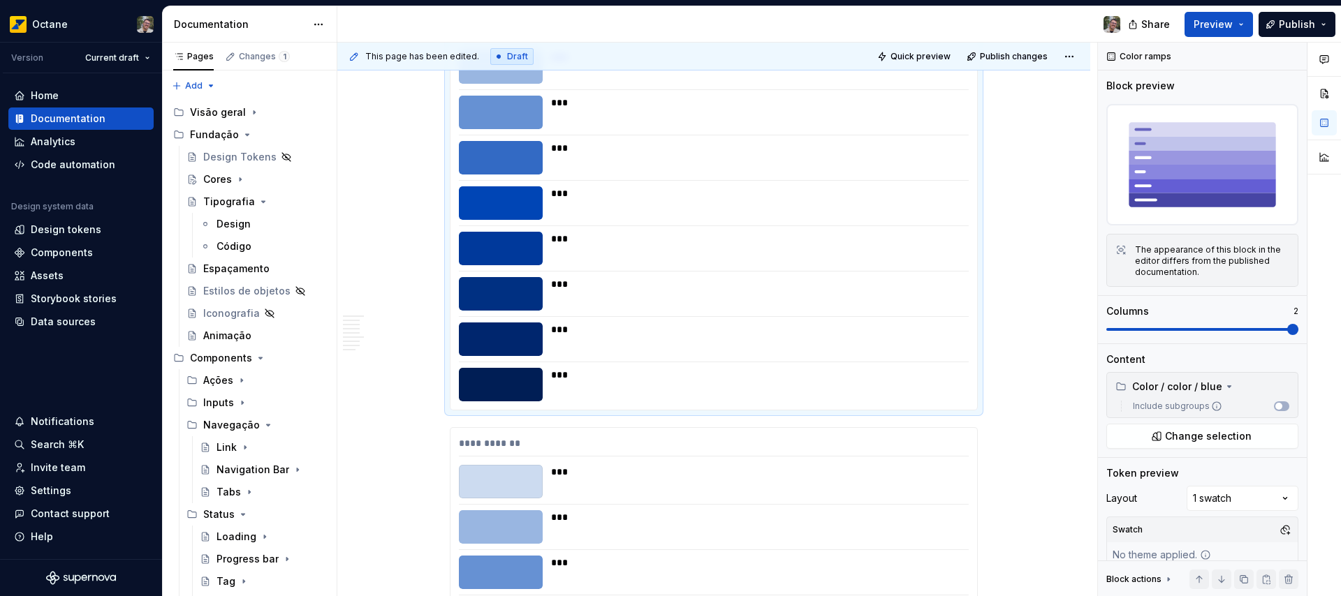
scroll to position [1917, 0]
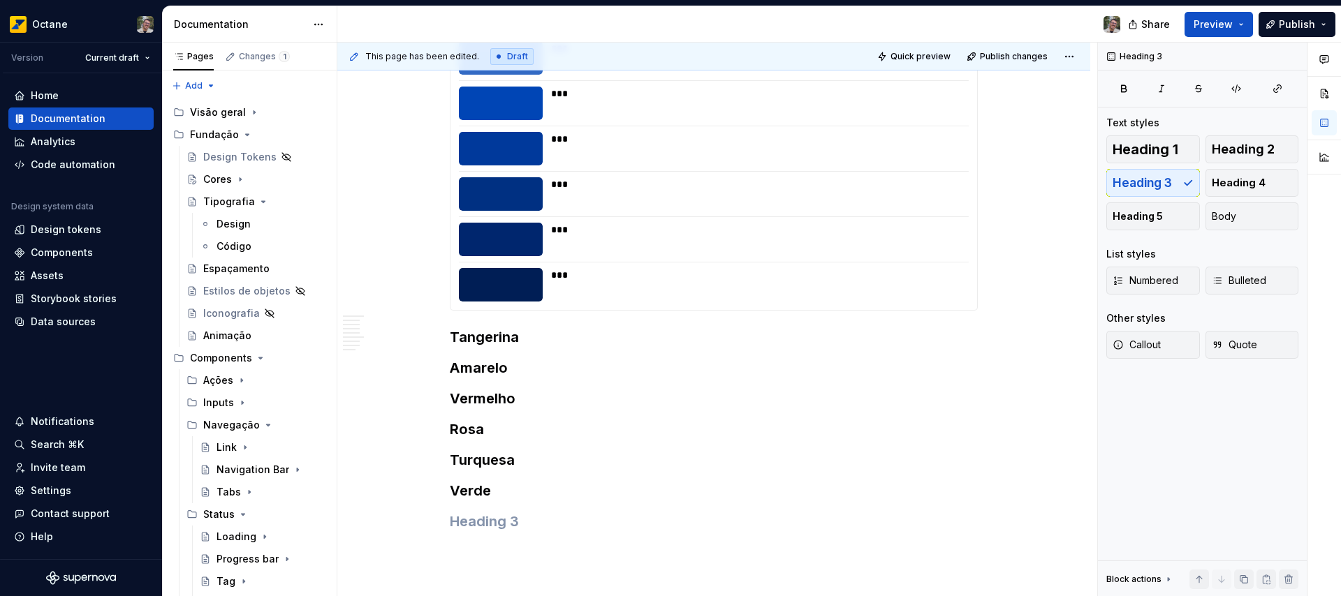
scroll to position [2047, 0]
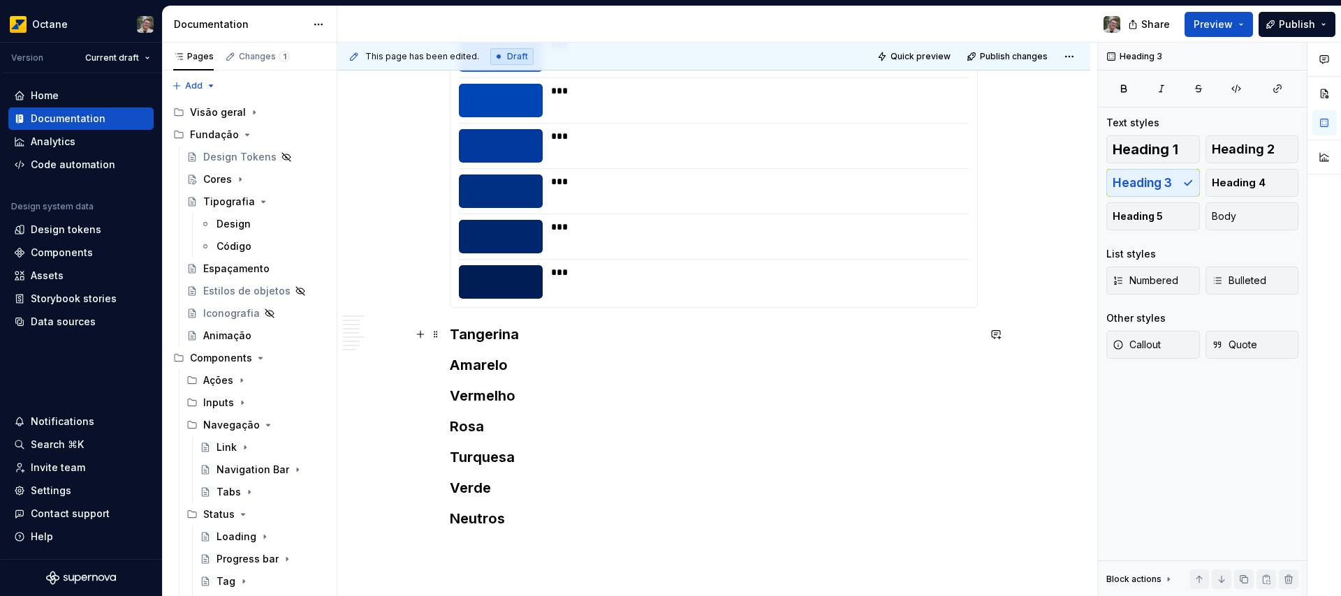
click at [574, 332] on h3 "Tangerina" at bounding box center [714, 335] width 528 height 20
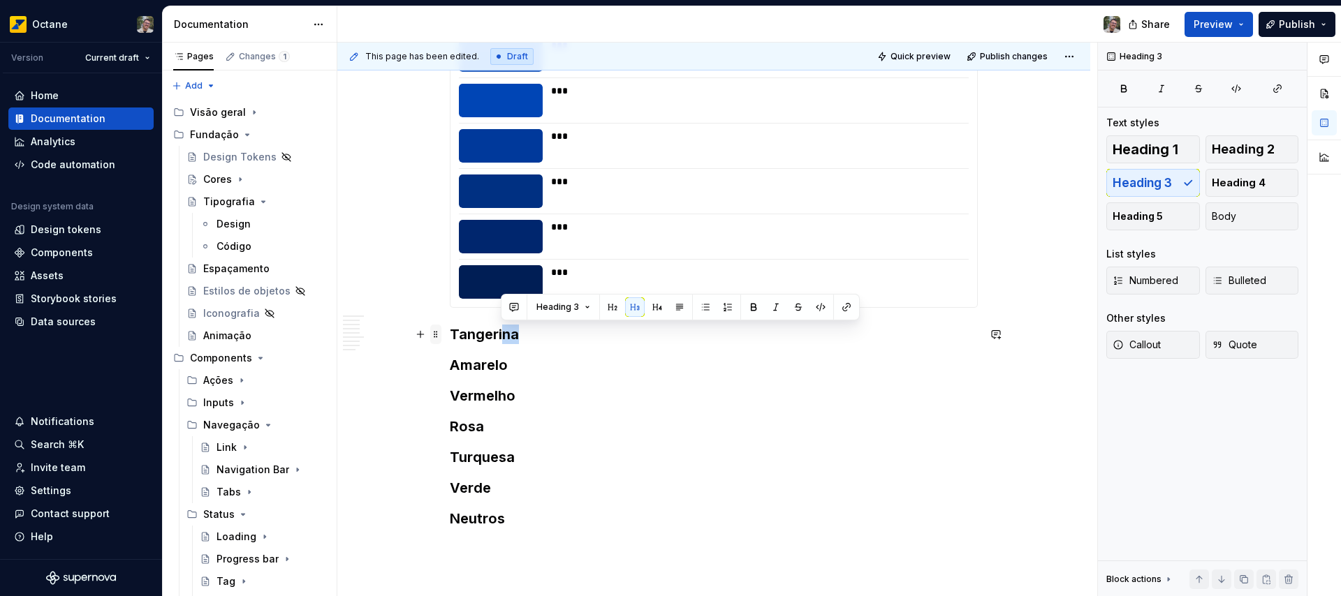
click at [434, 332] on span at bounding box center [435, 335] width 11 height 20
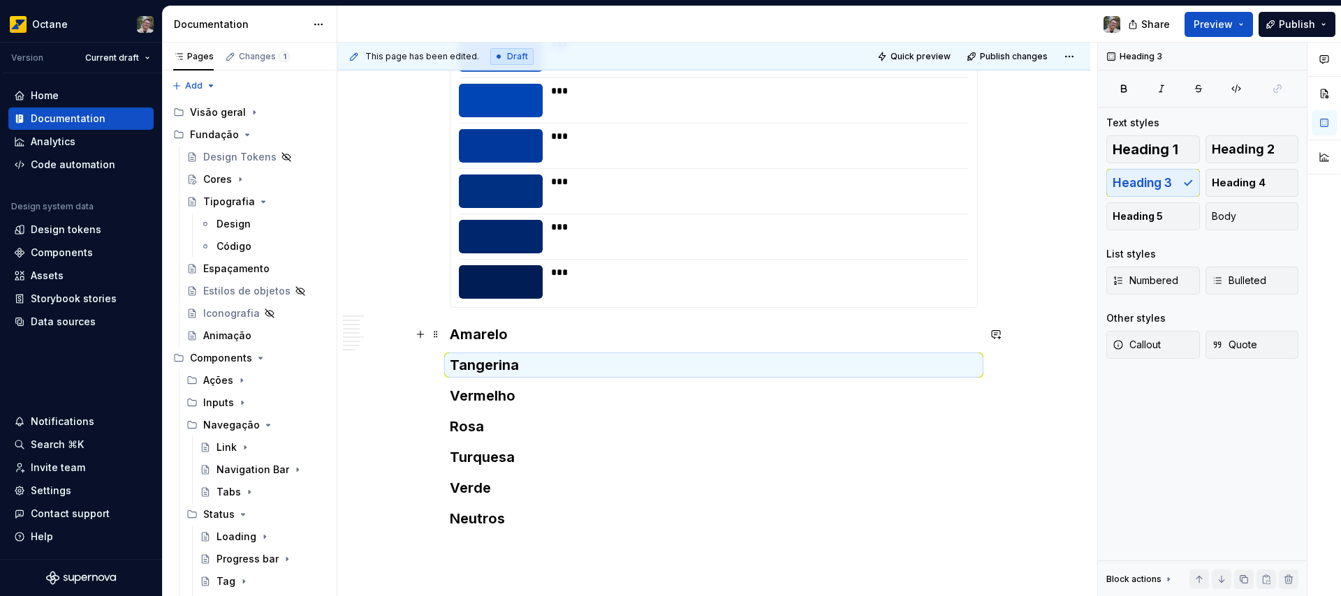
click at [526, 342] on h3 "Amarelo" at bounding box center [714, 335] width 528 height 20
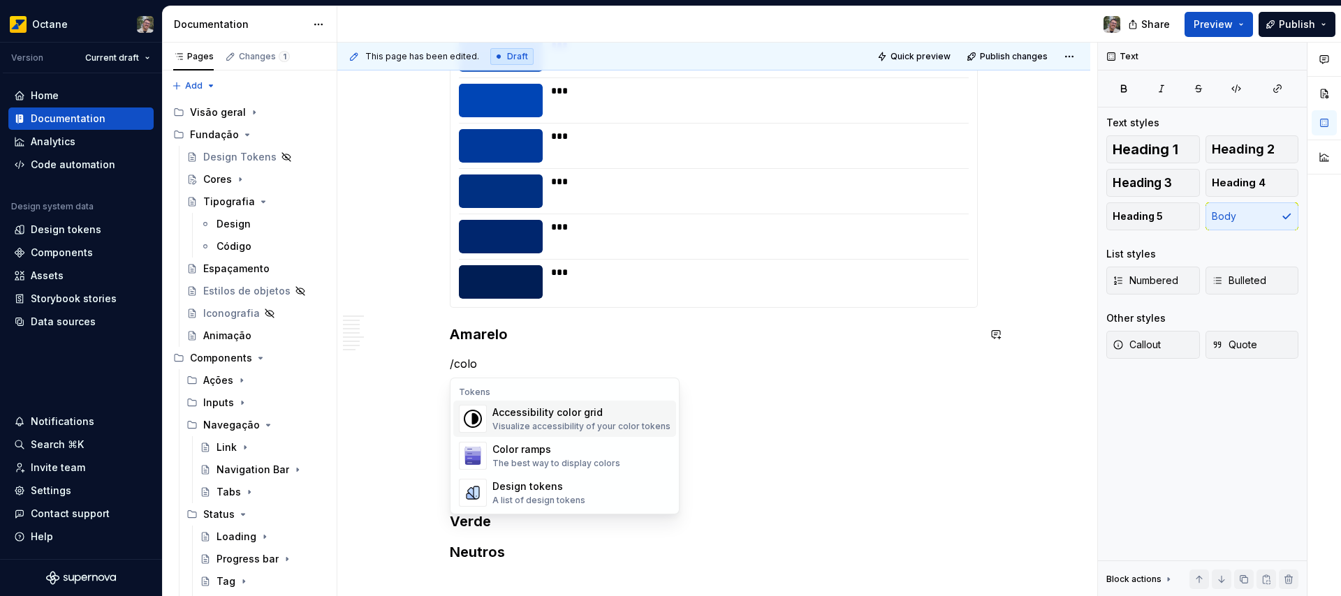
click at [564, 413] on div "Accessibility color grid" at bounding box center [581, 413] width 178 height 14
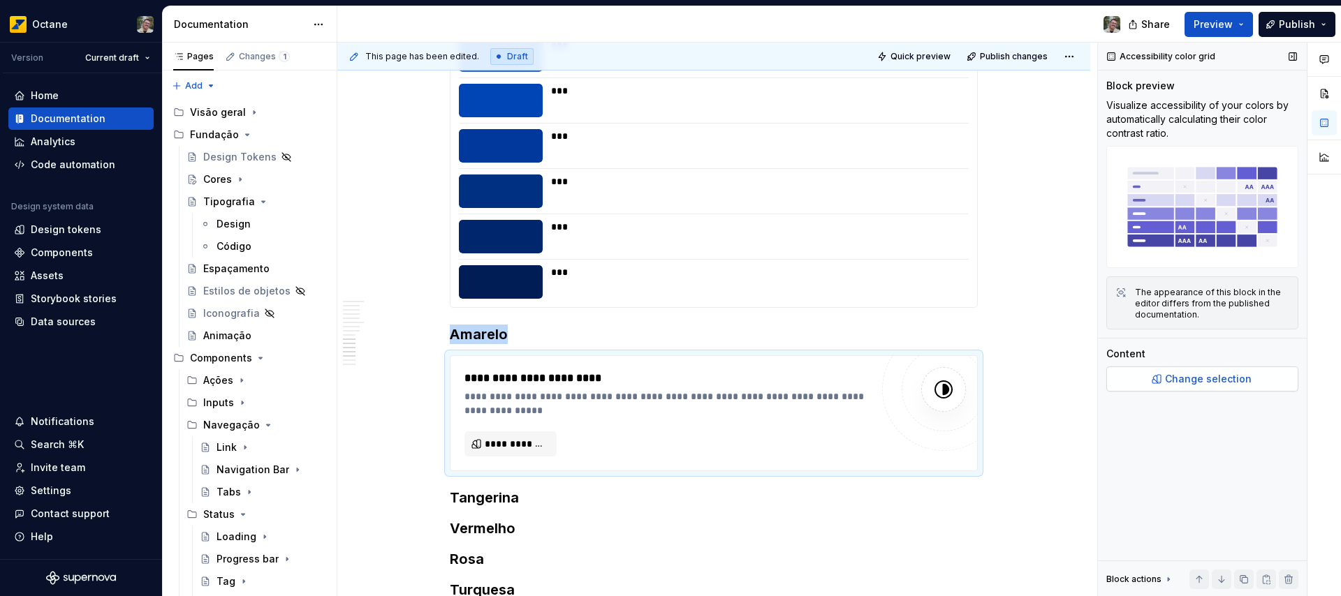
click at [1231, 388] on button "Change selection" at bounding box center [1202, 379] width 192 height 25
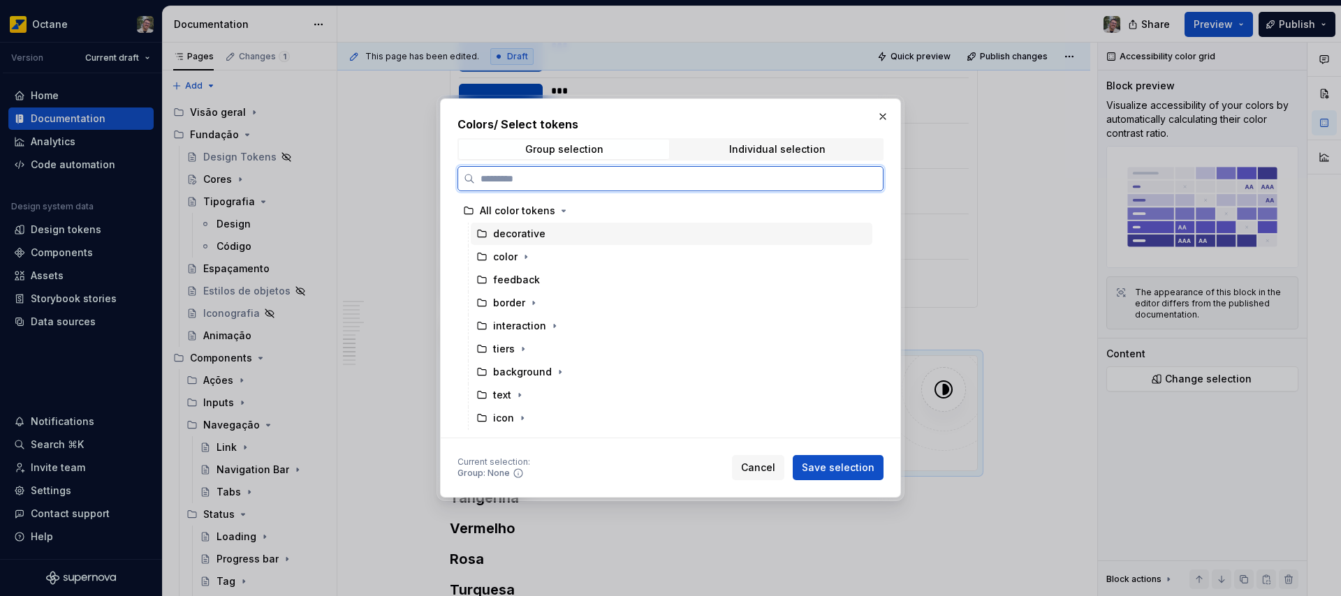
click at [501, 233] on div "decorative" at bounding box center [519, 234] width 52 height 14
click at [841, 467] on span "Save selection" at bounding box center [838, 468] width 73 height 14
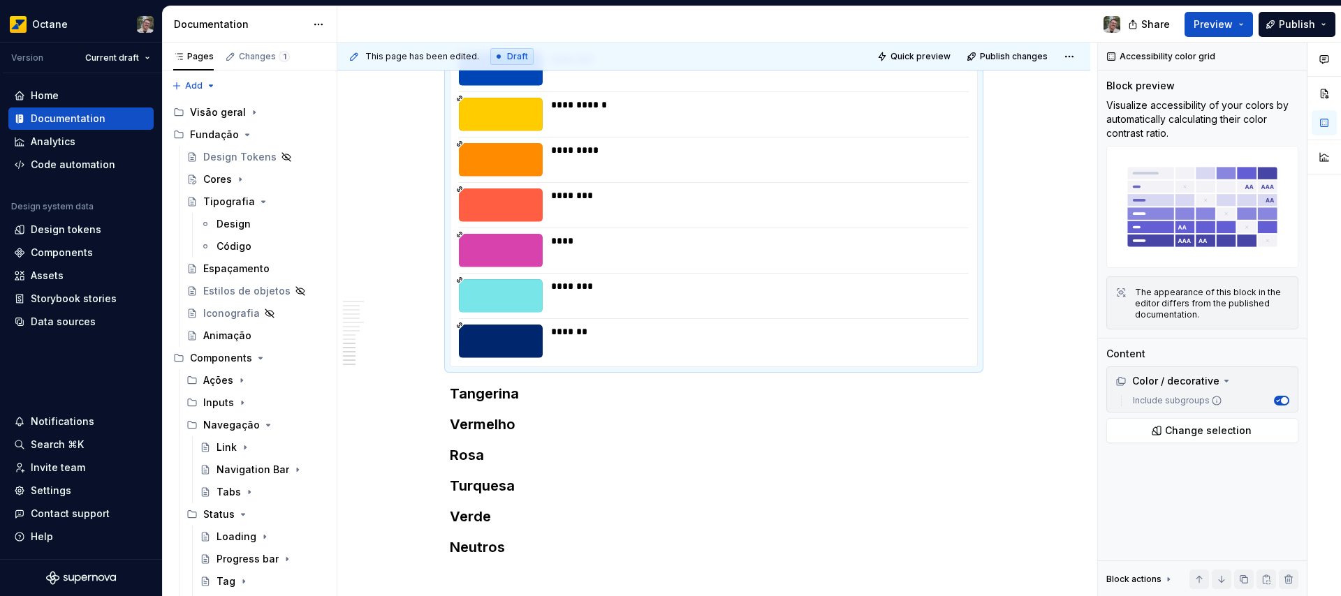
scroll to position [2372, 0]
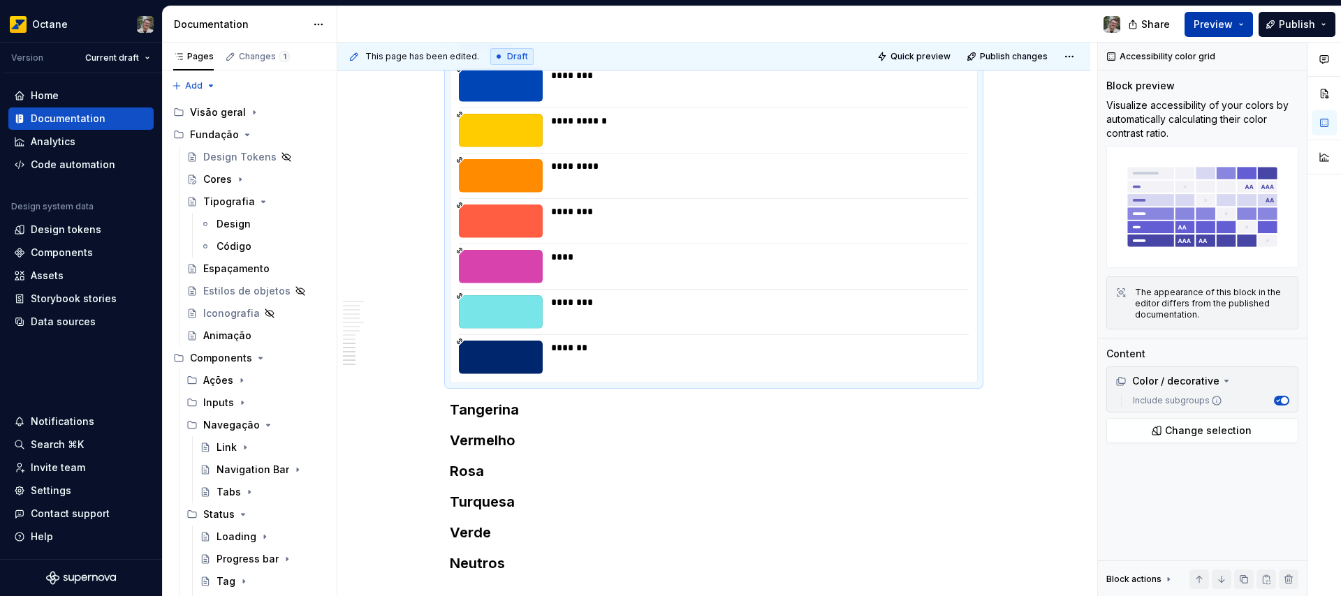
click at [1202, 28] on span "Preview" at bounding box center [1213, 24] width 39 height 14
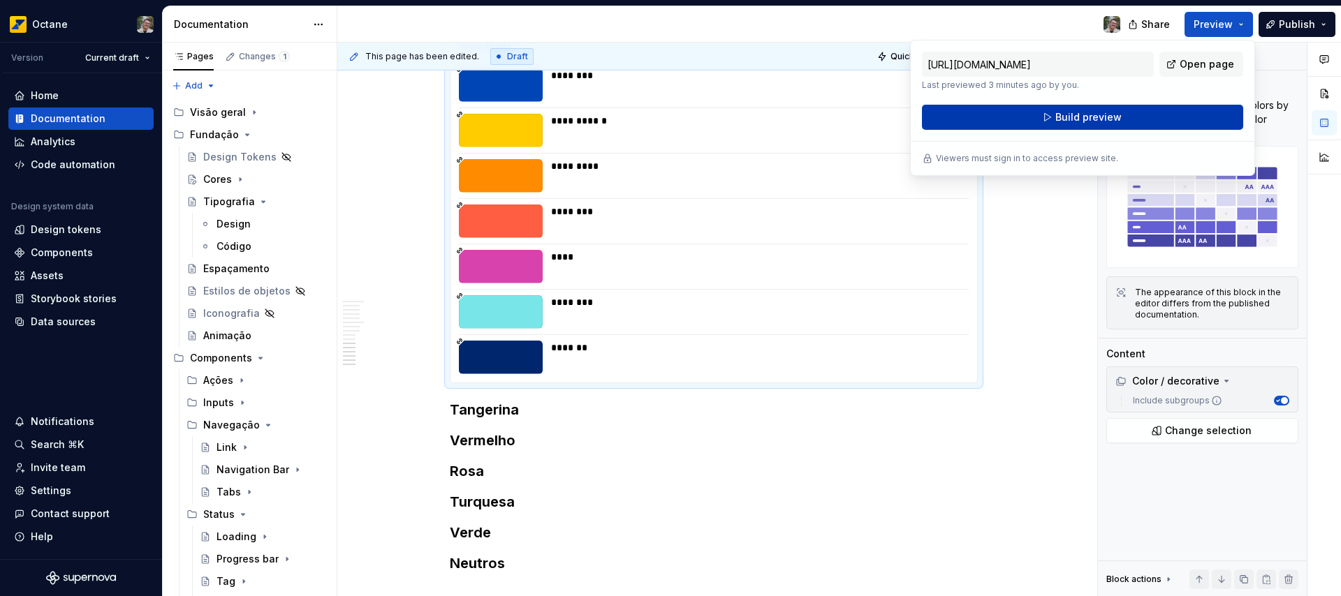
click at [1072, 122] on span "Build preview" at bounding box center [1088, 117] width 66 height 14
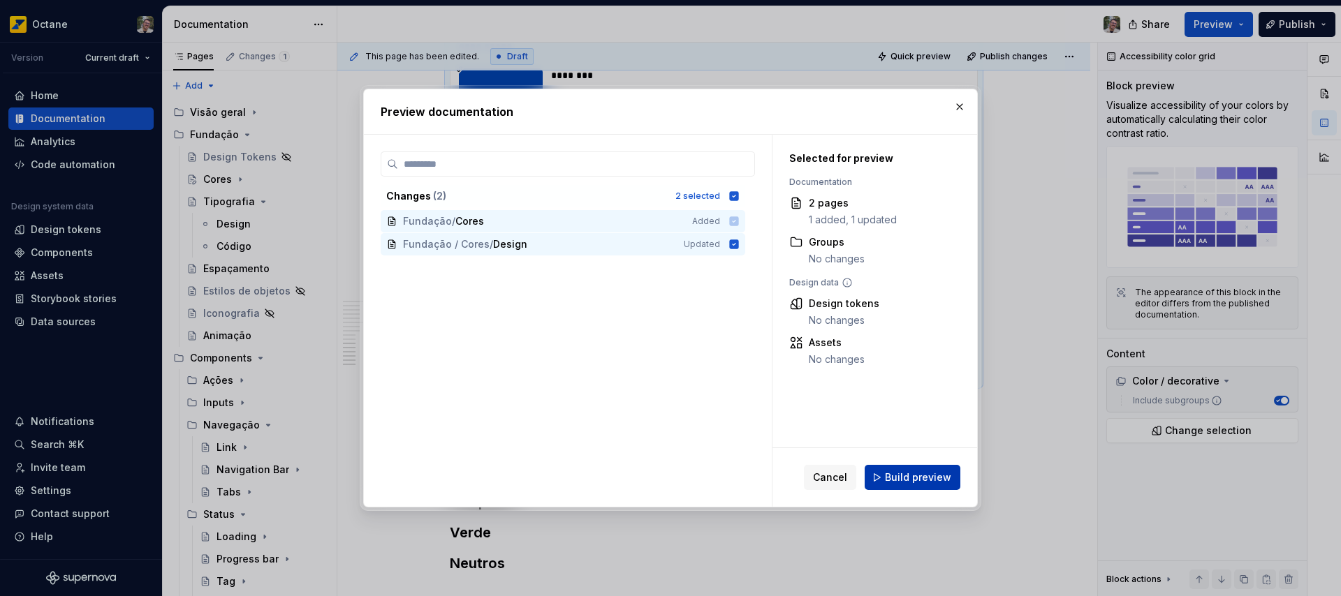
click at [909, 482] on span "Build preview" at bounding box center [918, 478] width 66 height 14
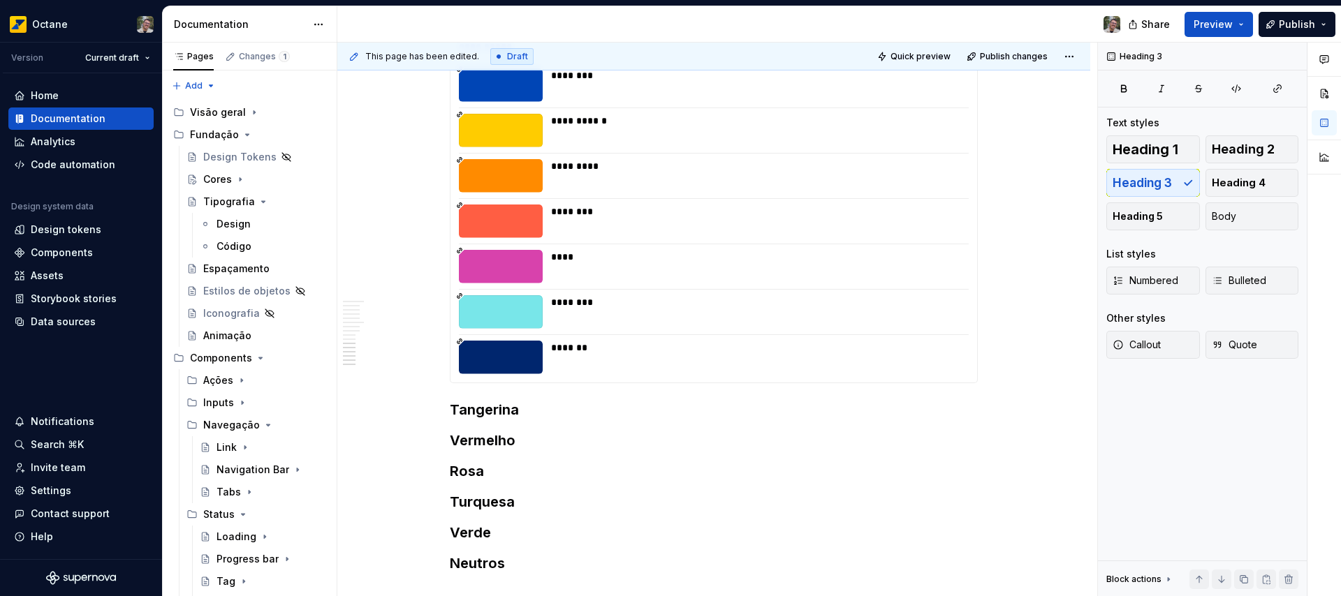
click at [955, 358] on div "*******" at bounding box center [755, 358] width 409 height 34
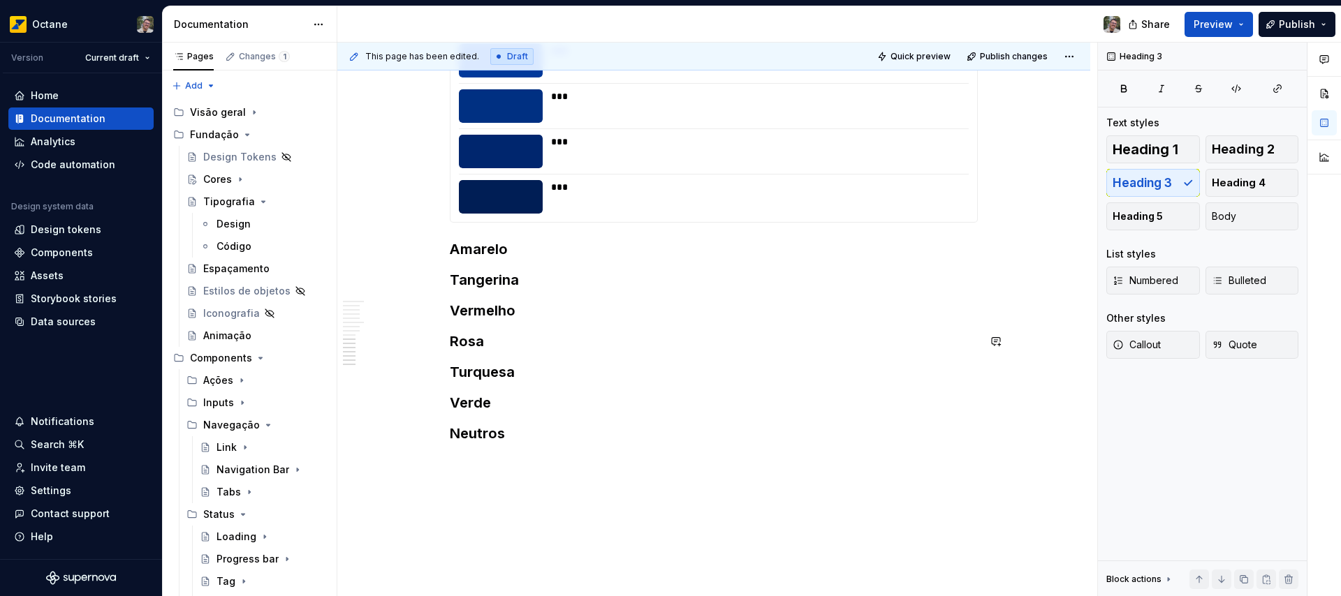
scroll to position [2103, 0]
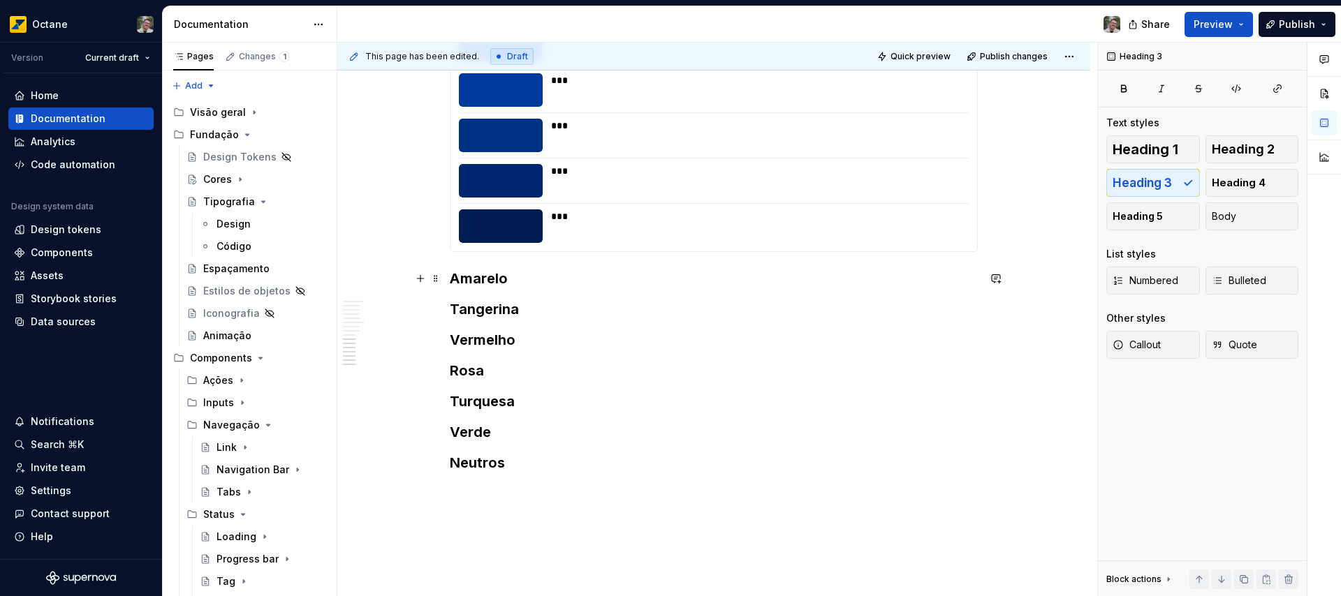
click at [535, 278] on h3 "Amarelo" at bounding box center [714, 279] width 528 height 20
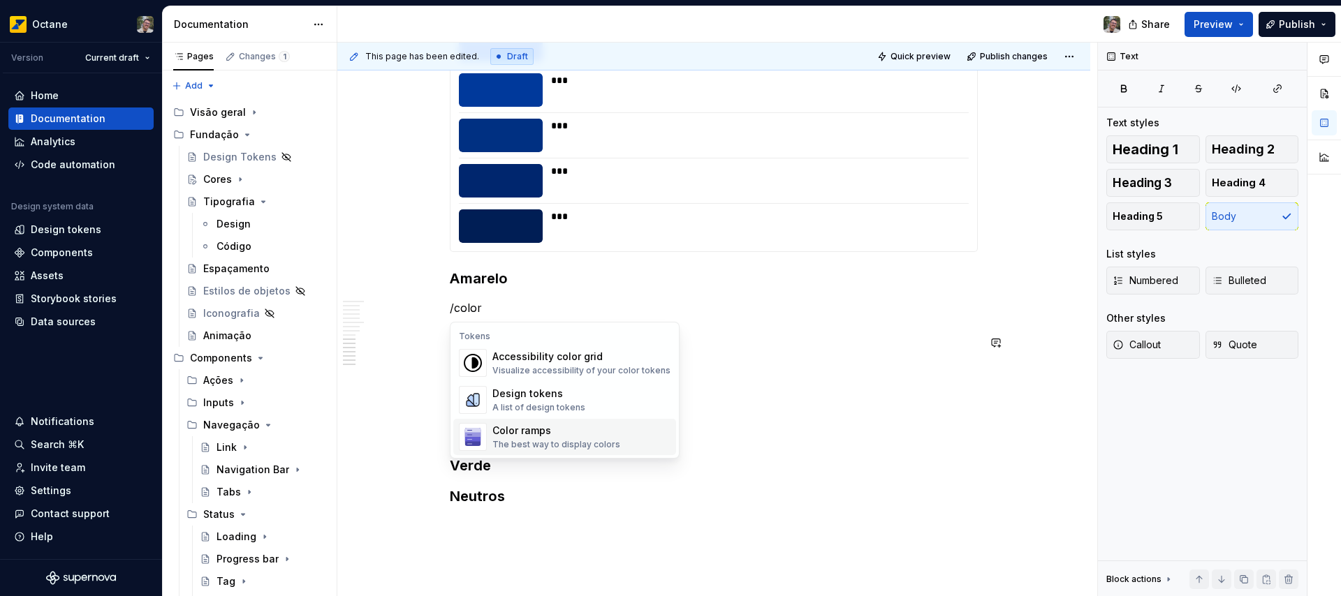
click at [521, 442] on div "The best way to display colors" at bounding box center [556, 444] width 128 height 11
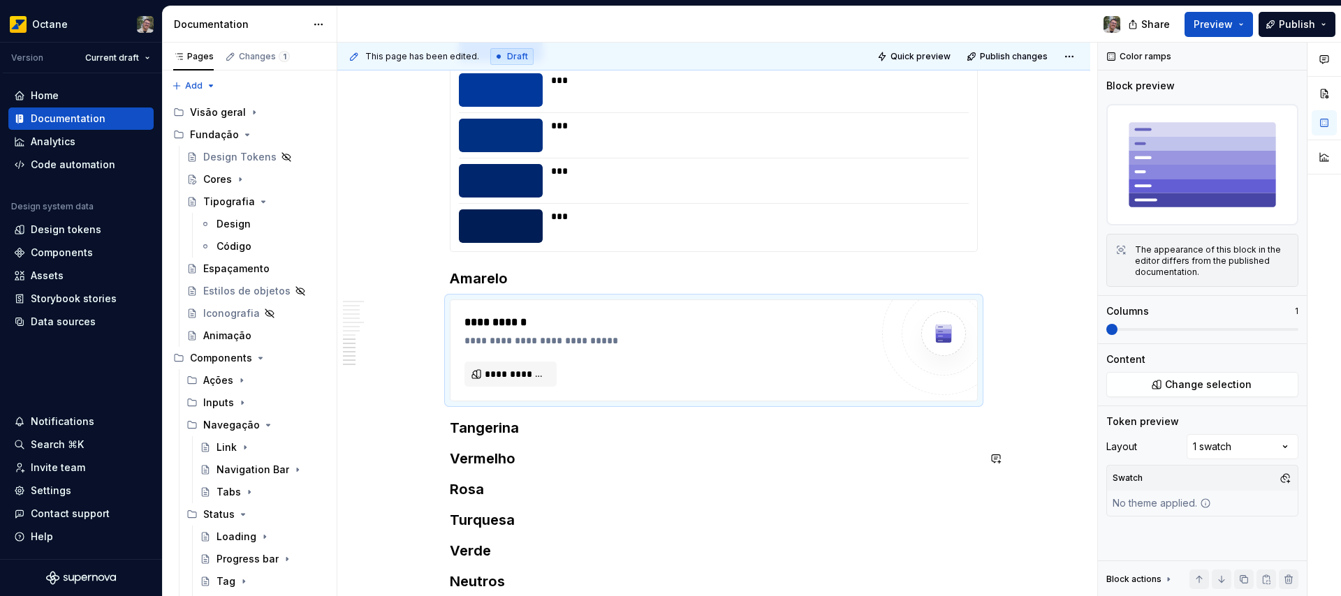
type textarea "*"
click at [516, 380] on span "**********" at bounding box center [516, 374] width 63 height 14
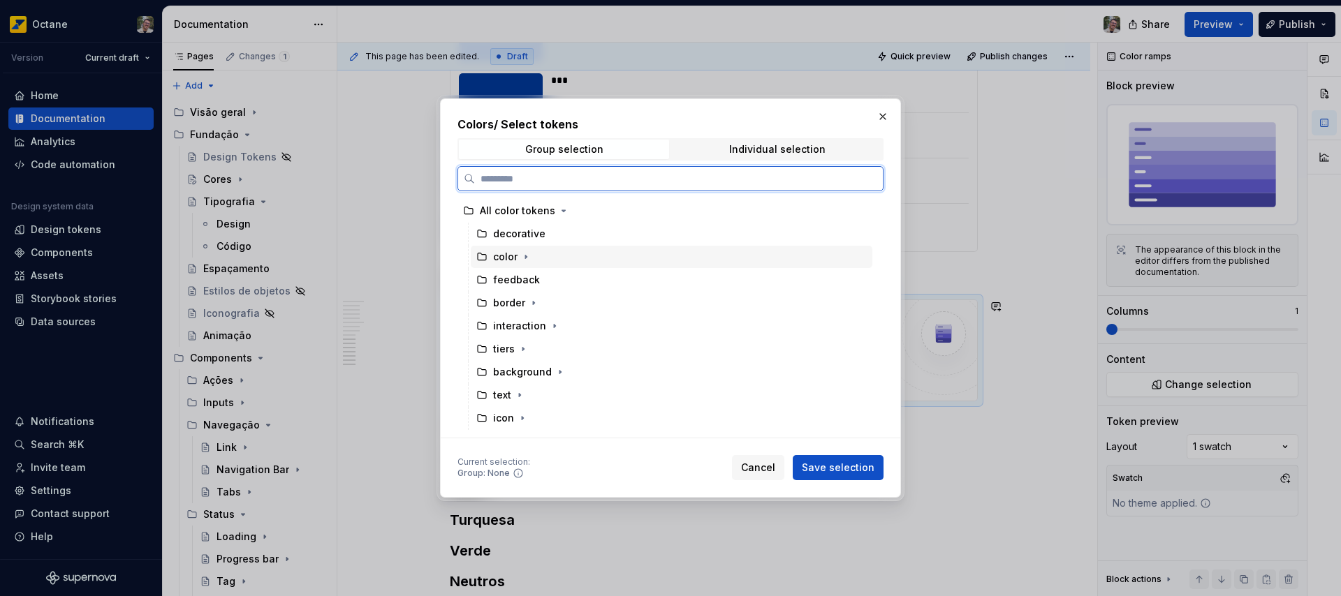
click at [502, 261] on div "color" at bounding box center [505, 257] width 24 height 14
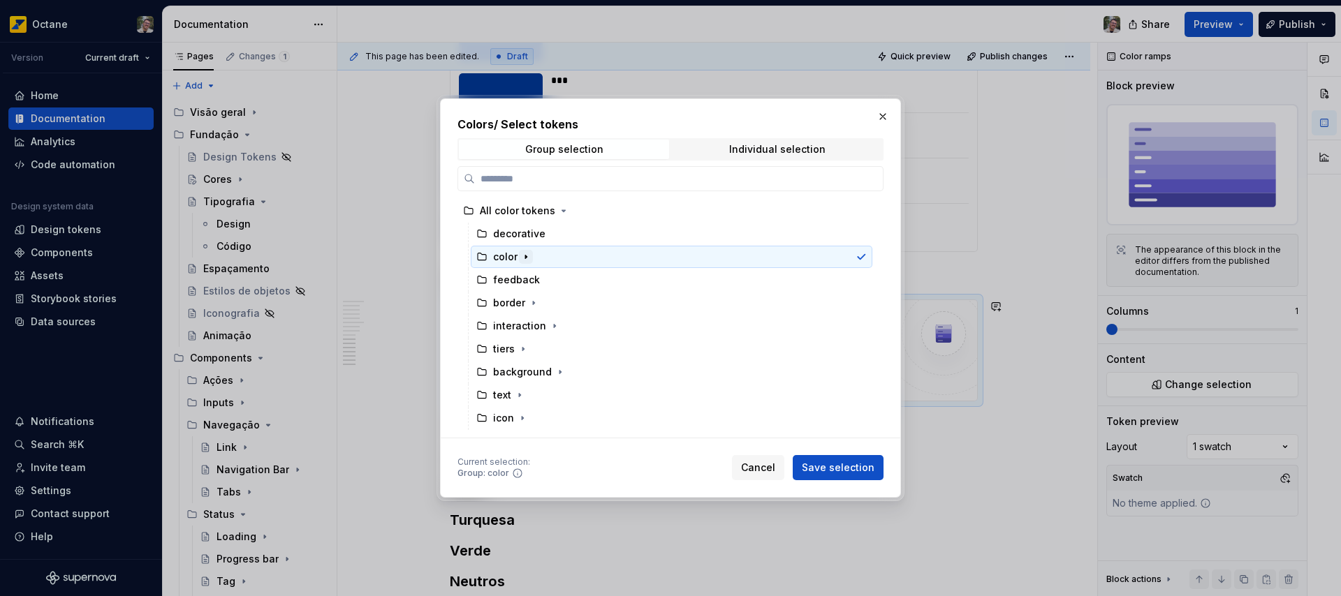
click at [532, 258] on button "button" at bounding box center [526, 257] width 14 height 14
click at [562, 256] on div "color" at bounding box center [672, 257] width 402 height 22
click at [471, 257] on div "color" at bounding box center [672, 257] width 402 height 22
click at [481, 258] on icon at bounding box center [481, 256] width 11 height 11
click at [532, 325] on div "yellow" at bounding box center [522, 326] width 32 height 14
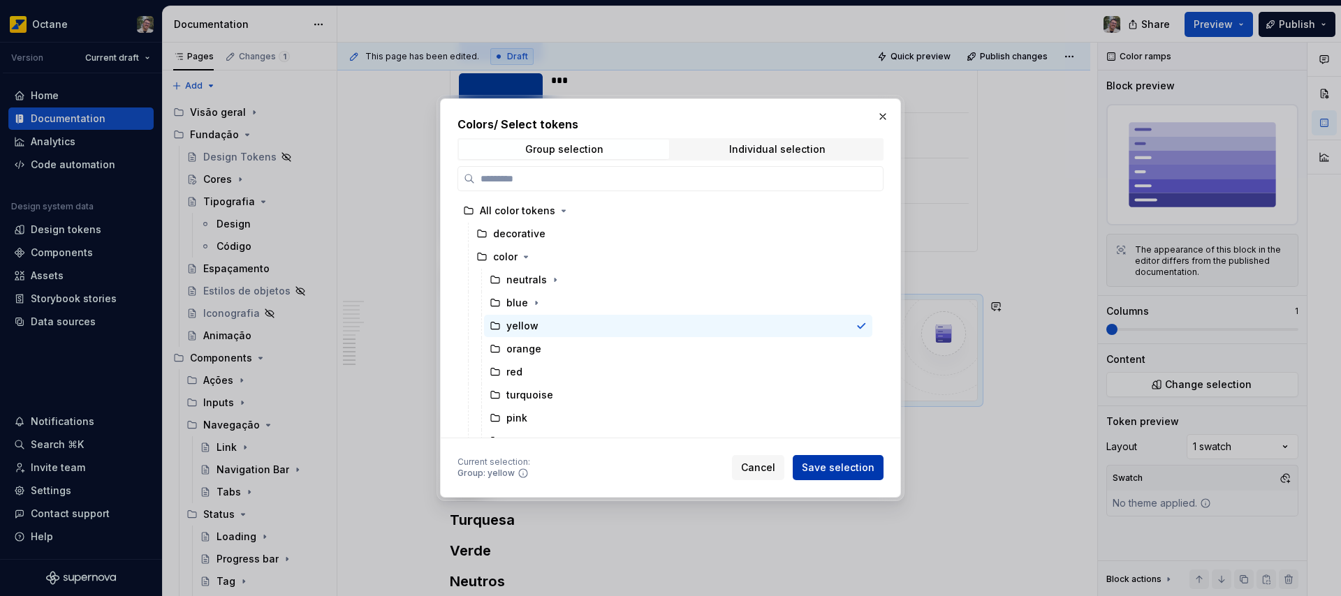
click at [844, 468] on span "Save selection" at bounding box center [838, 468] width 73 height 14
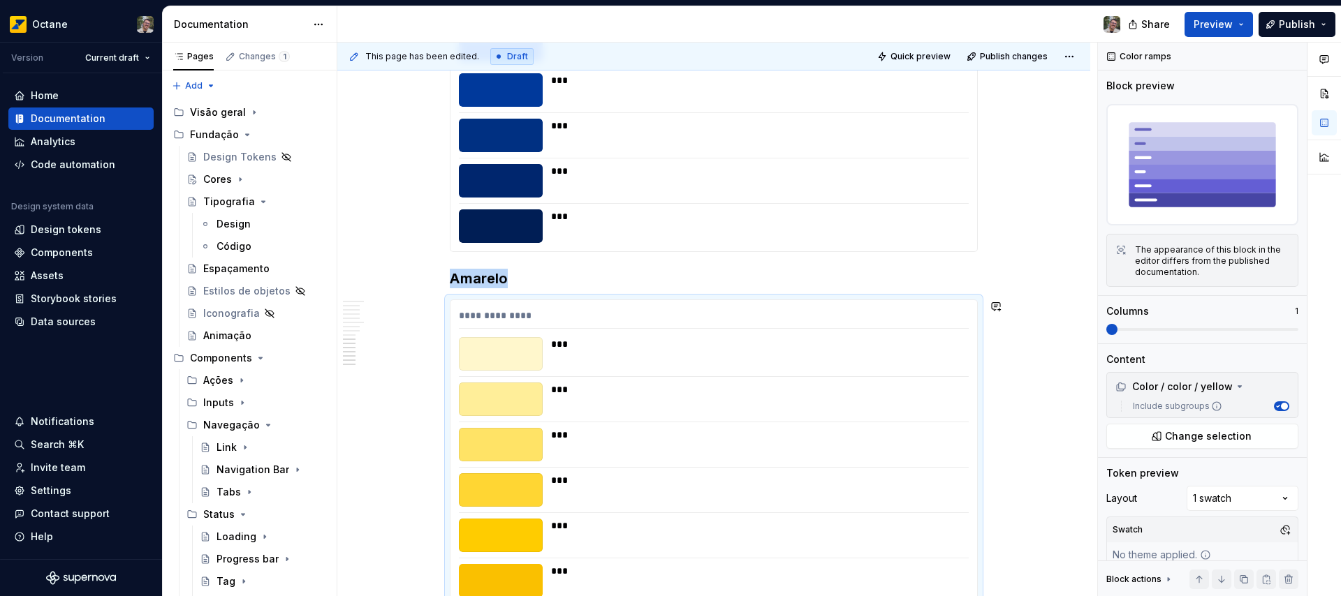
scroll to position [2294, 0]
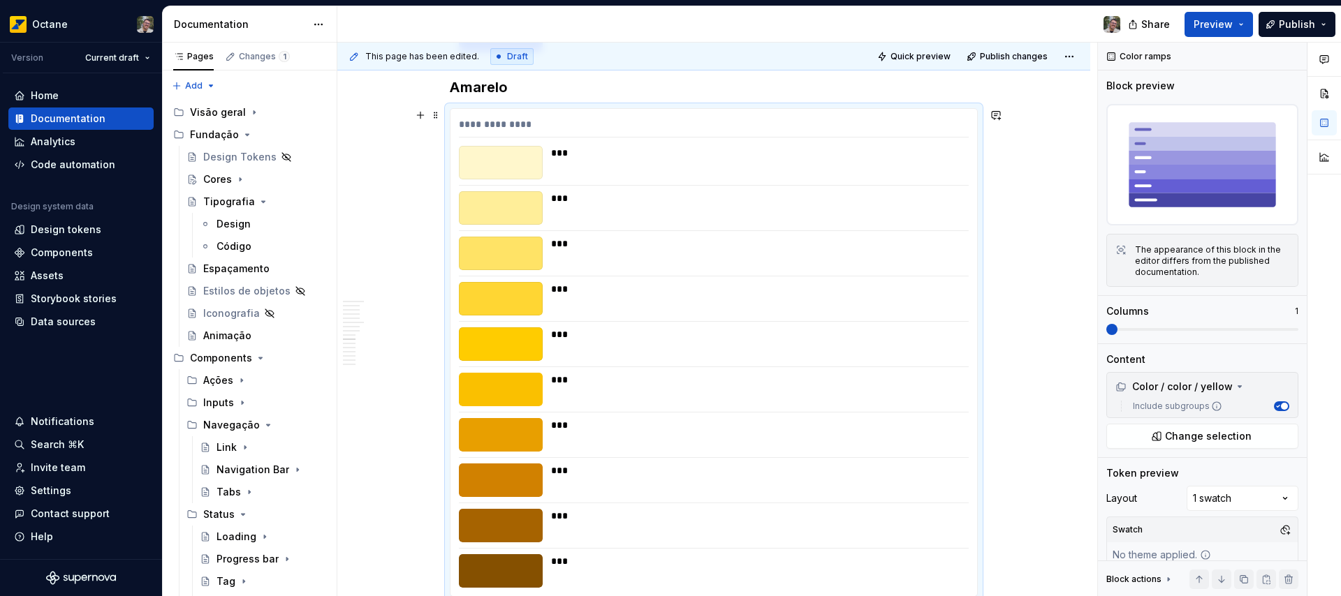
click at [501, 124] on div "**********" at bounding box center [714, 127] width 510 height 20
click at [1281, 403] on span "button" at bounding box center [1284, 406] width 7 height 7
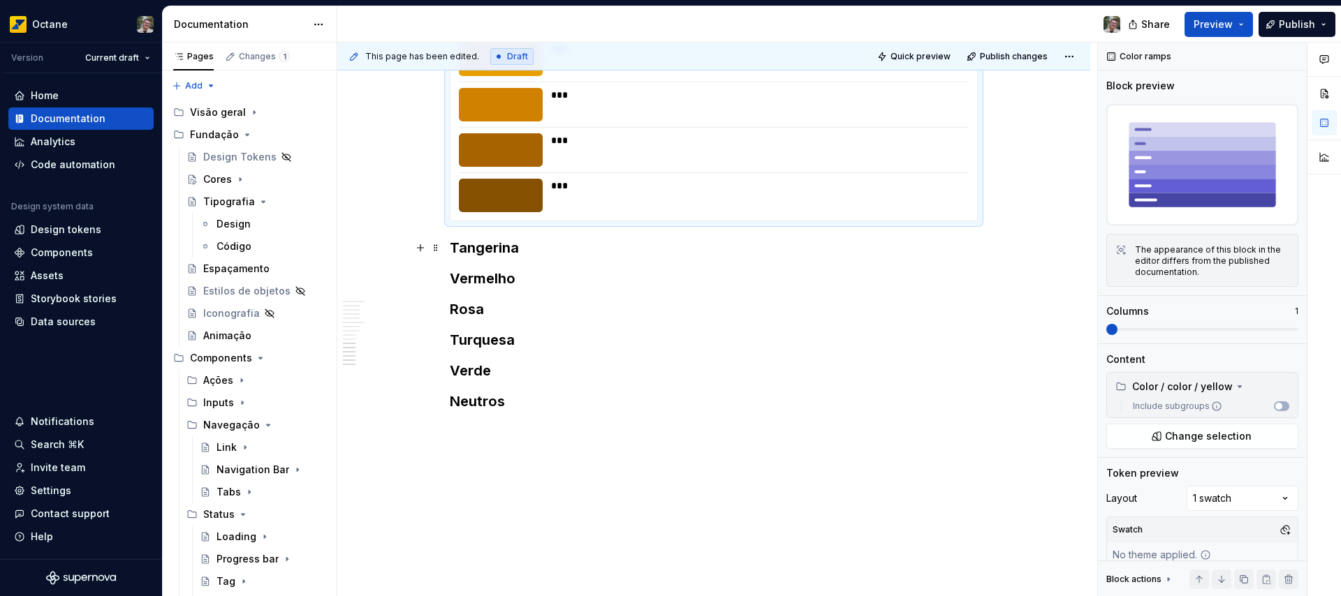
scroll to position [2680, 0]
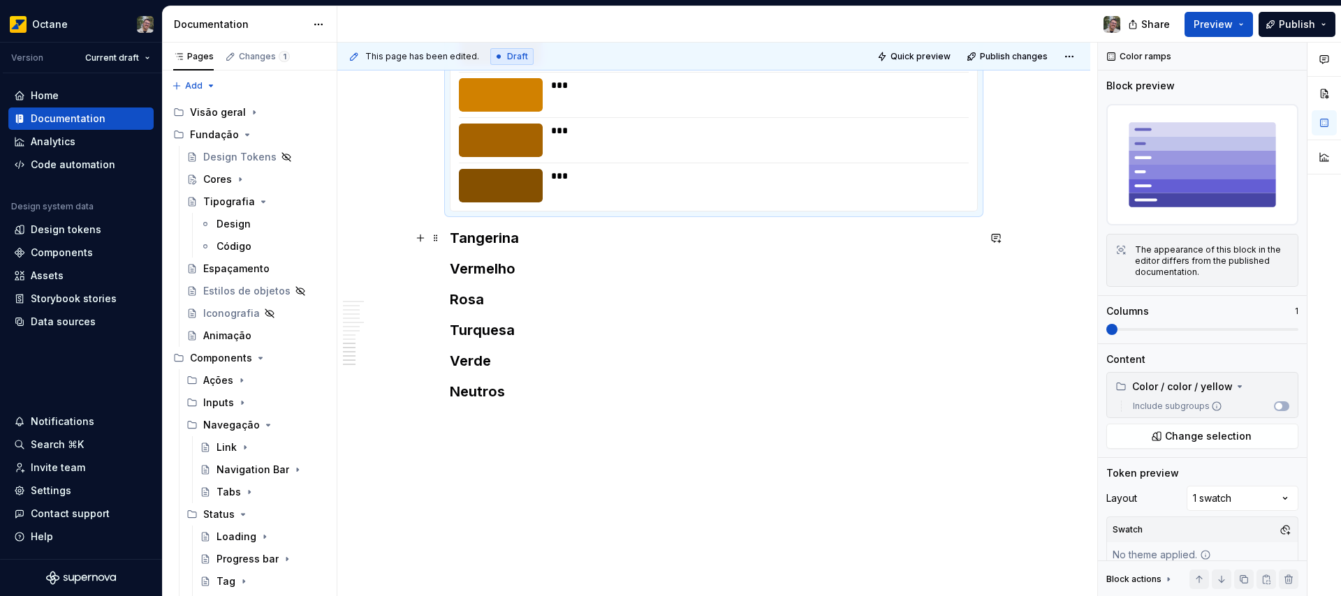
click at [548, 236] on h3 "Tangerina" at bounding box center [714, 238] width 528 height 20
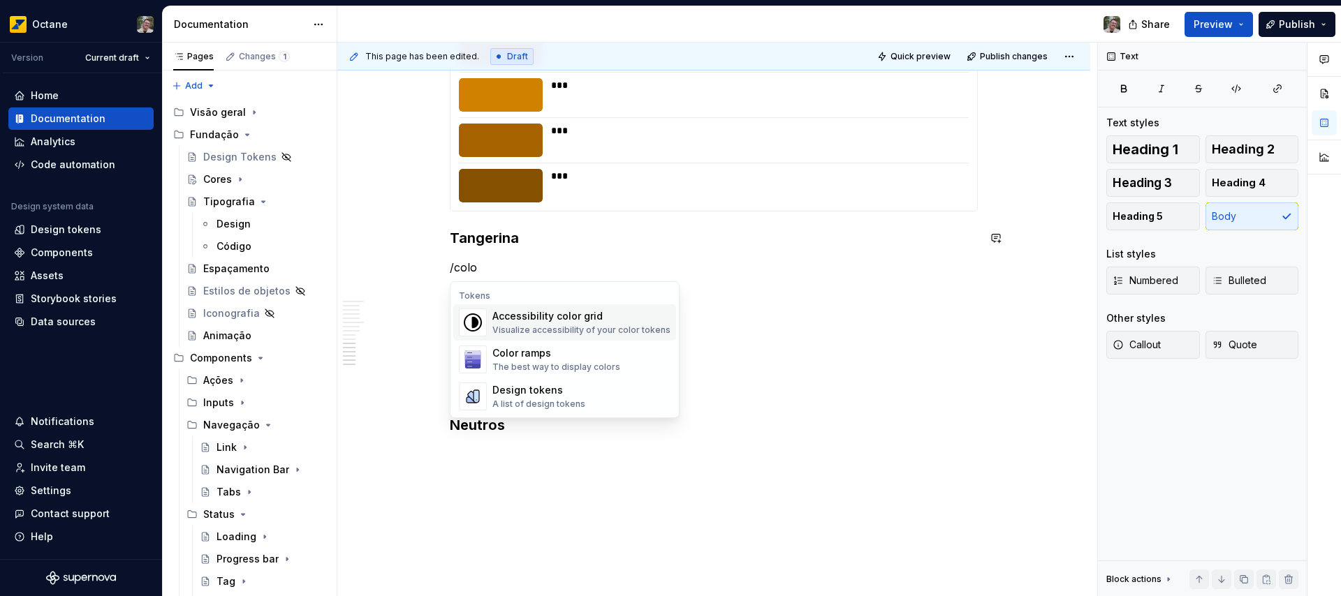
click at [543, 353] on div "Color ramps" at bounding box center [556, 353] width 128 height 14
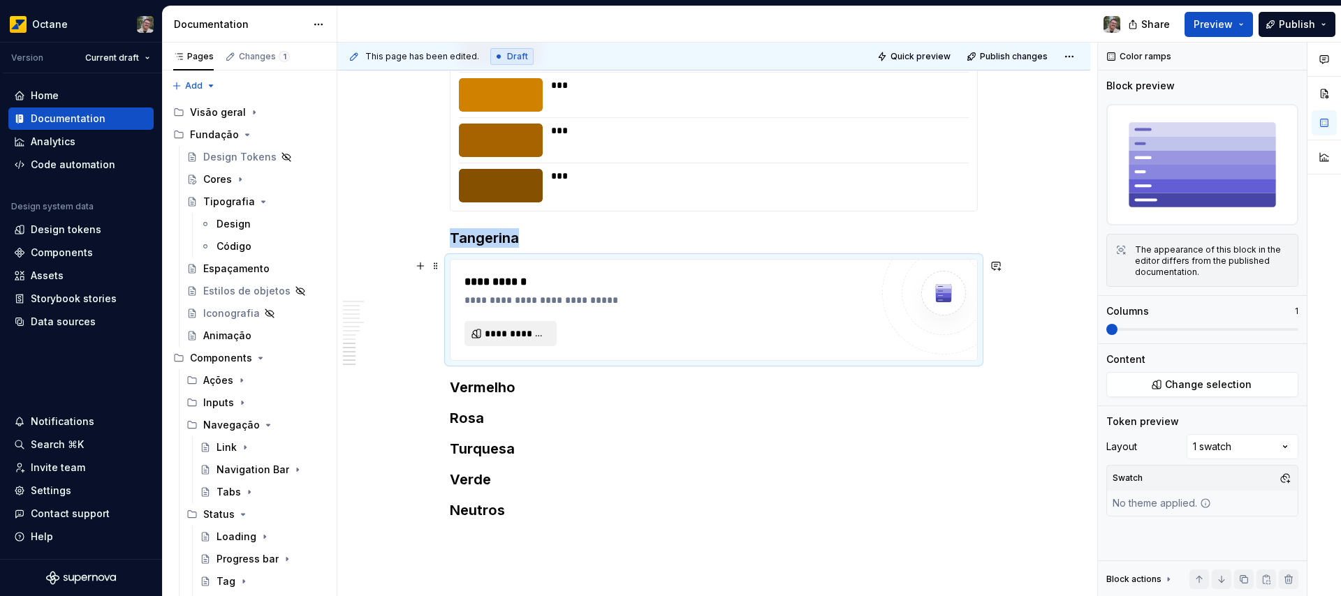
click at [525, 333] on span "**********" at bounding box center [516, 334] width 63 height 14
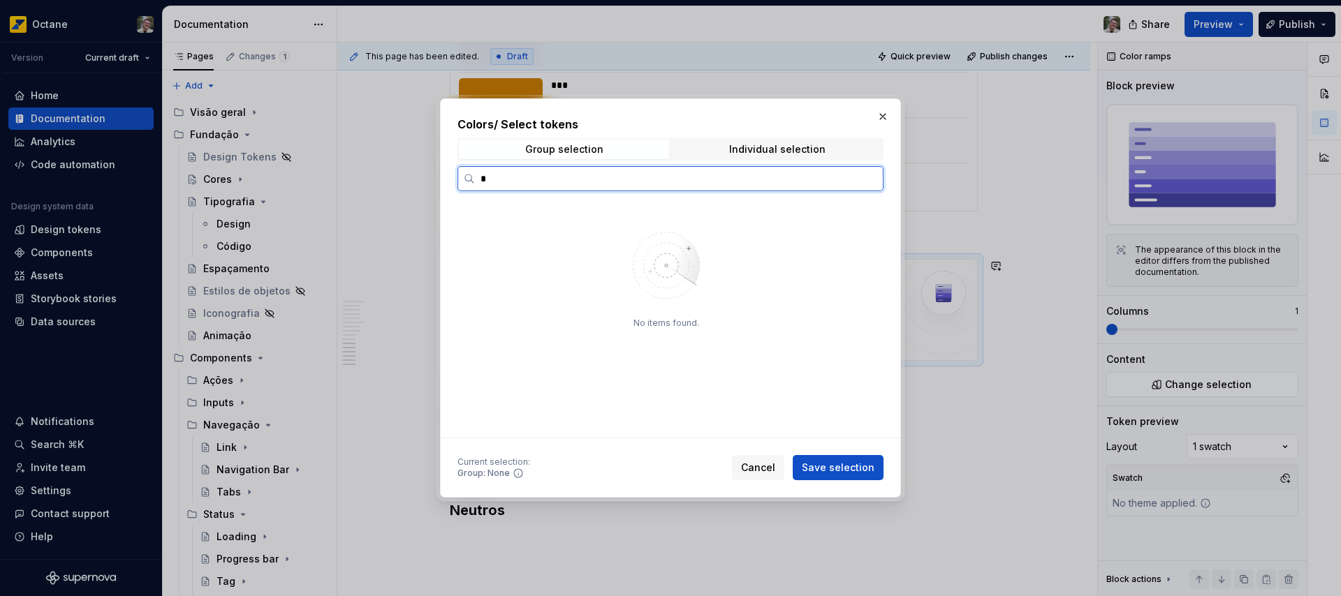
type input "*"
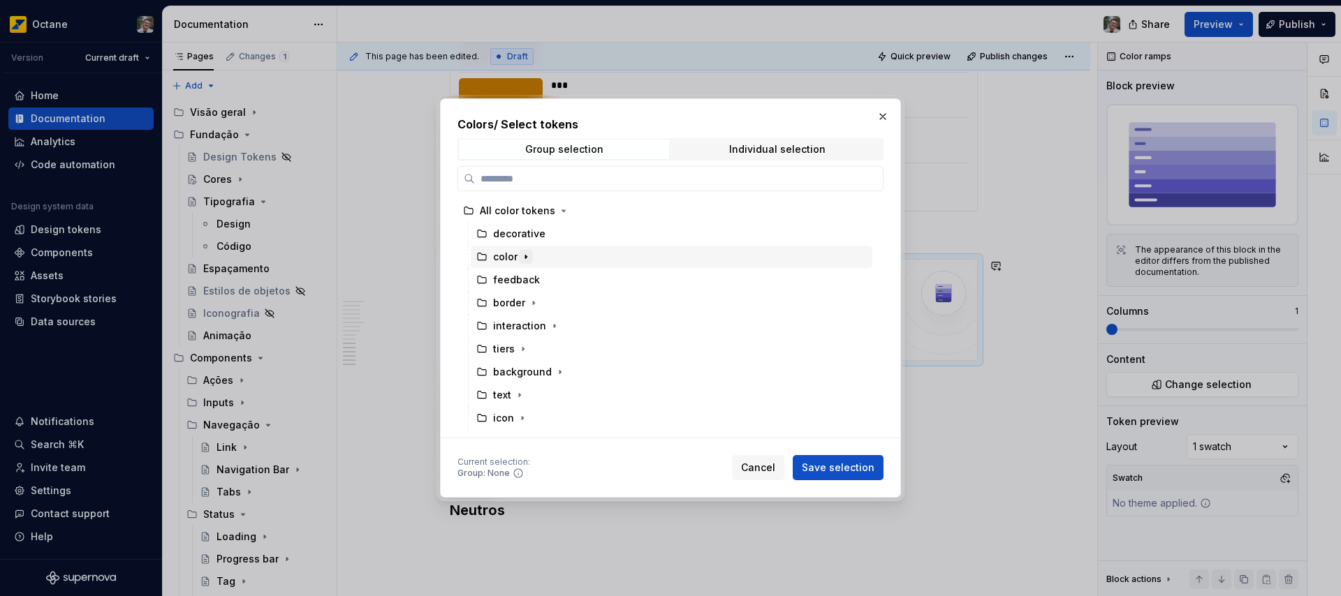
click at [522, 255] on icon "button" at bounding box center [525, 256] width 11 height 11
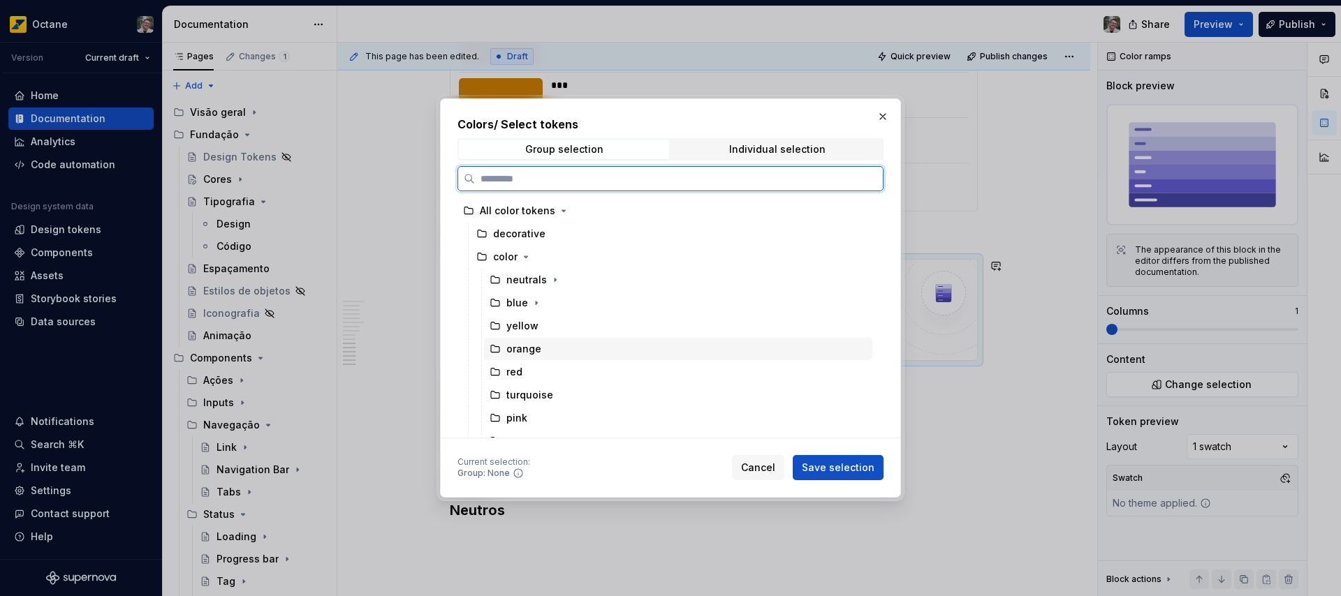
click at [520, 347] on div "orange" at bounding box center [523, 349] width 35 height 14
click at [833, 469] on span "Save selection" at bounding box center [838, 468] width 73 height 14
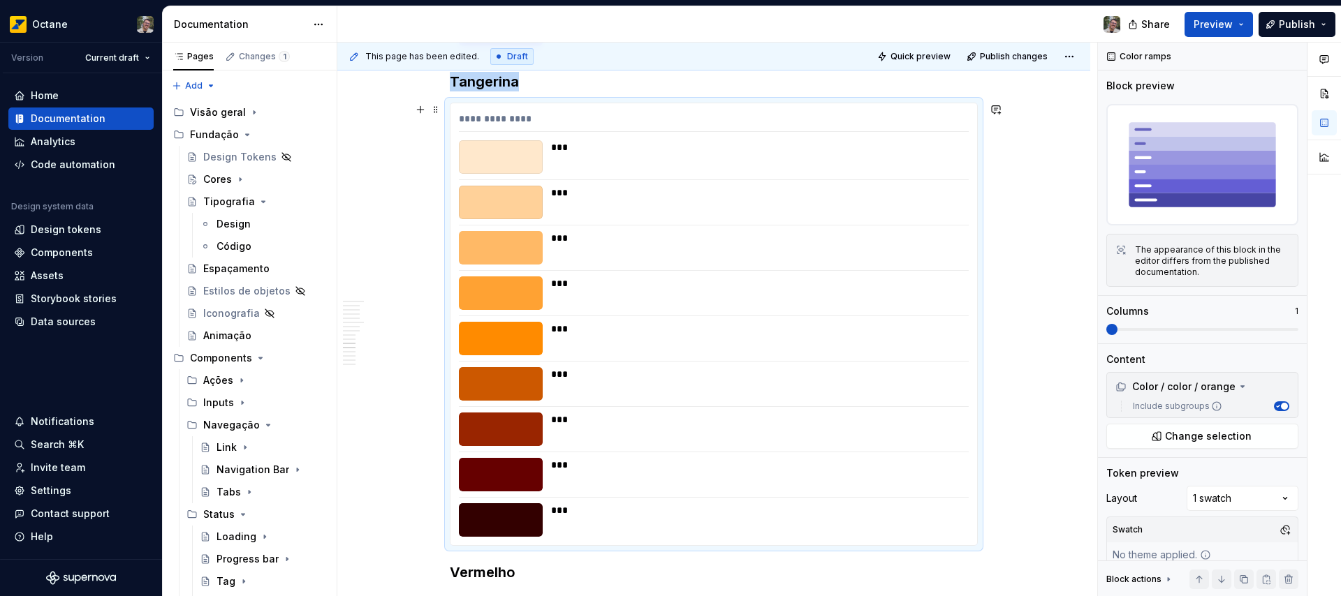
scroll to position [2878, 0]
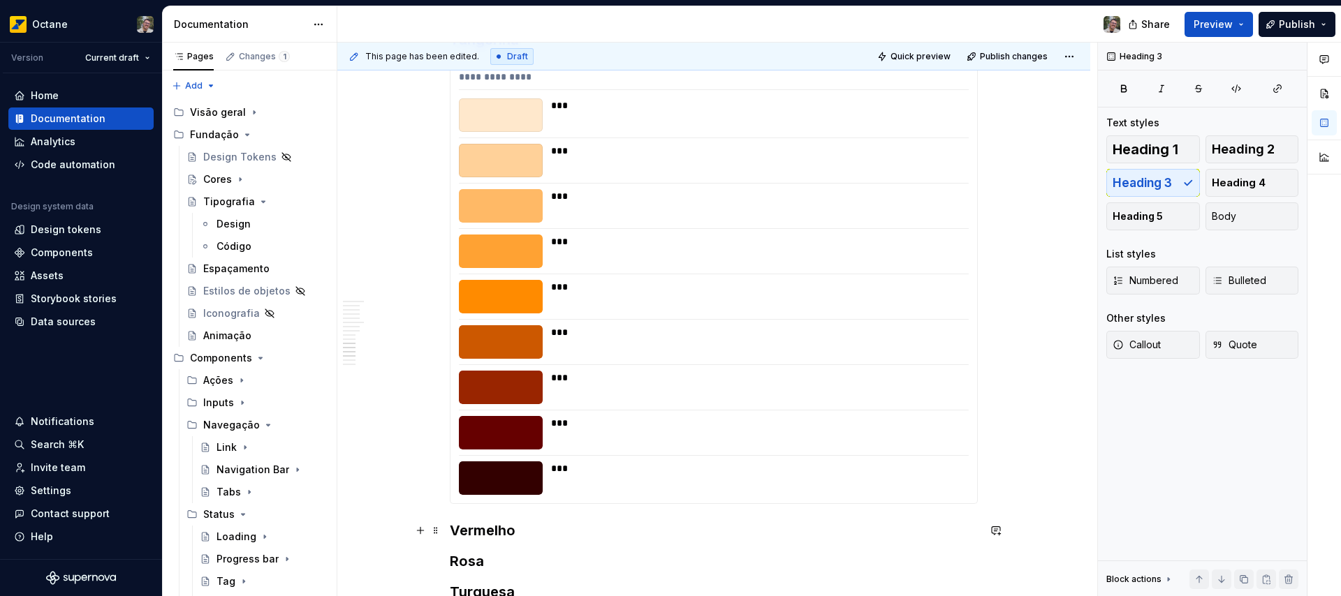
click at [546, 523] on h3 "Vermelho" at bounding box center [714, 531] width 528 height 20
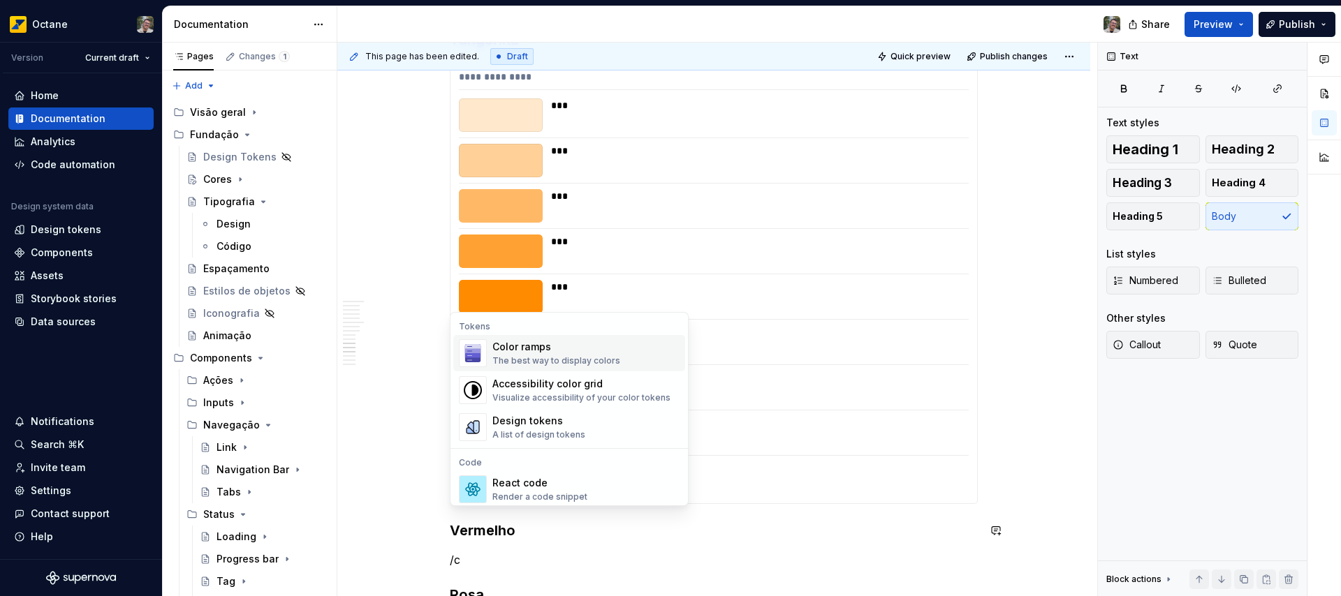
scroll to position [2918, 0]
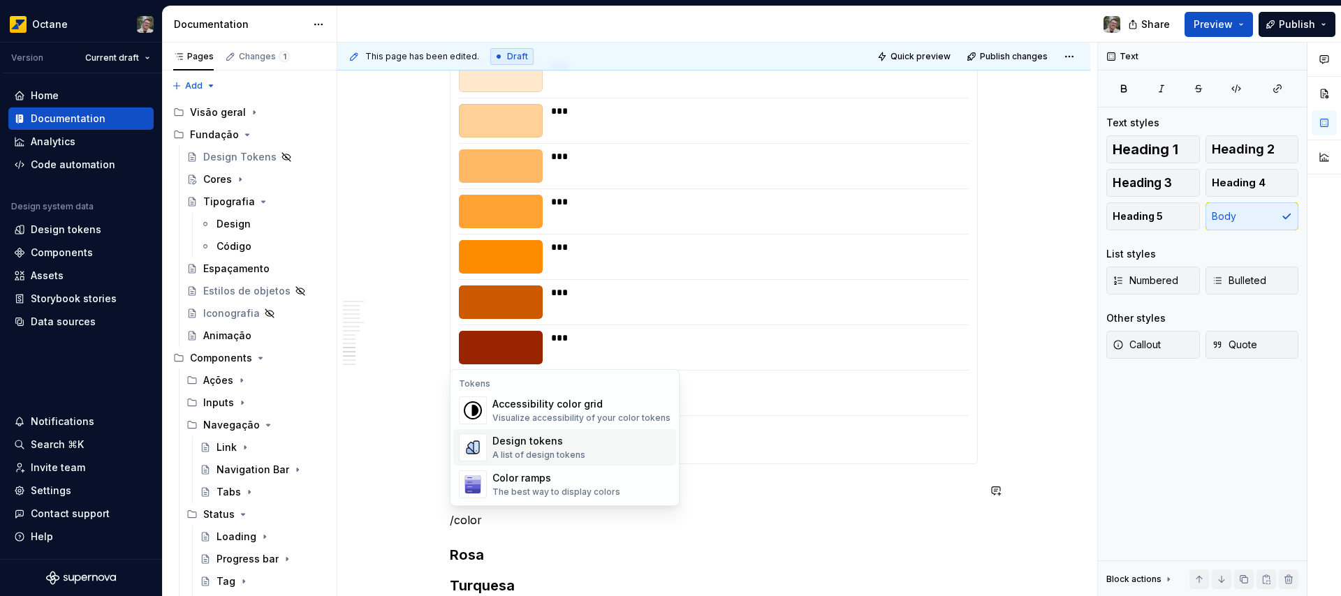
click at [511, 479] on div "Color ramps" at bounding box center [556, 478] width 128 height 14
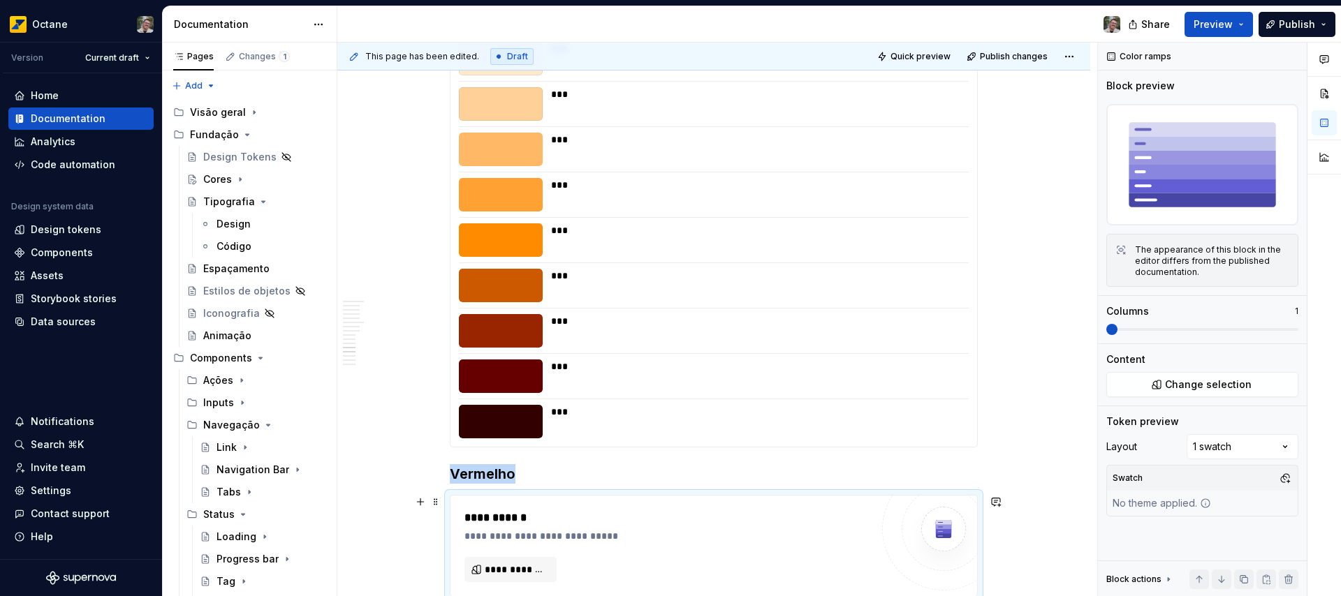
scroll to position [3259, 0]
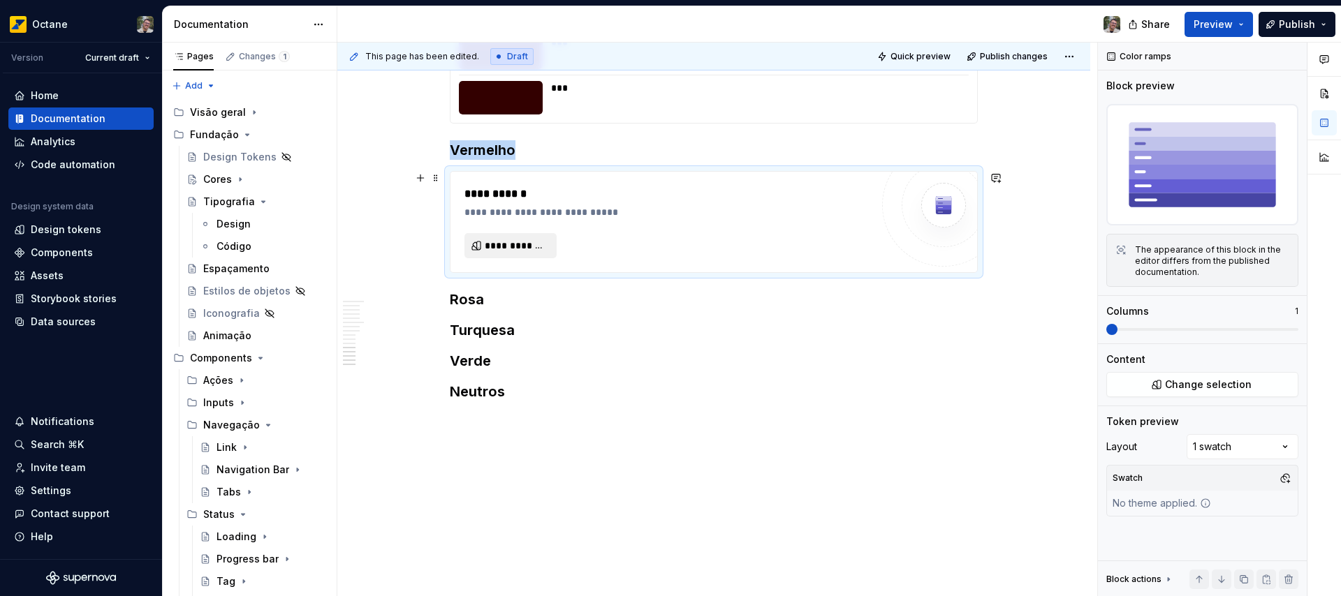
click at [529, 250] on span "**********" at bounding box center [516, 246] width 63 height 14
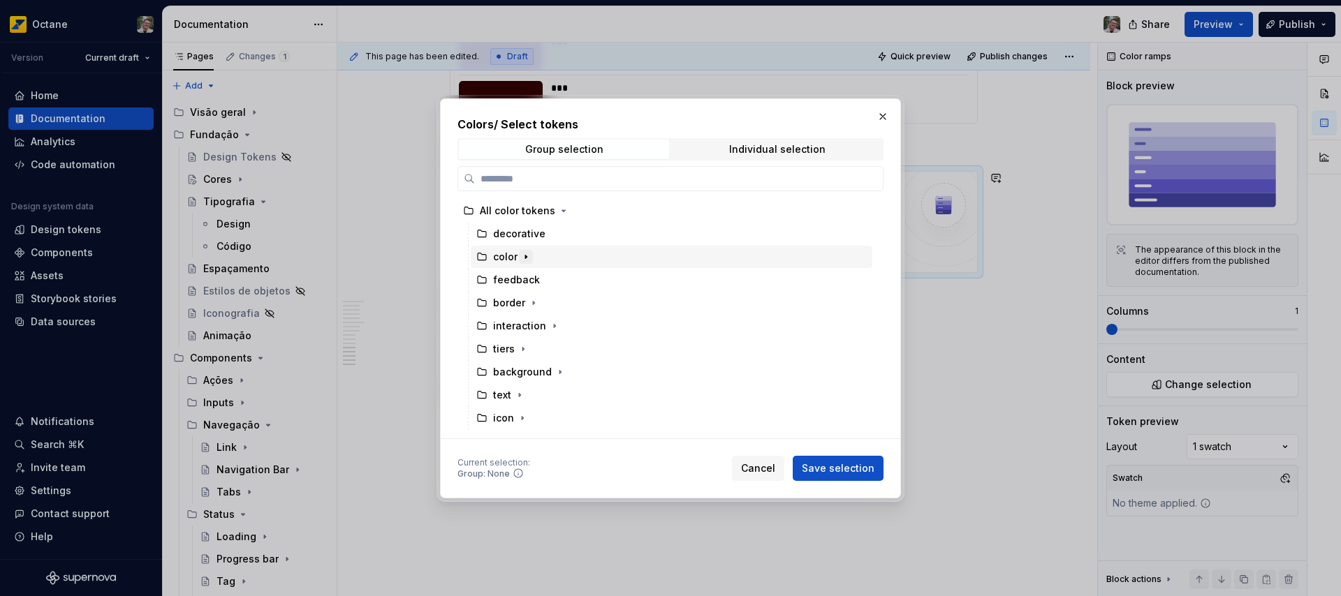
click at [526, 255] on icon "button" at bounding box center [525, 256] width 11 height 11
click at [514, 374] on div "red" at bounding box center [514, 372] width 16 height 14
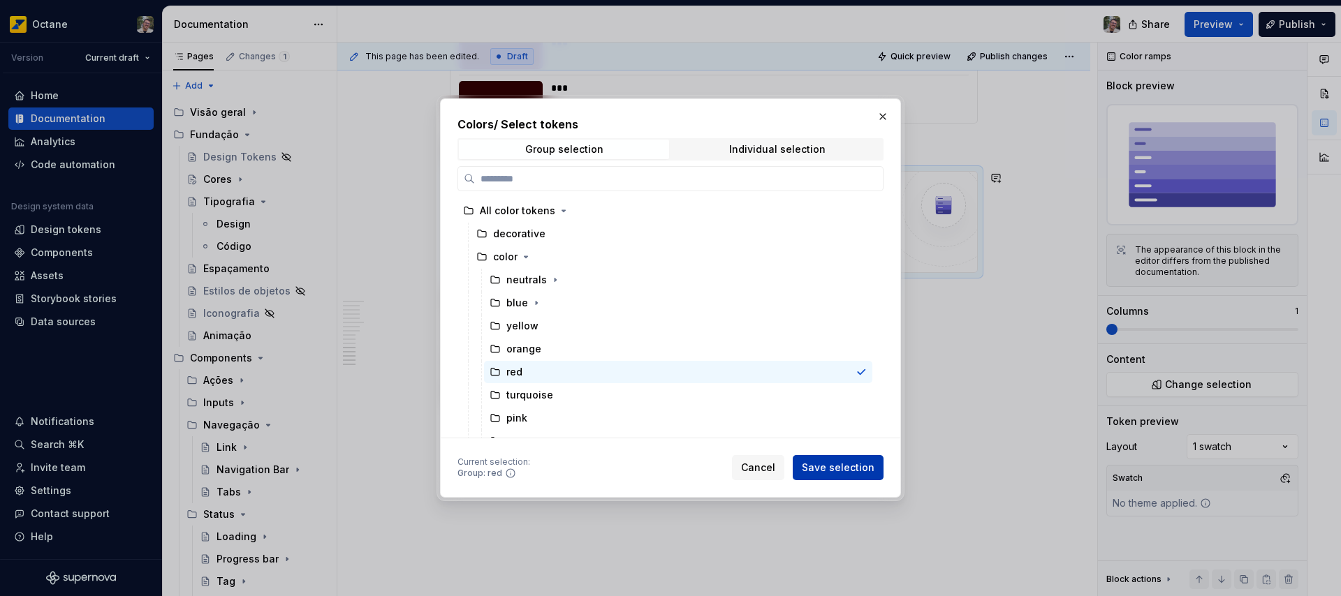
click at [849, 460] on button "Save selection" at bounding box center [838, 467] width 91 height 25
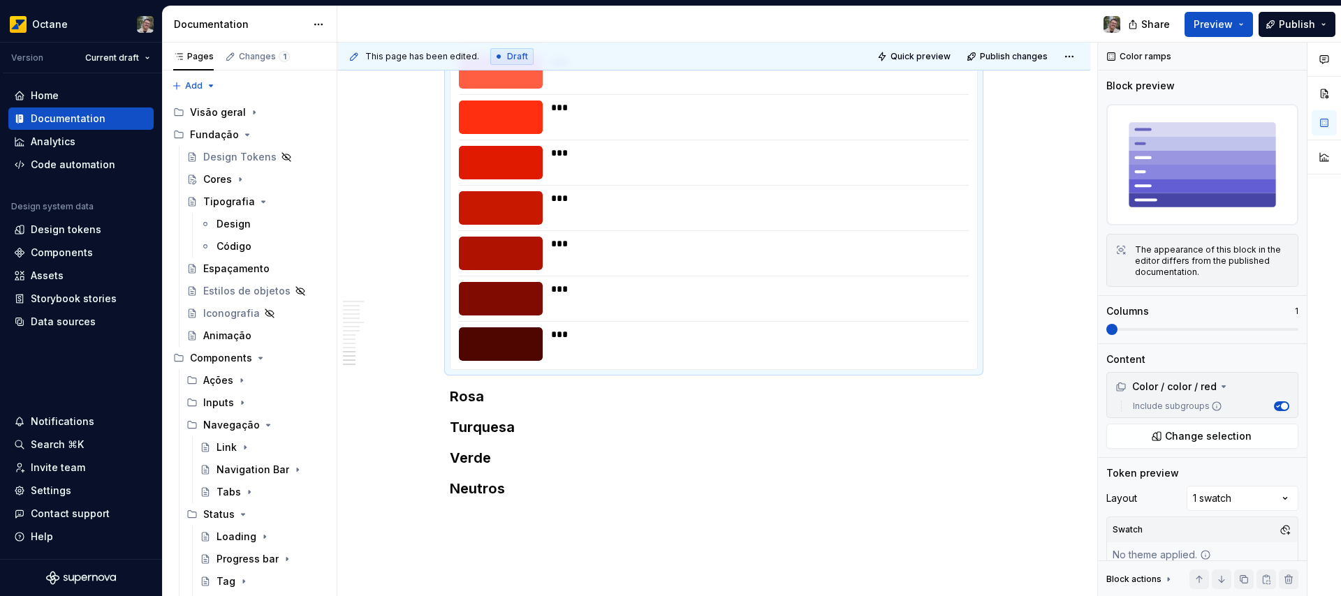
scroll to position [3575, 0]
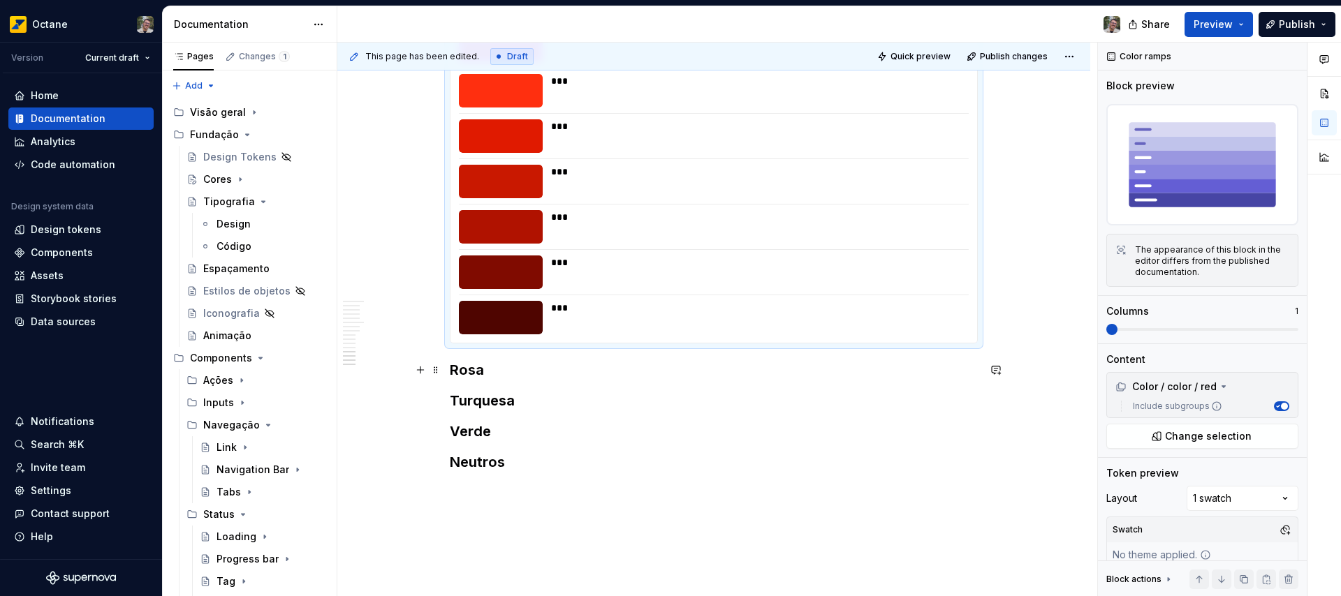
click at [508, 369] on h3 "Rosa" at bounding box center [714, 370] width 528 height 20
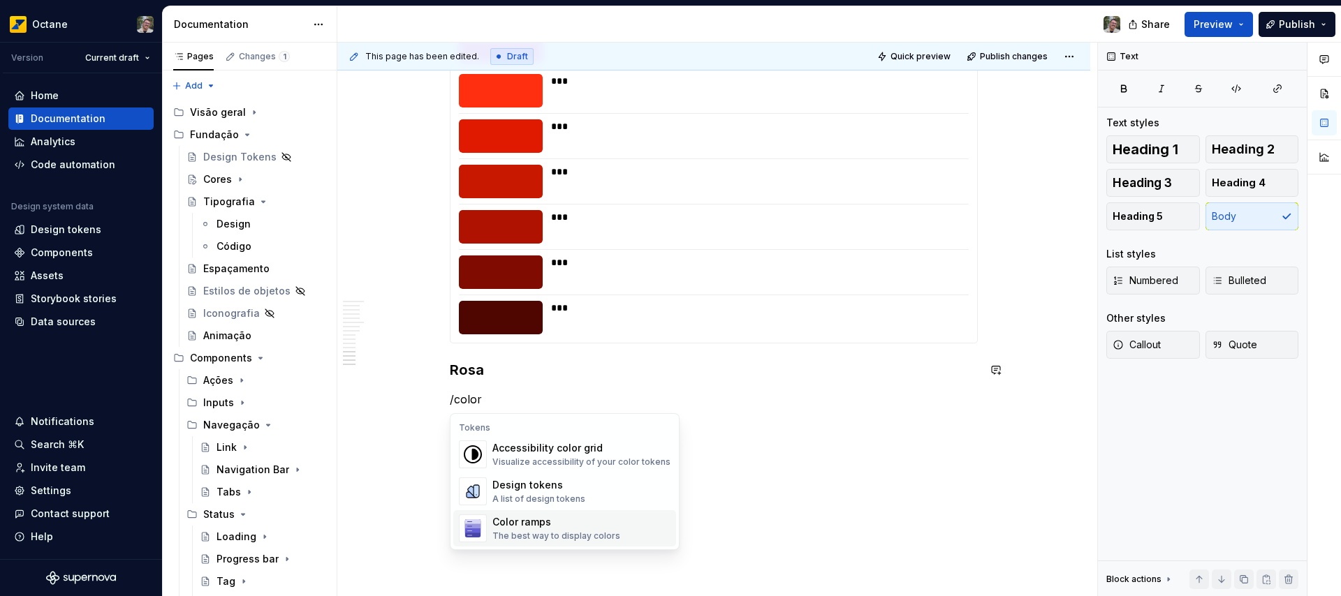
click at [541, 524] on div "Color ramps" at bounding box center [556, 522] width 128 height 14
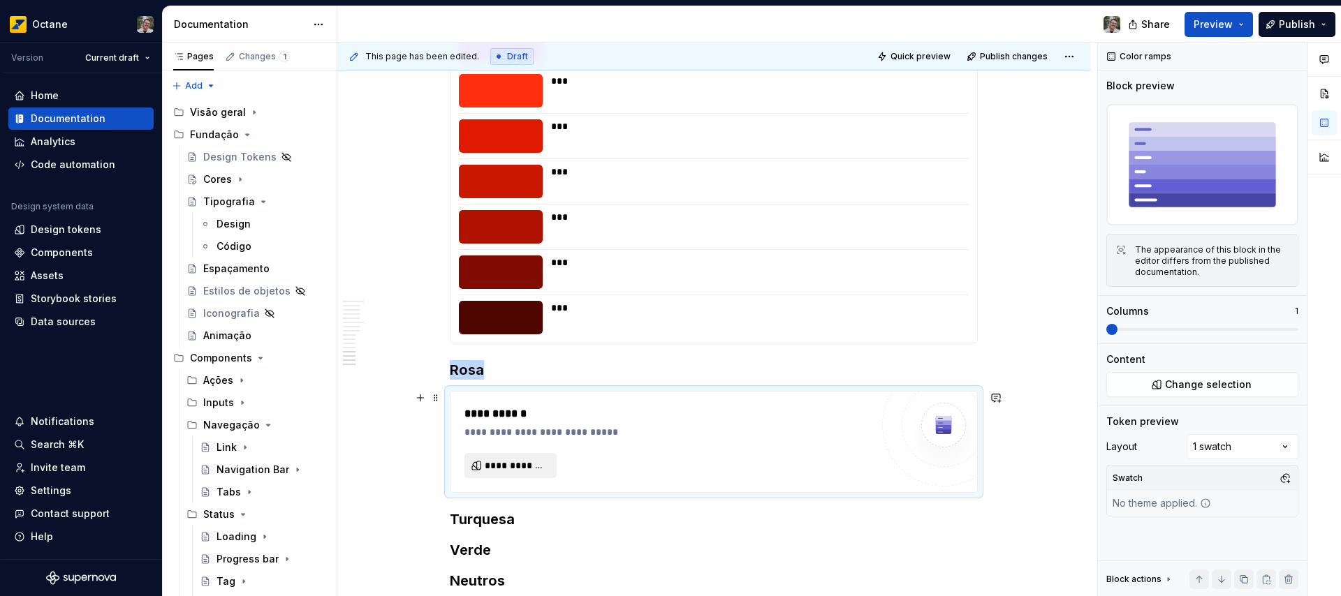
type textarea "*"
click at [509, 467] on span "**********" at bounding box center [516, 466] width 63 height 14
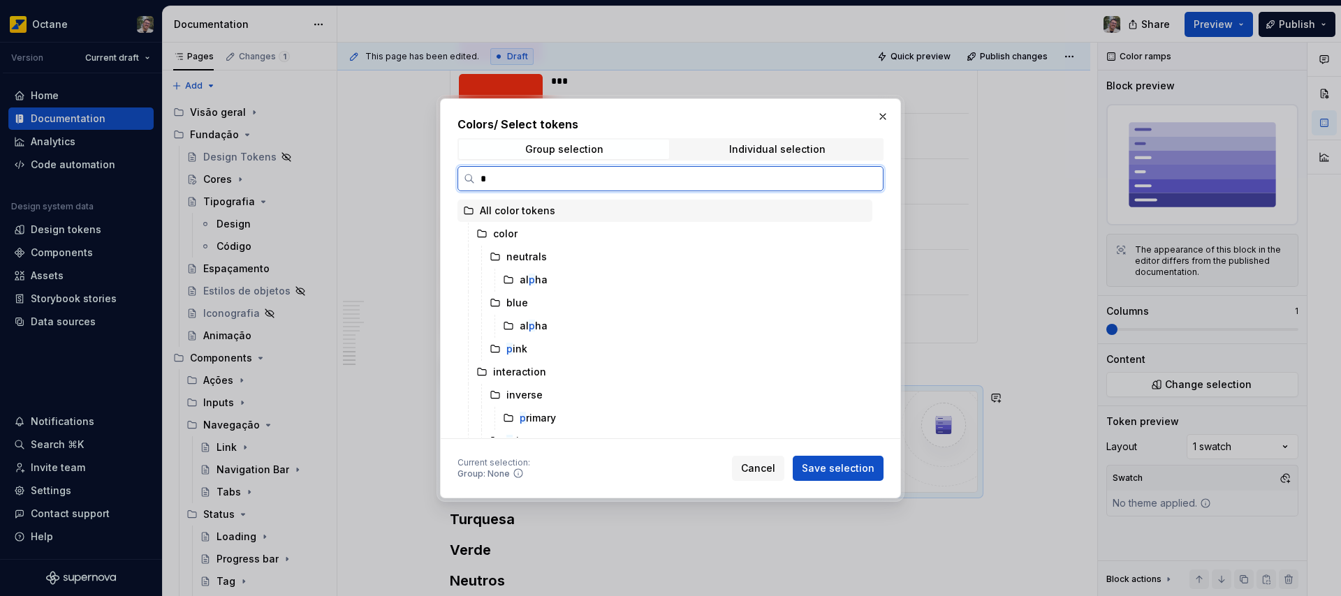
type input "**"
click at [552, 254] on div "pi nk" at bounding box center [678, 257] width 388 height 22
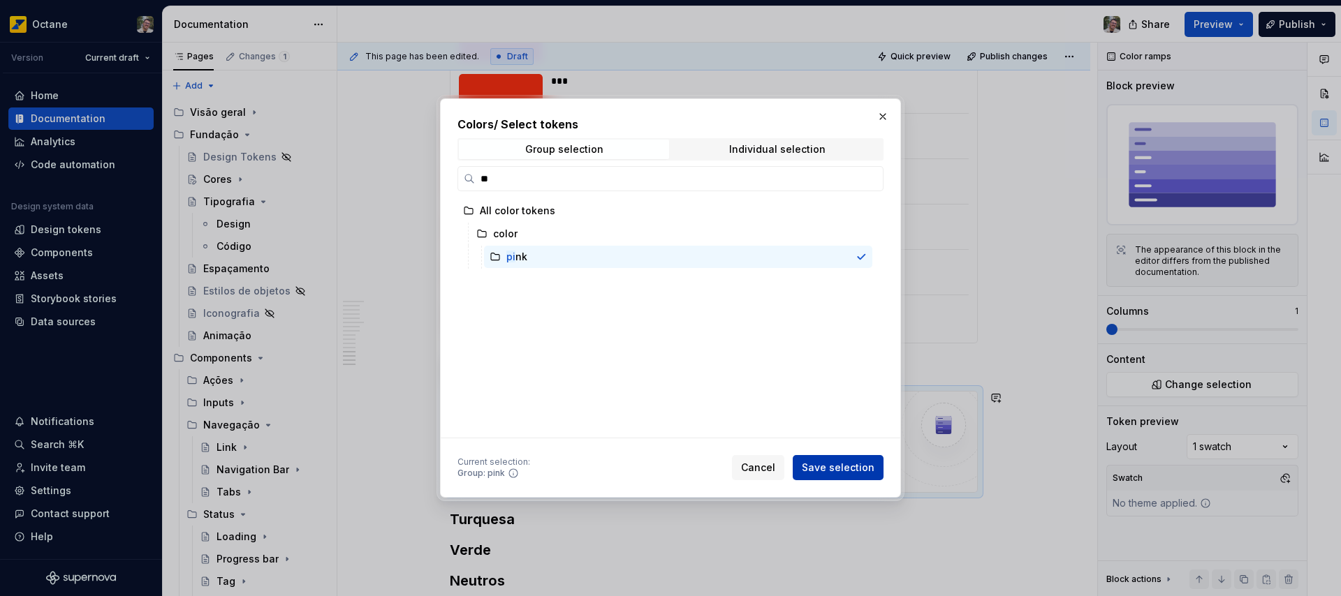
click at [860, 472] on span "Save selection" at bounding box center [838, 468] width 73 height 14
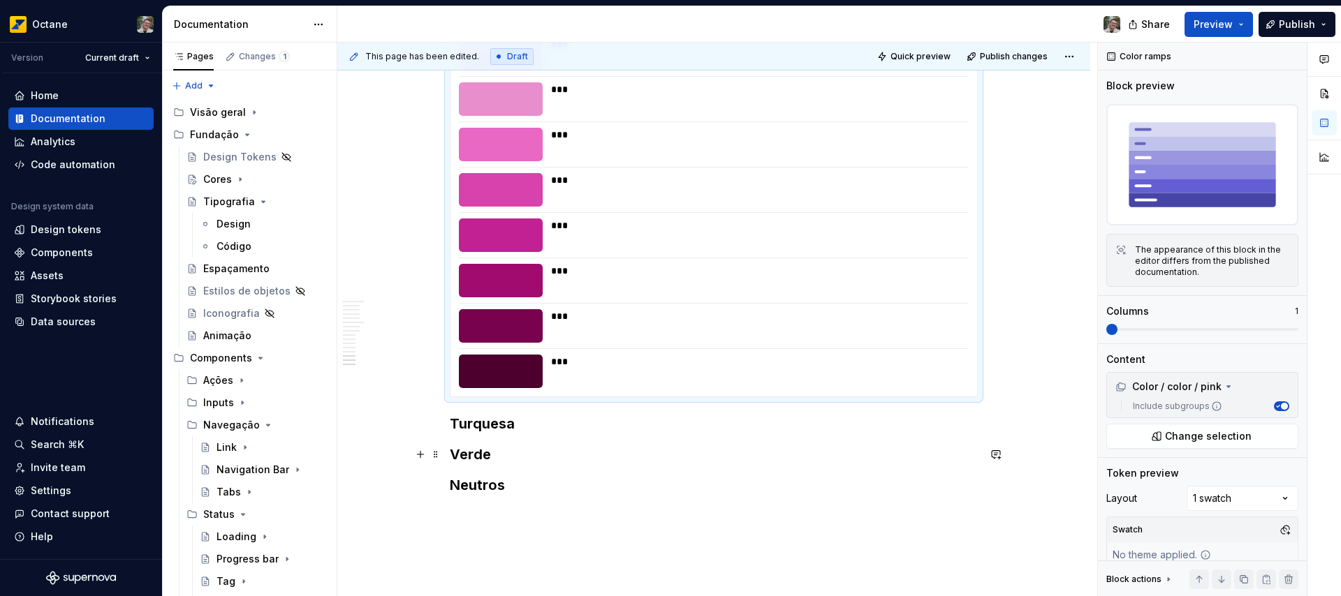
scroll to position [4106, 0]
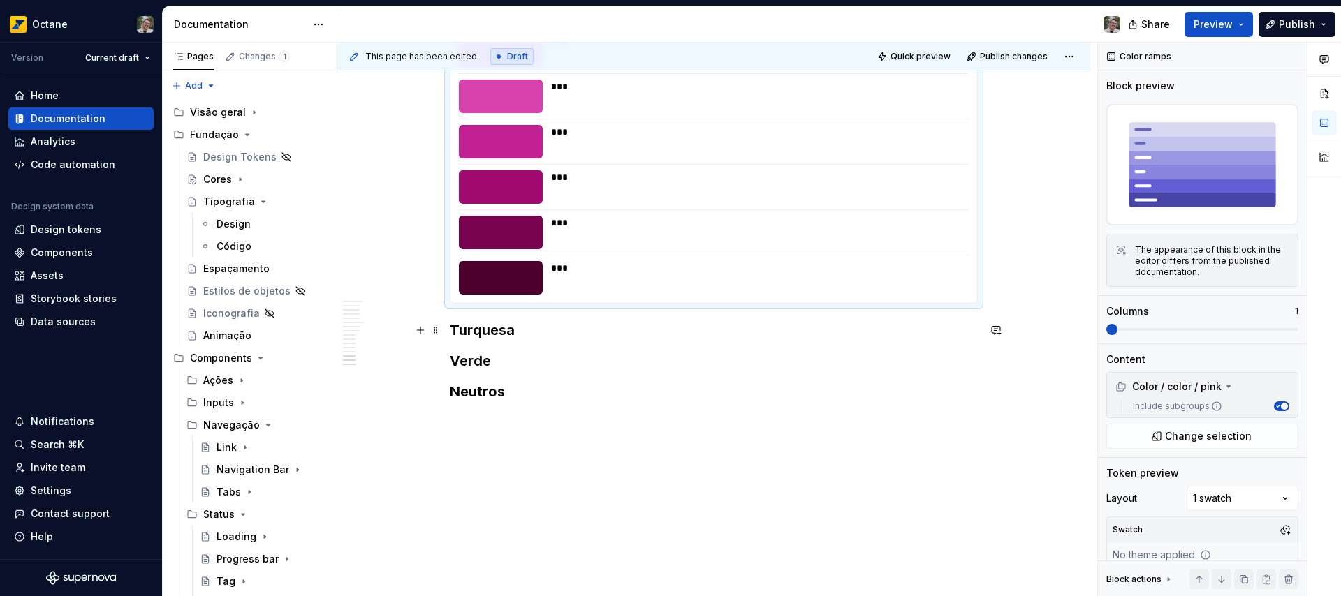
click at [549, 330] on h3 "Turquesa" at bounding box center [714, 331] width 528 height 20
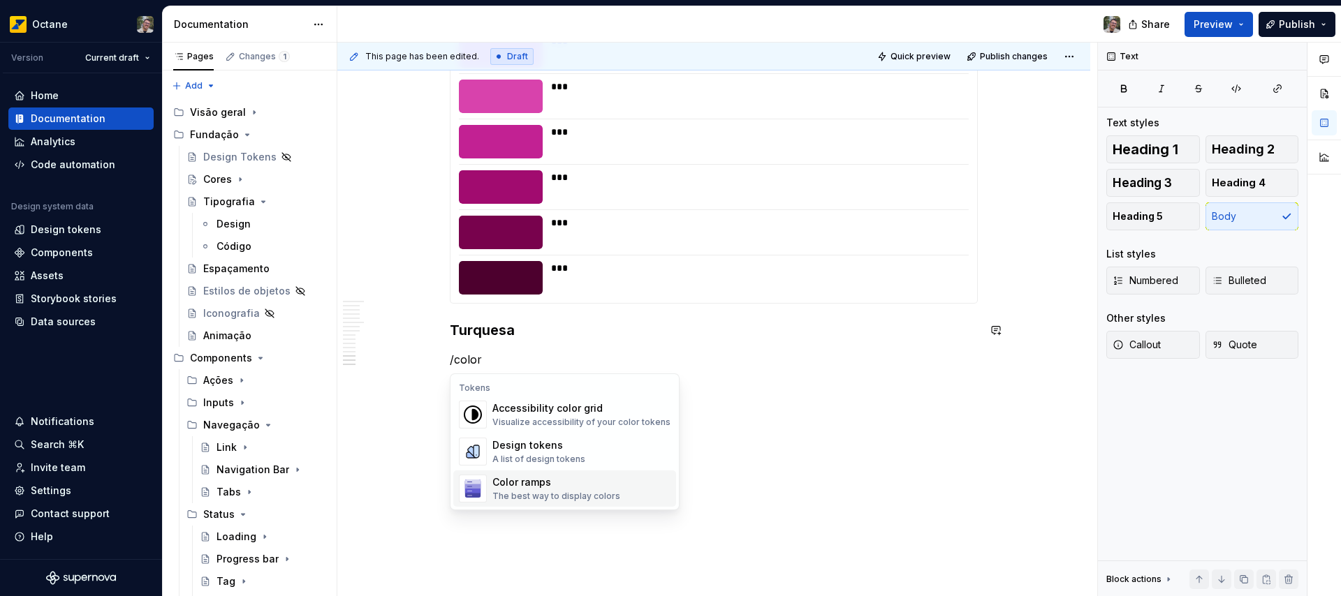
click at [551, 489] on div "Color ramps" at bounding box center [556, 483] width 128 height 14
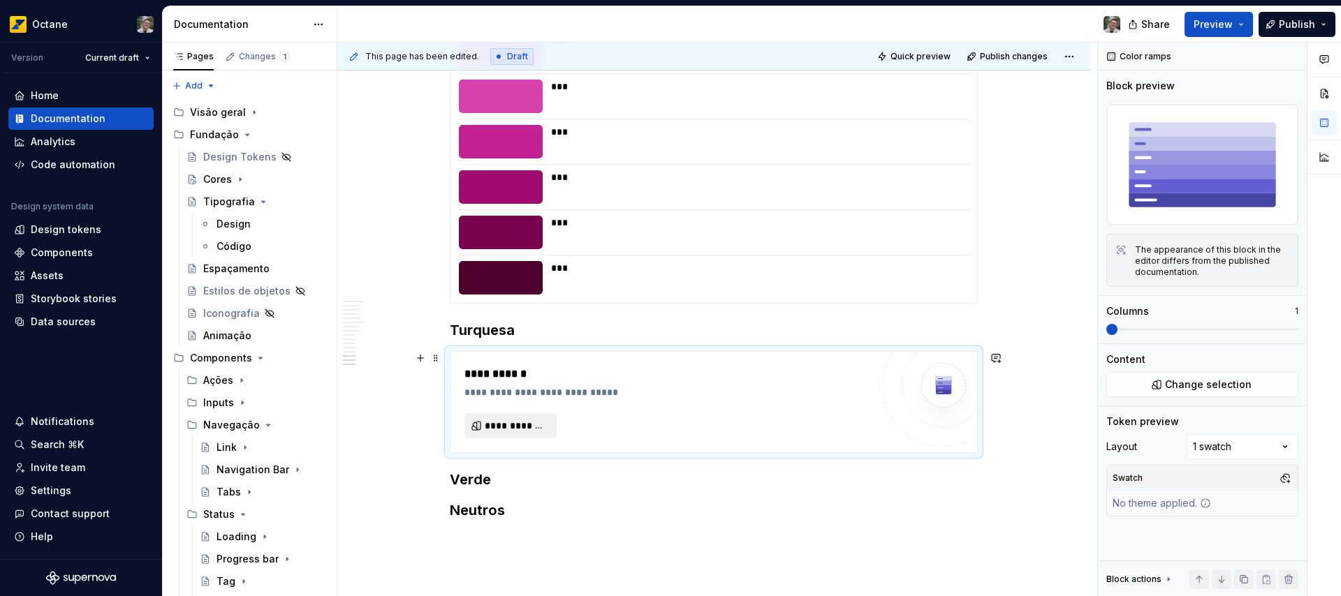
click at [501, 423] on span "**********" at bounding box center [516, 426] width 63 height 14
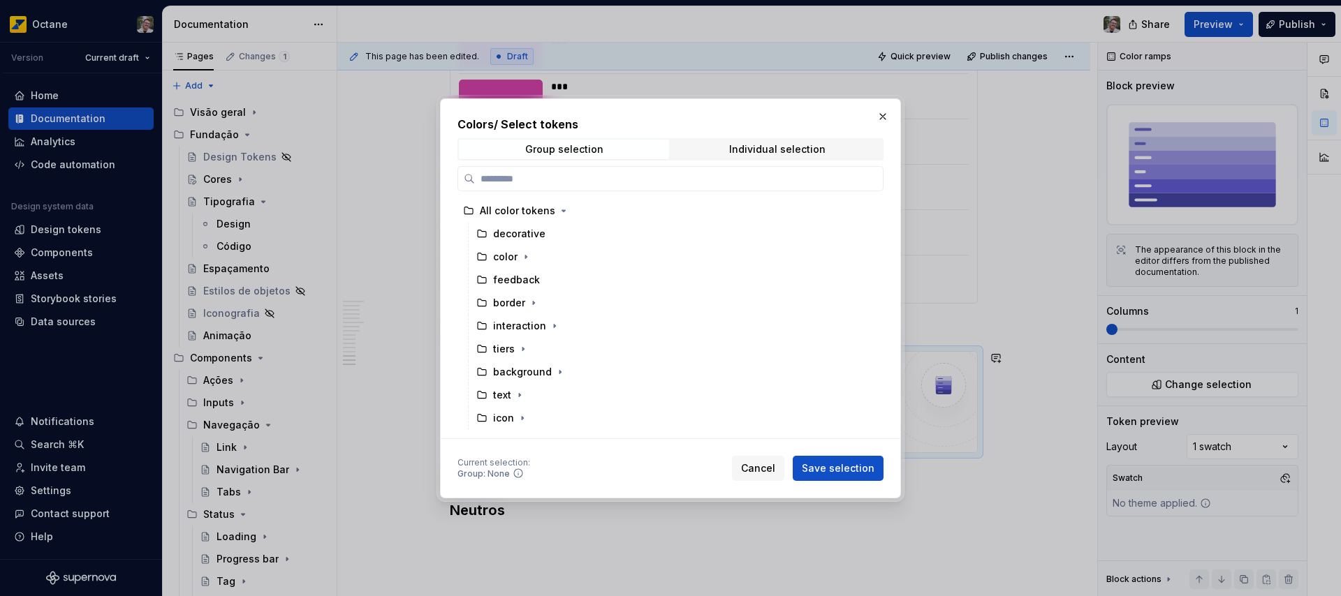
type input "*"
click at [532, 303] on div "t urquoise" at bounding box center [529, 303] width 47 height 14
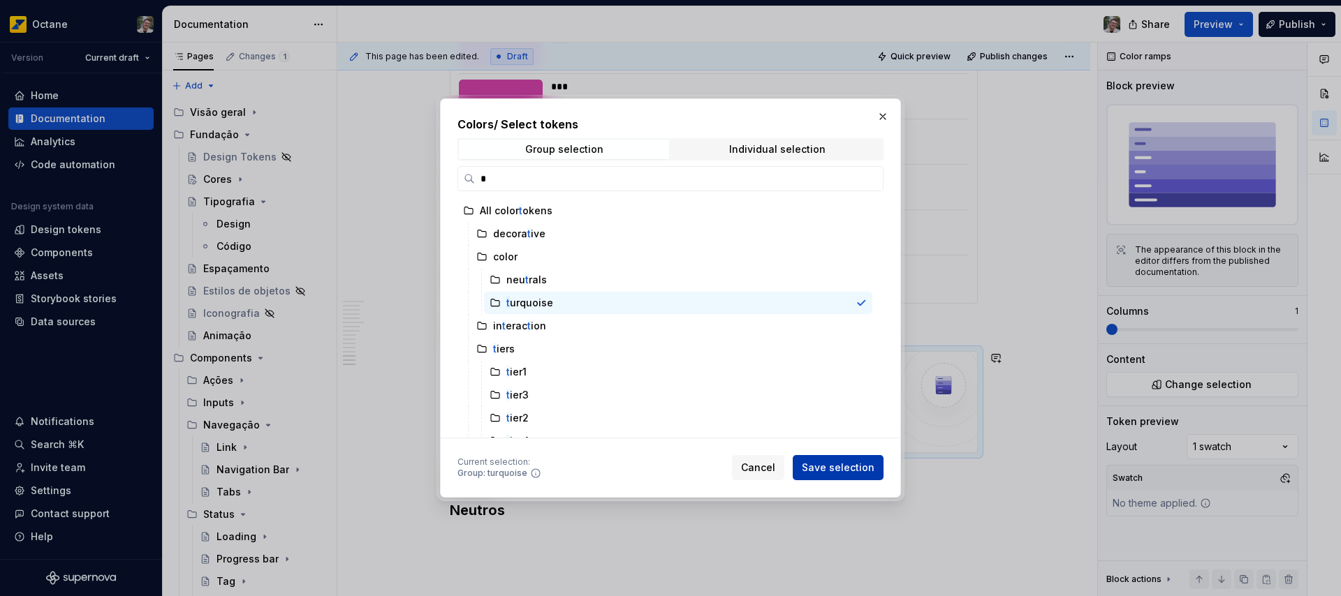
click at [871, 471] on span "Save selection" at bounding box center [838, 468] width 73 height 14
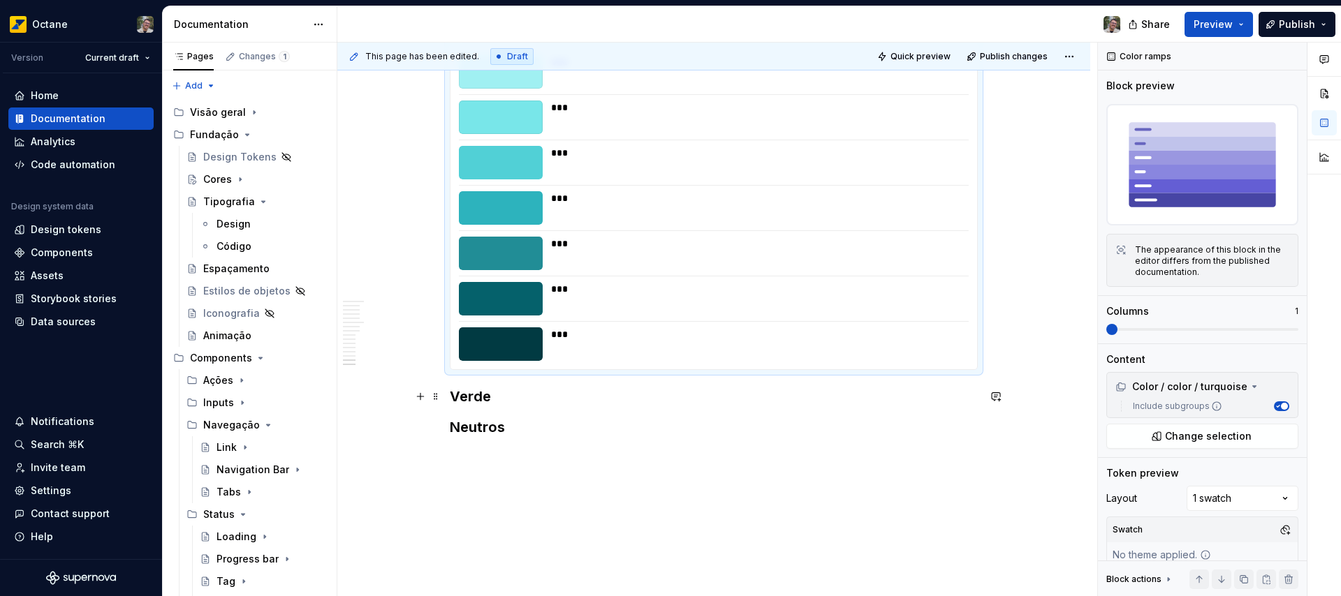
scroll to position [4567, 0]
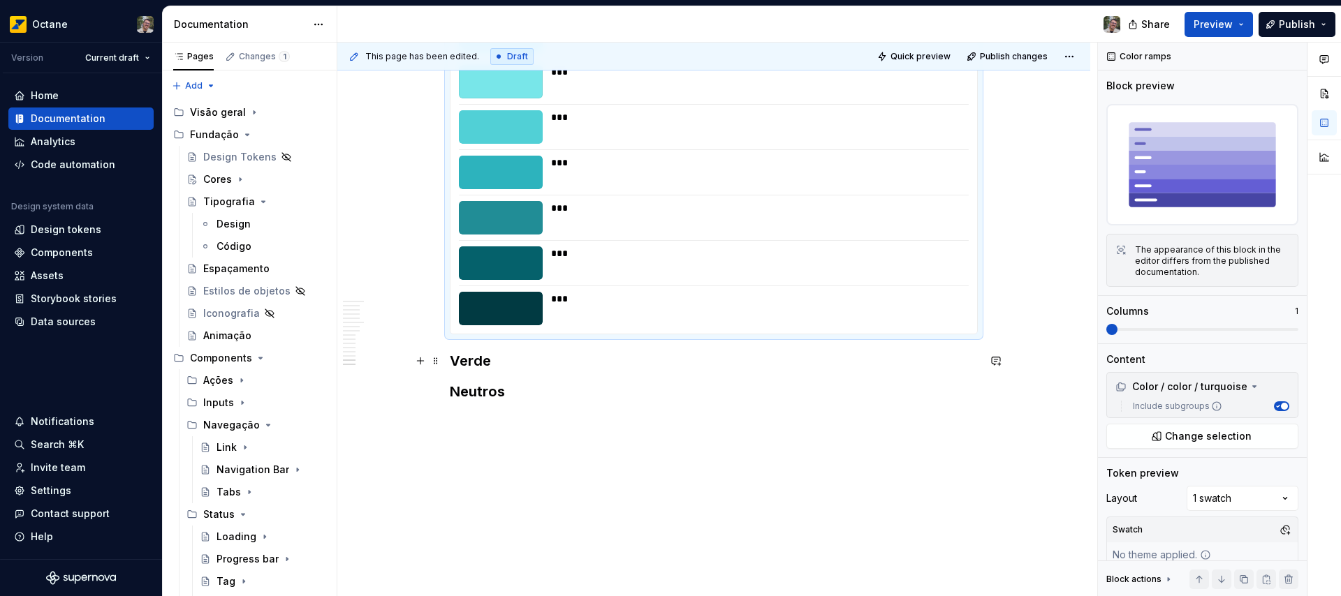
click at [538, 356] on h3 "Verde" at bounding box center [714, 361] width 528 height 20
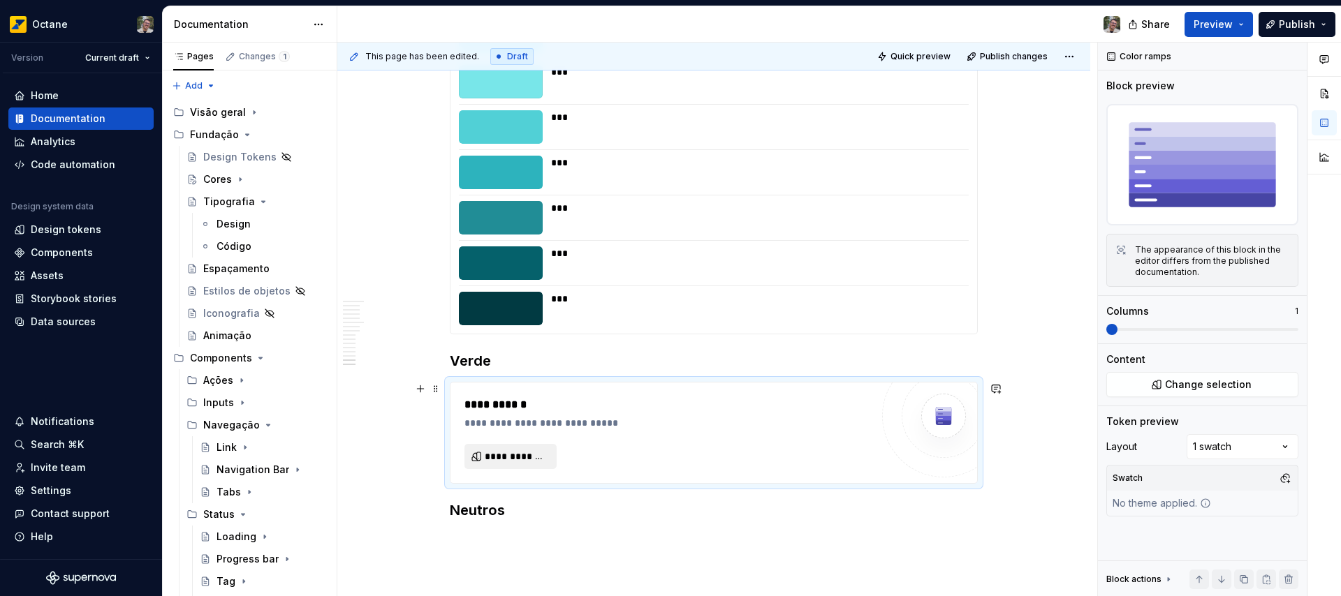
click at [543, 452] on span "**********" at bounding box center [516, 457] width 63 height 14
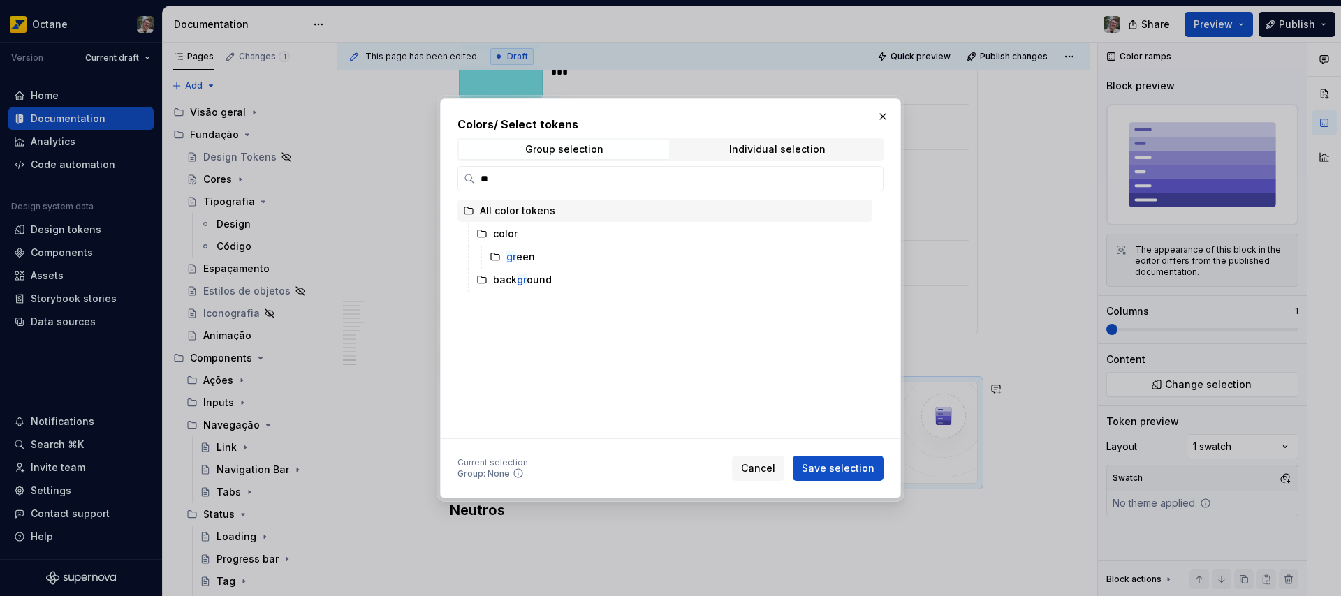
type input "***"
click at [529, 259] on div "gre en" at bounding box center [520, 257] width 29 height 14
click at [840, 464] on span "Save selection" at bounding box center [838, 468] width 73 height 14
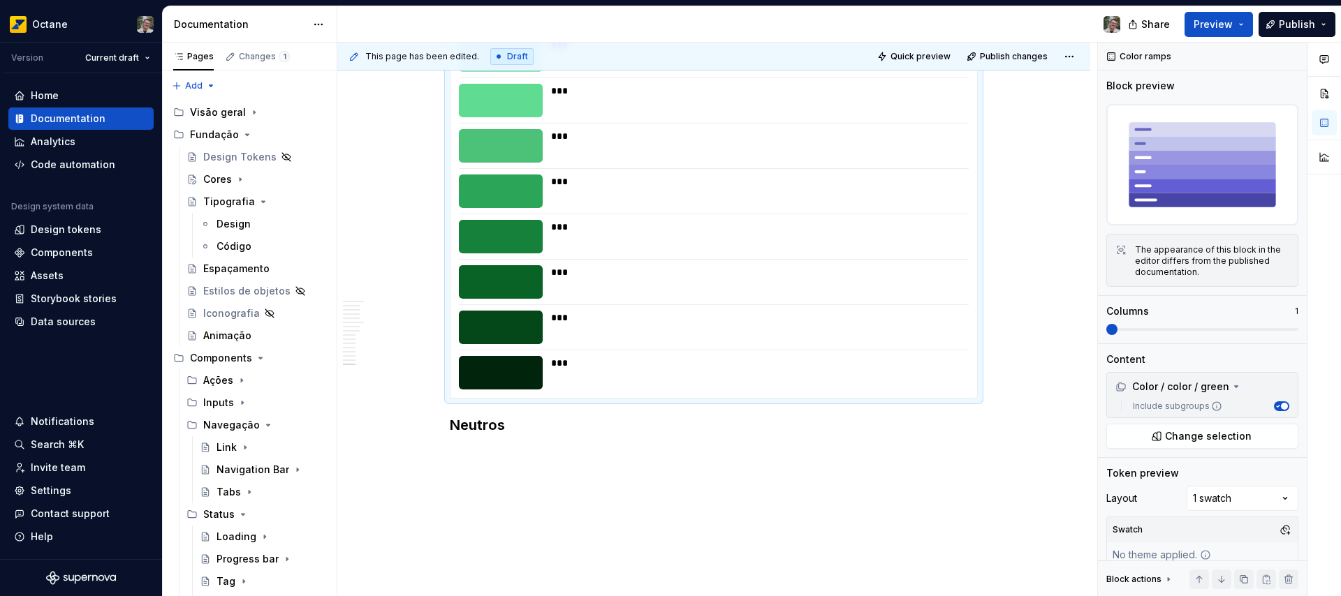
scroll to position [5007, 0]
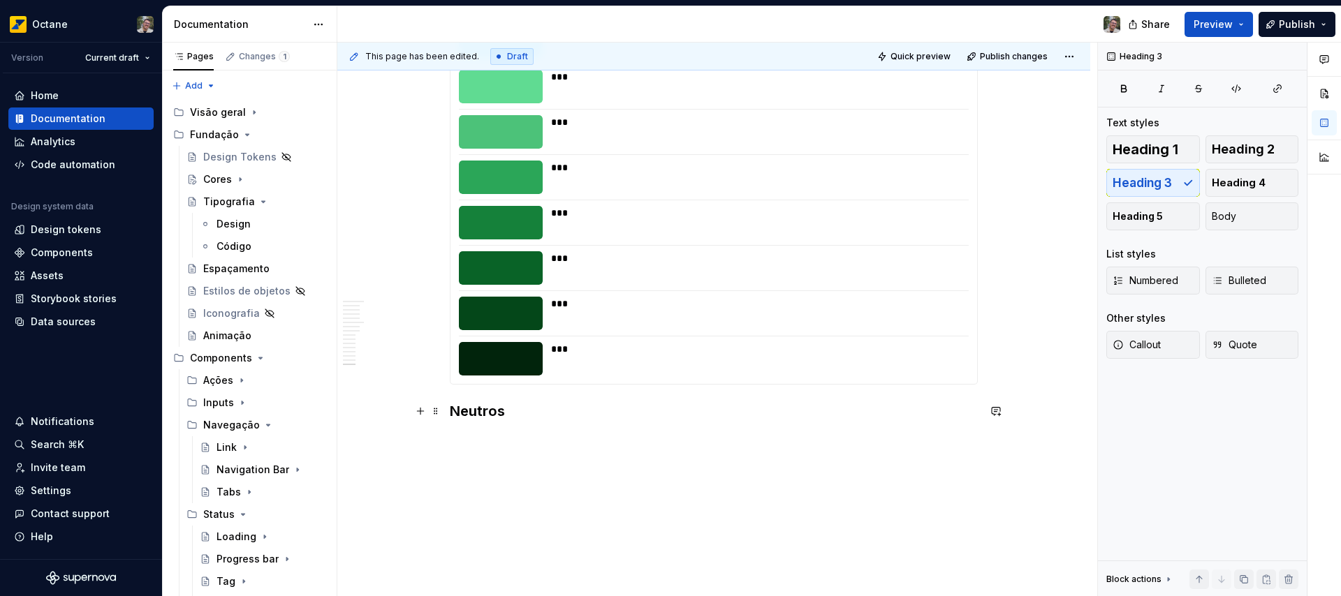
click at [606, 414] on h3 "Neutros" at bounding box center [714, 412] width 528 height 20
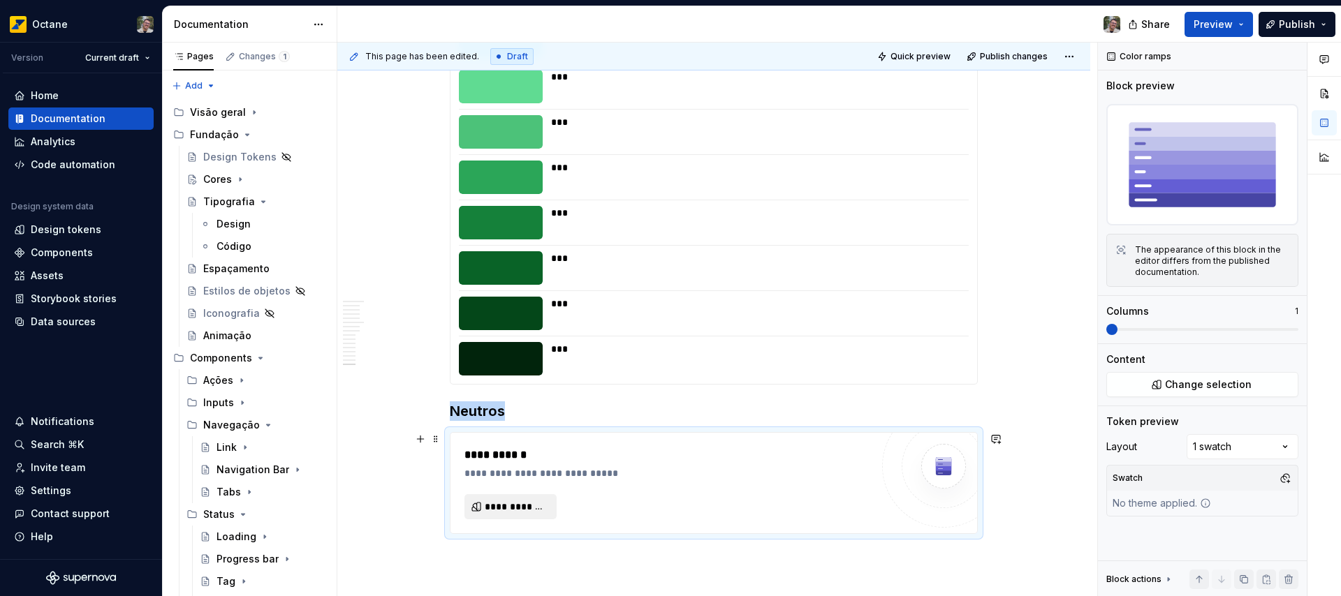
click at [511, 510] on span "**********" at bounding box center [516, 507] width 63 height 14
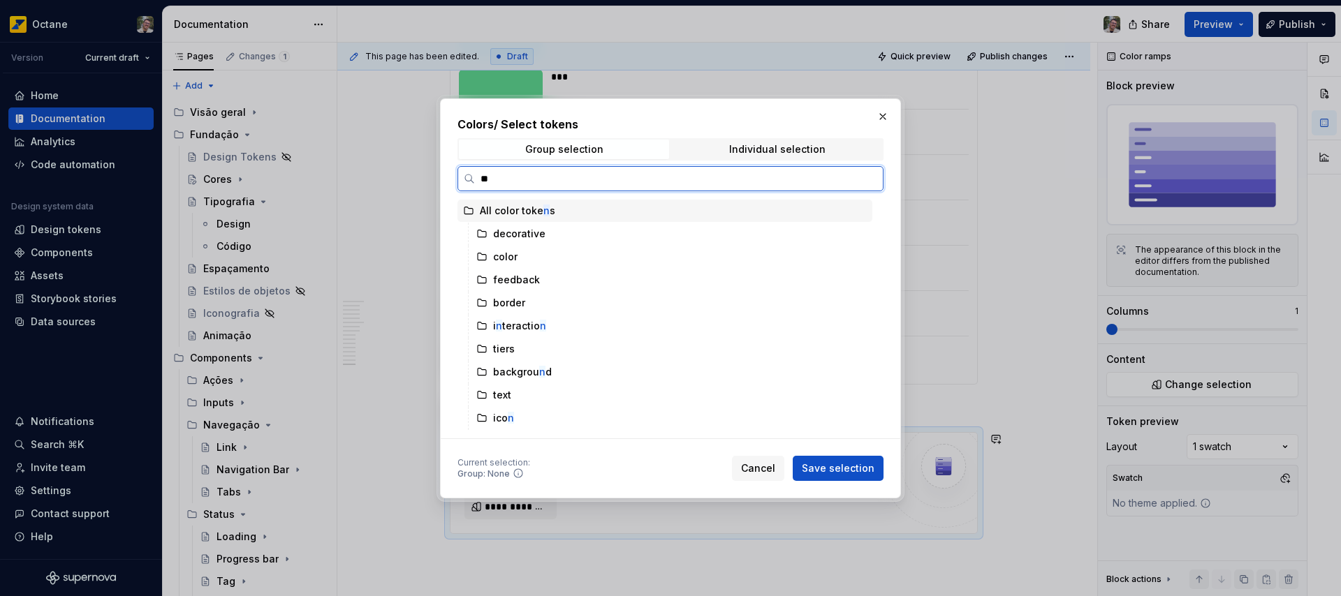
type input "***"
click at [545, 257] on div "neu trals" at bounding box center [678, 257] width 388 height 22
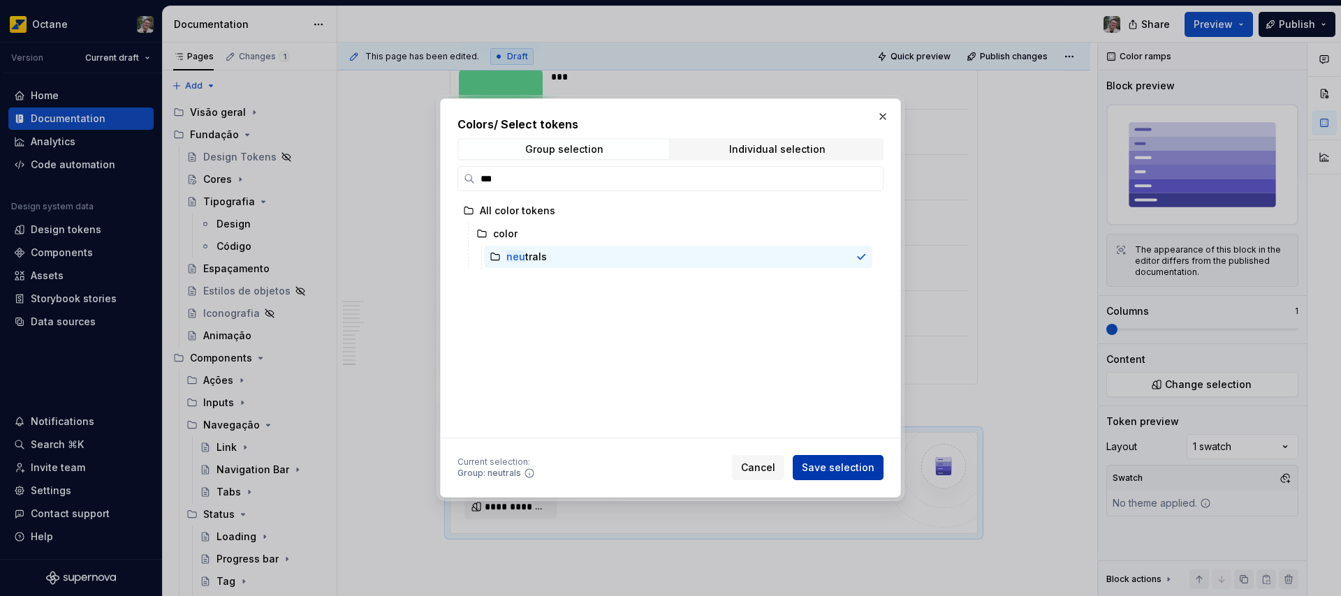
click at [835, 467] on span "Save selection" at bounding box center [838, 468] width 73 height 14
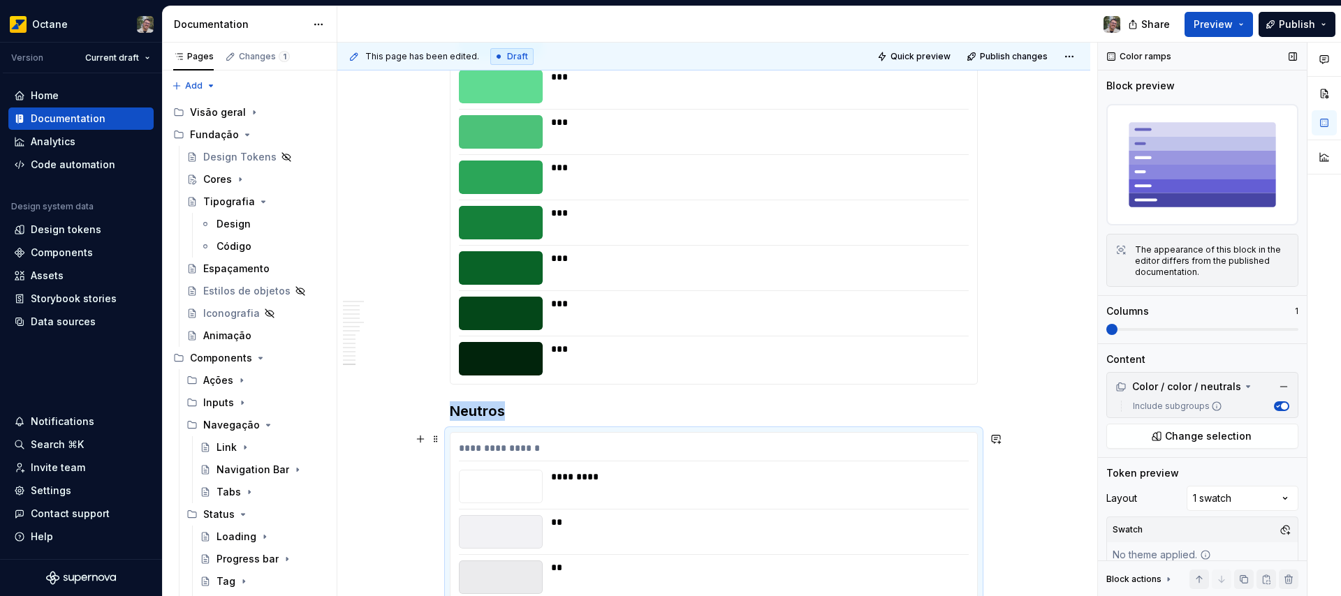
scroll to position [5397, 0]
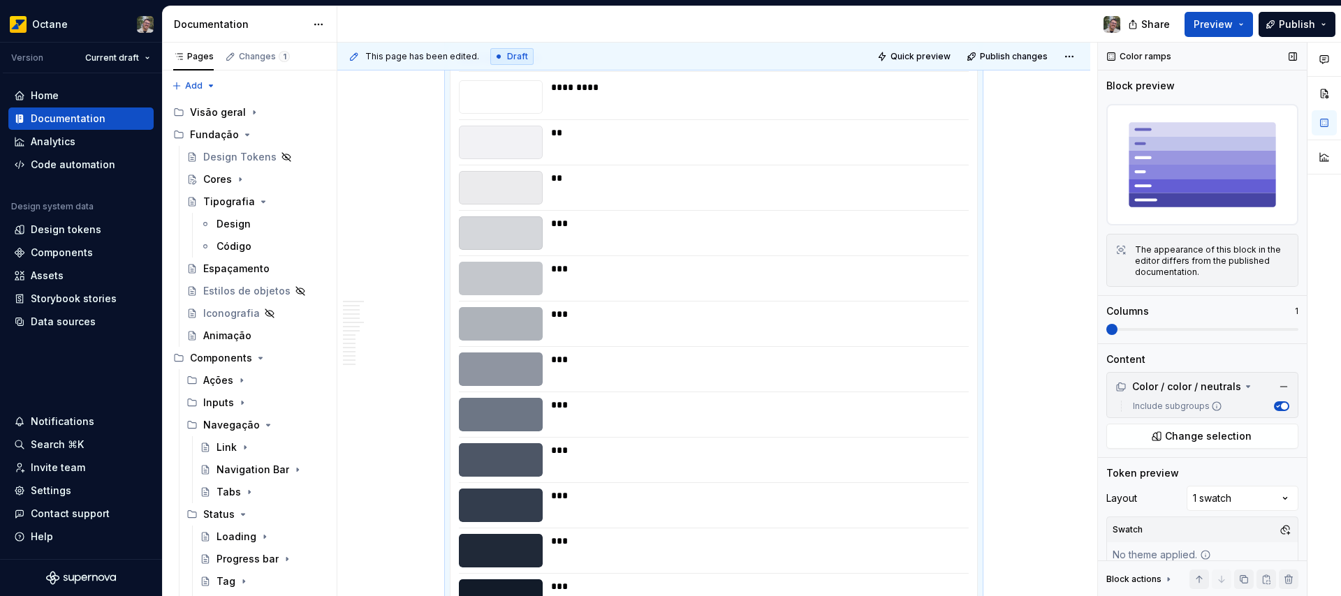
click at [1281, 403] on span "button" at bounding box center [1284, 406] width 7 height 7
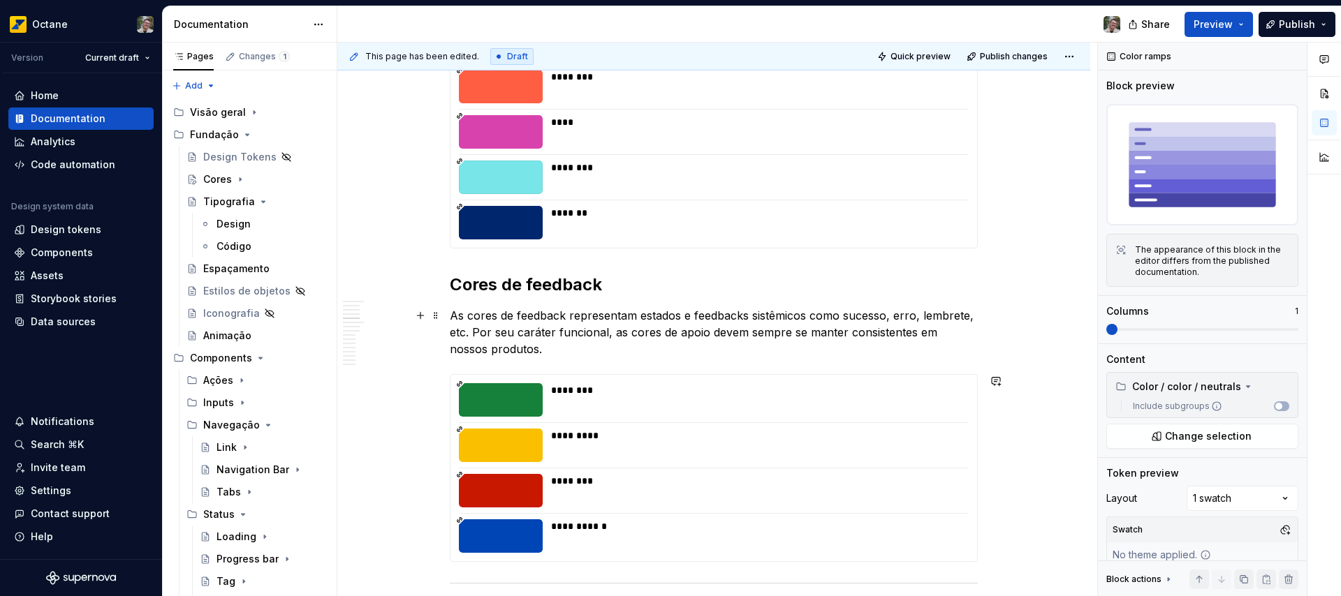
scroll to position [0, 0]
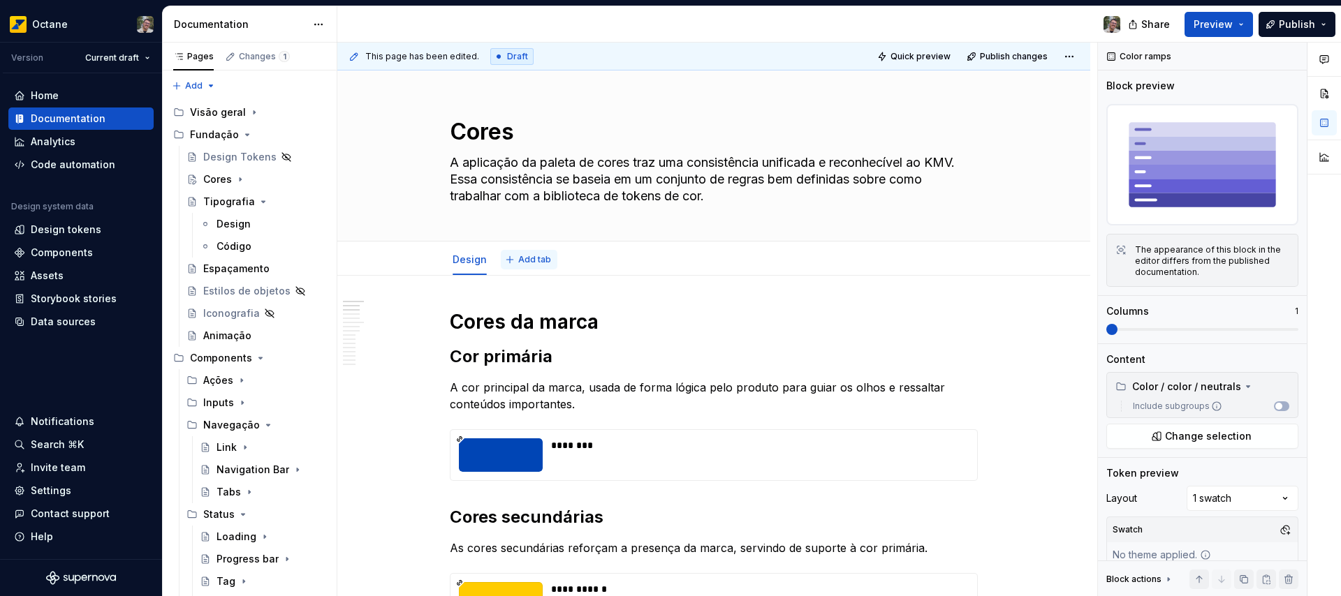
click at [520, 262] on span "Add tab" at bounding box center [534, 259] width 33 height 11
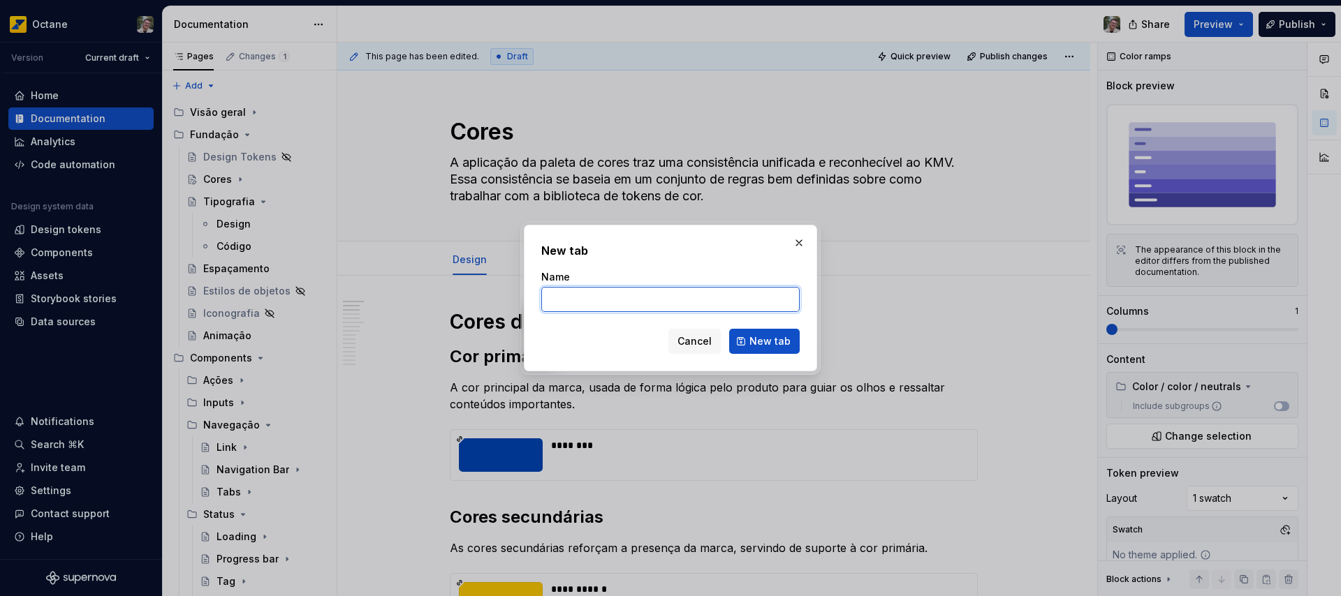
type textarea "*"
type input "Tokens"
click button "New tab" at bounding box center [764, 341] width 71 height 25
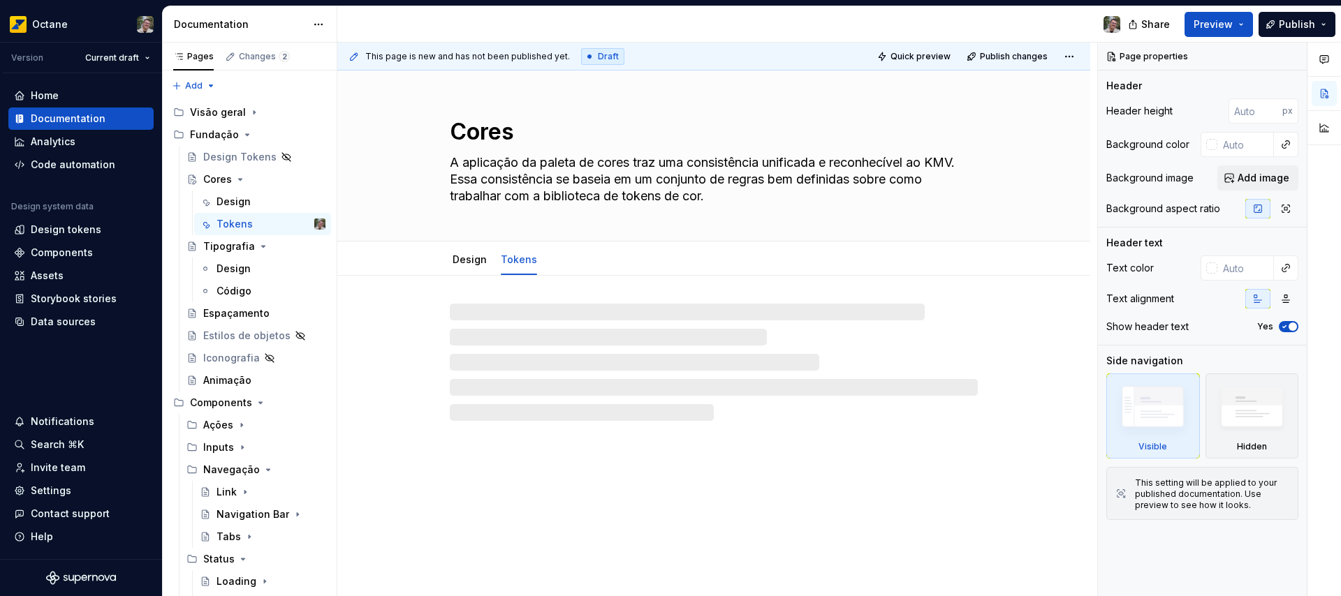
click at [682, 343] on div at bounding box center [714, 362] width 528 height 117
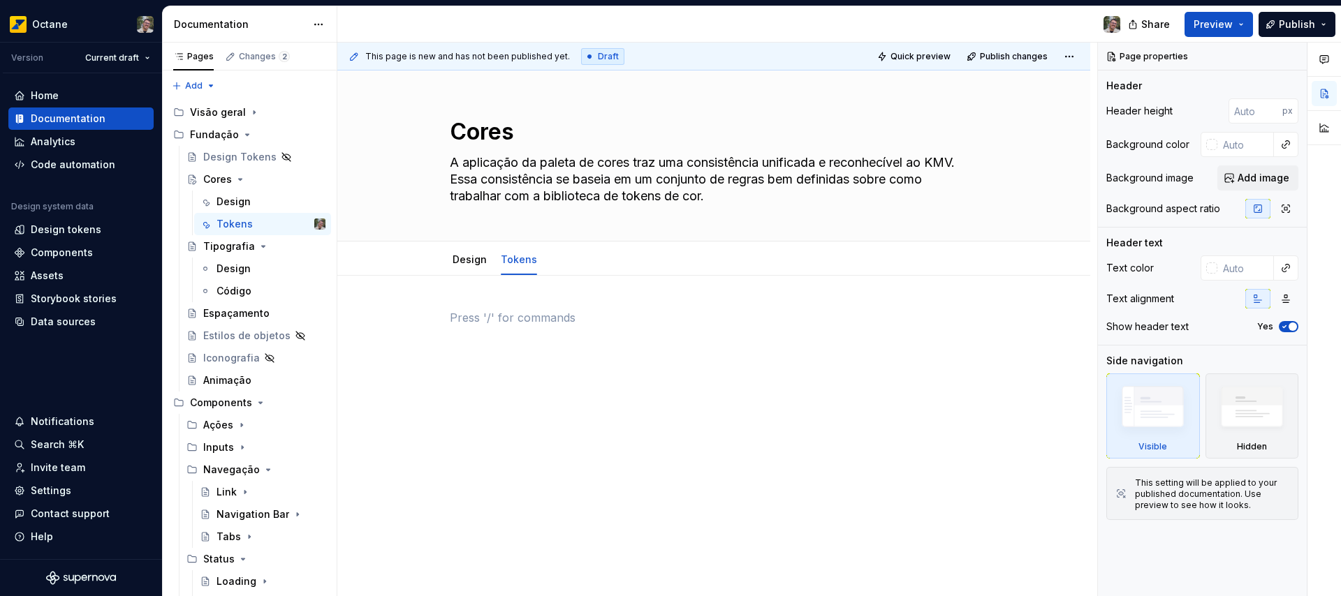
click at [485, 319] on p at bounding box center [714, 317] width 528 height 17
click at [239, 200] on div "Design" at bounding box center [234, 202] width 34 height 14
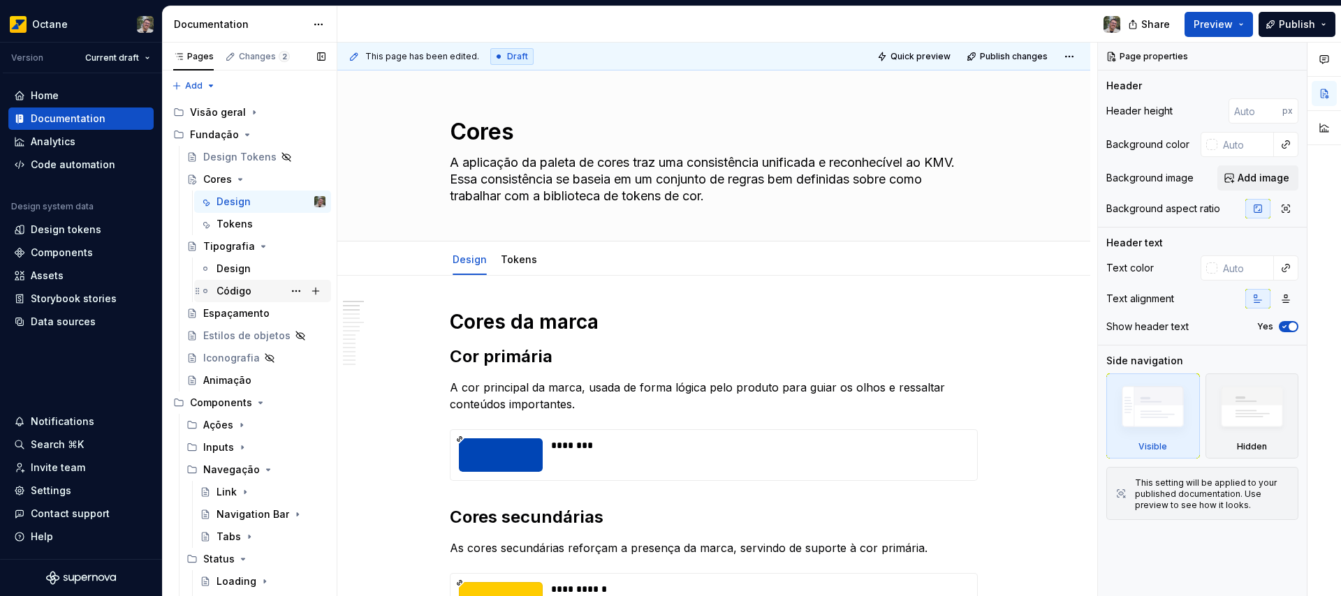
click at [231, 286] on div "Código" at bounding box center [234, 291] width 35 height 14
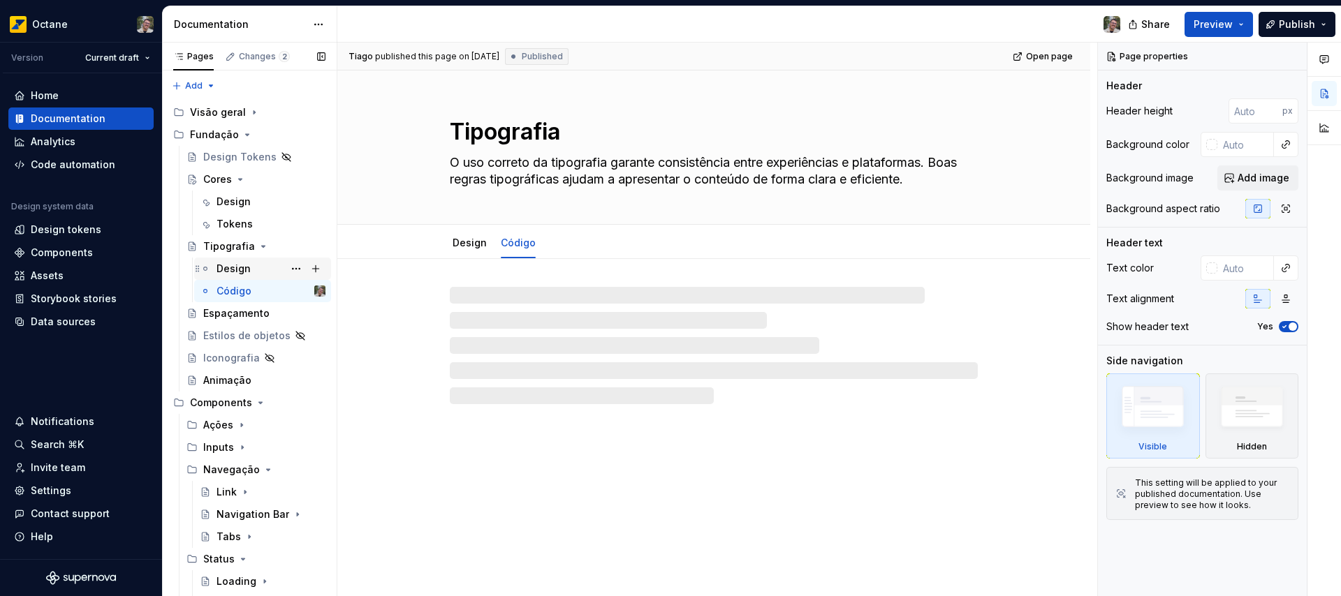
click at [233, 272] on div "Design" at bounding box center [234, 269] width 34 height 14
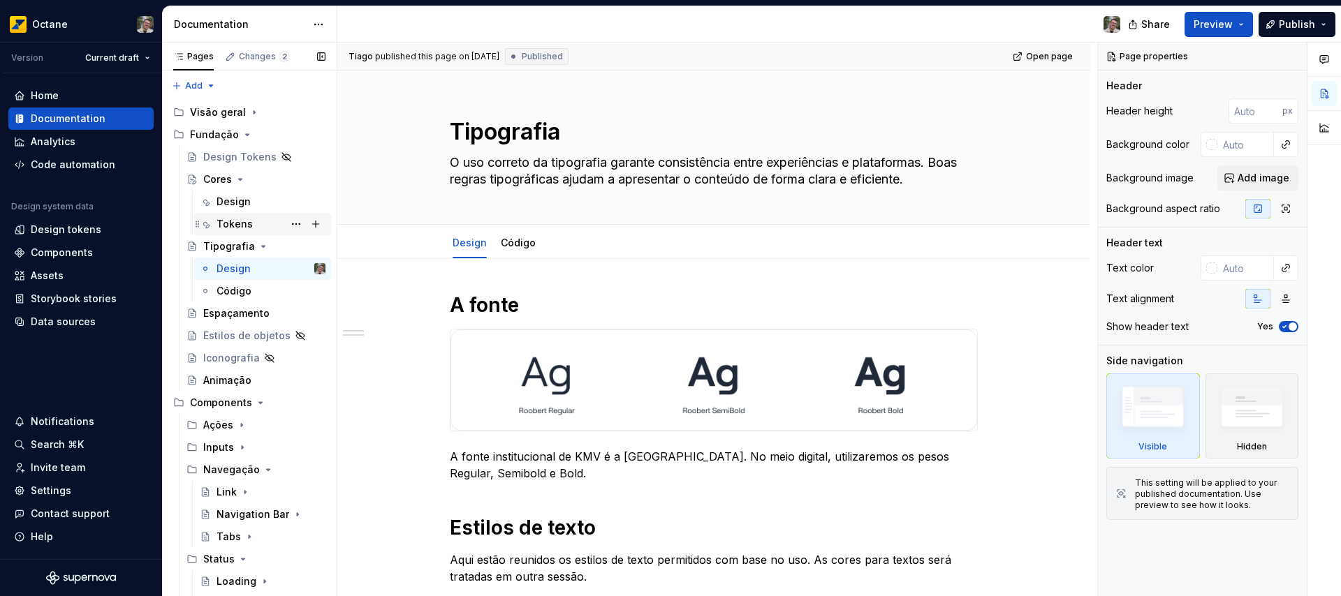
click at [229, 223] on div "Tokens" at bounding box center [235, 224] width 36 height 14
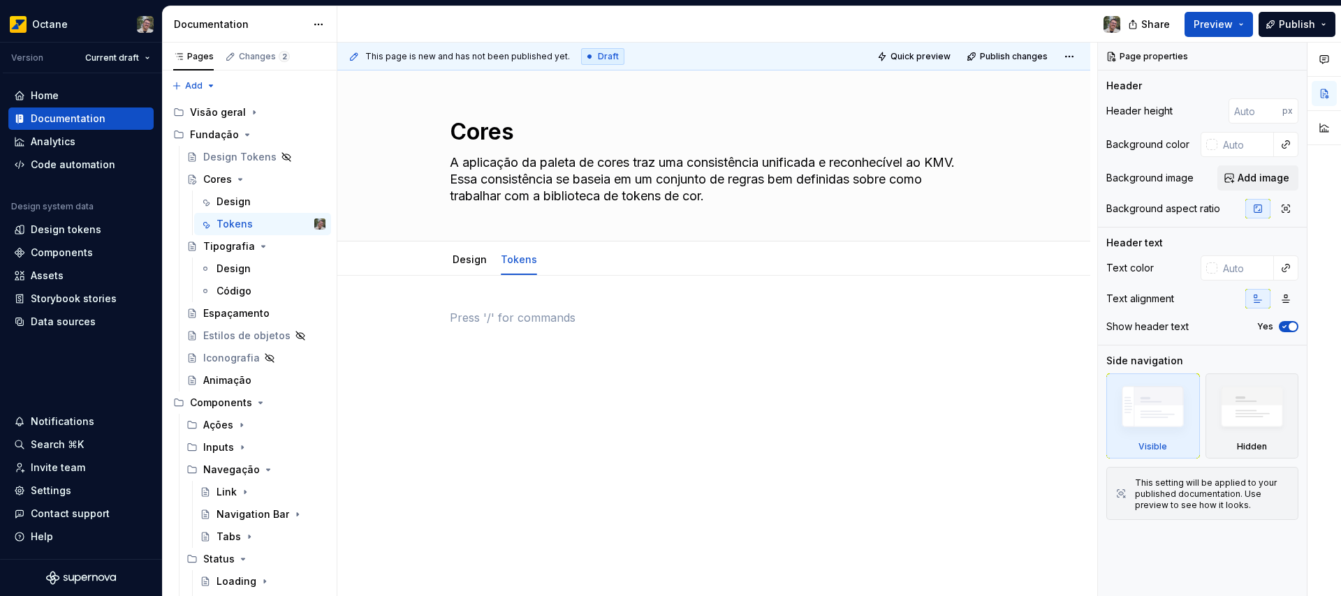
type textarea "*"
click at [535, 315] on p at bounding box center [714, 317] width 528 height 17
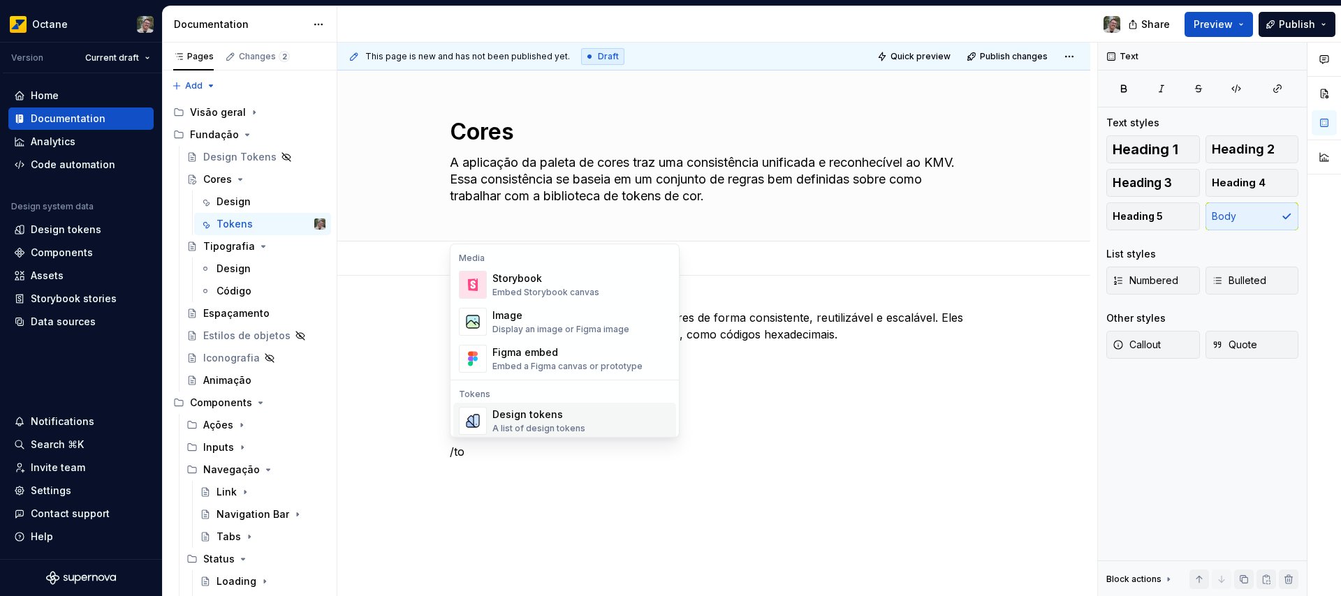
click at [575, 412] on div "Design tokens" at bounding box center [538, 415] width 93 height 14
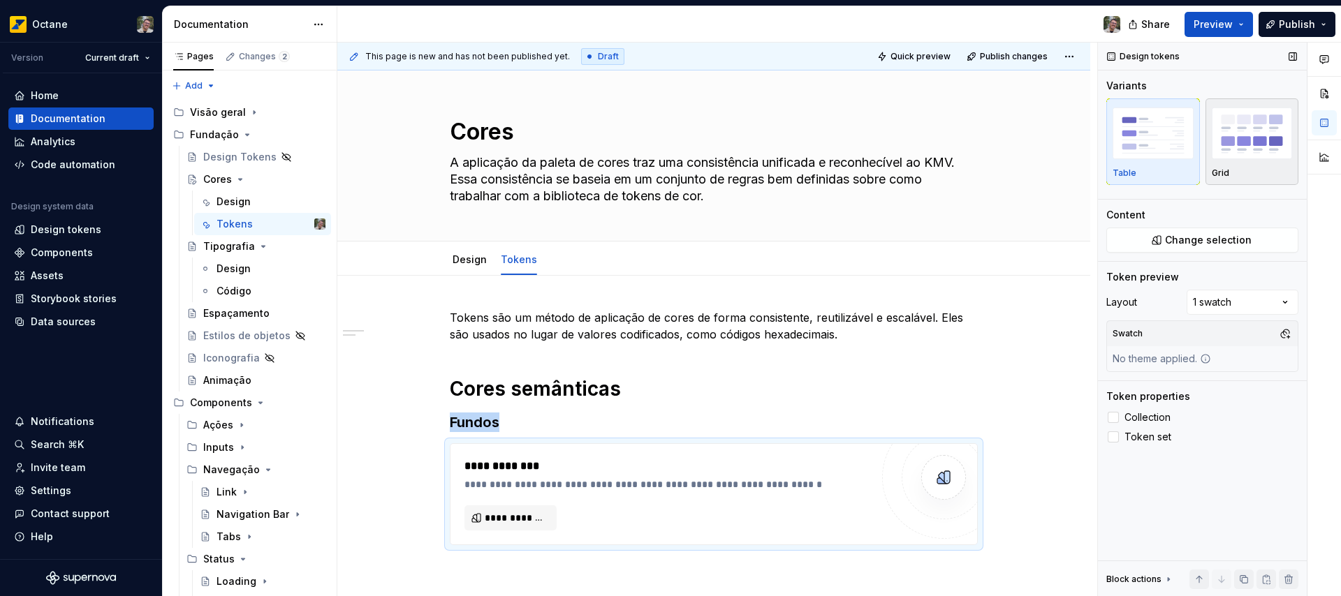
click at [1246, 149] on img "button" at bounding box center [1252, 133] width 81 height 51
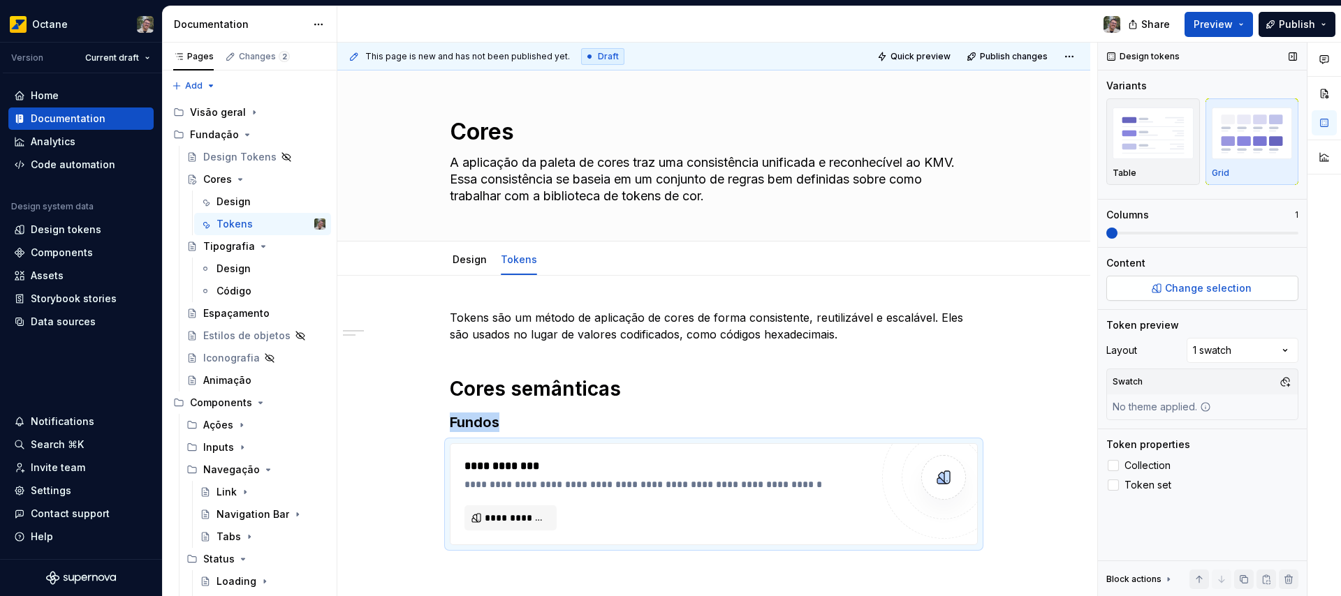
click at [1200, 288] on span "Change selection" at bounding box center [1208, 288] width 87 height 14
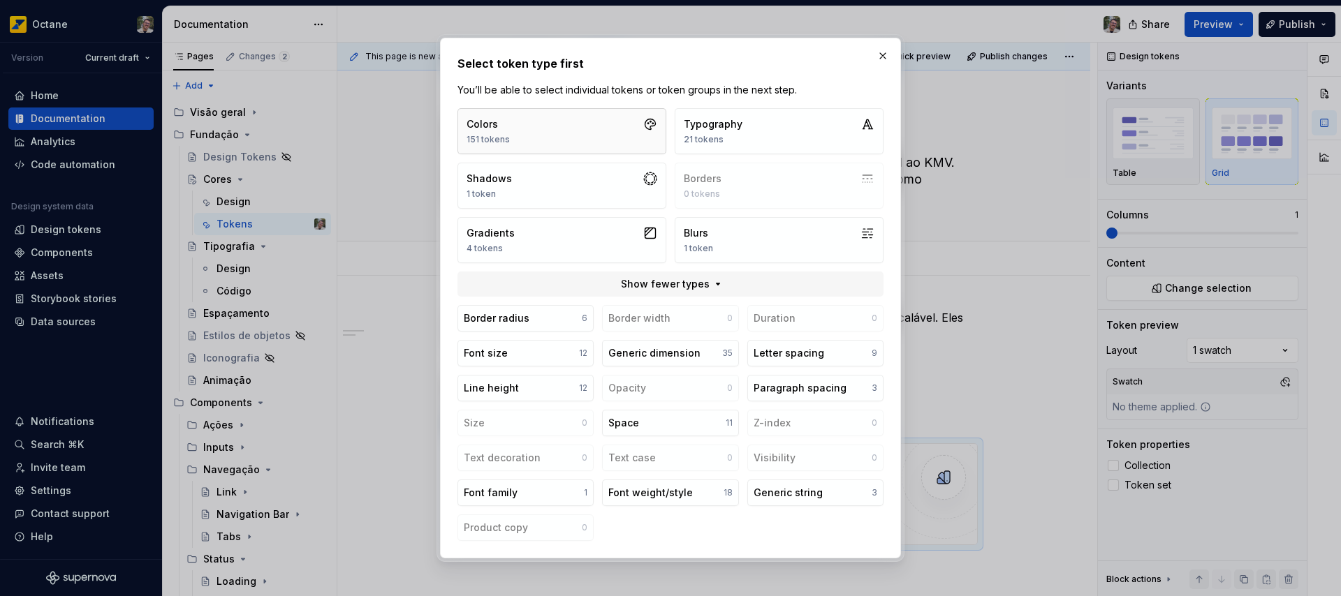
click at [566, 131] on button "Colors 151 tokens" at bounding box center [561, 131] width 209 height 46
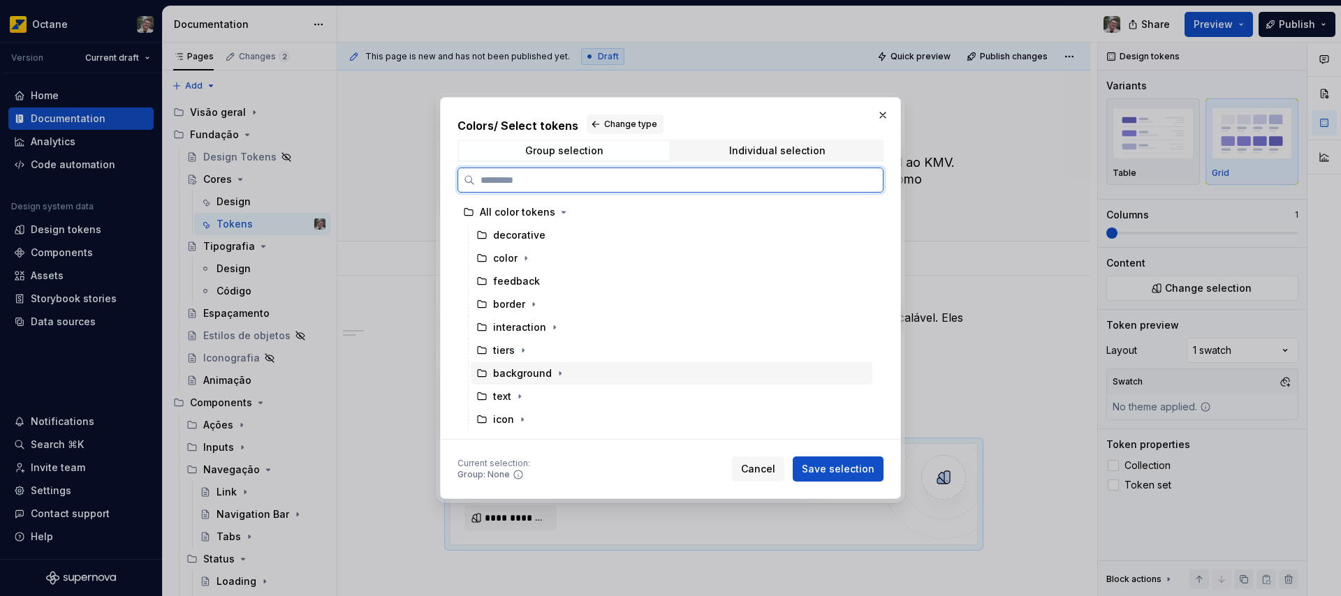
click at [515, 374] on div "background" at bounding box center [522, 374] width 59 height 14
click at [830, 471] on span "Save selection" at bounding box center [838, 469] width 73 height 14
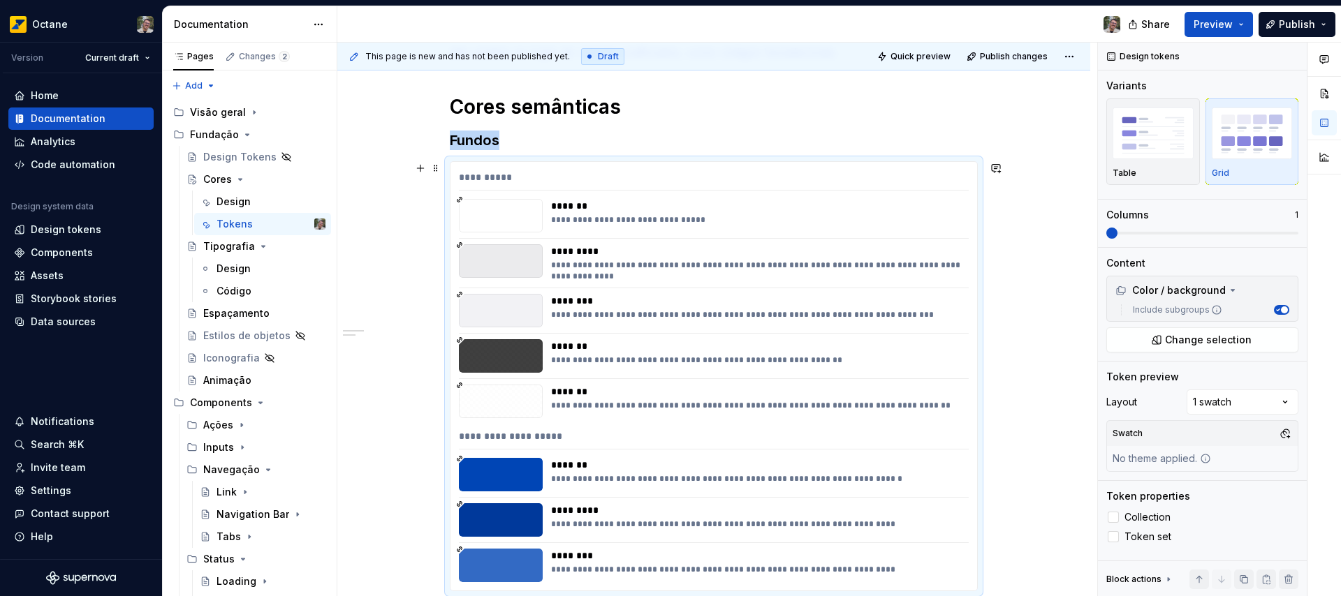
scroll to position [187, 0]
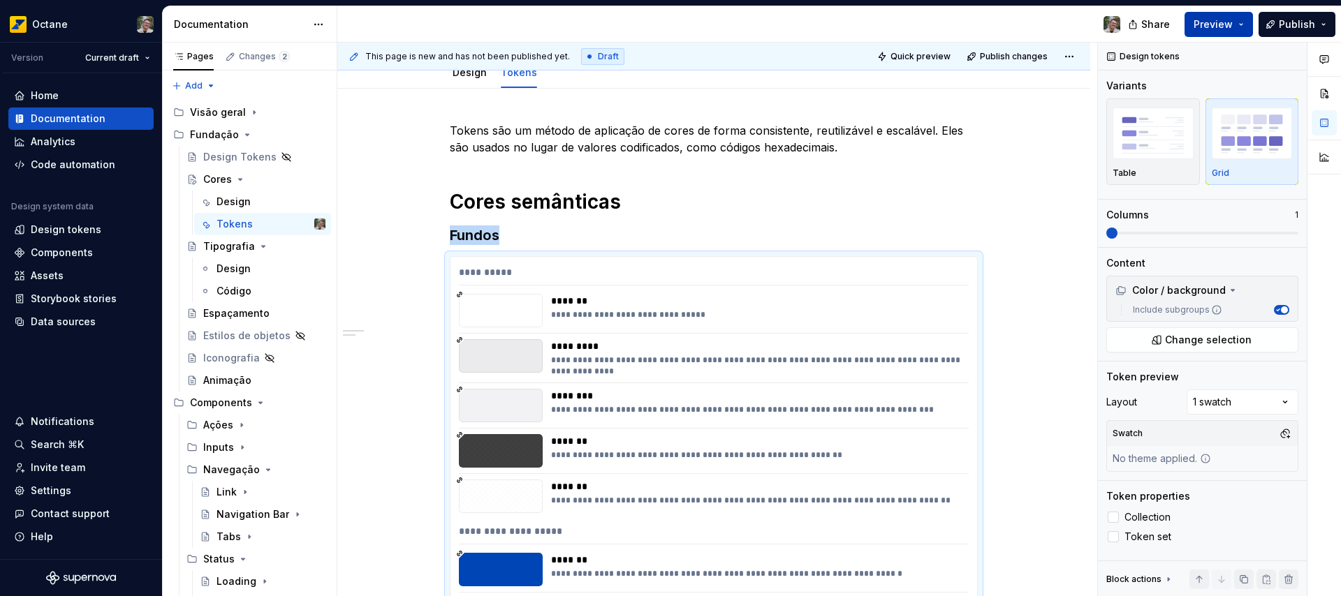
click at [1237, 27] on button "Preview" at bounding box center [1219, 24] width 68 height 25
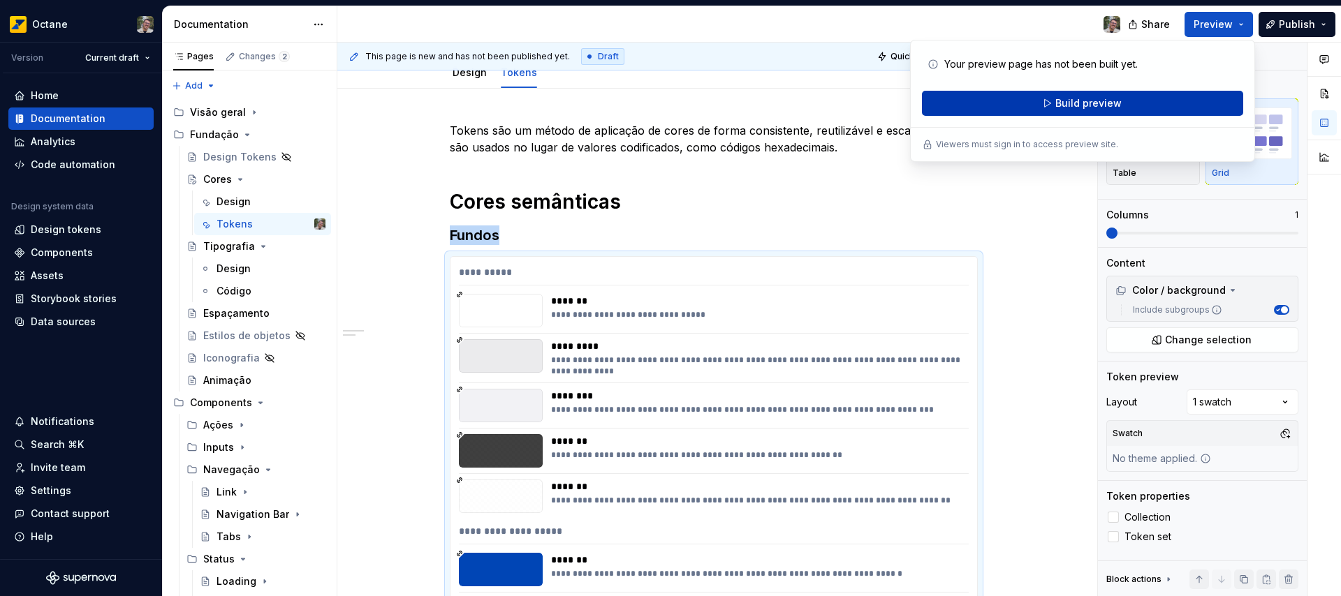
click at [1132, 103] on button "Build preview" at bounding box center [1082, 103] width 321 height 25
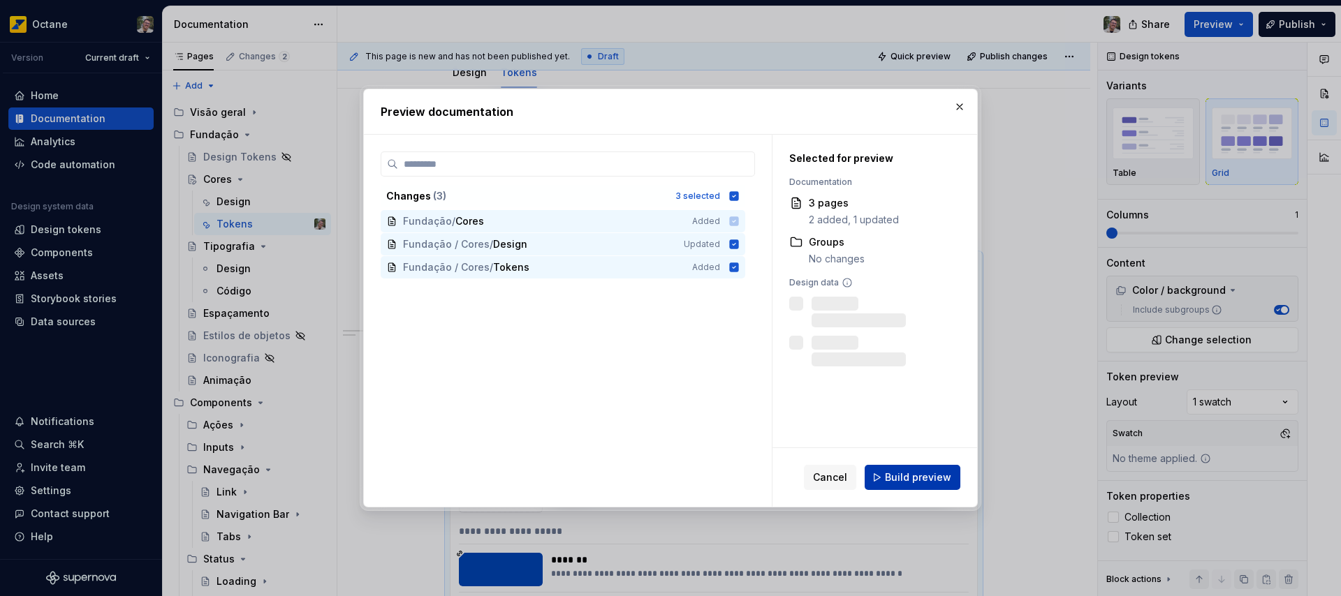
click at [912, 478] on span "Build preview" at bounding box center [918, 478] width 66 height 14
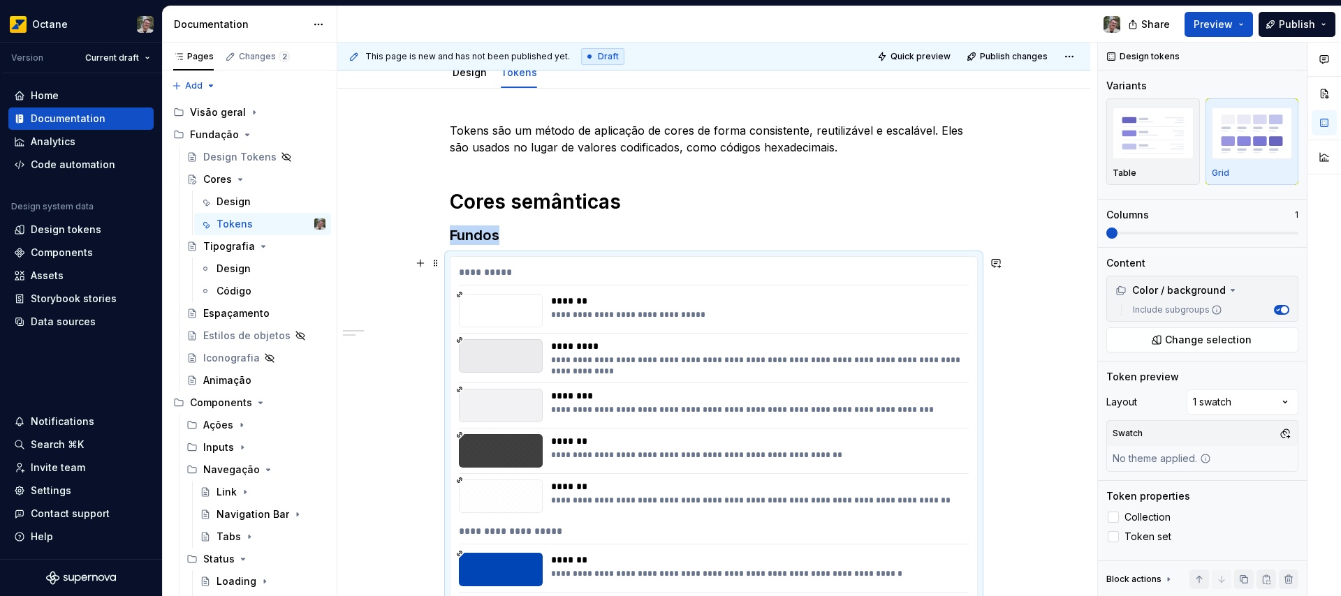
click at [759, 357] on div "**********" at bounding box center [755, 366] width 409 height 22
click at [1141, 133] on img "button" at bounding box center [1153, 133] width 81 height 51
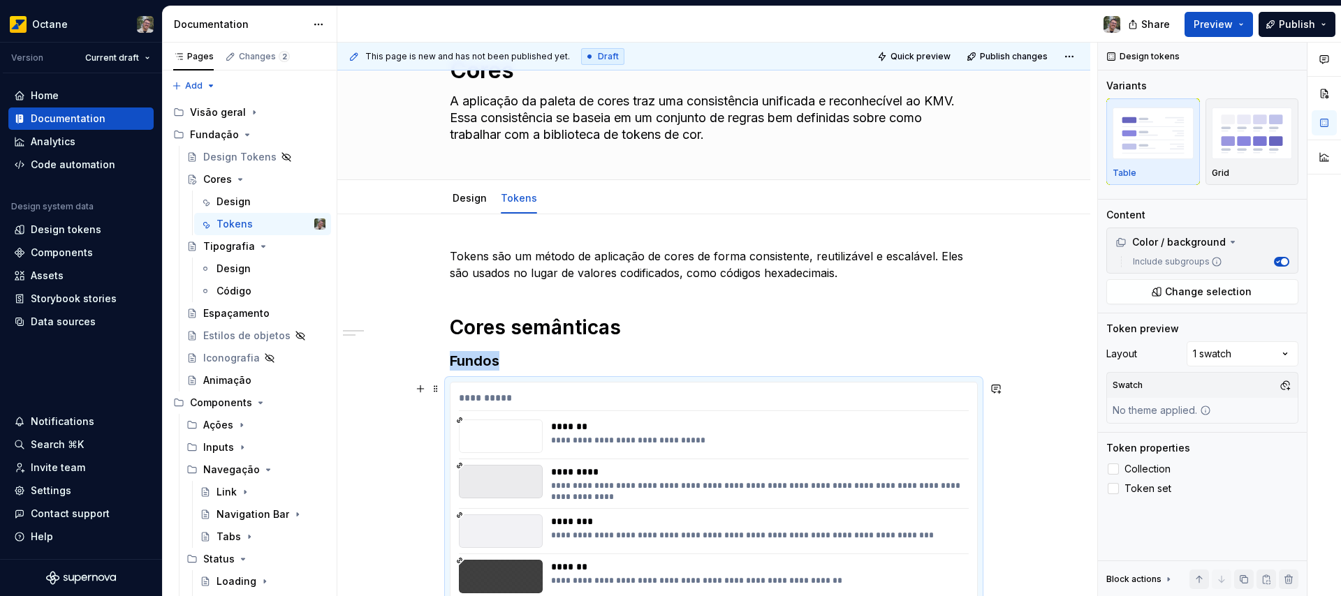
scroll to position [60, 0]
click at [1253, 157] on img "button" at bounding box center [1252, 133] width 81 height 51
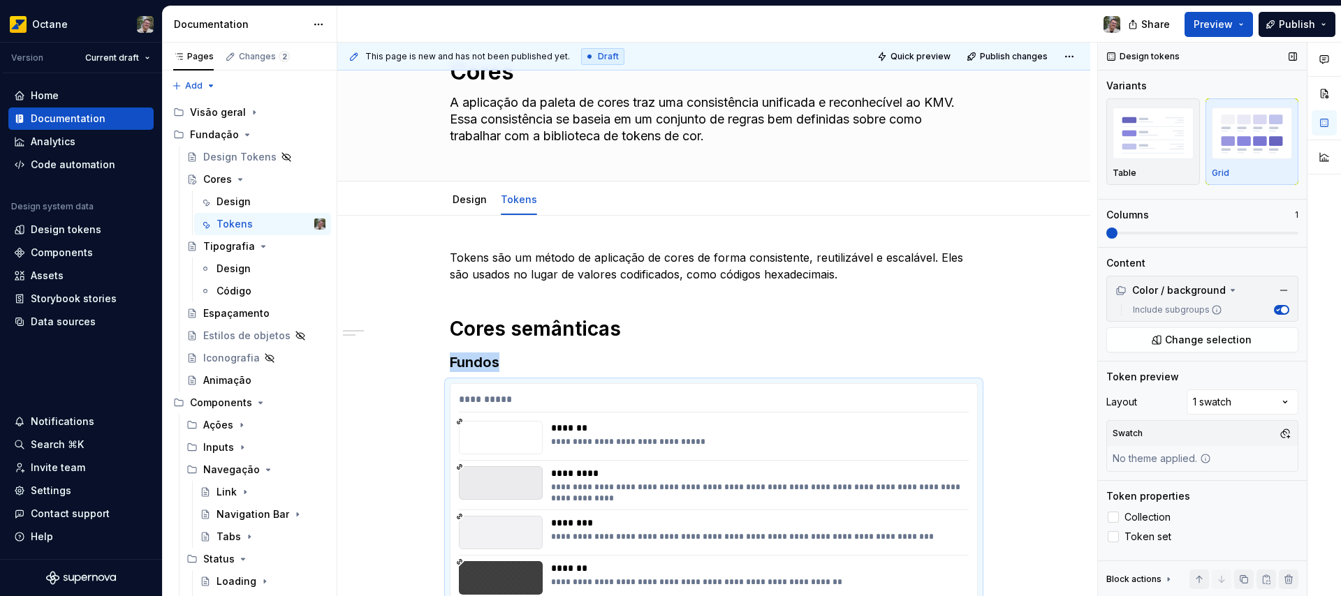
scroll to position [277, 0]
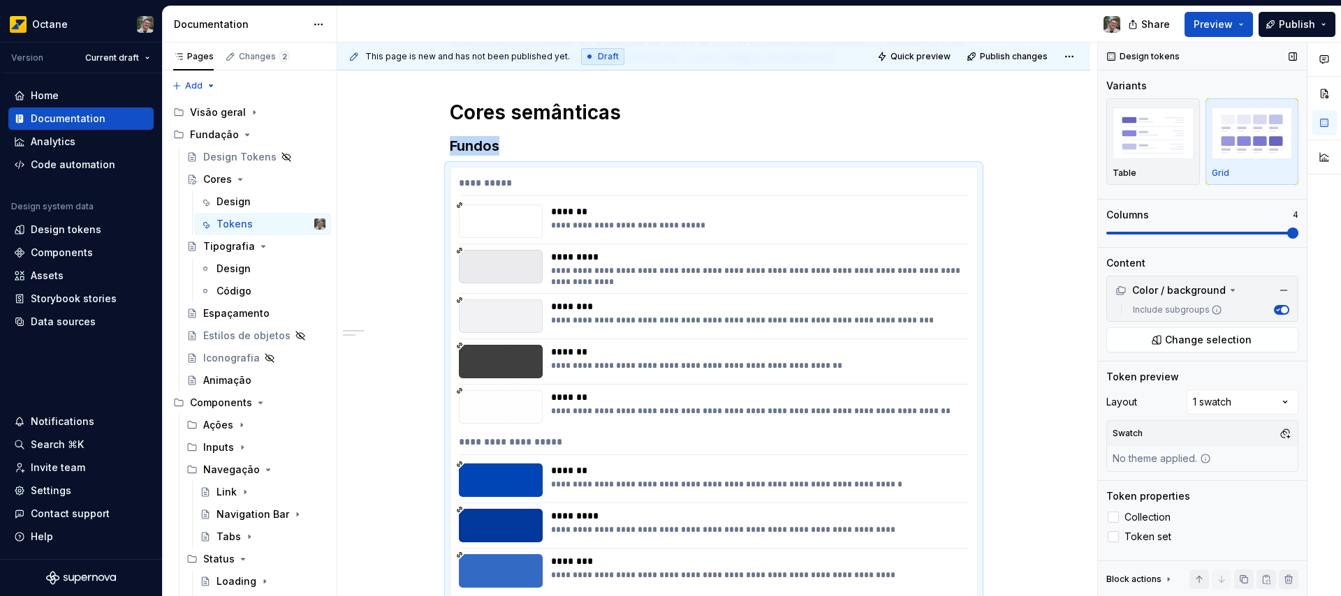
click at [1298, 239] on span at bounding box center [1292, 233] width 11 height 11
click at [1289, 236] on span at bounding box center [1292, 233] width 11 height 11
click at [1242, 20] on button "Preview" at bounding box center [1219, 24] width 68 height 25
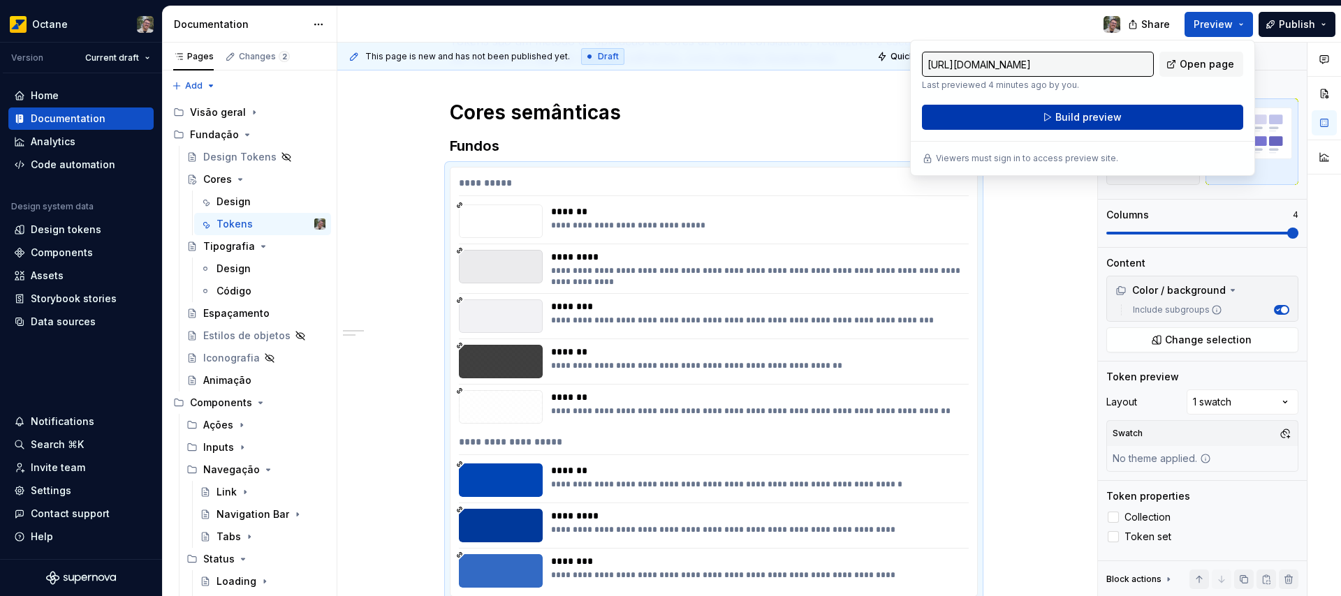
click at [1121, 115] on button "Build preview" at bounding box center [1082, 117] width 321 height 25
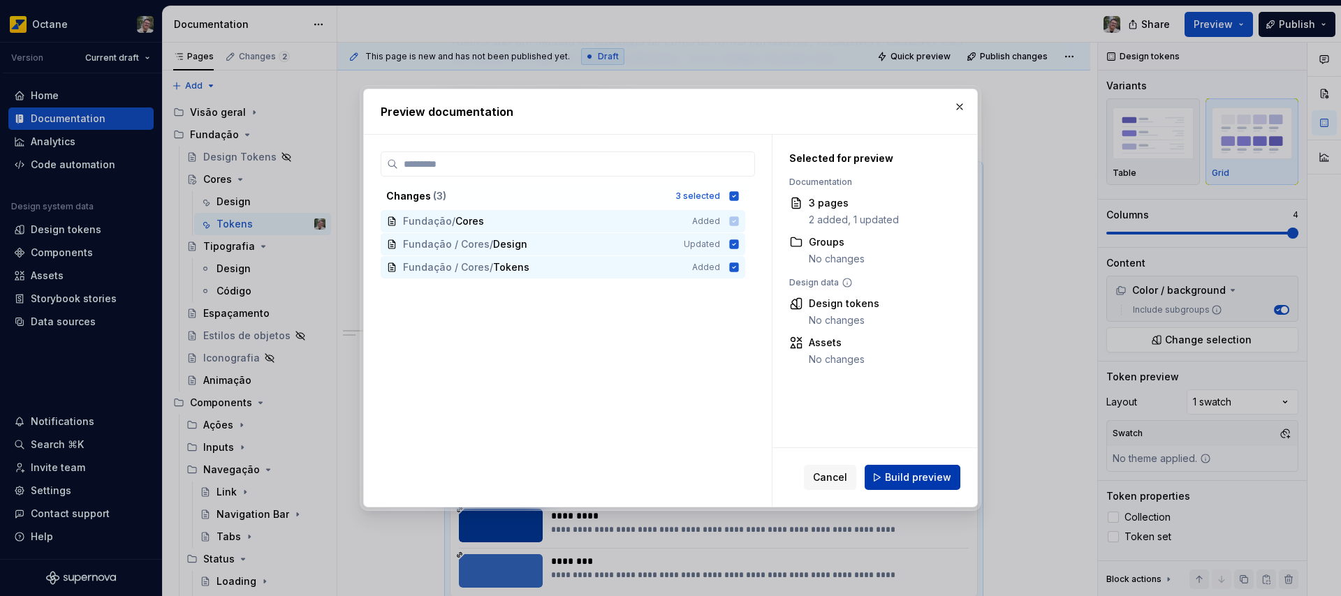
click at [930, 483] on span "Build preview" at bounding box center [918, 478] width 66 height 14
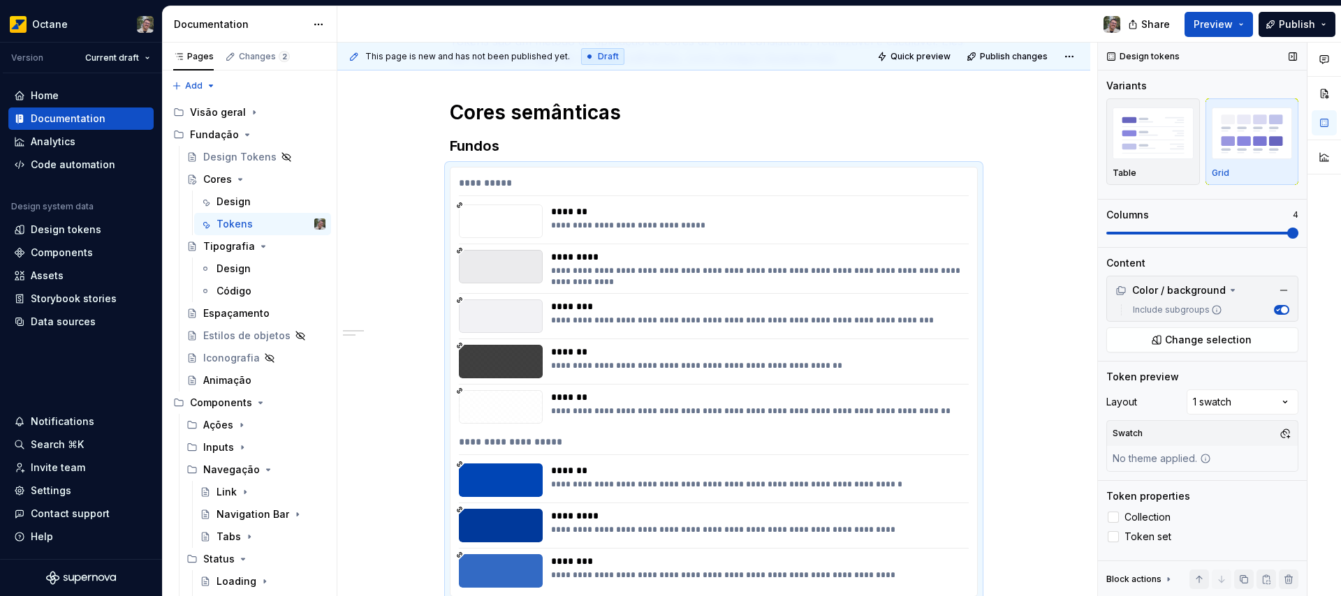
type textarea "*"
